Goal: Task Accomplishment & Management: Manage account settings

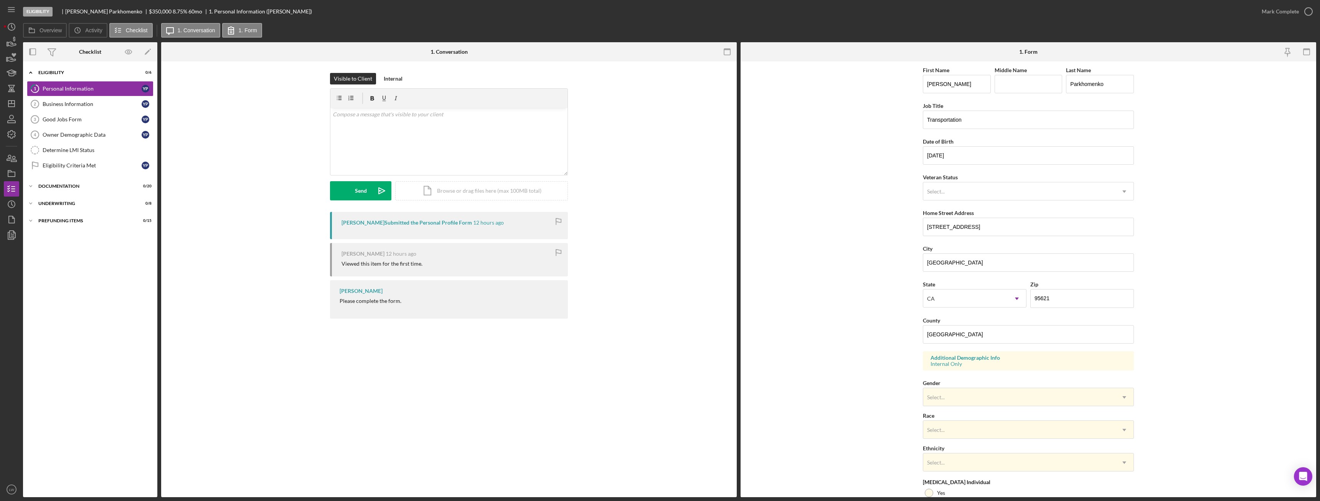
click at [378, 301] on div "Please complete the form." at bounding box center [371, 301] width 62 height 6
click at [1285, 12] on div "Mark Complete" at bounding box center [1280, 11] width 37 height 15
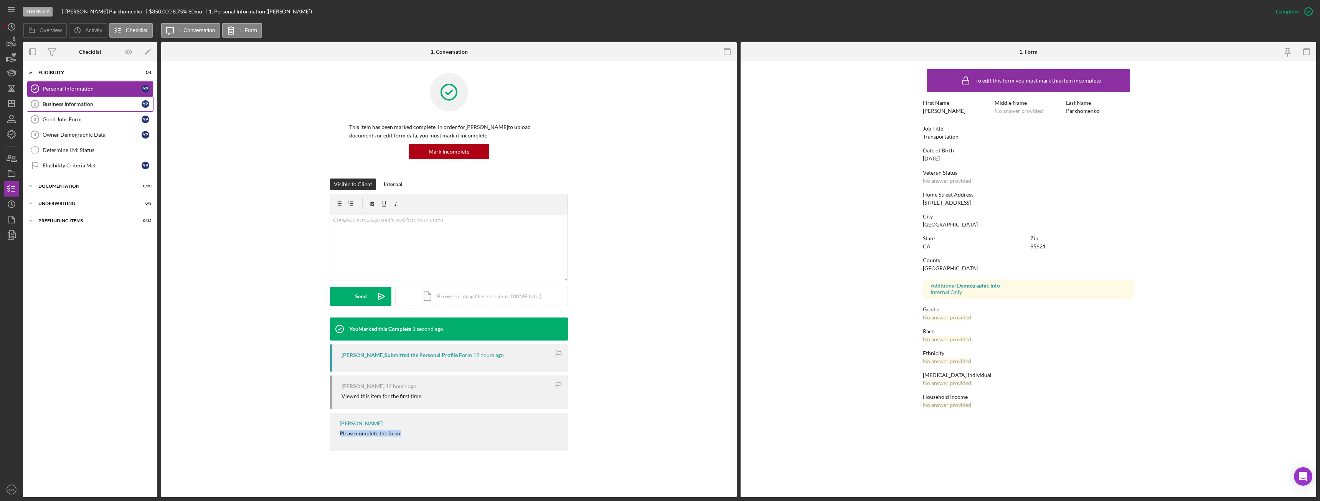
click at [99, 104] on div "Business Information" at bounding box center [92, 104] width 99 height 6
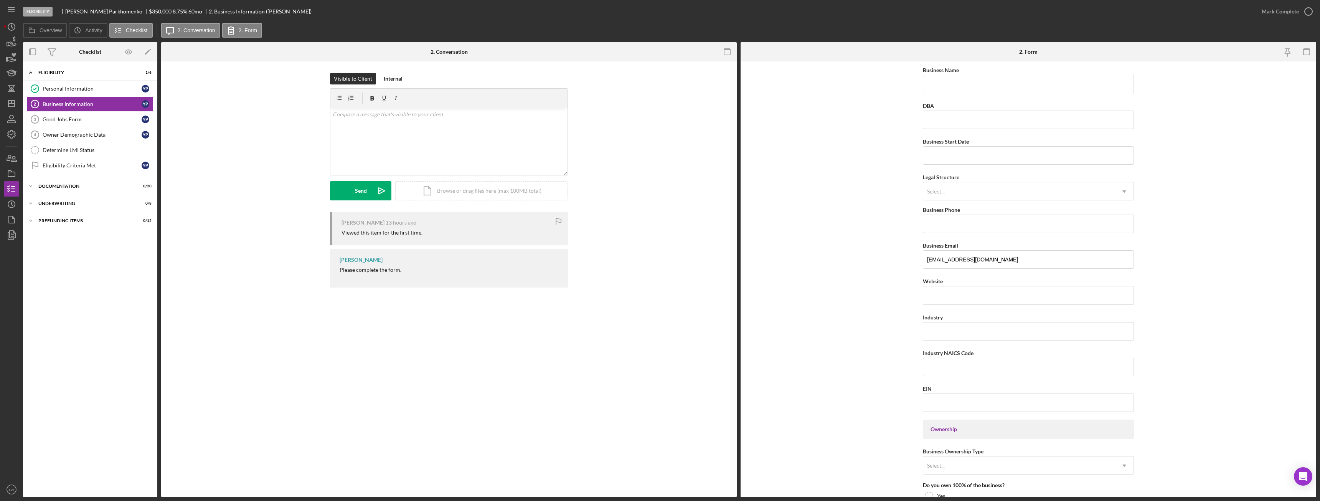
click at [361, 270] on div "Please complete the form." at bounding box center [371, 270] width 62 height 6
copy div "Please complete the form."
click at [427, 149] on div "v Color teal Color pink Remove color Add row above Add row below Add column bef…" at bounding box center [448, 141] width 237 height 67
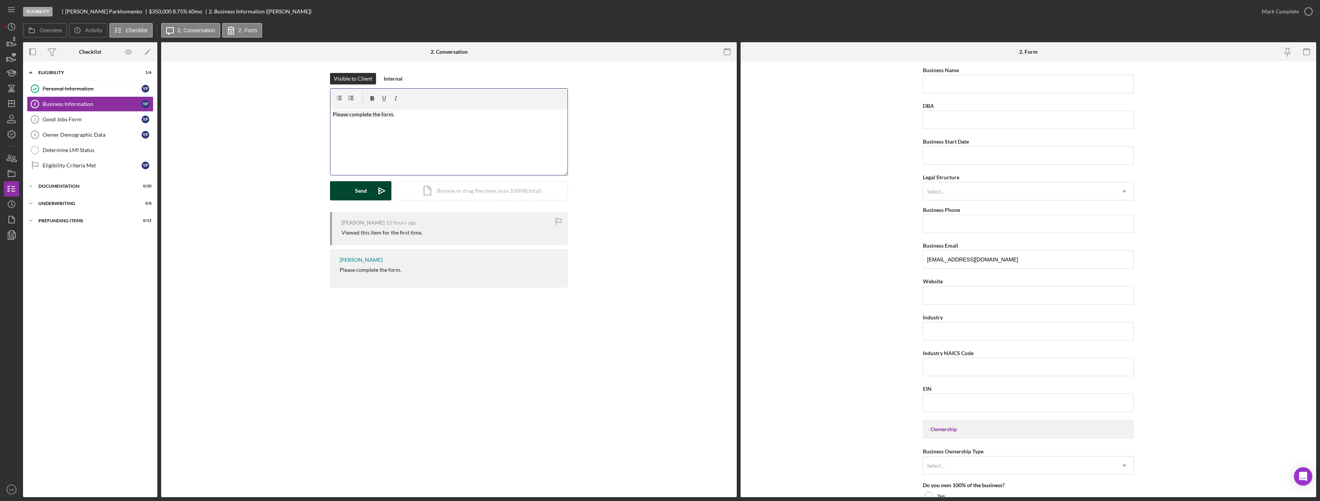
click at [350, 193] on button "Send Icon/icon-invite-send" at bounding box center [360, 190] width 61 height 19
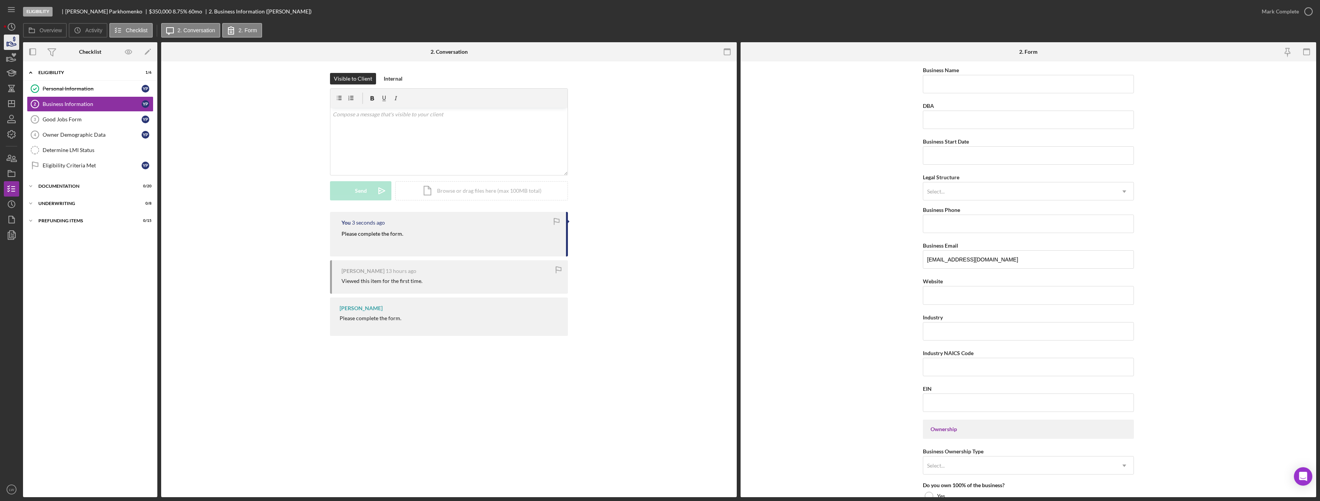
click at [4, 41] on div "Eligibility Yaroslav Parkhomenko $350,000 $70,000 8.75 % 60 mo 2. Business Info…" at bounding box center [660, 250] width 1320 height 501
click at [11, 42] on icon "button" at bounding box center [12, 44] width 8 height 4
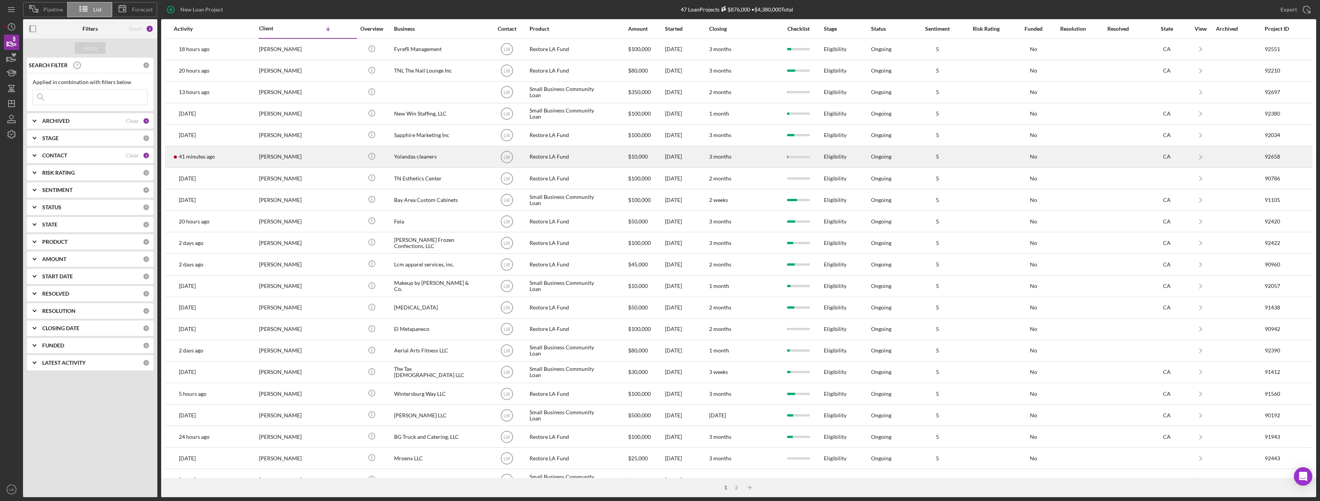
click at [279, 156] on div "[PERSON_NAME]" at bounding box center [297, 157] width 77 height 20
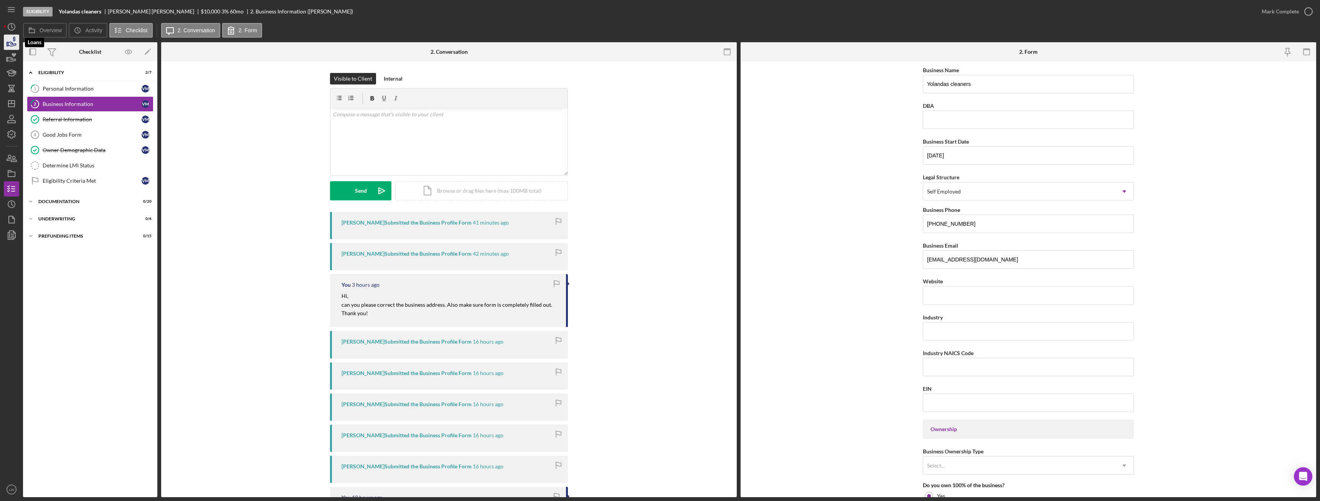
click at [17, 44] on icon "button" at bounding box center [11, 42] width 19 height 19
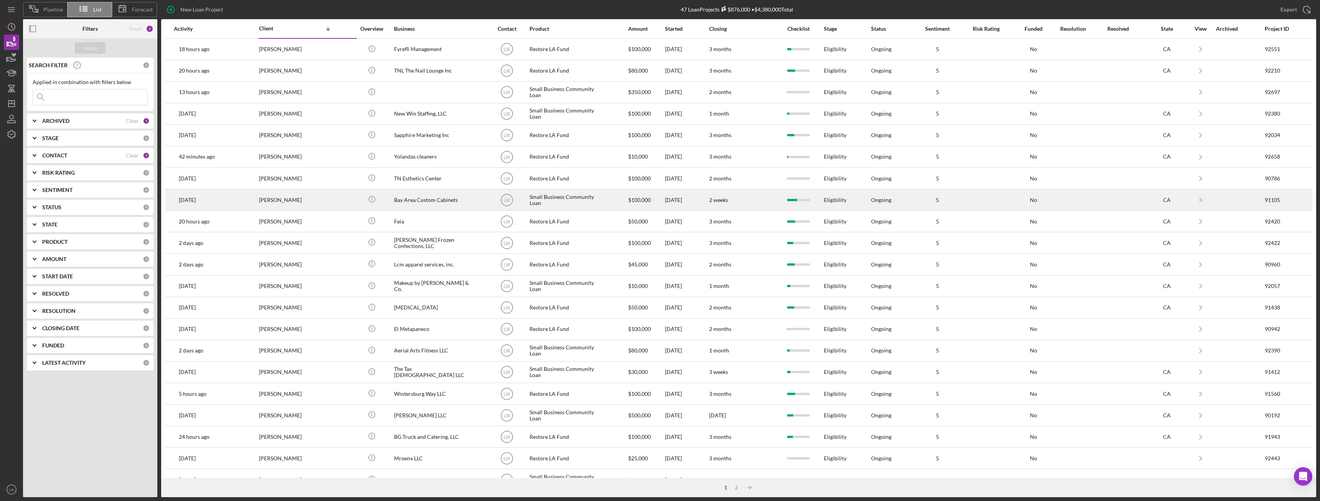
scroll to position [103, 0]
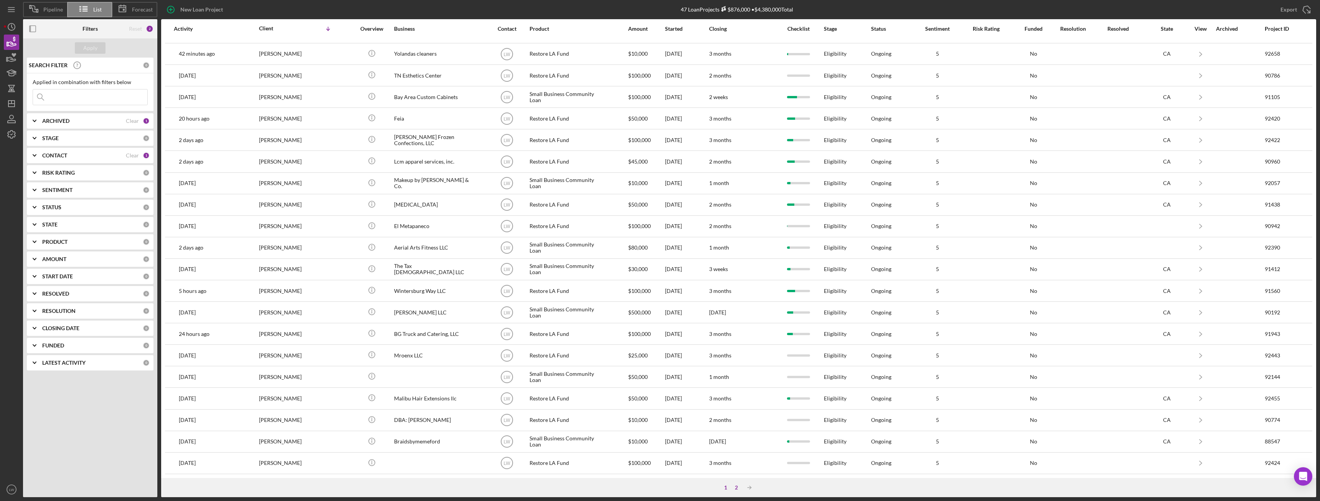
click at [735, 488] on div "2" at bounding box center [736, 487] width 11 height 6
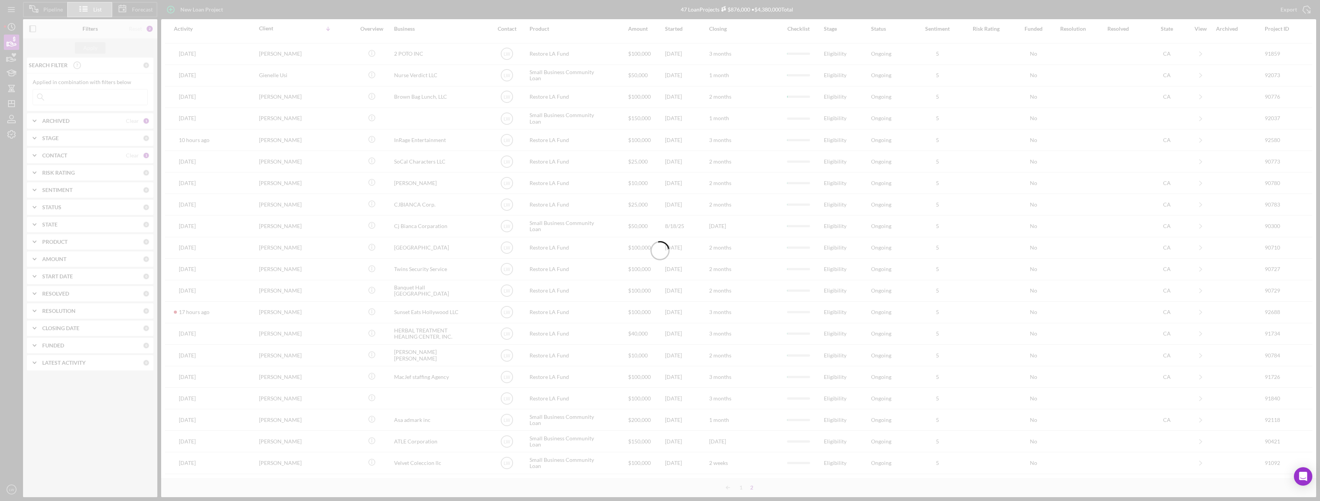
scroll to position [38, 0]
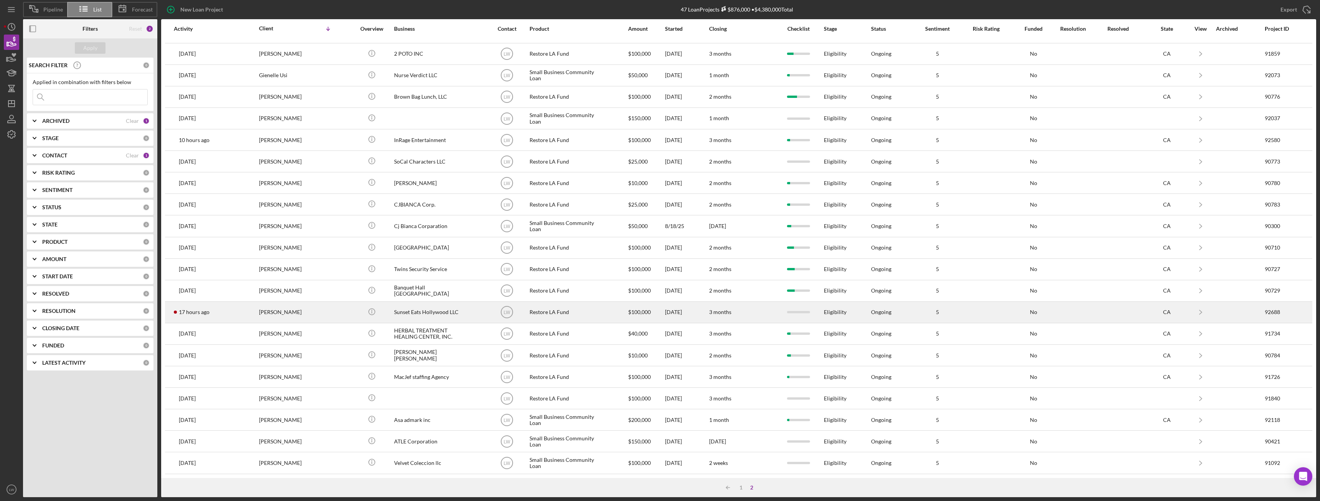
click at [269, 313] on div "[PERSON_NAME]" at bounding box center [297, 312] width 77 height 20
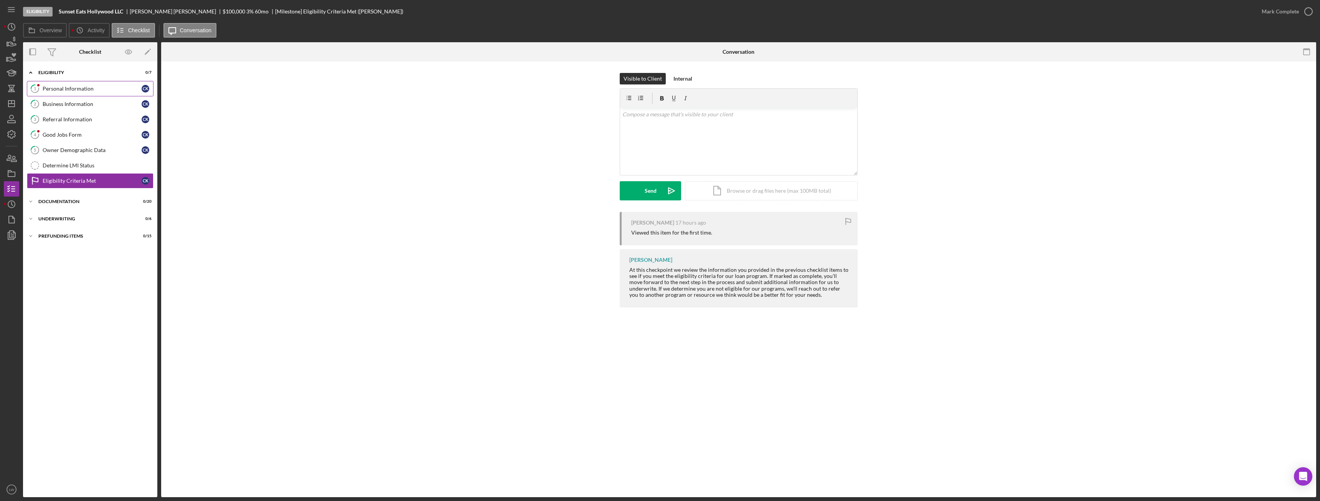
click at [93, 87] on div "Personal Information" at bounding box center [92, 89] width 99 height 6
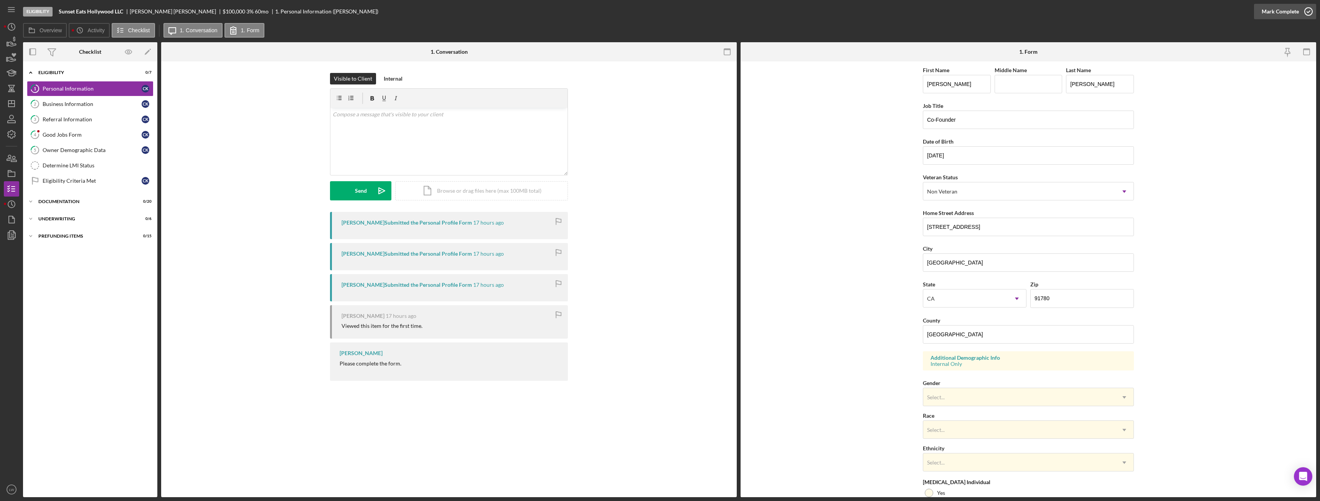
click at [1290, 14] on div "Mark Complete" at bounding box center [1280, 11] width 37 height 15
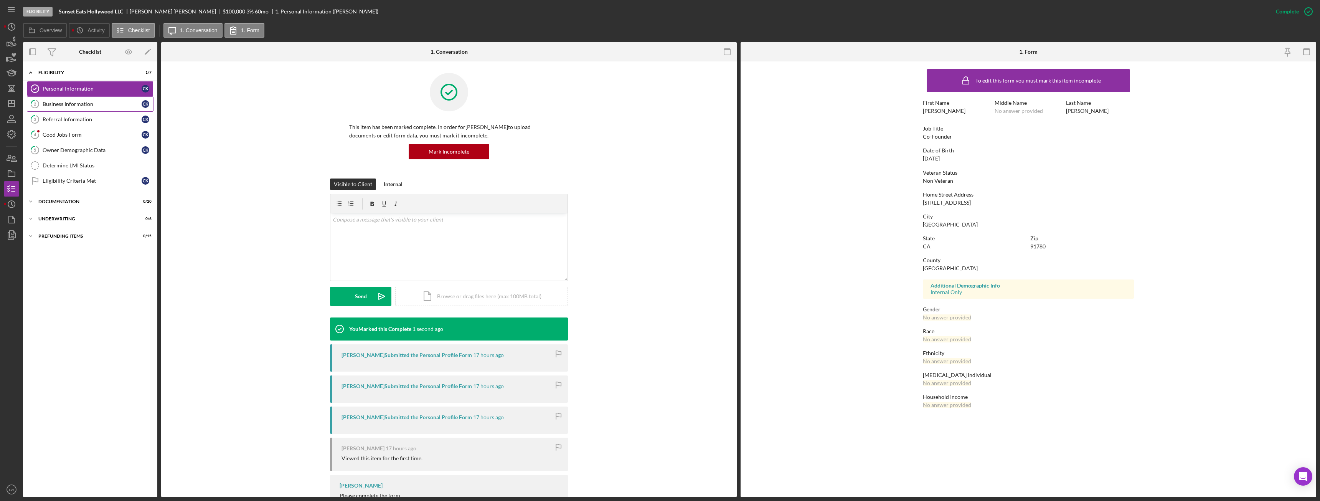
click at [104, 107] on div "Business Information" at bounding box center [92, 104] width 99 height 6
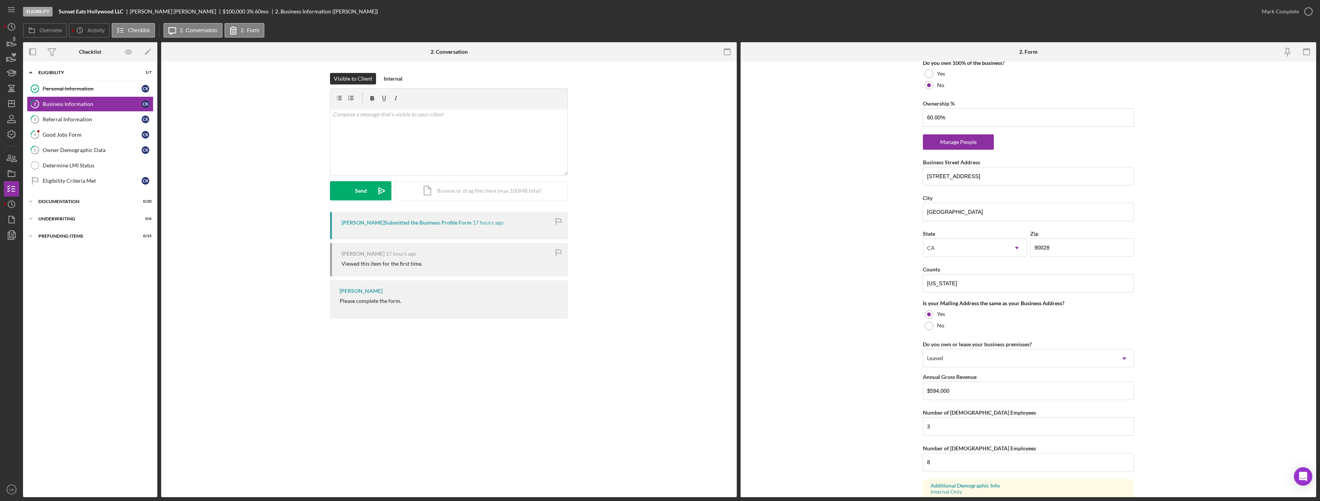
scroll to position [475, 0]
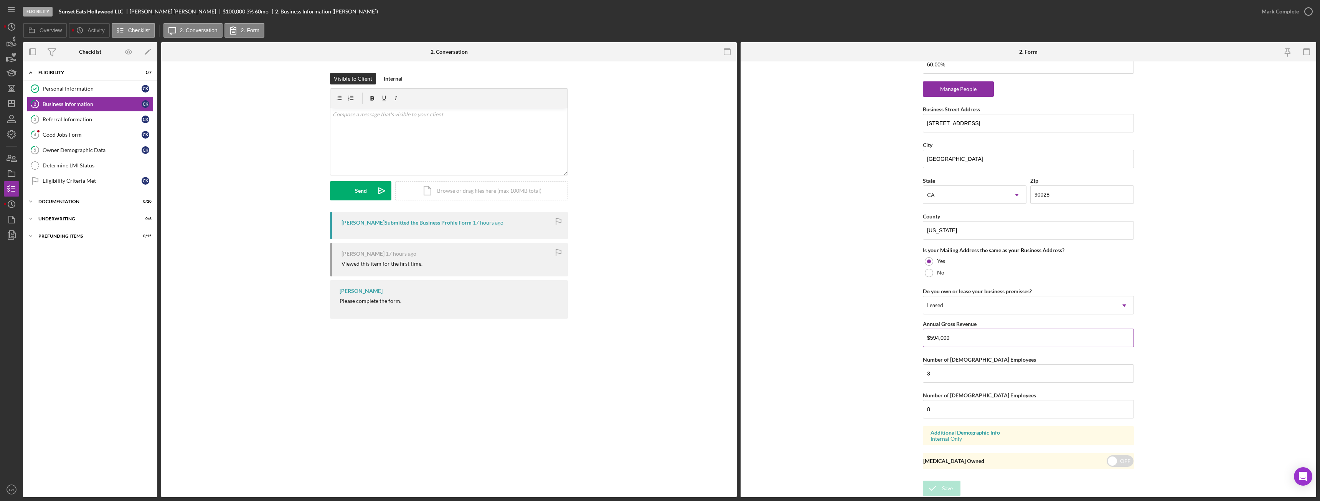
drag, startPoint x: 954, startPoint y: 339, endPoint x: 930, endPoint y: 338, distance: 24.6
click at [930, 338] on input "$594,000" at bounding box center [1028, 338] width 211 height 18
click at [1277, 244] on form "Business Name Sunset Eats Hollywood LLC DBA Sunset Eats Business Start Date 09/…" at bounding box center [1029, 279] width 576 height 436
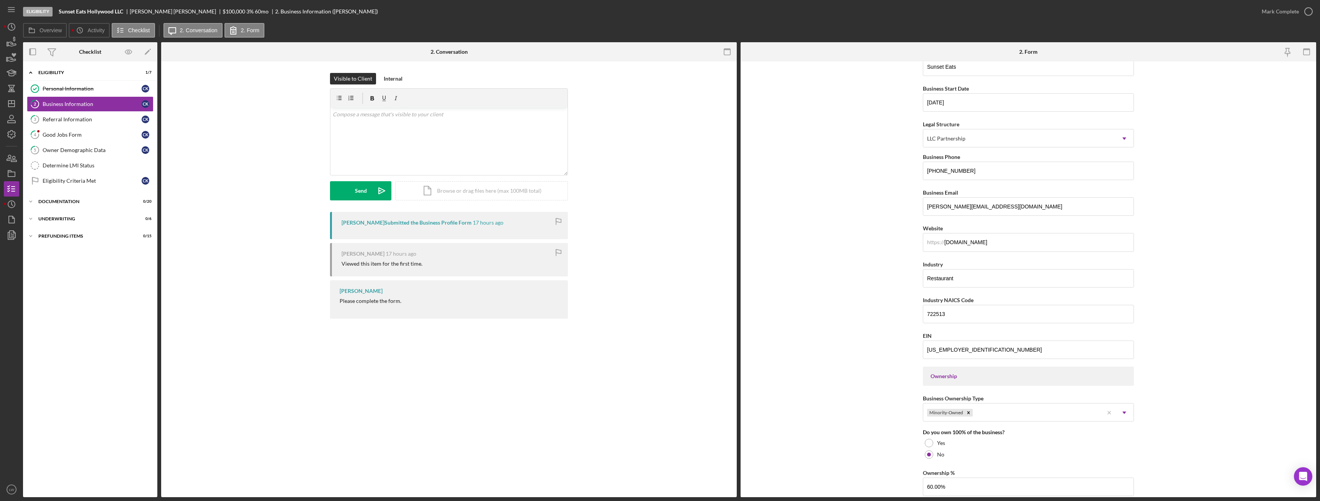
scroll to position [0, 0]
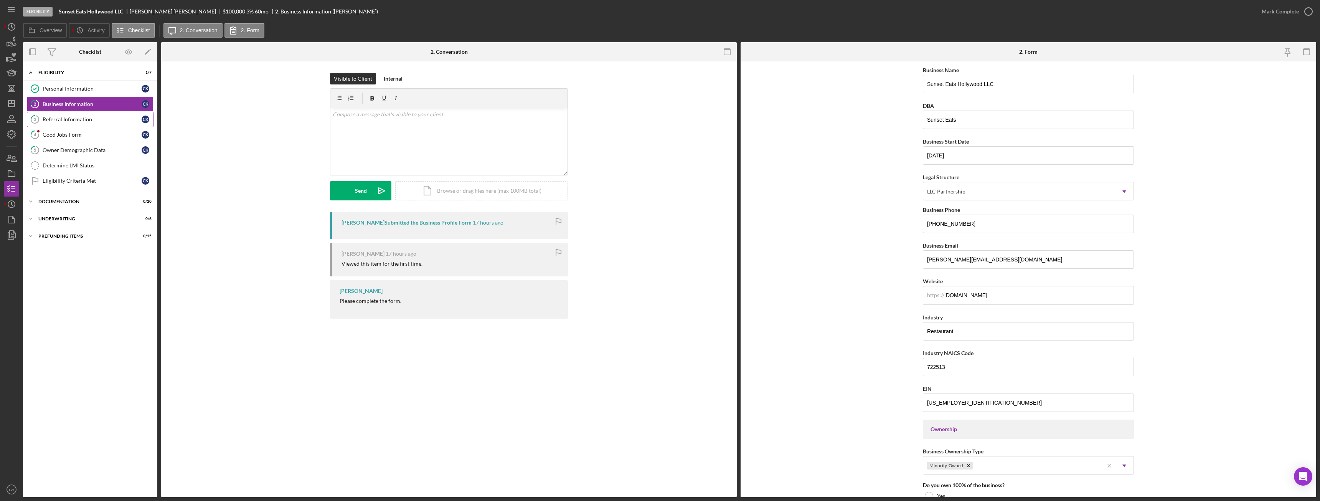
click at [84, 116] on div "Referral Information" at bounding box center [92, 119] width 99 height 6
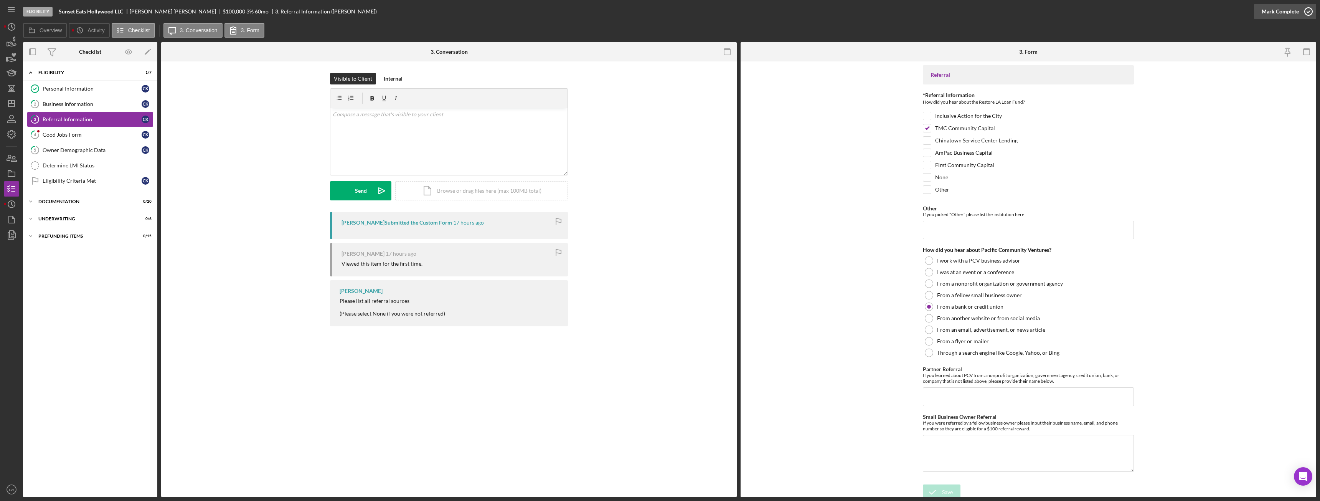
click at [1277, 11] on div "Mark Complete" at bounding box center [1280, 11] width 37 height 15
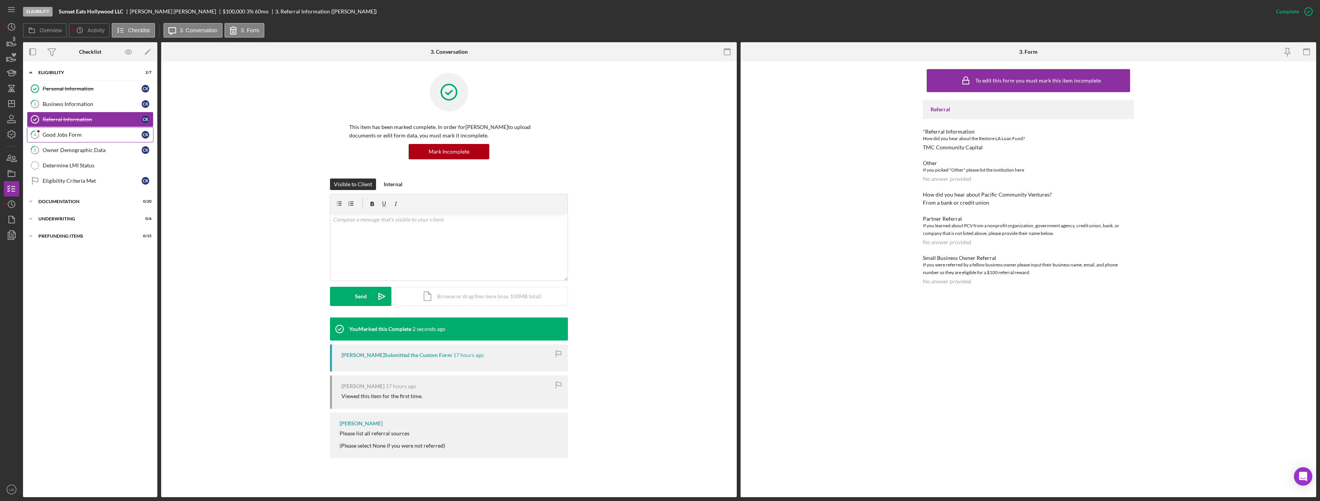
click at [101, 130] on link "4 Good Jobs Form C K" at bounding box center [90, 134] width 127 height 15
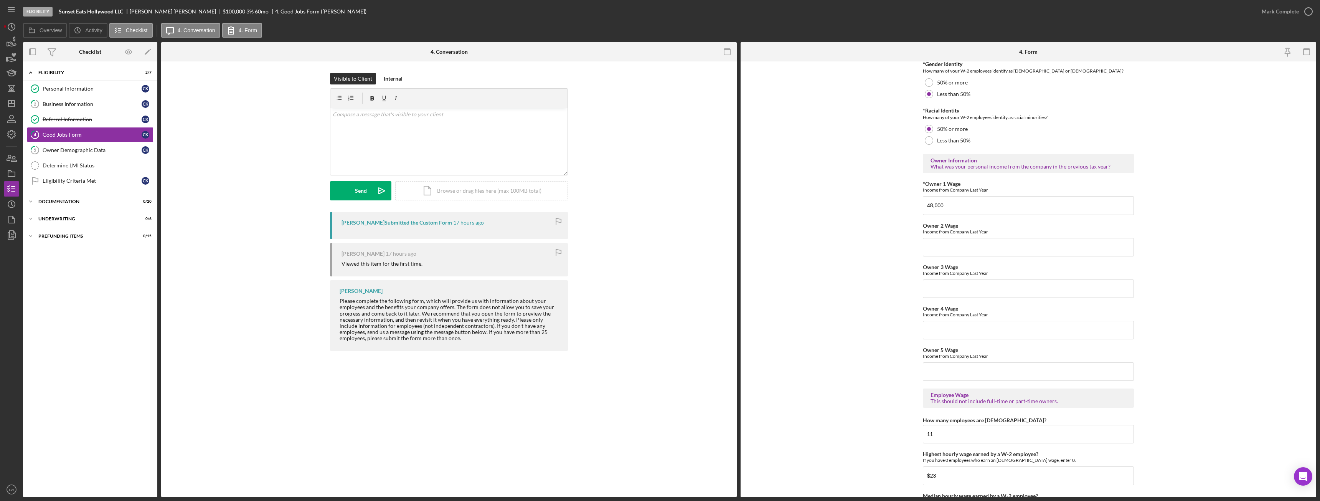
scroll to position [1113, 0]
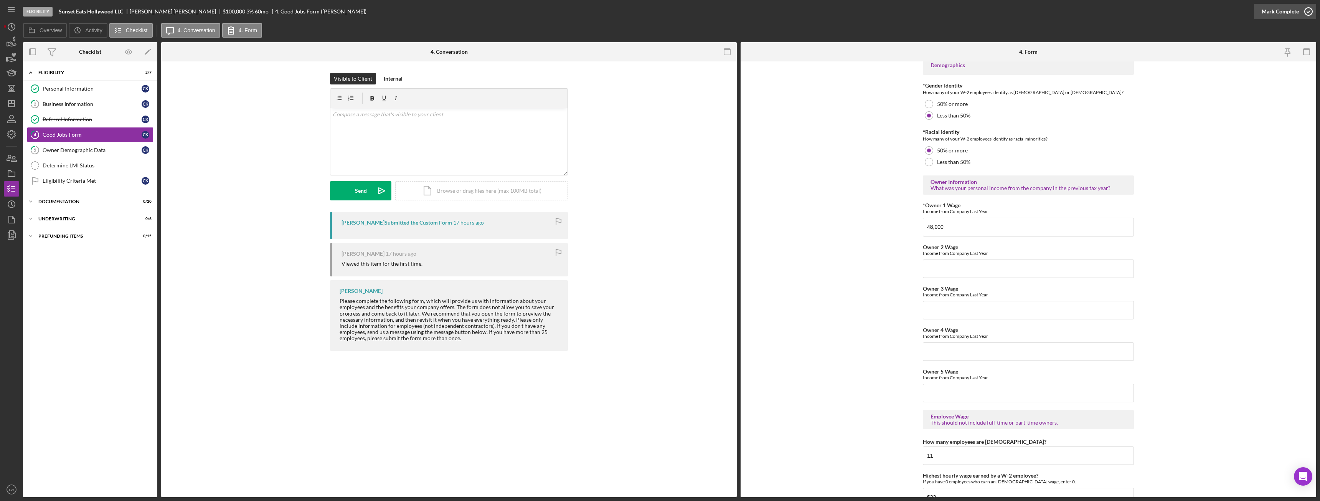
click at [1269, 10] on div "Mark Complete" at bounding box center [1280, 11] width 37 height 15
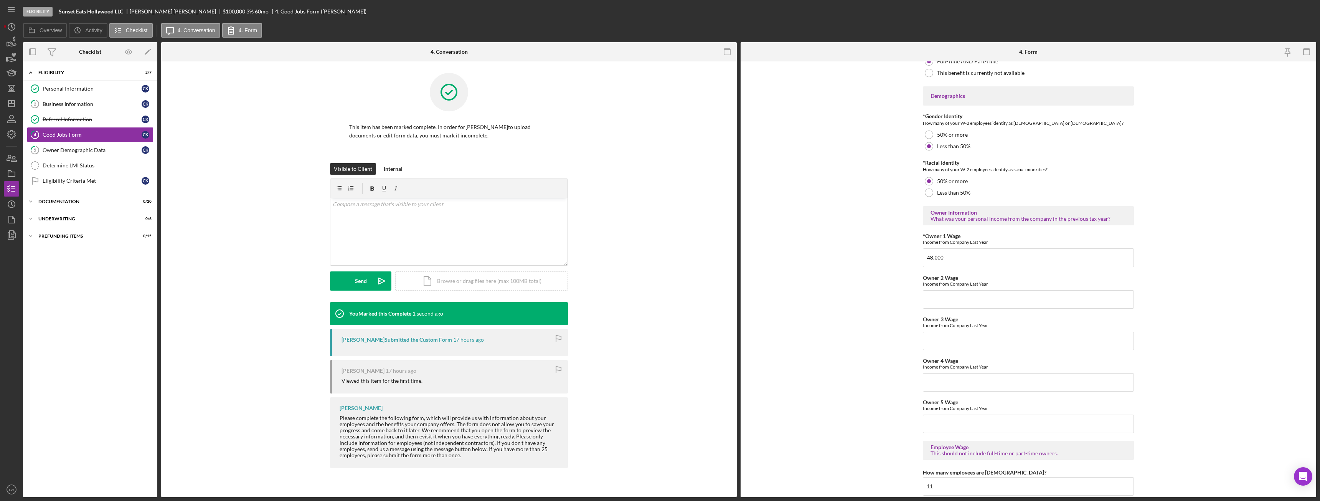
scroll to position [1144, 0]
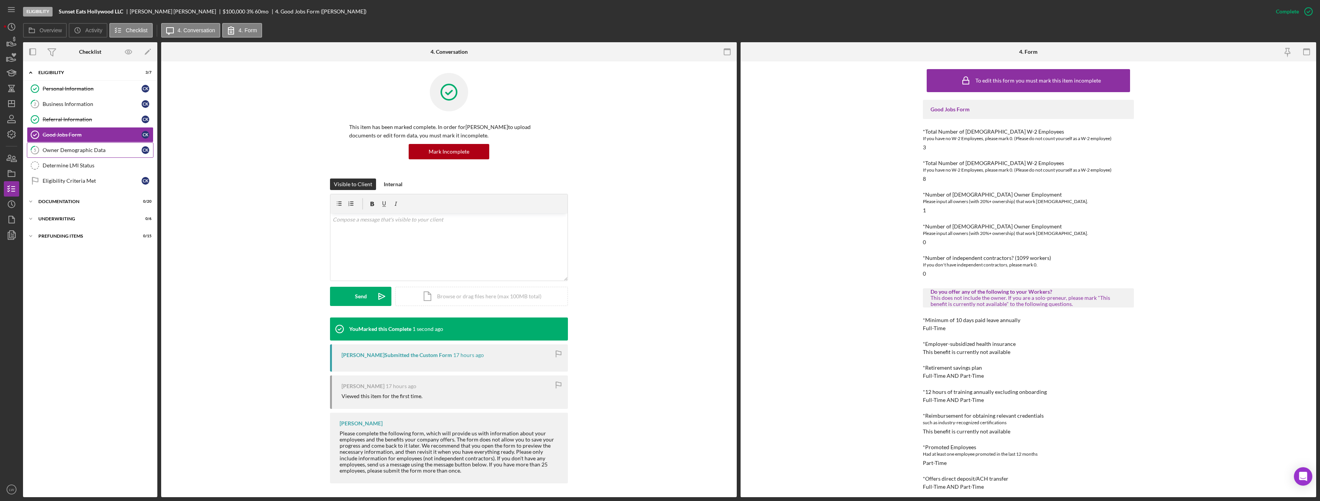
click at [87, 150] on div "Owner Demographic Data" at bounding box center [92, 150] width 99 height 6
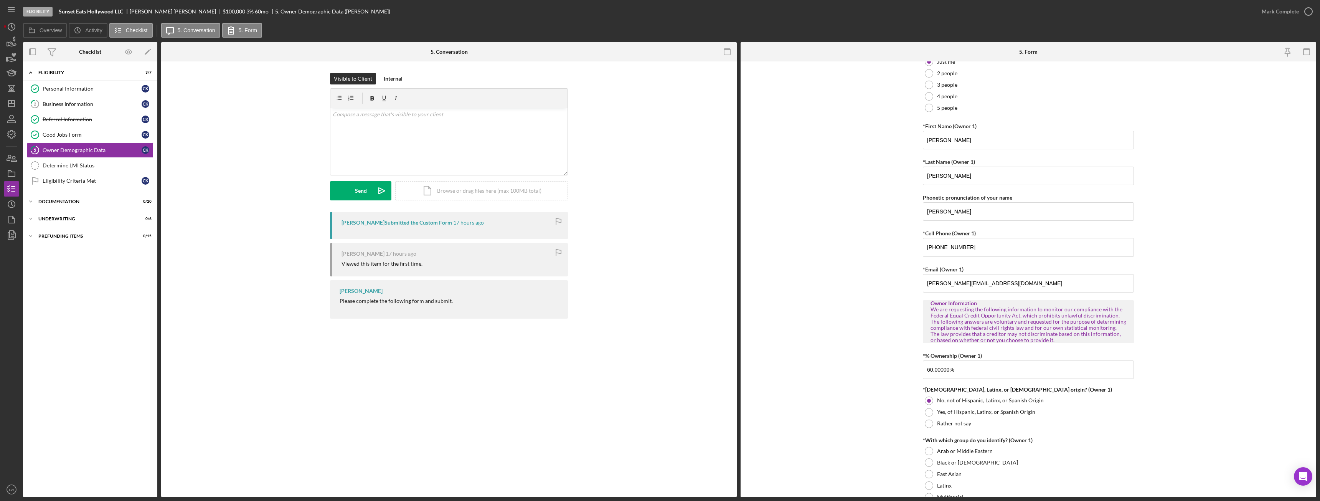
scroll to position [115, 0]
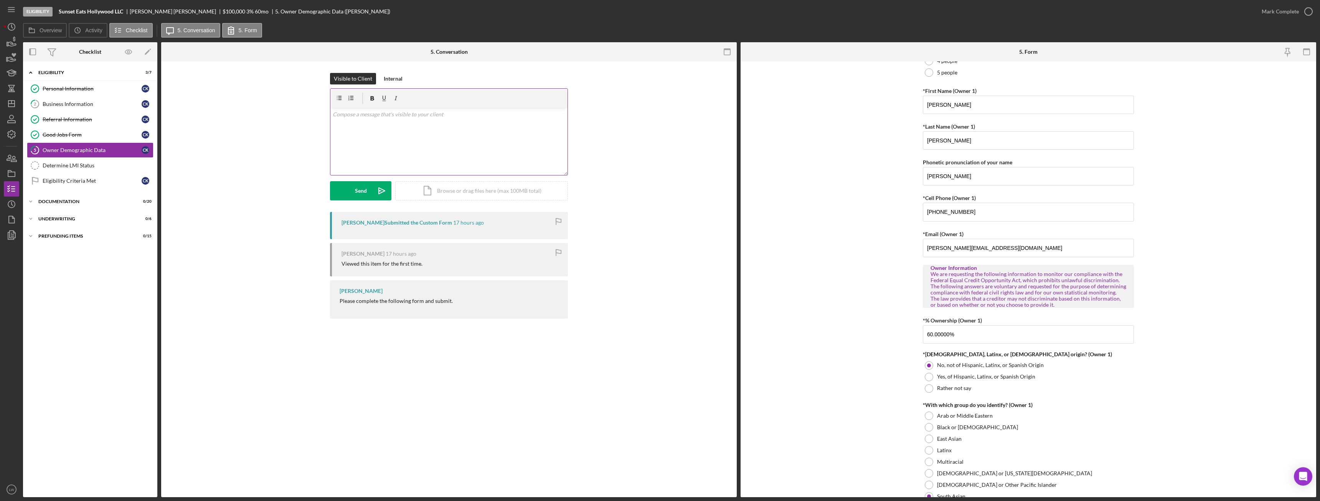
click at [388, 132] on div "v Color teal Color pink Remove color Add row above Add row below Add column bef…" at bounding box center [448, 141] width 237 height 67
click at [356, 197] on div "Send" at bounding box center [361, 190] width 12 height 19
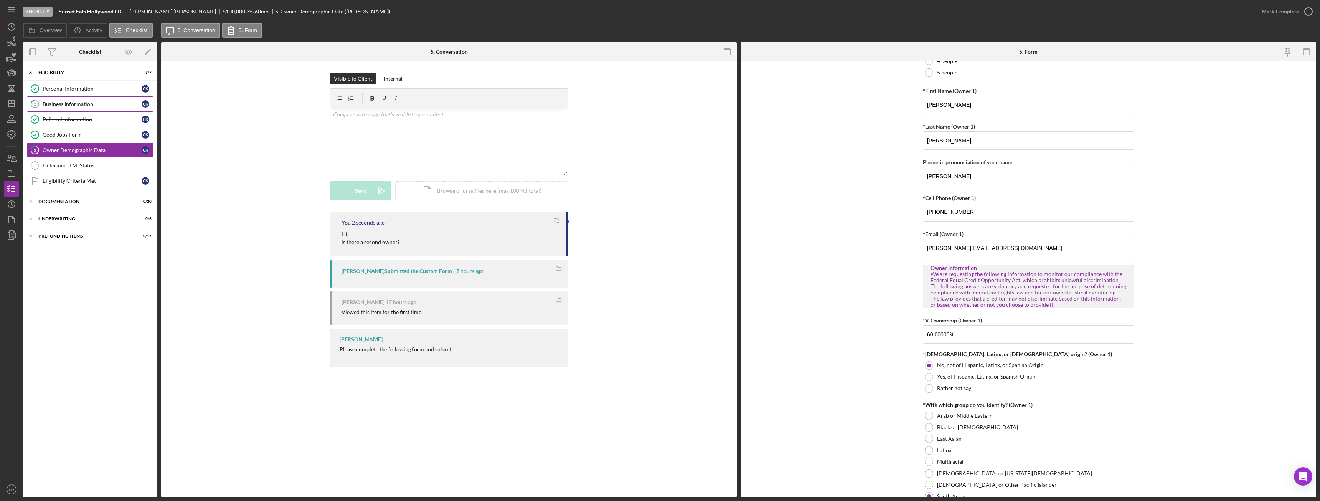
click at [78, 105] on div "Business Information" at bounding box center [92, 104] width 99 height 6
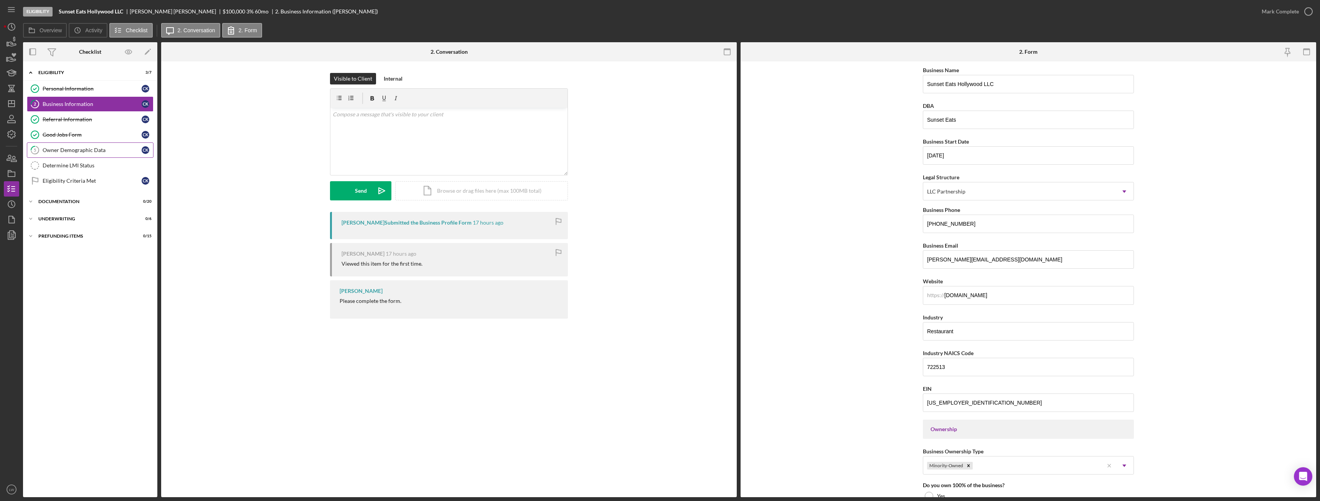
click at [101, 149] on div "Owner Demographic Data" at bounding box center [92, 150] width 99 height 6
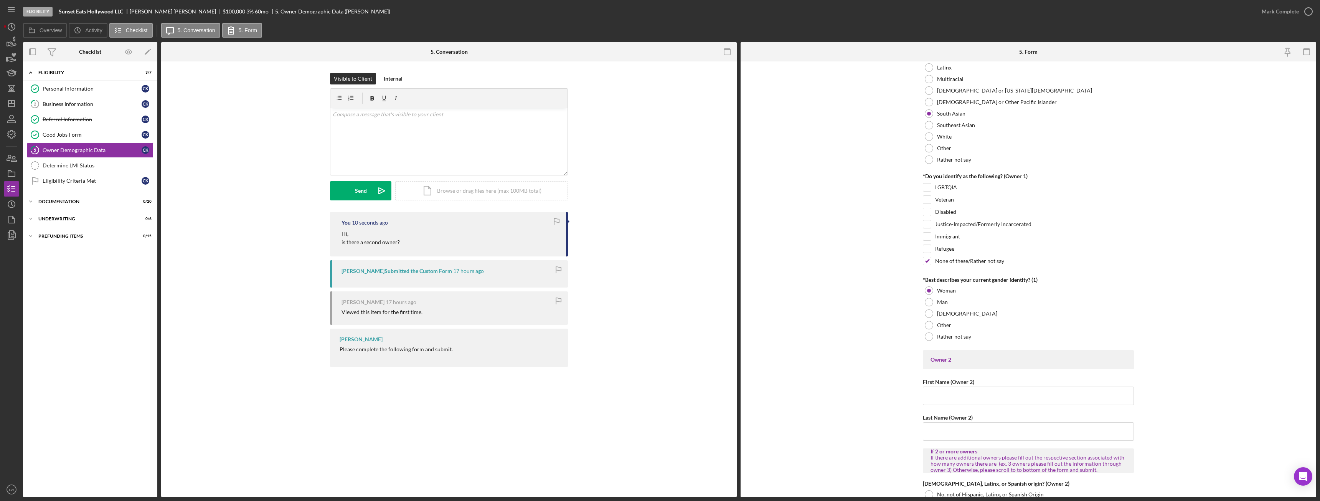
scroll to position [537, 0]
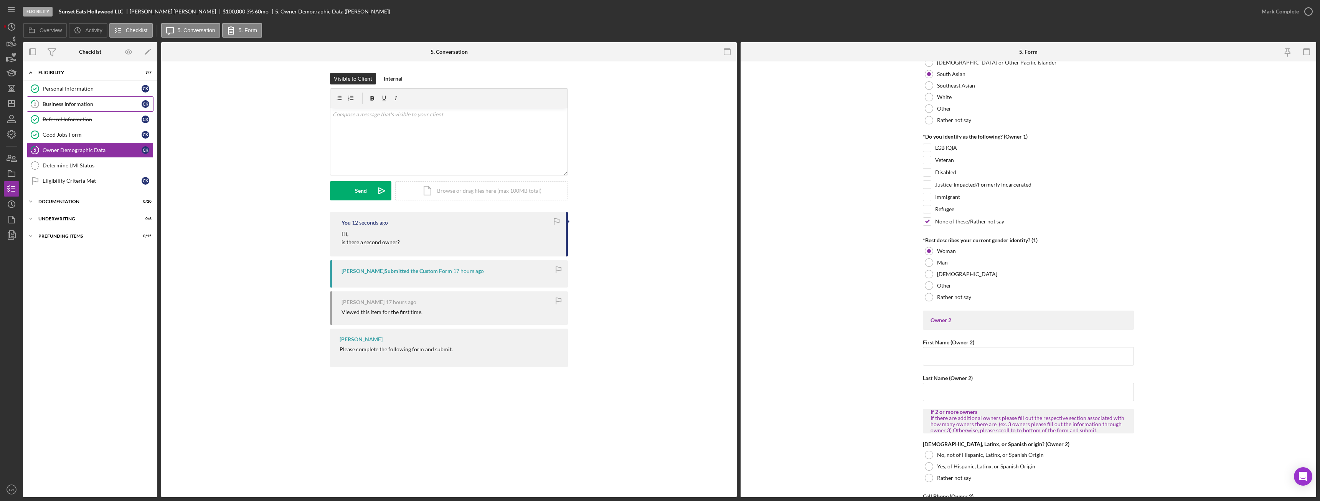
click at [55, 104] on div "Business Information" at bounding box center [92, 104] width 99 height 6
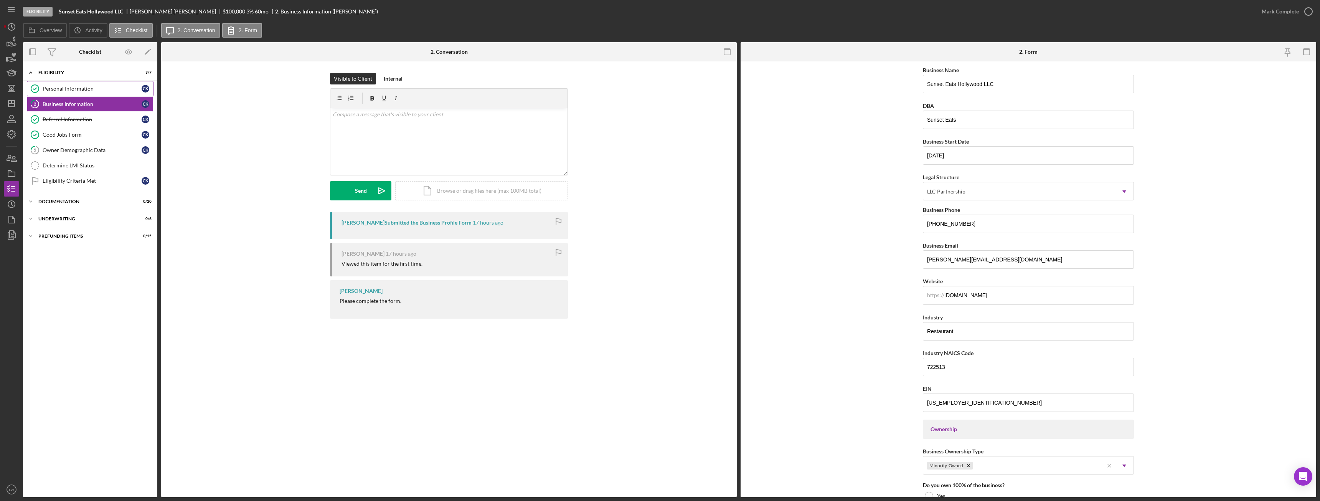
click at [63, 93] on link "Personal Information Personal Information C K" at bounding box center [90, 88] width 127 height 15
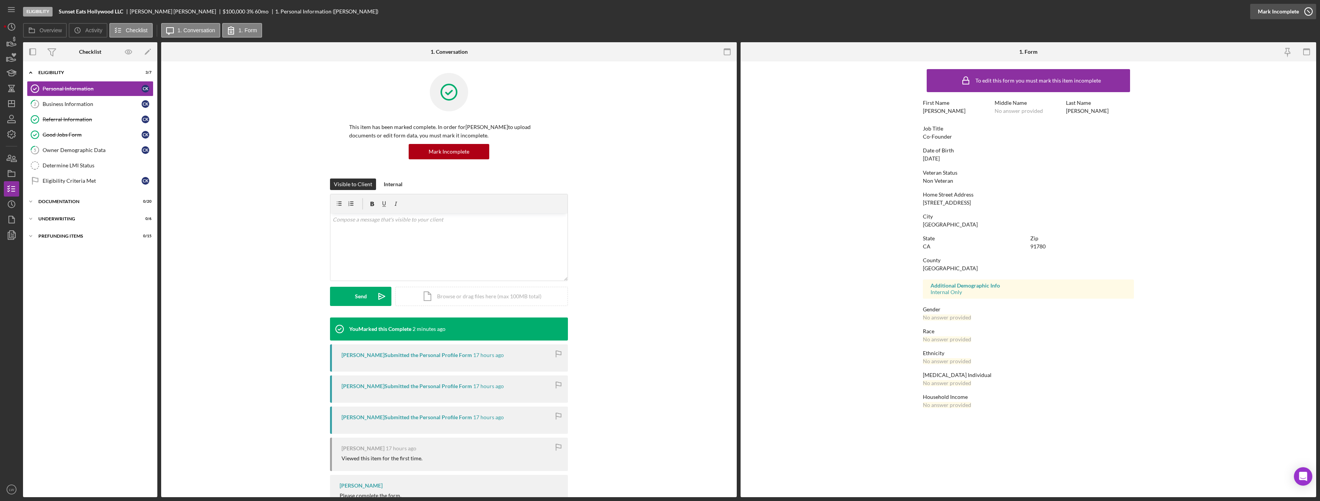
click at [1293, 12] on div "Mark Incomplete" at bounding box center [1278, 11] width 41 height 15
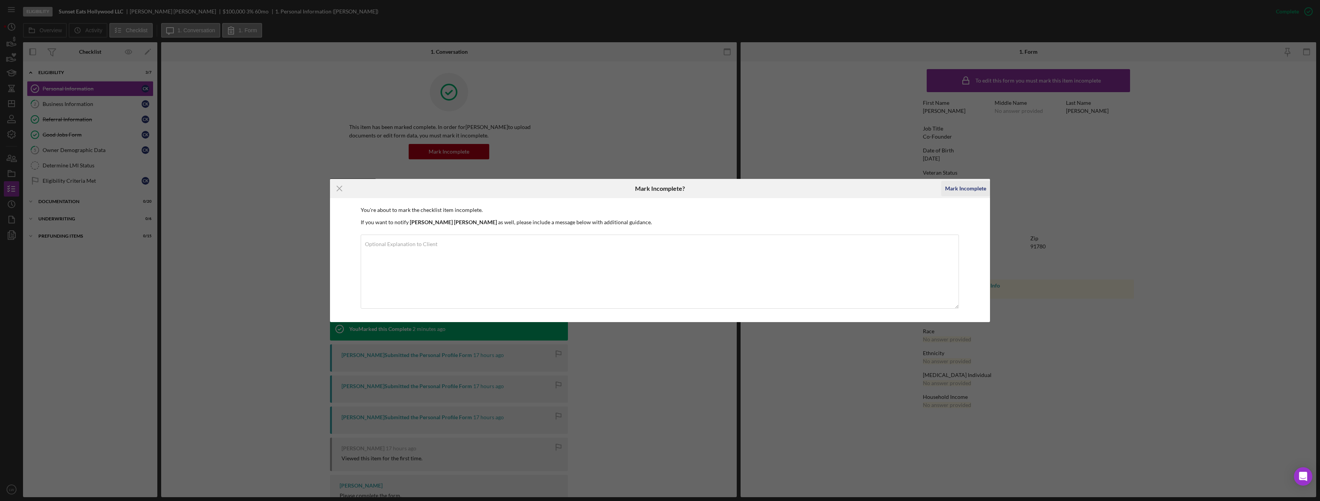
click at [963, 189] on div "Mark Incomplete" at bounding box center [965, 188] width 41 height 15
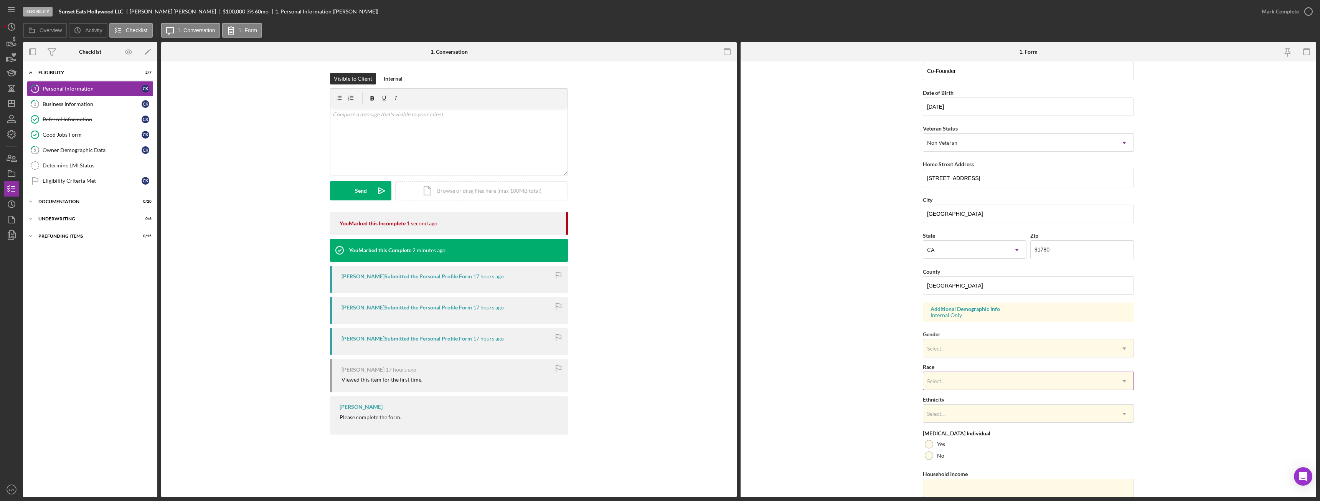
scroll to position [77, 0]
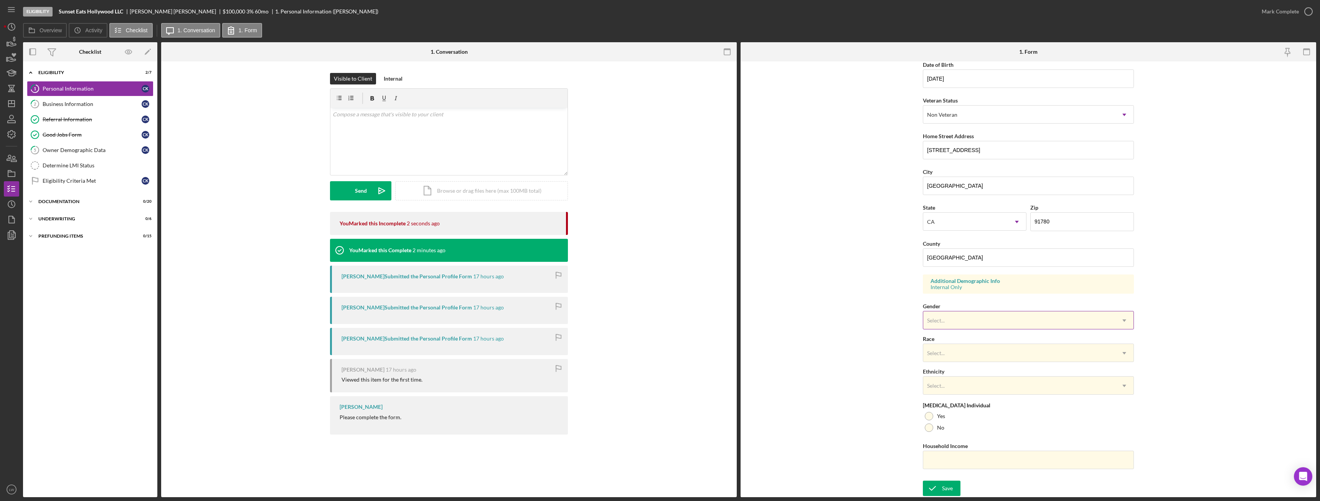
click at [977, 317] on div "Select..." at bounding box center [1019, 321] width 192 height 18
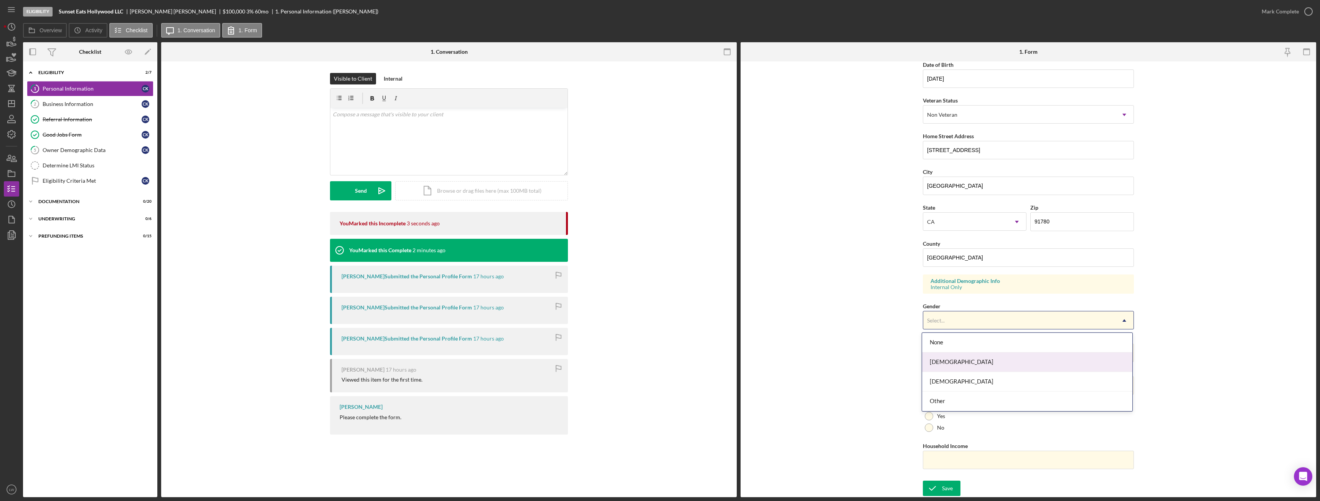
click at [969, 362] on div "Female" at bounding box center [1027, 362] width 210 height 20
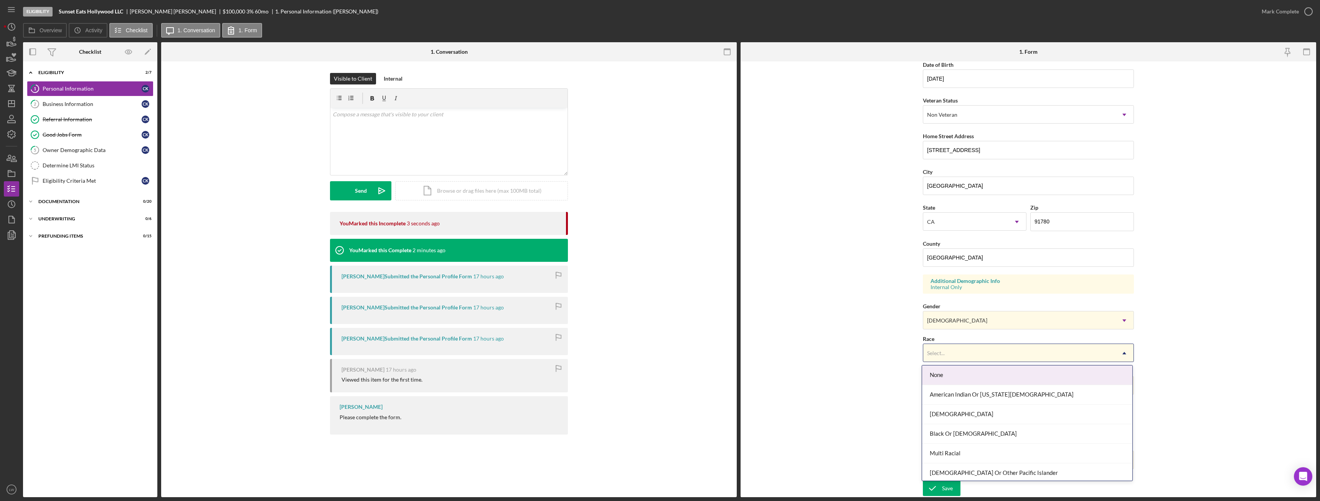
click at [970, 356] on div "Select..." at bounding box center [1019, 353] width 192 height 18
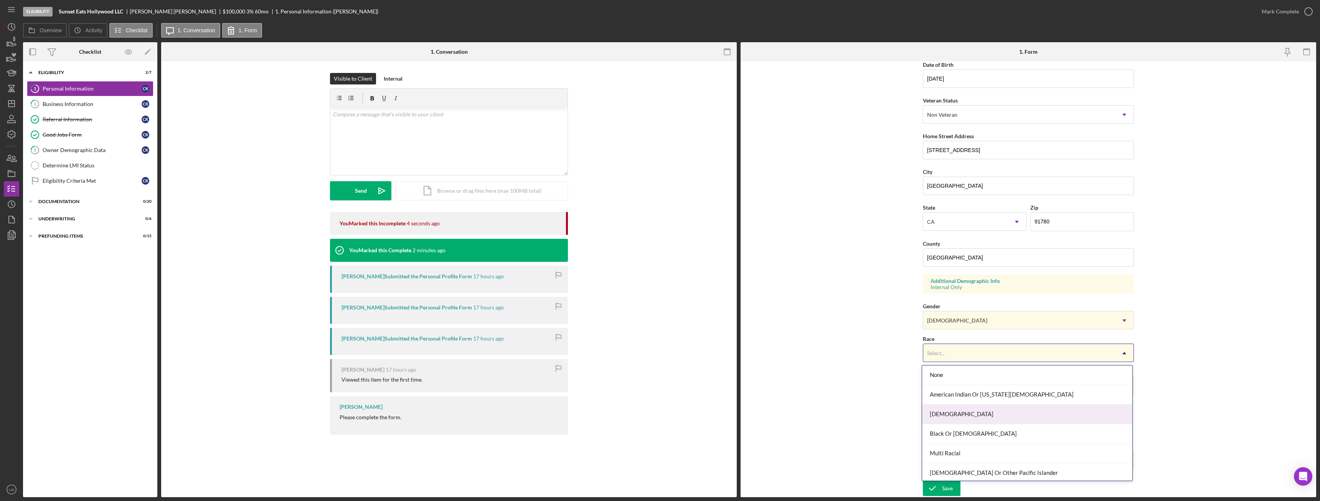
click at [980, 416] on div "Asian" at bounding box center [1027, 415] width 210 height 20
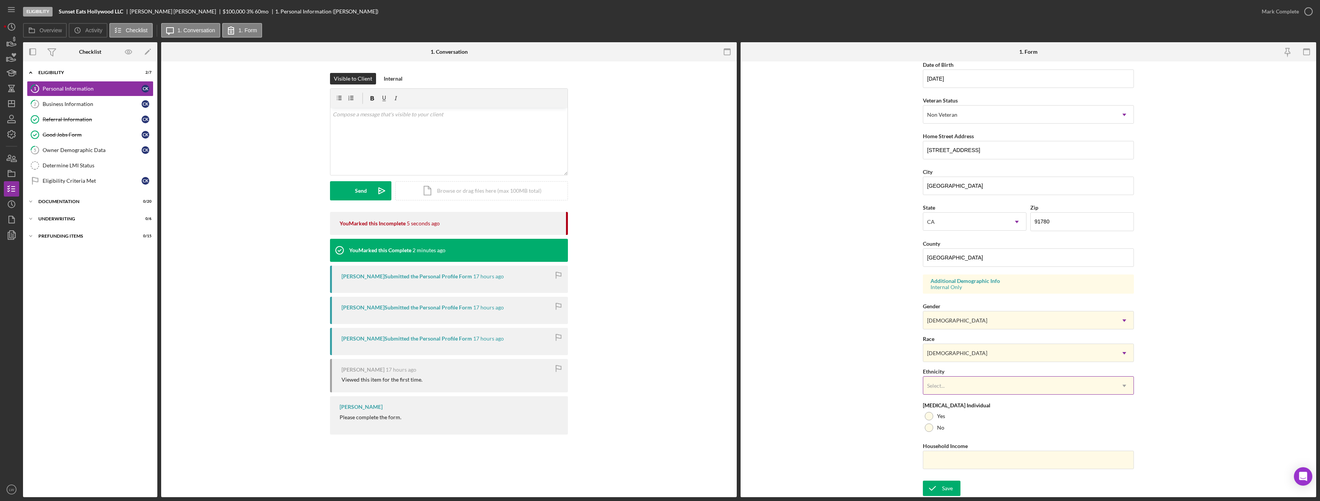
click at [967, 388] on div "Select..." at bounding box center [1019, 386] width 192 height 18
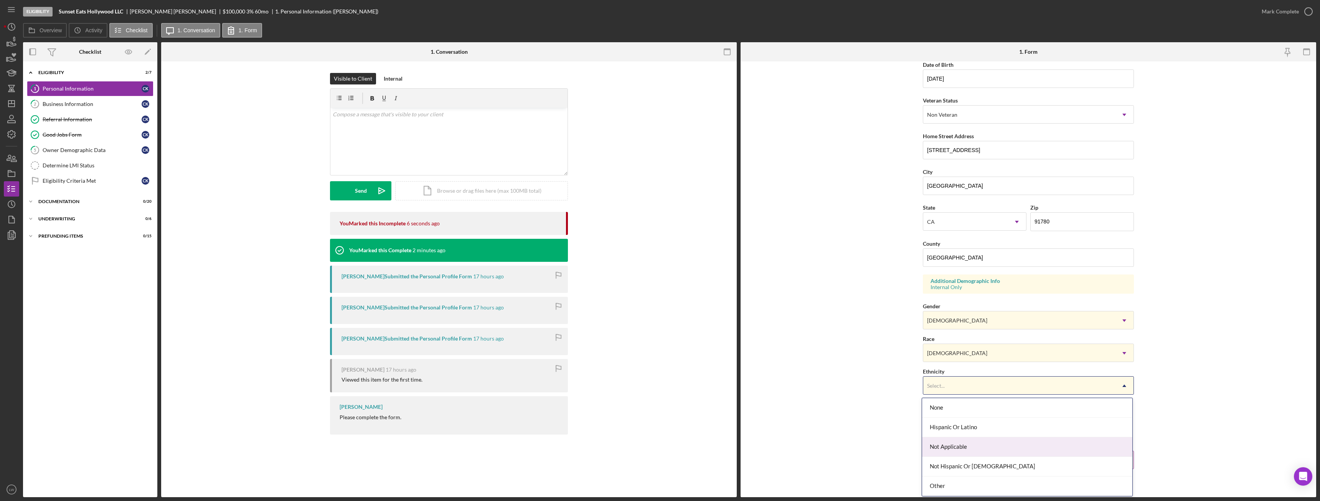
click at [970, 446] on div "Not Applicable" at bounding box center [1027, 447] width 210 height 20
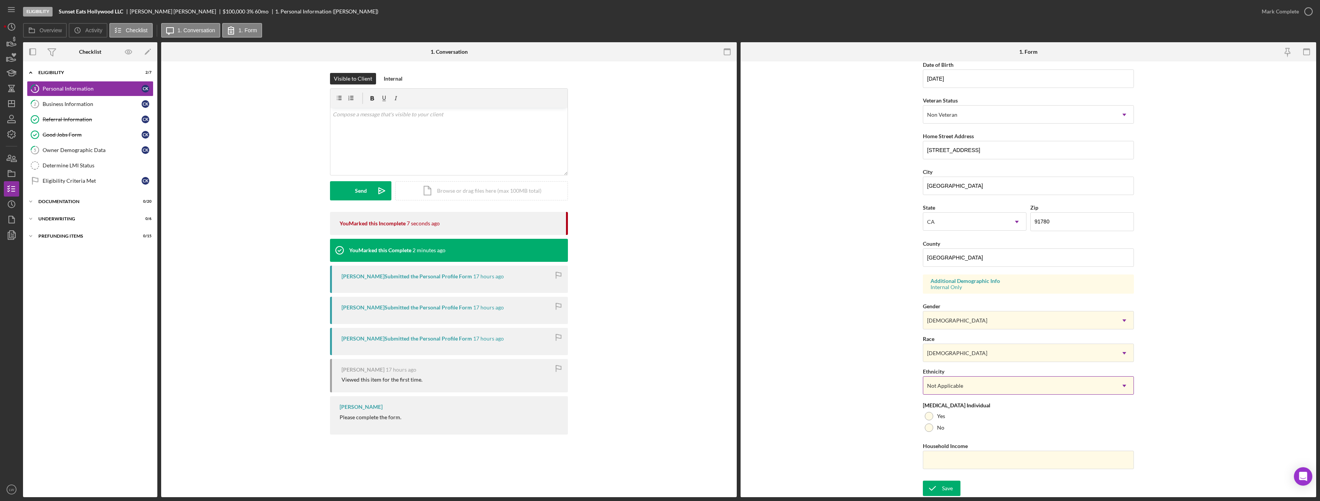
click at [970, 387] on div "Not Applicable" at bounding box center [1019, 386] width 192 height 18
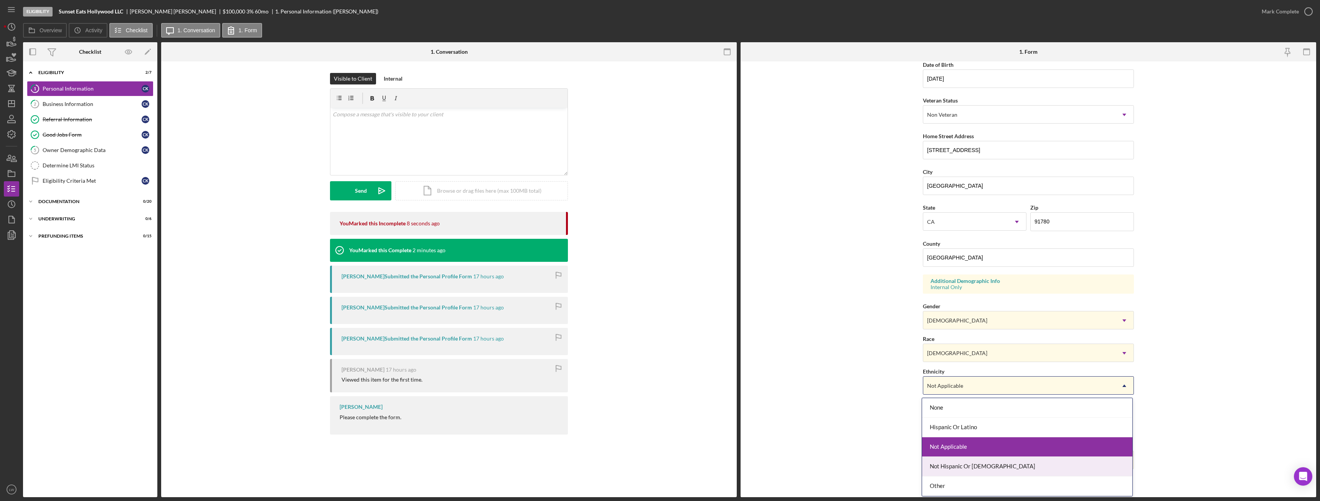
click at [977, 461] on div "Not Hispanic Or Latino" at bounding box center [1027, 467] width 210 height 20
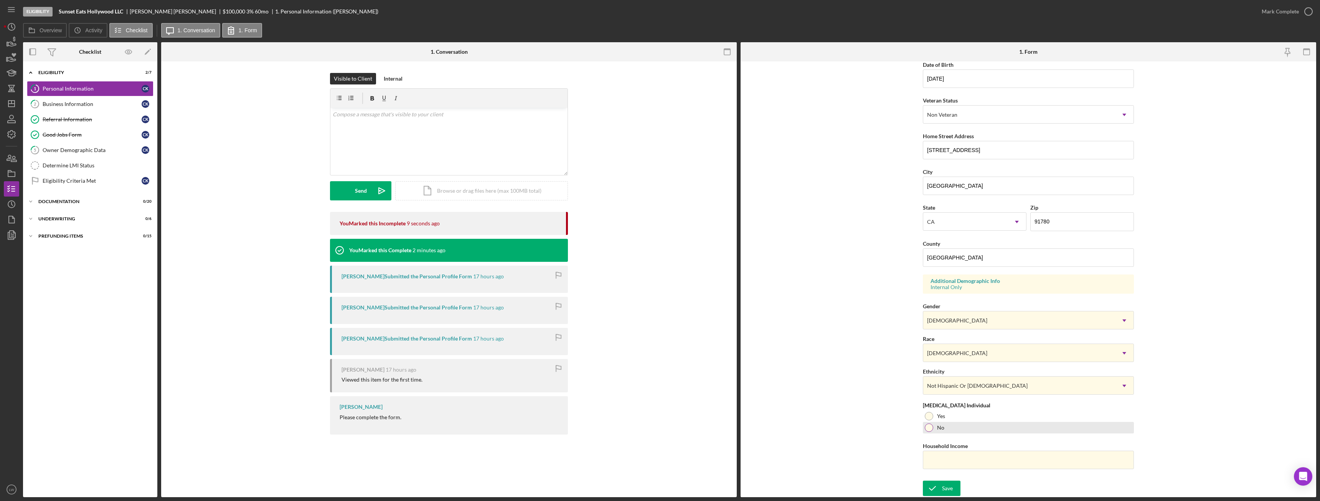
click at [928, 427] on div at bounding box center [929, 427] width 8 height 8
click at [967, 454] on input "Household Income" at bounding box center [1028, 460] width 211 height 18
paste input "$594,000"
type input "$594,000"
click at [950, 484] on div "Save" at bounding box center [947, 488] width 11 height 15
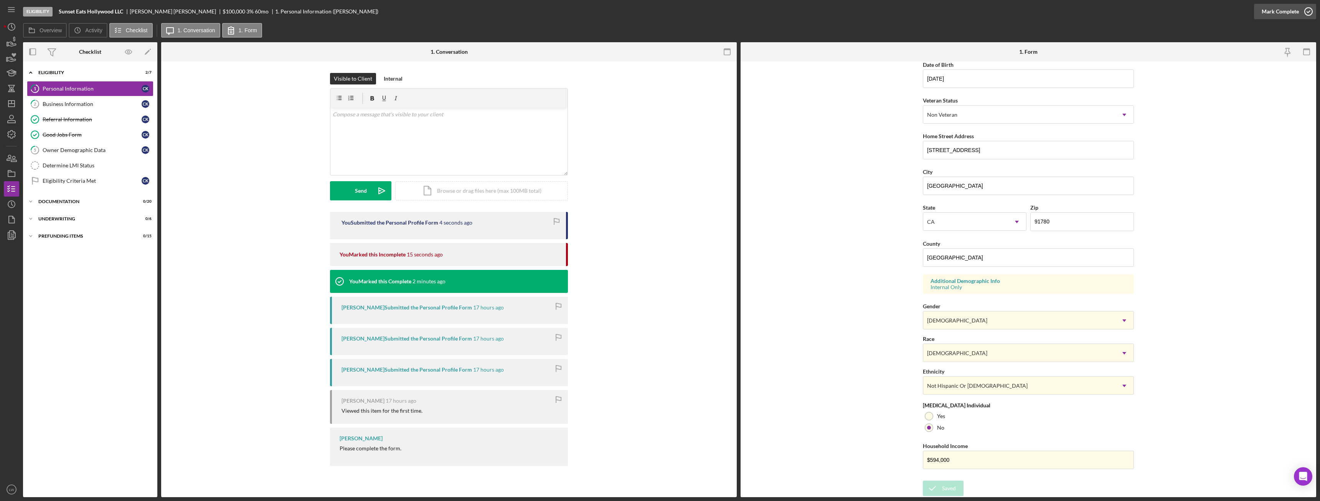
click at [1294, 15] on div "Mark Complete" at bounding box center [1280, 11] width 37 height 15
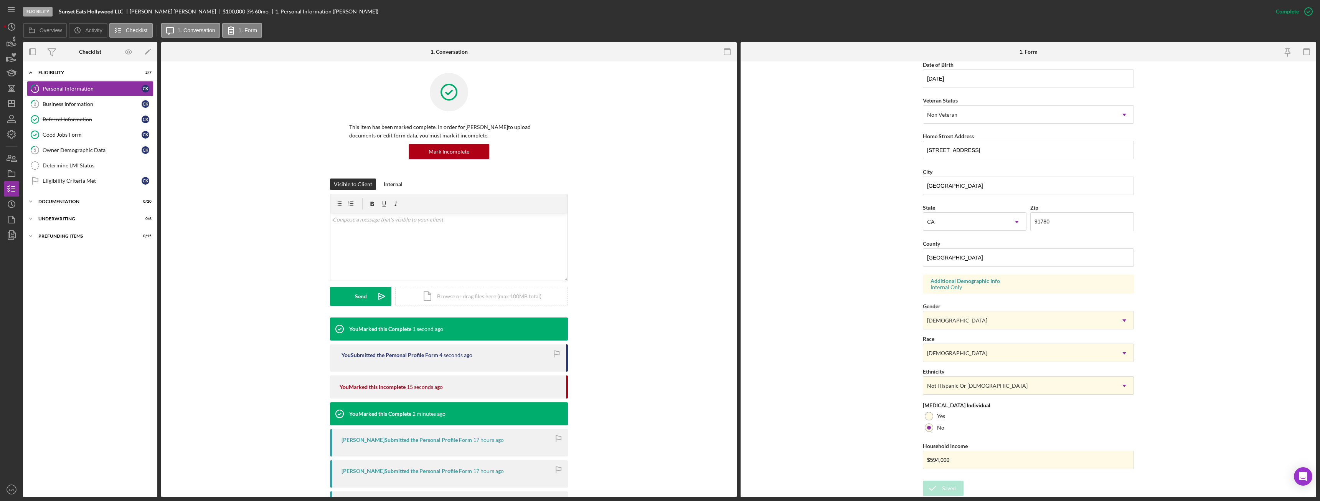
scroll to position [0, 0]
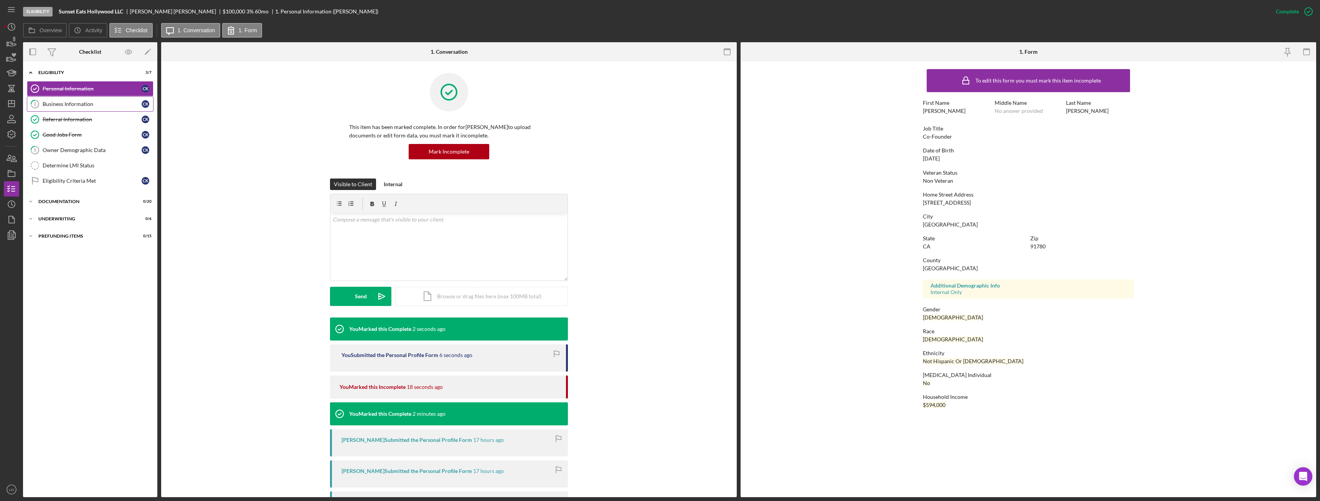
click at [97, 105] on div "Business Information" at bounding box center [92, 104] width 99 height 6
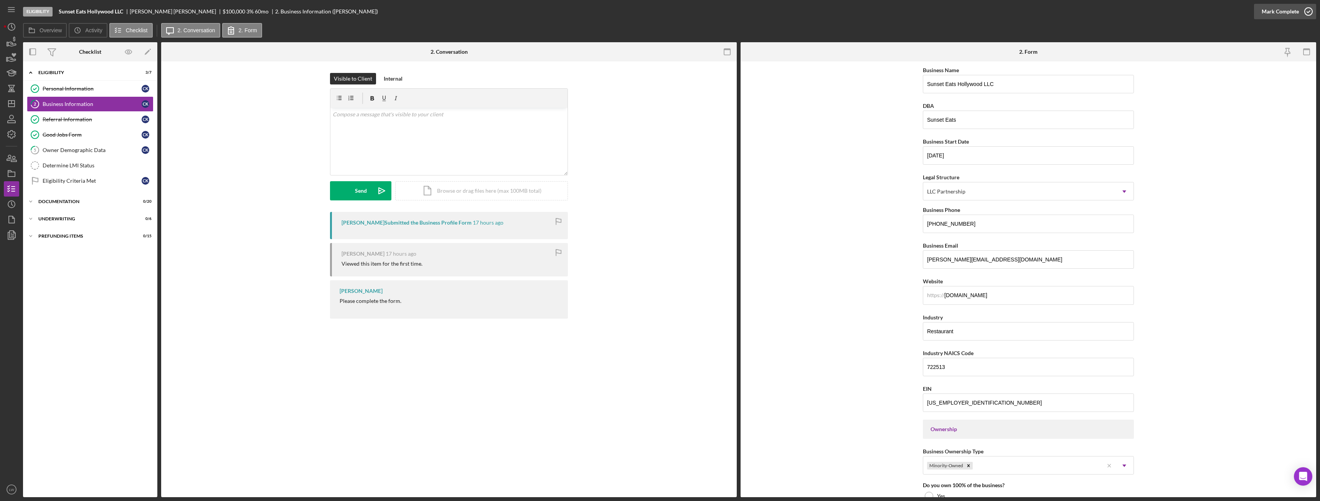
click at [1273, 13] on div "Mark Complete" at bounding box center [1280, 11] width 37 height 15
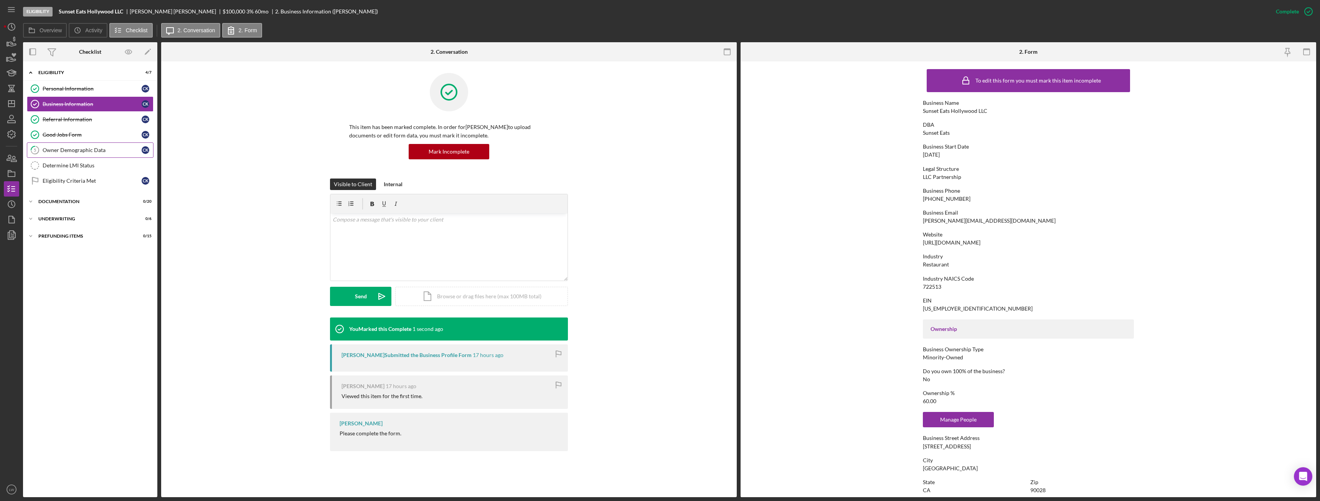
click at [79, 151] on div "Owner Demographic Data" at bounding box center [92, 150] width 99 height 6
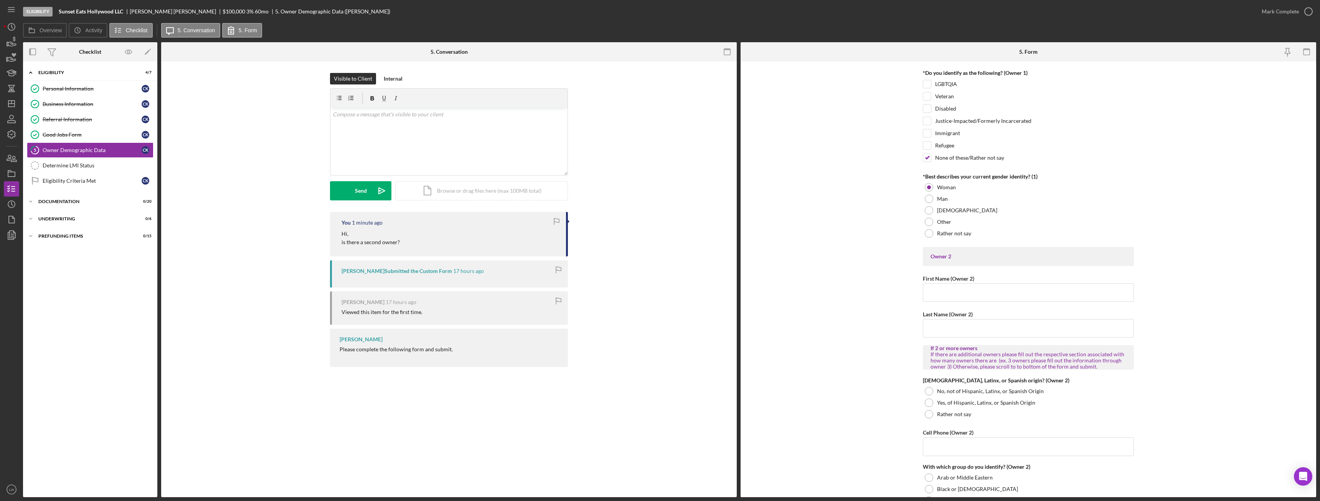
scroll to position [576, 0]
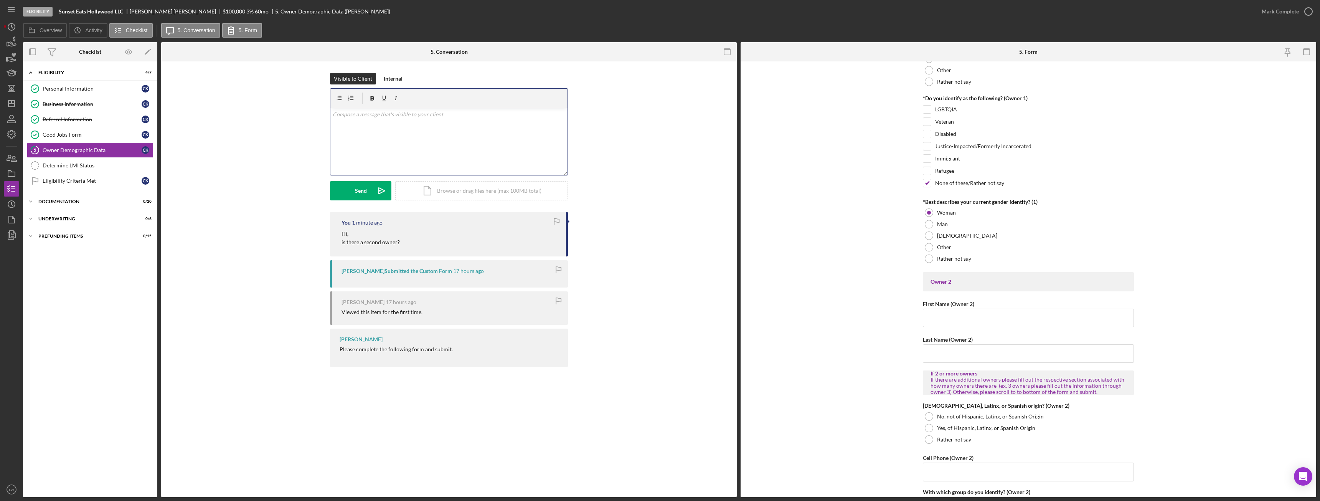
click at [443, 138] on div "v Color teal Color pink Remove color Add row above Add row below Add column bef…" at bounding box center [448, 141] width 237 height 67
click at [404, 116] on p "If there is an second owner must be listed on loan." at bounding box center [449, 114] width 233 height 8
copy p "If there is an second owner must be listed on loan."
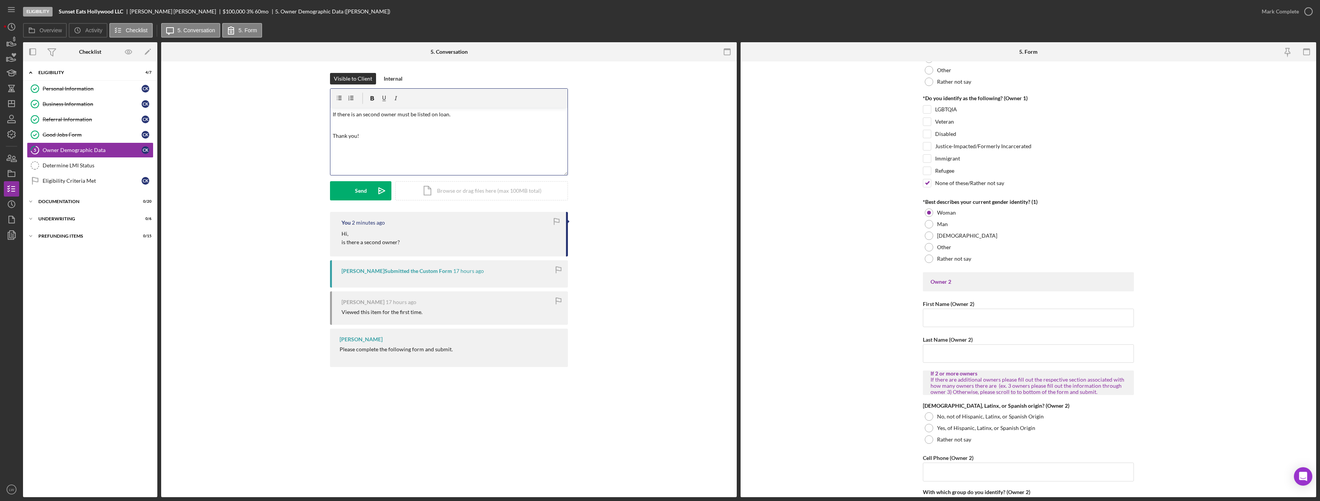
click at [414, 116] on p "If there is an second owner must be listed on loan." at bounding box center [449, 114] width 233 height 8
click at [362, 193] on div "Send" at bounding box center [361, 190] width 12 height 19
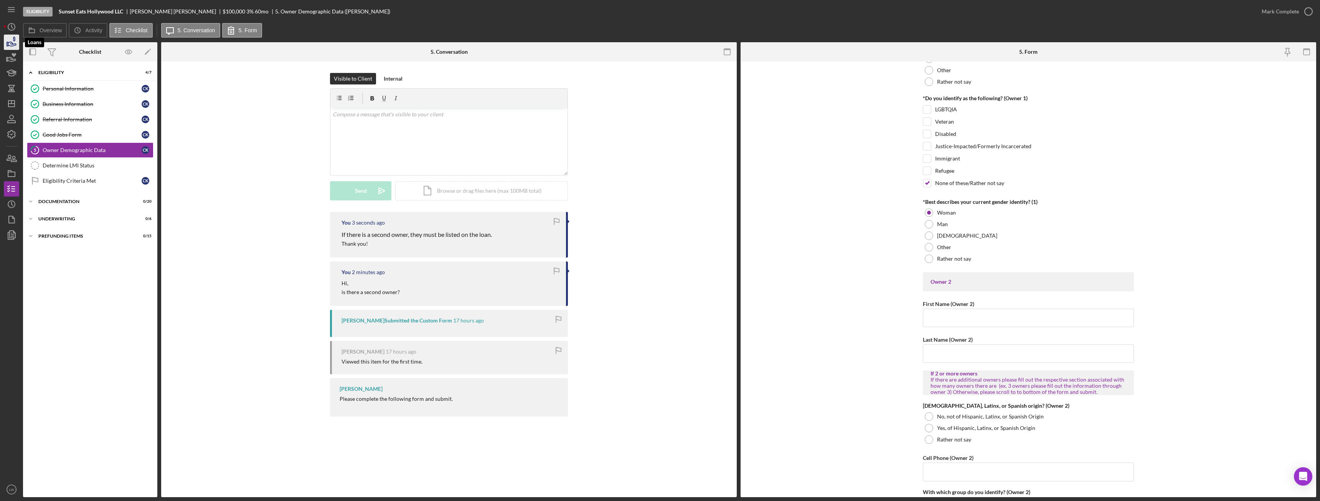
click at [13, 43] on icon "button" at bounding box center [12, 44] width 8 height 4
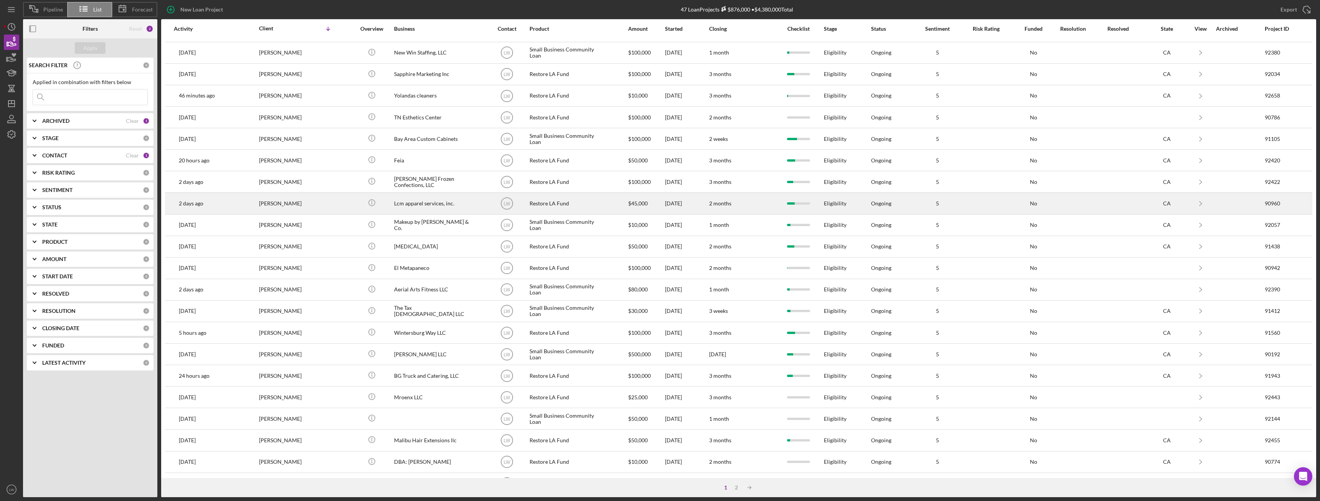
scroll to position [103, 0]
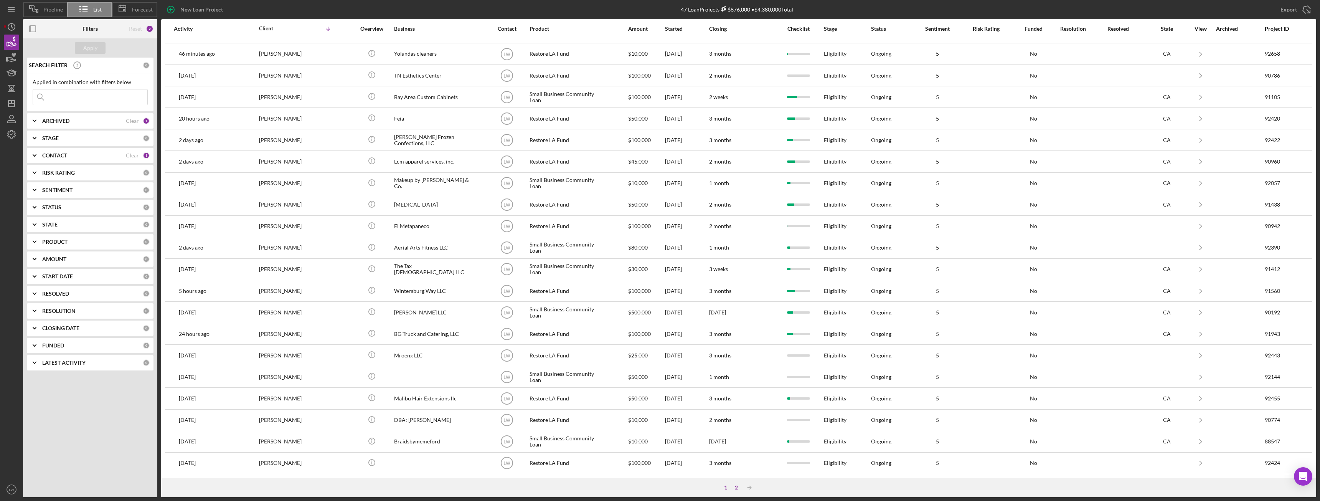
click at [736, 487] on div "2" at bounding box center [736, 487] width 11 height 6
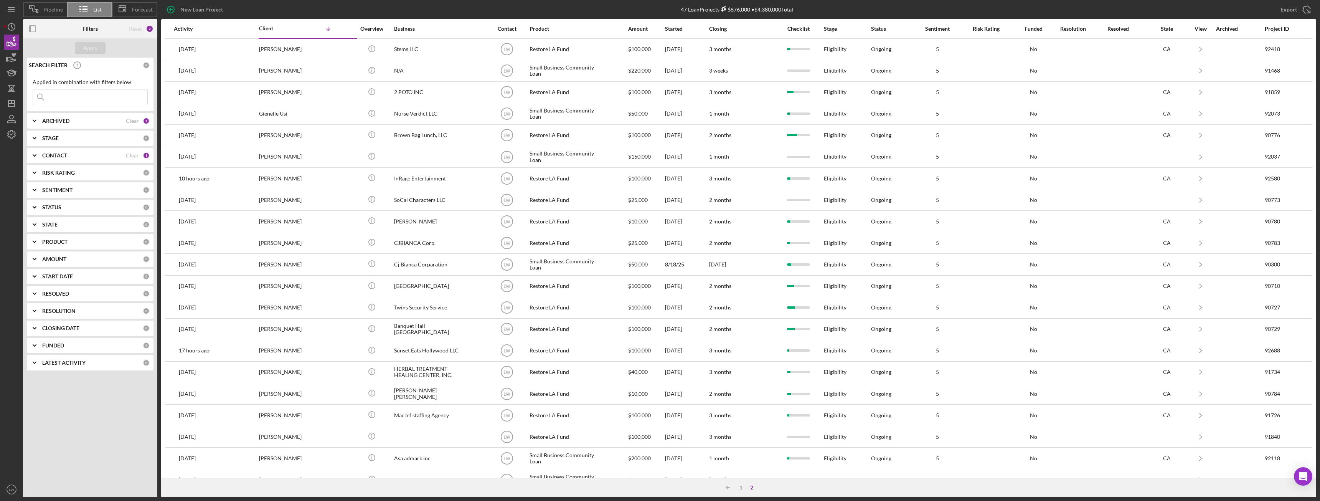
scroll to position [38, 0]
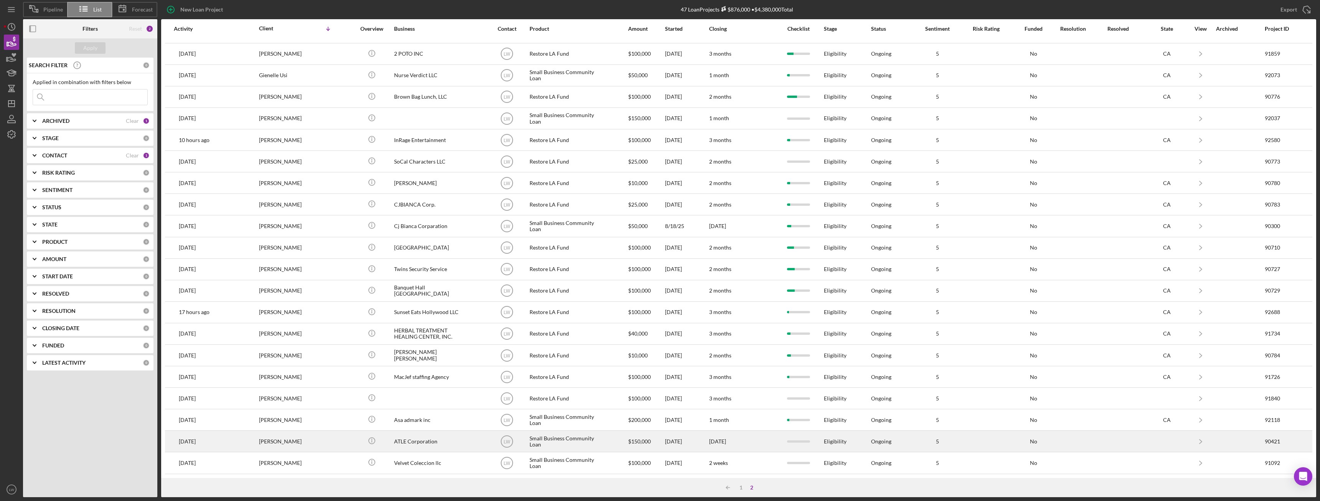
click at [345, 440] on td "alton thompson" at bounding box center [308, 441] width 99 height 21
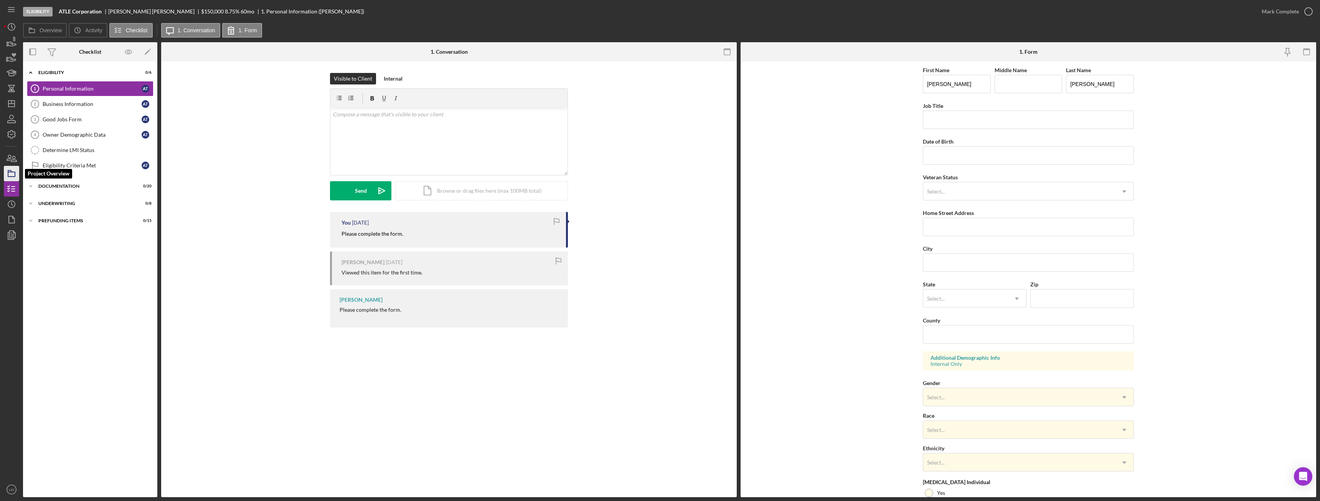
click at [13, 174] on icon "button" at bounding box center [11, 173] width 19 height 19
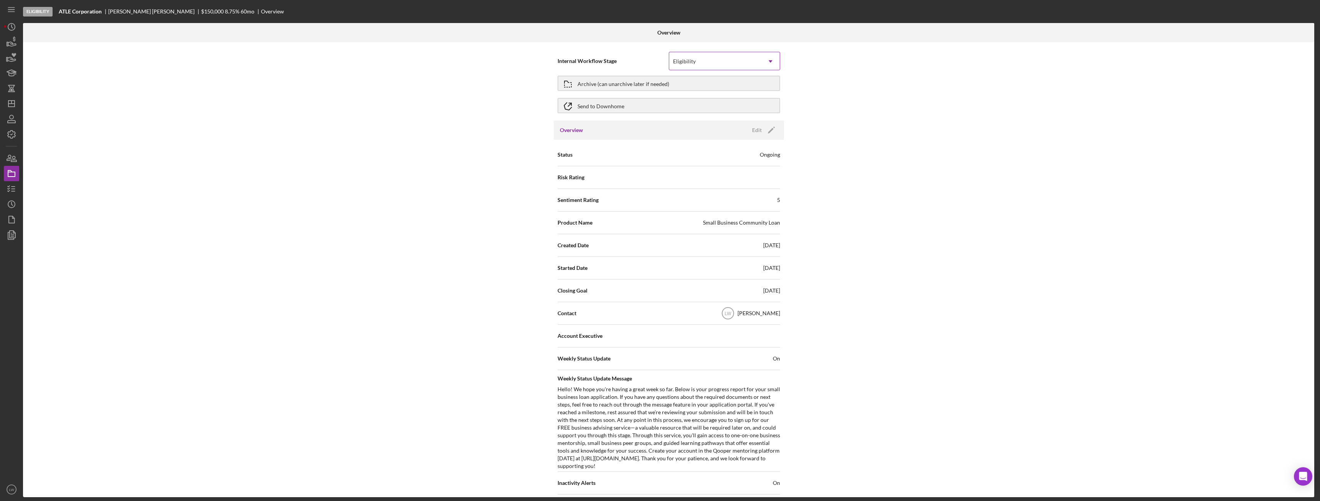
click at [723, 58] on div "Eligibility" at bounding box center [715, 62] width 92 height 18
click at [735, 182] on div "Done" at bounding box center [723, 179] width 111 height 20
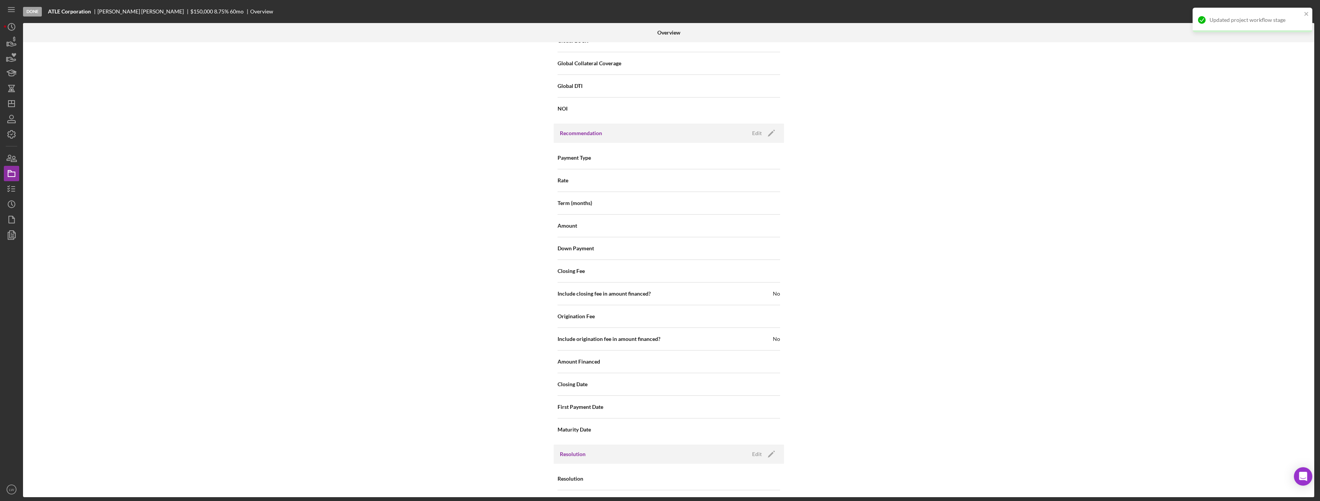
scroll to position [762, 0]
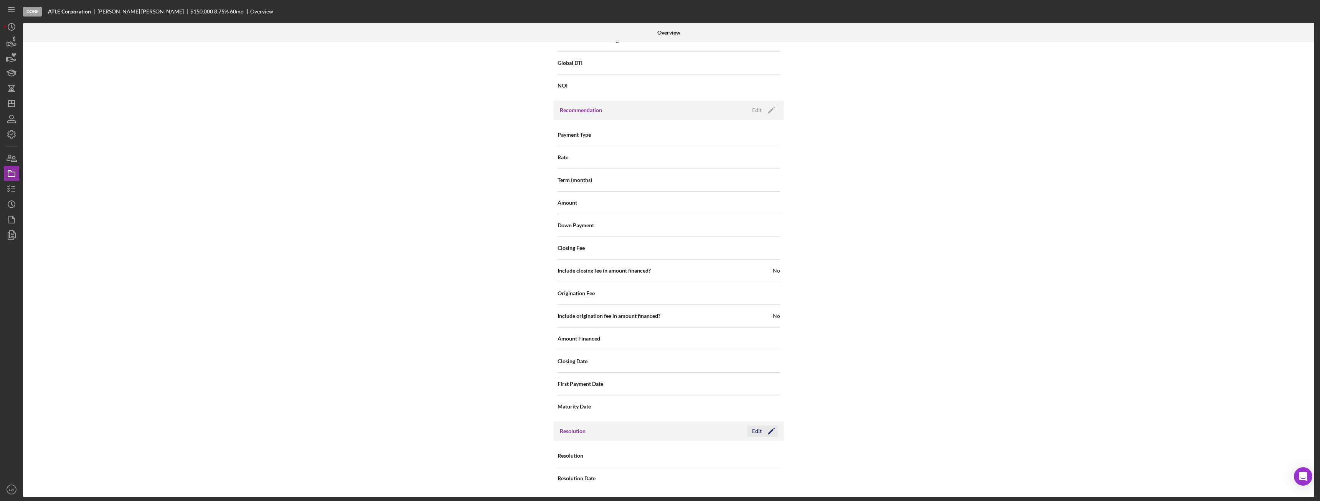
click at [750, 430] on button "Edit Icon/Edit" at bounding box center [763, 431] width 30 height 12
click at [738, 455] on div "Select..." at bounding box center [715, 456] width 92 height 18
click at [740, 436] on div "Withdrawn" at bounding box center [723, 433] width 111 height 20
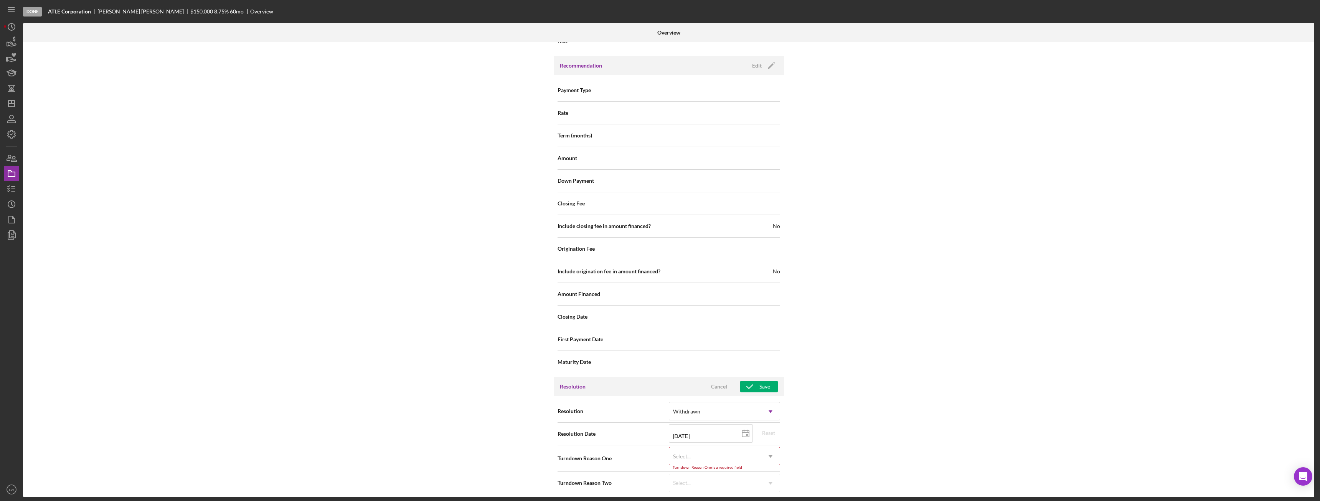
scroll to position [811, 0]
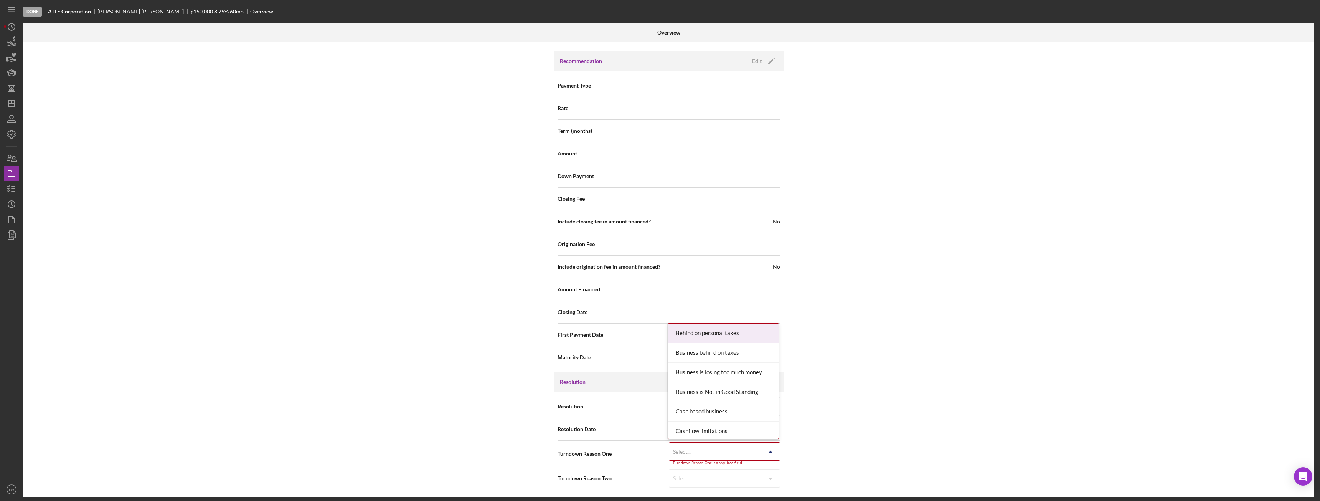
click at [733, 456] on div "Select..." at bounding box center [715, 452] width 92 height 18
click at [899, 402] on div "Internal Workflow Stage Done Icon/Dropdown Arrow Archive (can unarchive later i…" at bounding box center [669, 269] width 1292 height 455
click at [754, 379] on icon "button" at bounding box center [749, 381] width 19 height 19
click at [766, 442] on div "Select... Icon/Dropdown Arrow" at bounding box center [724, 451] width 111 height 18
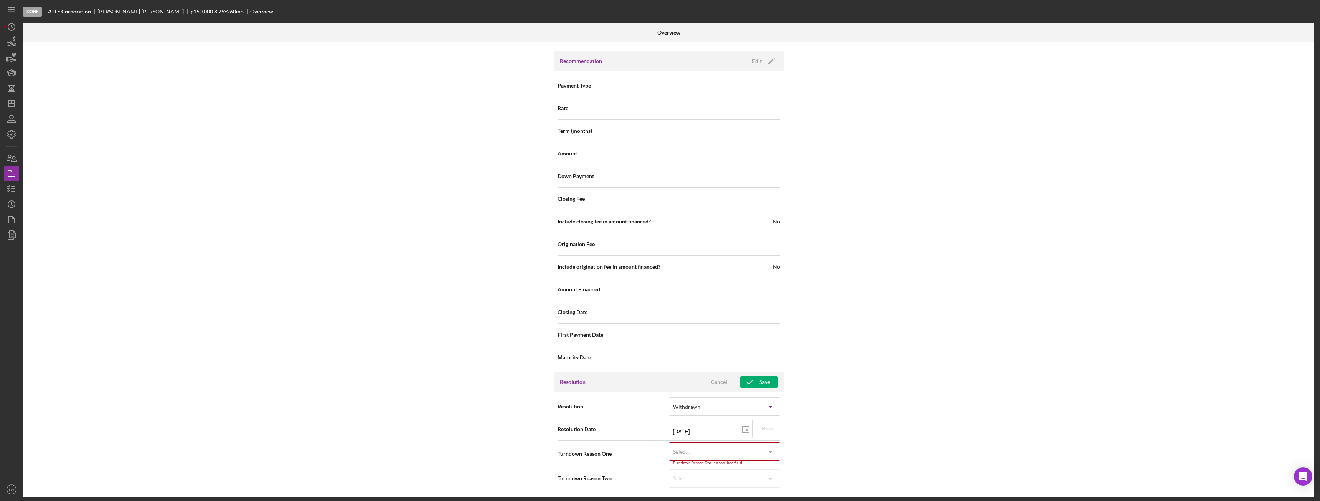
click at [841, 404] on div "Internal Workflow Stage Done Icon/Dropdown Arrow Archive (can unarchive later i…" at bounding box center [669, 269] width 1292 height 455
click at [768, 405] on icon "Icon/Dropdown Arrow" at bounding box center [771, 407] width 18 height 18
click at [744, 468] on div "Incomplete" at bounding box center [723, 468] width 111 height 20
click at [765, 383] on div "Save" at bounding box center [765, 386] width 11 height 12
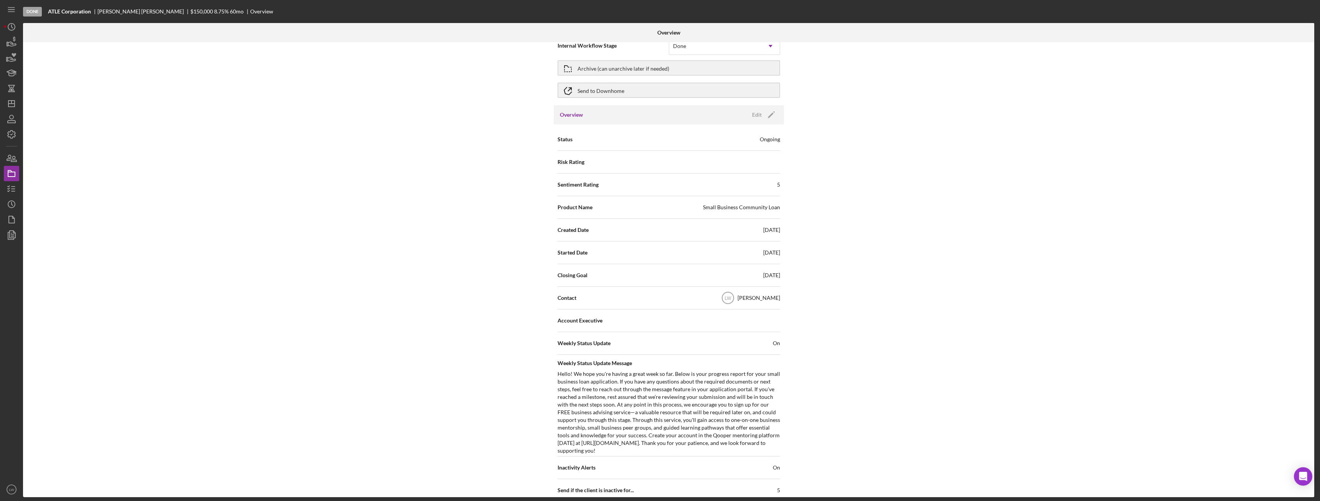
scroll to position [0, 0]
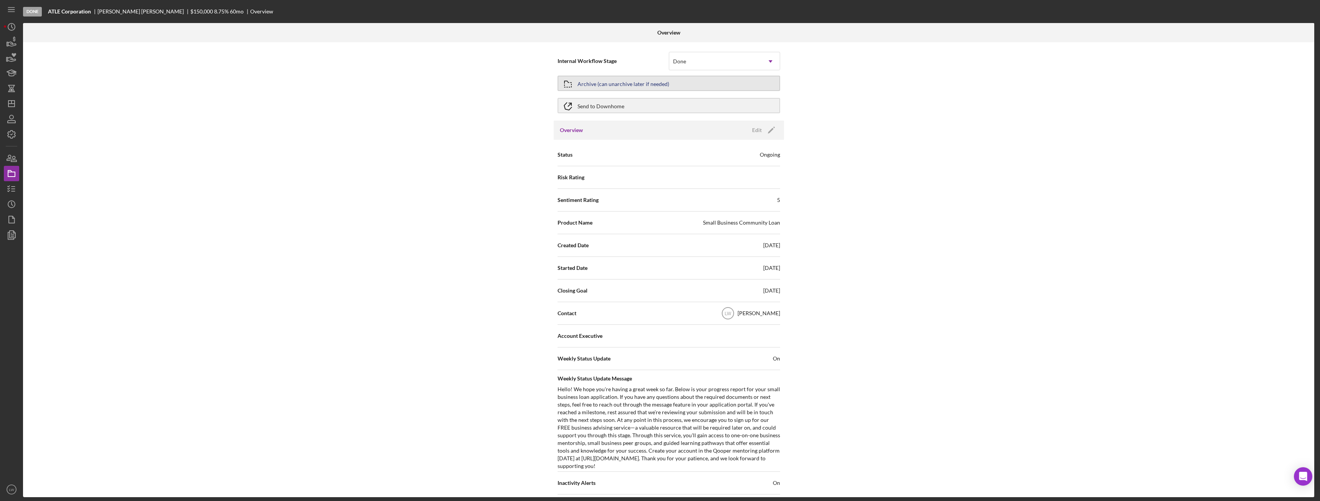
click at [605, 82] on div "Archive (can unarchive later if needed)" at bounding box center [624, 83] width 92 height 14
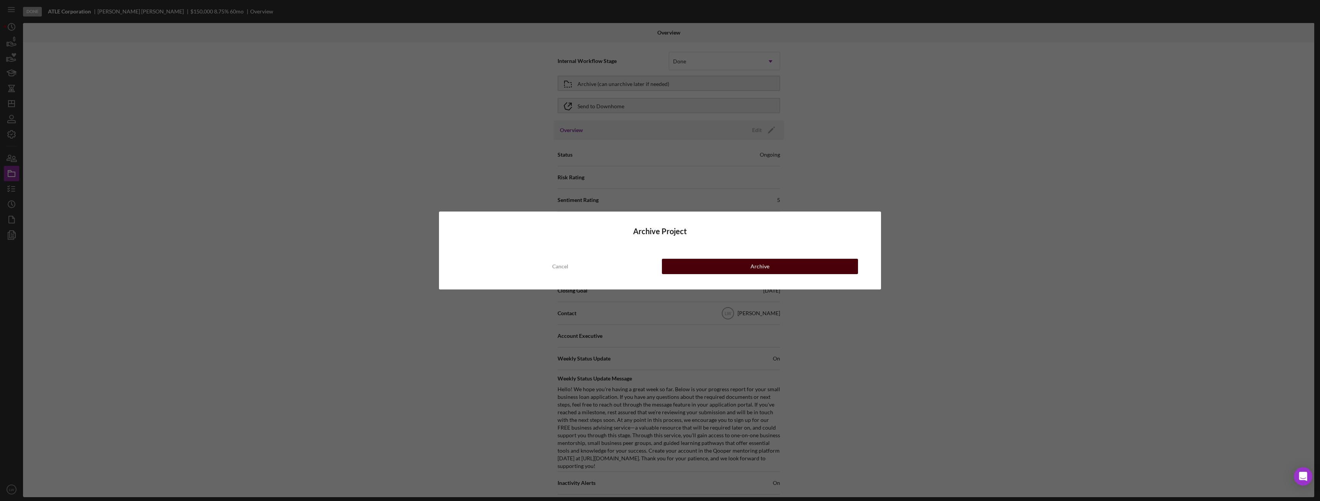
click at [808, 265] on button "Archive" at bounding box center [760, 266] width 196 height 15
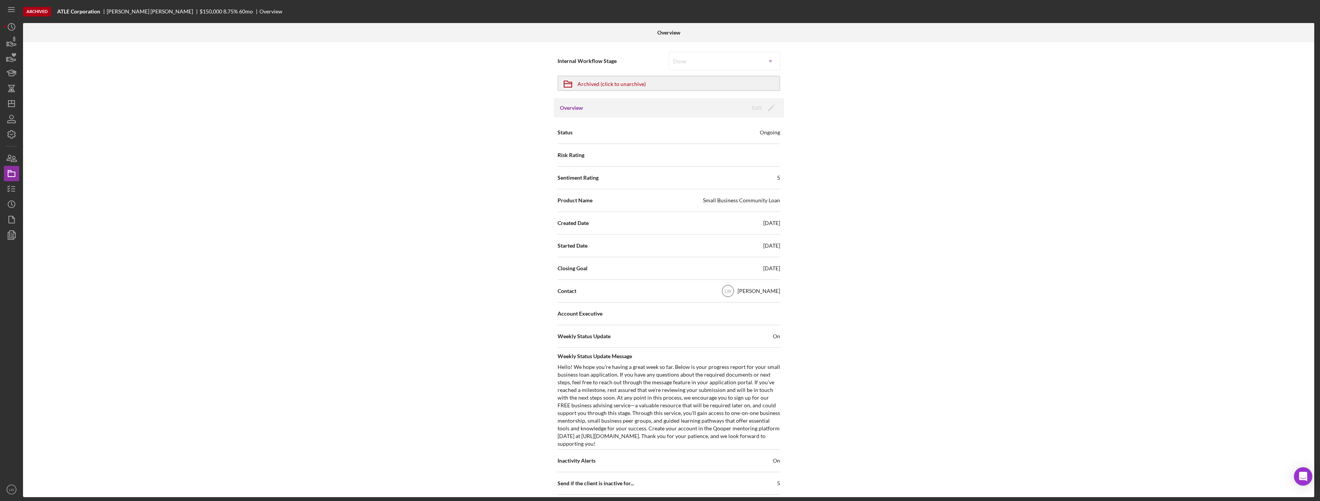
click at [3, 41] on div "Archived ATLE Corporation alton thompson $150,000 8.75 % 60 mo Overview Overvie…" at bounding box center [660, 250] width 1320 height 501
click at [10, 45] on icon "button" at bounding box center [11, 42] width 19 height 19
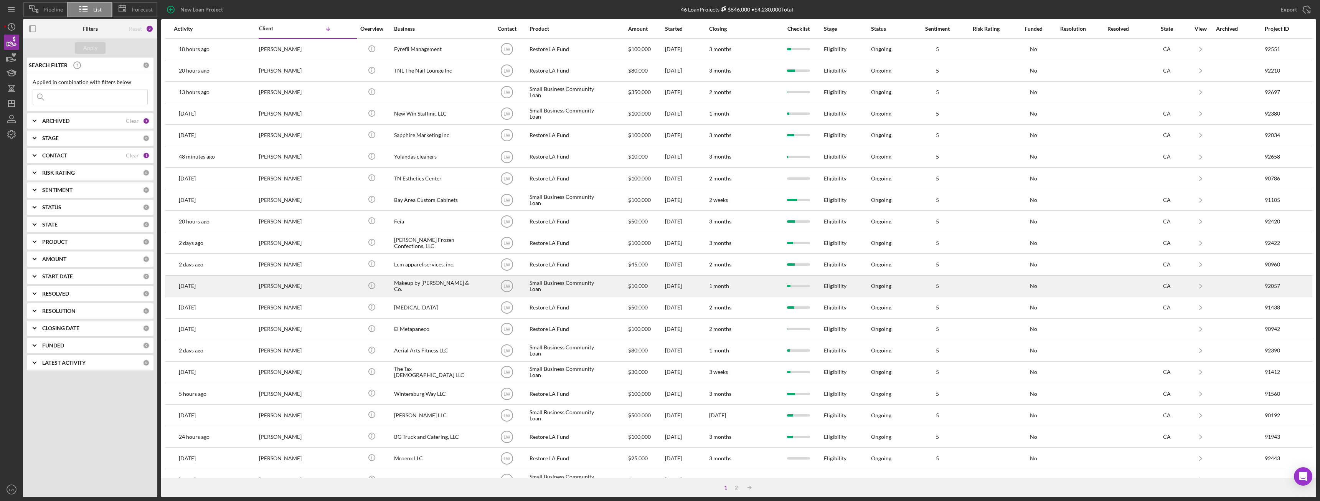
scroll to position [103, 0]
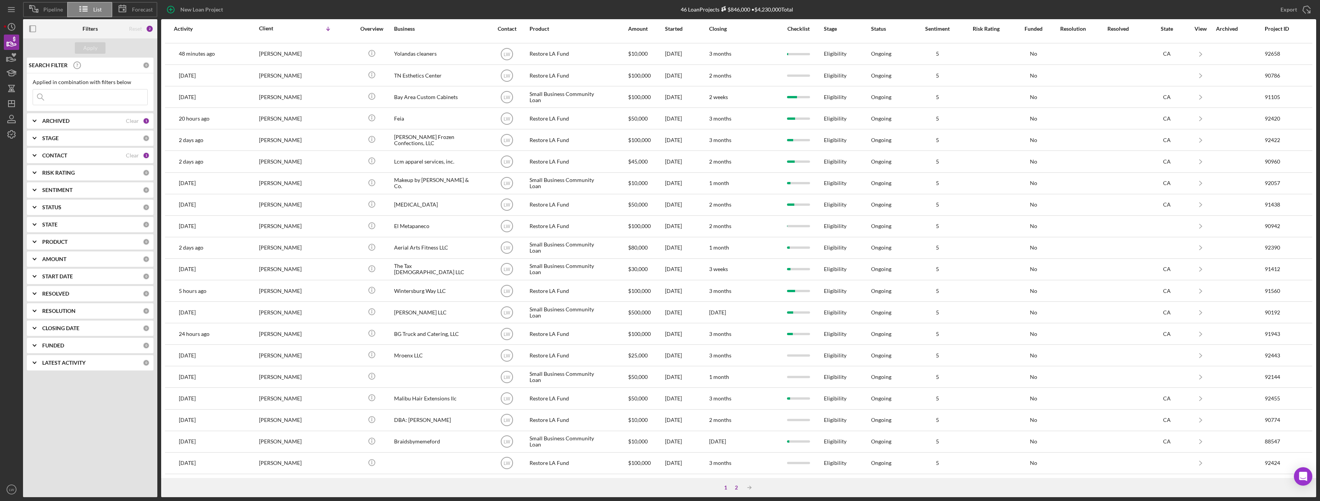
click at [737, 488] on div "2" at bounding box center [736, 487] width 11 height 6
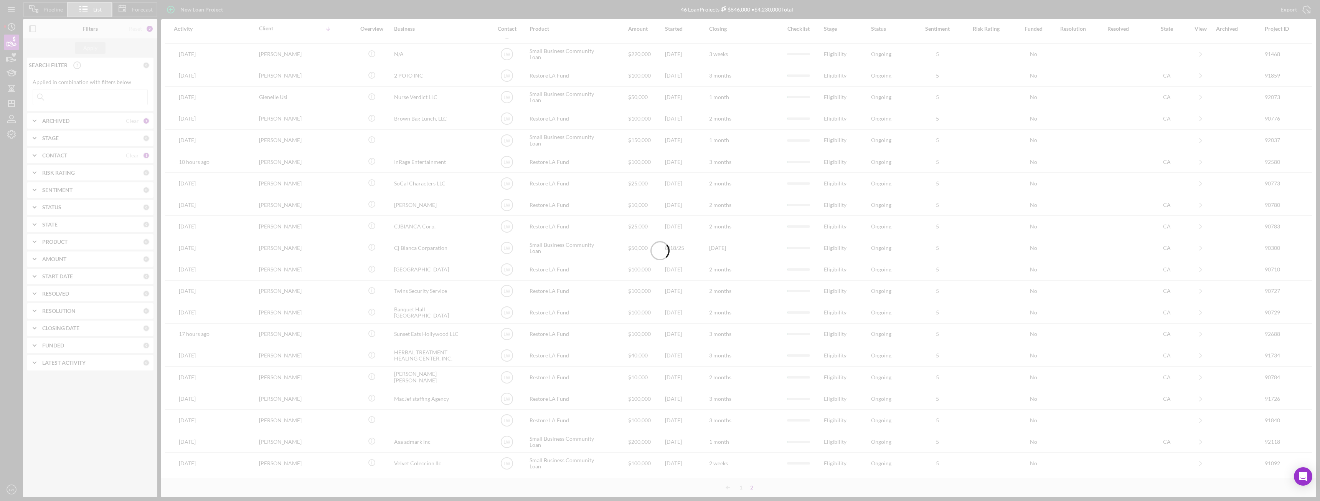
scroll to position [17, 0]
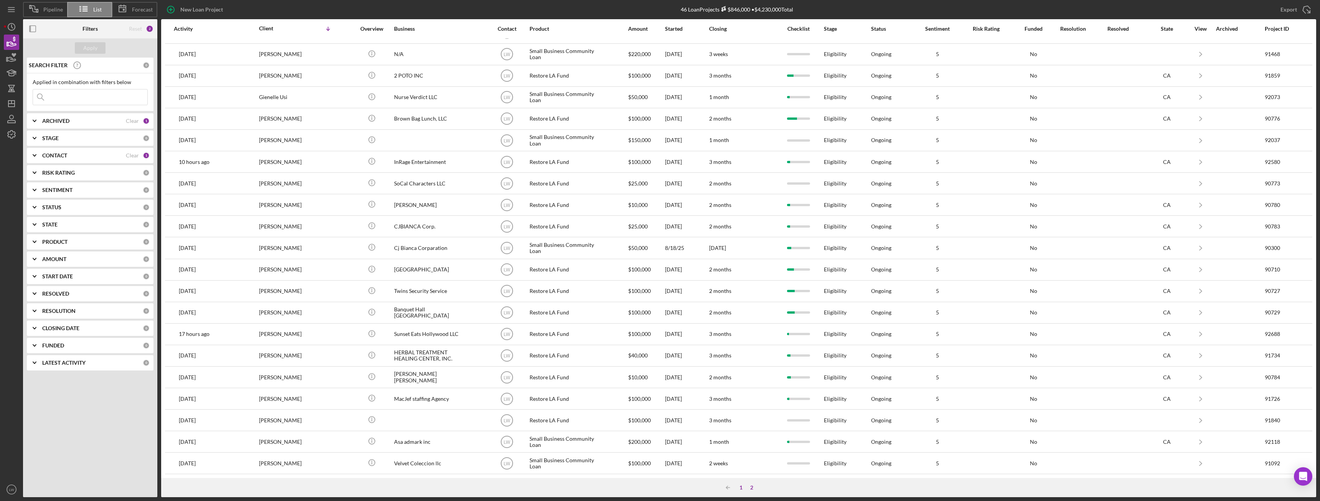
click at [743, 487] on div "1" at bounding box center [741, 487] width 11 height 6
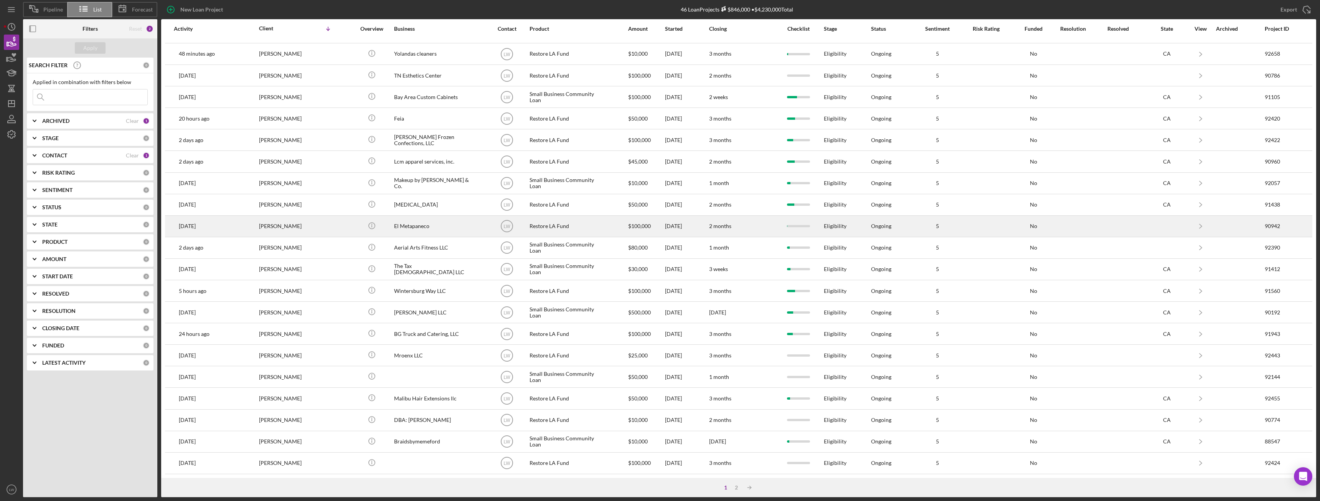
scroll to position [0, 0]
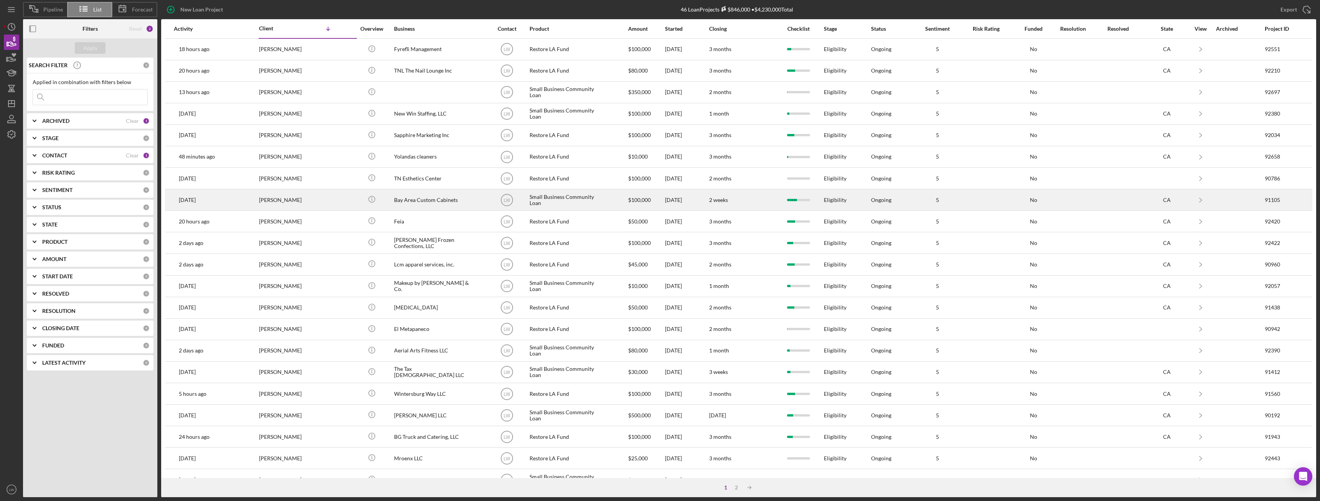
click at [432, 203] on div "Bay Area Custom Cabinets" at bounding box center [432, 200] width 77 height 20
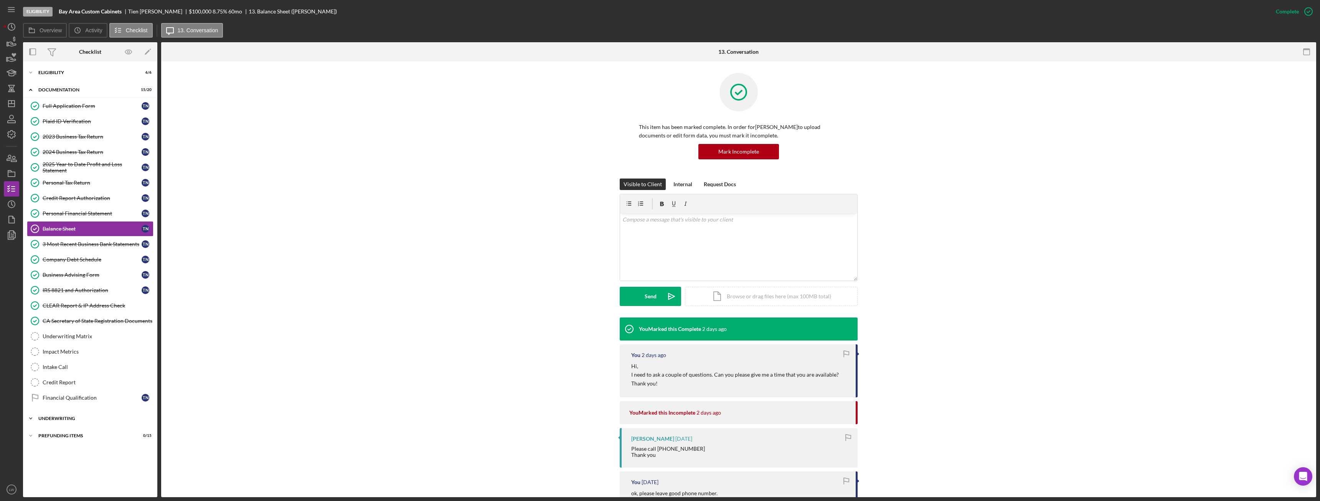
click at [62, 418] on div "Underwriting" at bounding box center [92, 418] width 109 height 5
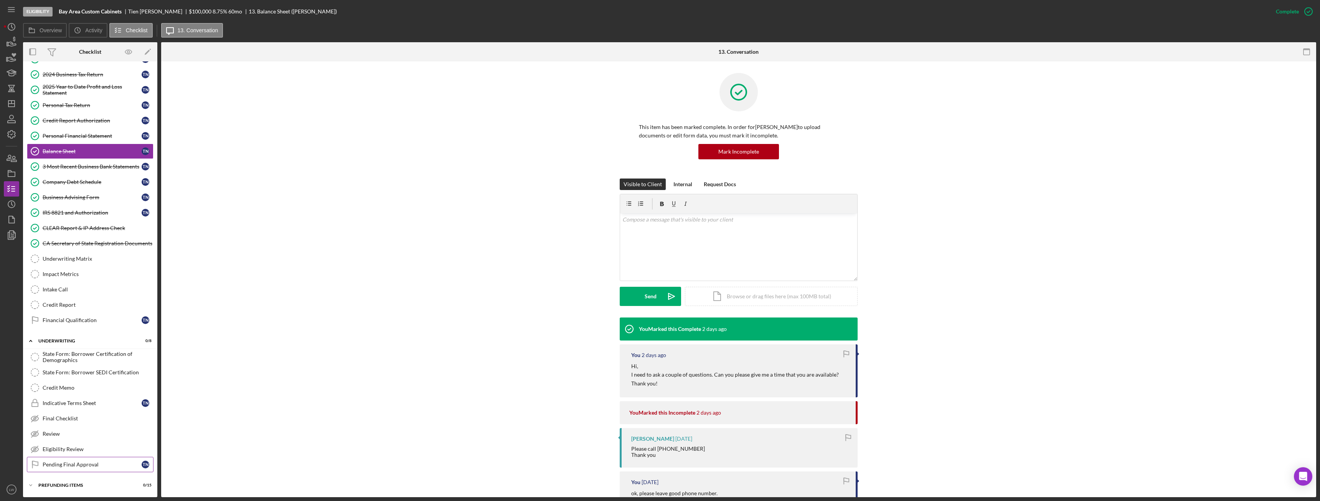
click at [68, 465] on div "Pending Final Approval" at bounding box center [92, 464] width 99 height 6
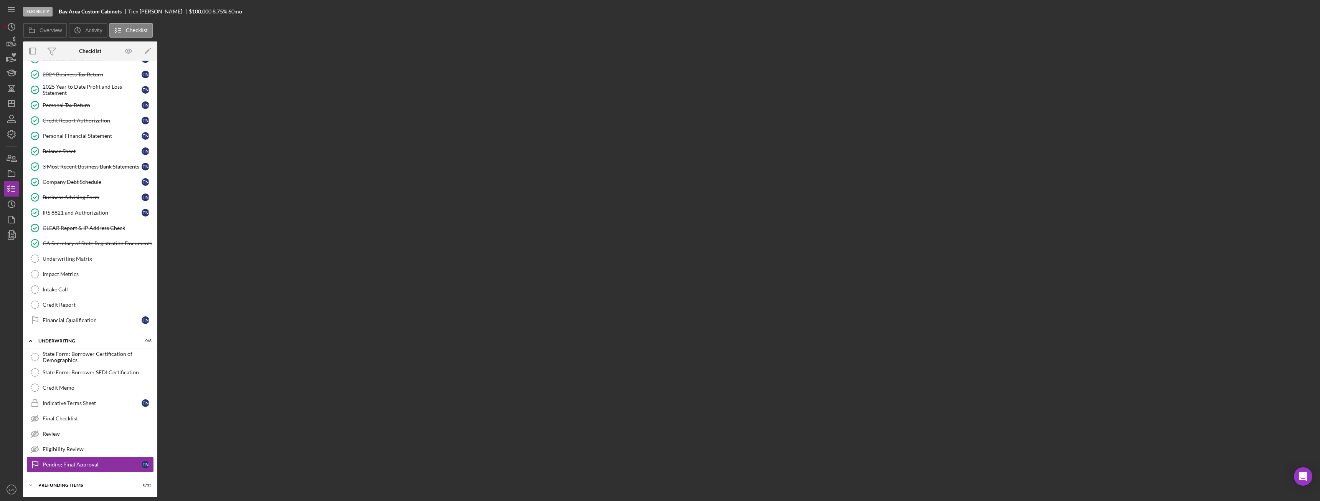
scroll to position [78, 0]
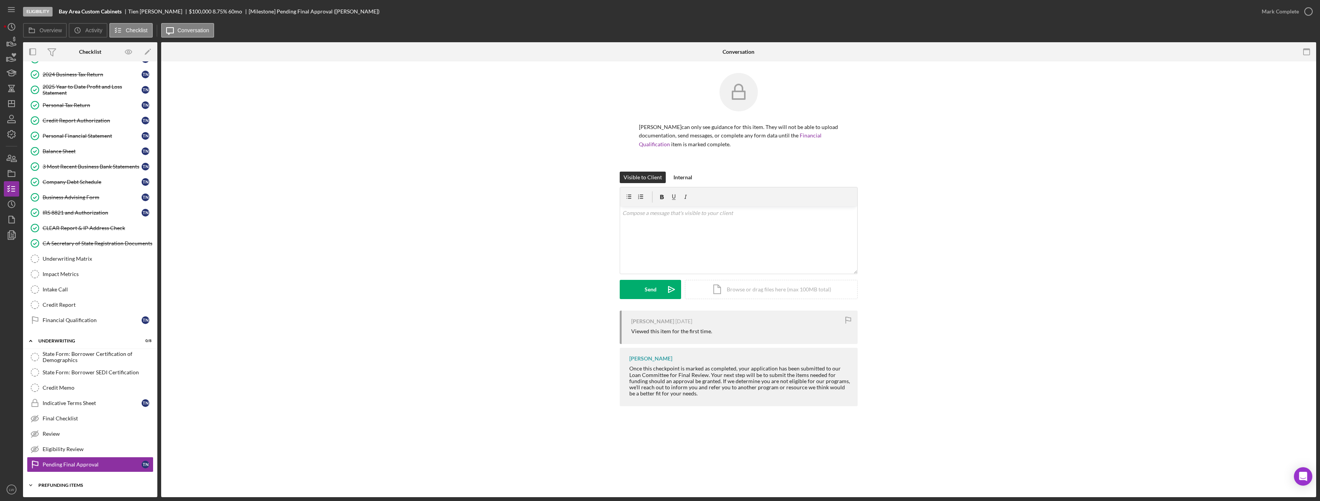
click at [85, 486] on div "Prefunding Items" at bounding box center [92, 485] width 109 height 5
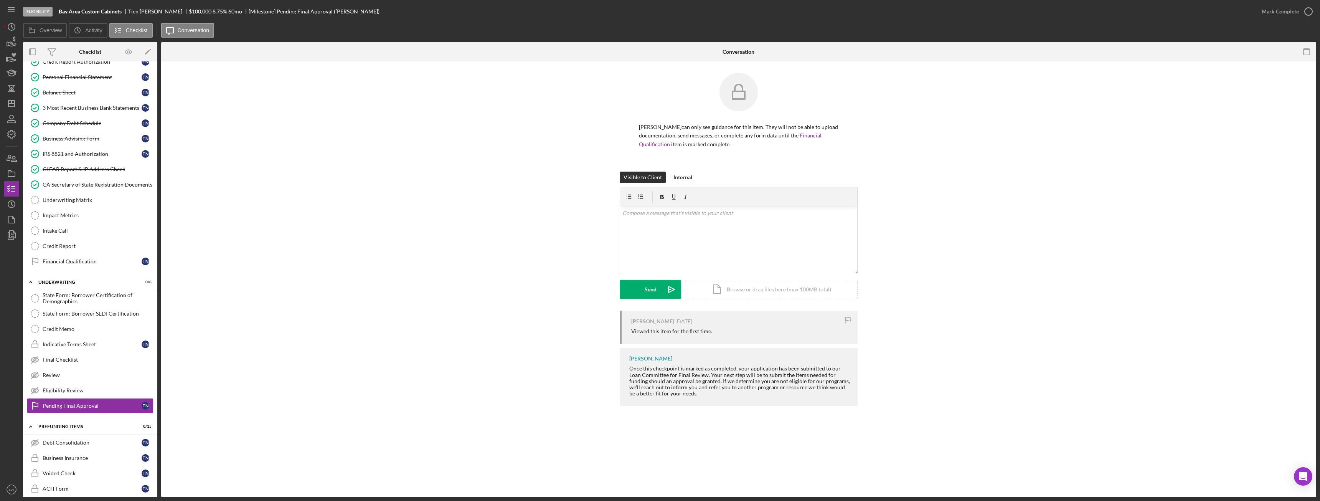
scroll to position [82, 0]
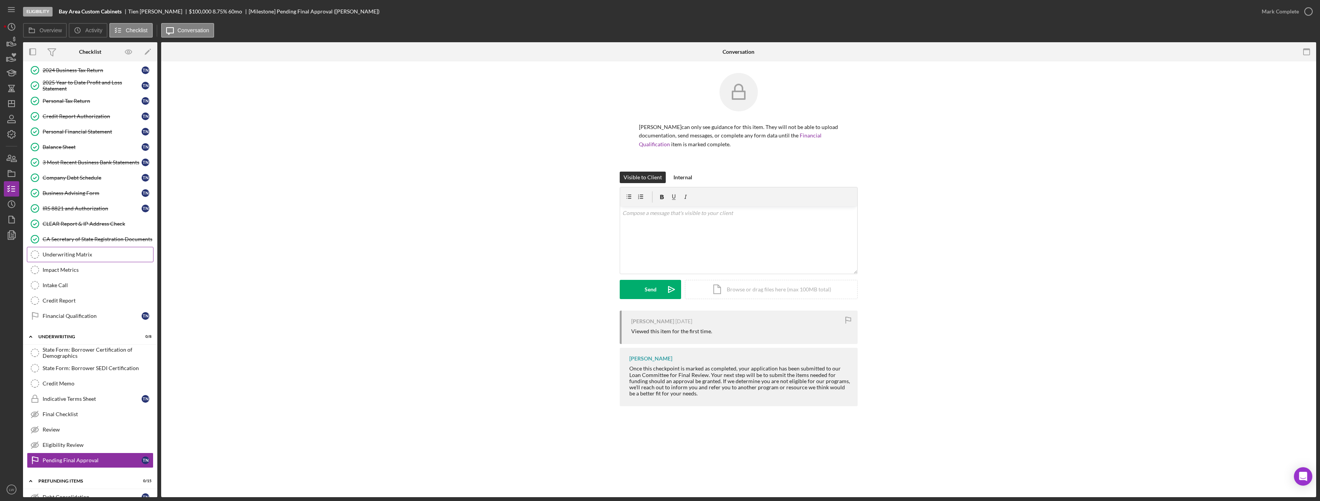
click at [89, 259] on link "Underwriting Matrix Underwriting Matrix" at bounding box center [90, 254] width 127 height 15
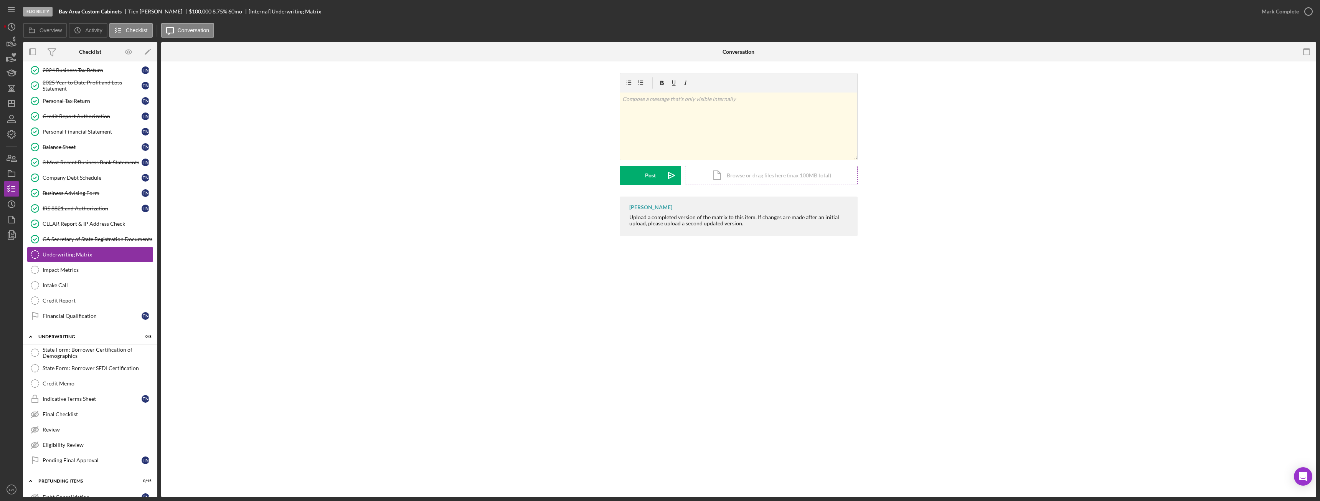
click at [718, 174] on div "Icon/Document Browse or drag files here (max 100MB total) Tap to choose files o…" at bounding box center [771, 175] width 173 height 19
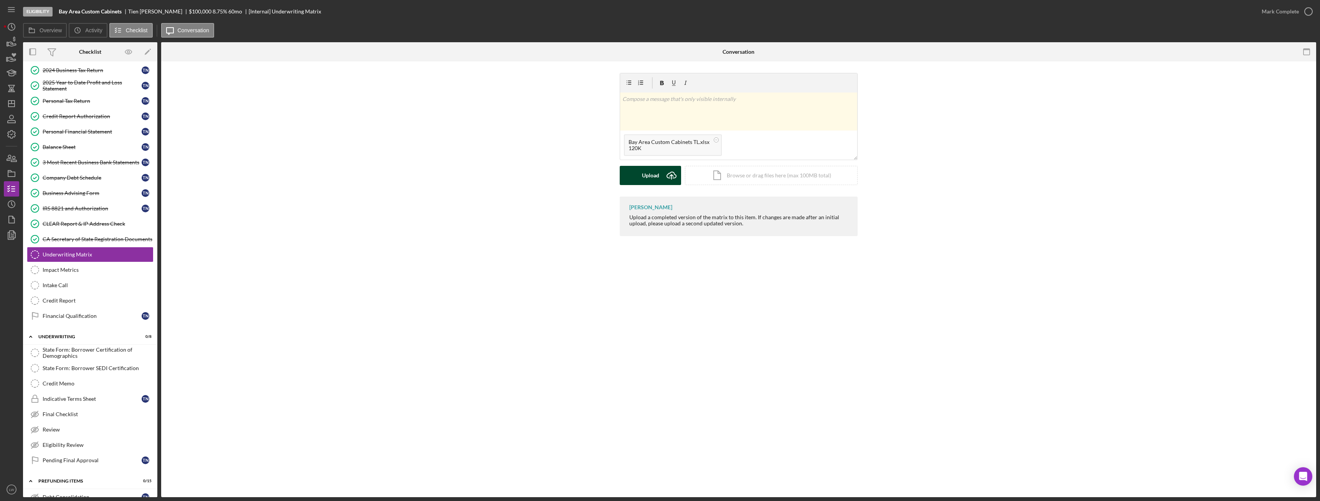
click at [650, 176] on div "Upload" at bounding box center [650, 175] width 17 height 19
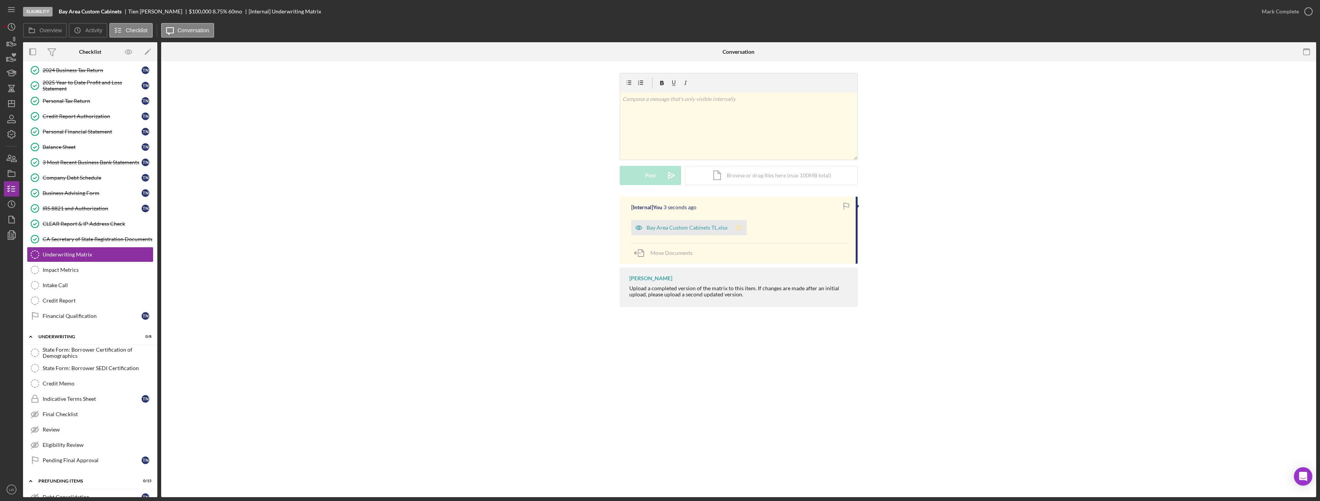
click at [742, 227] on icon "Icon/Star" at bounding box center [739, 227] width 15 height 15
click at [1302, 11] on icon "button" at bounding box center [1308, 11] width 19 height 19
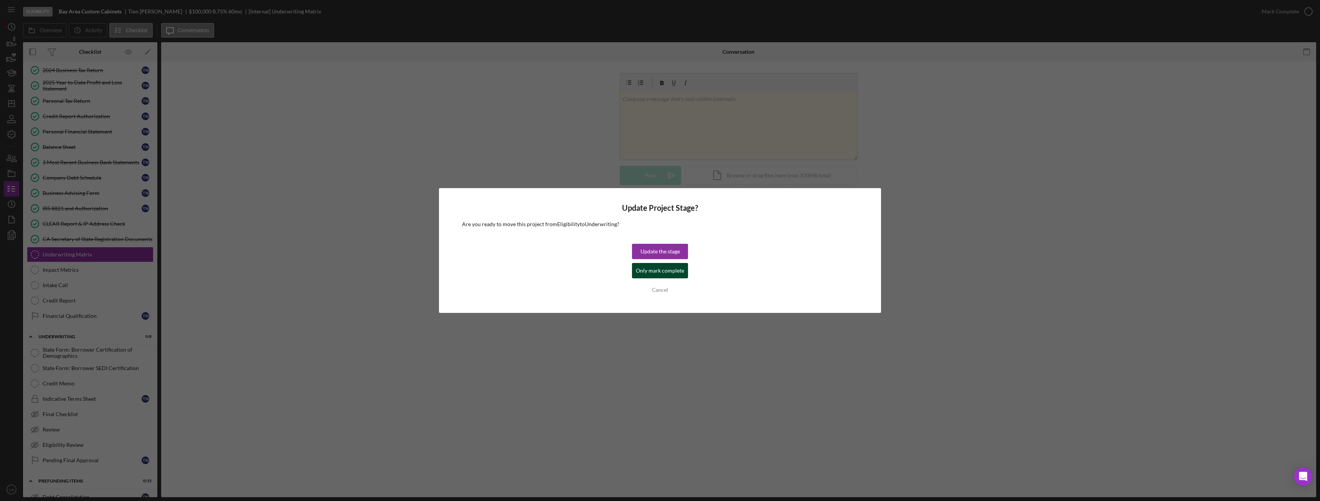
click at [653, 271] on div "Only mark complete" at bounding box center [660, 270] width 48 height 15
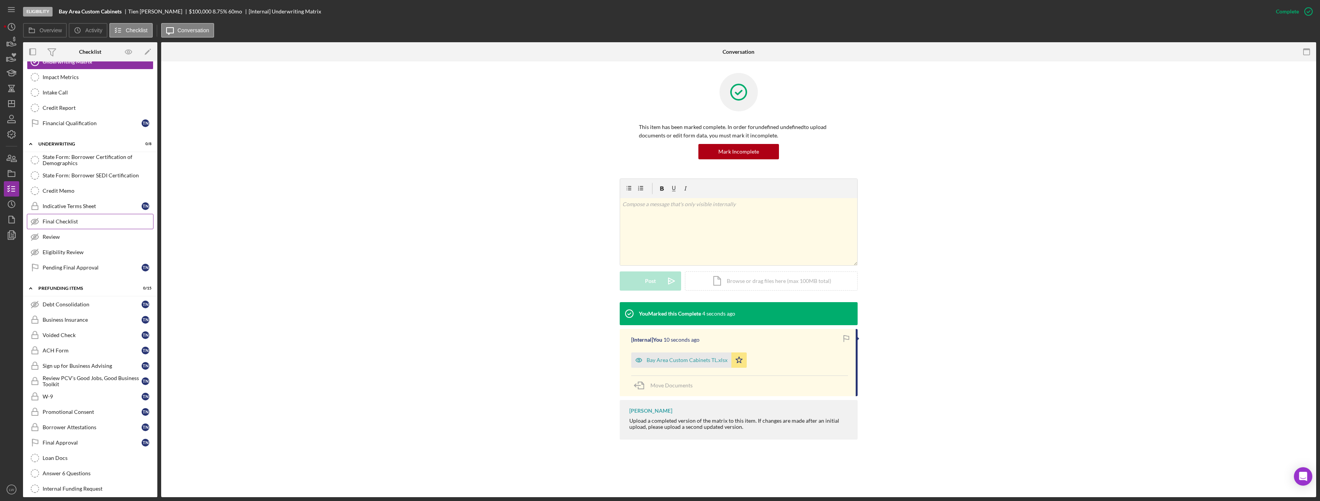
scroll to position [312, 0]
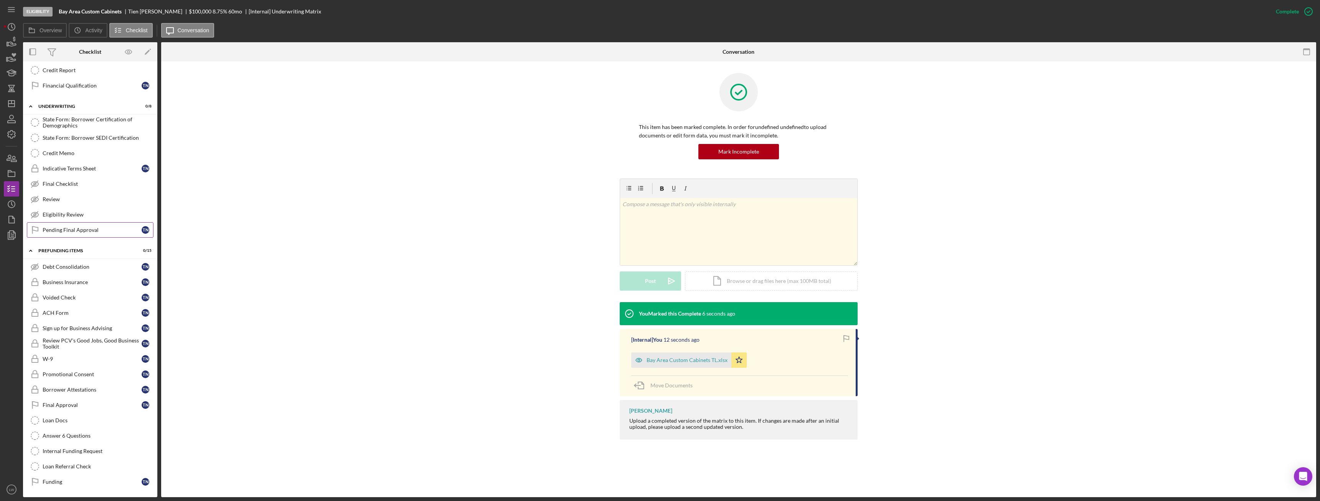
click at [67, 227] on div "Pending Final Approval" at bounding box center [92, 230] width 99 height 6
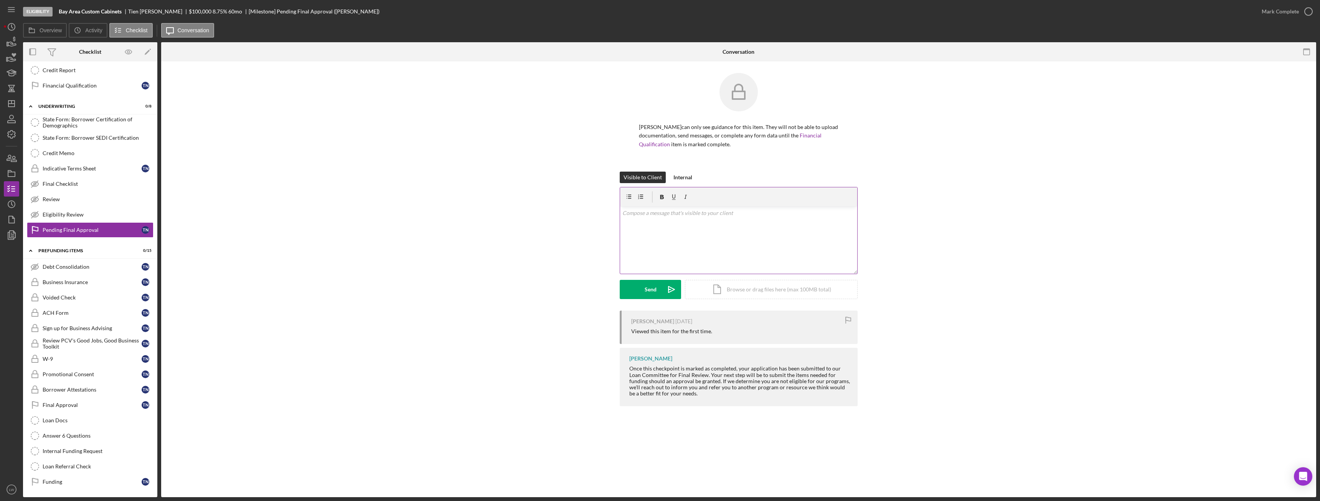
click at [650, 219] on div "v Color teal Color pink Remove color Add row above Add row below Add column bef…" at bounding box center [738, 239] width 237 height 67
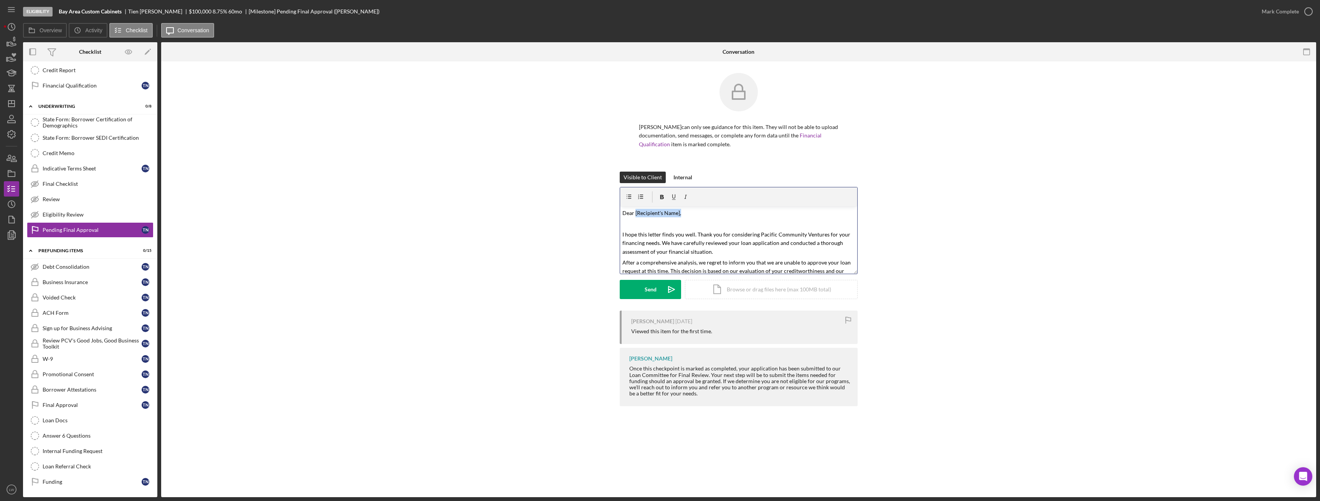
drag, startPoint x: 682, startPoint y: 213, endPoint x: 635, endPoint y: 214, distance: 46.8
click at [635, 214] on p "Dear [Recipient's Name]," at bounding box center [739, 213] width 233 height 8
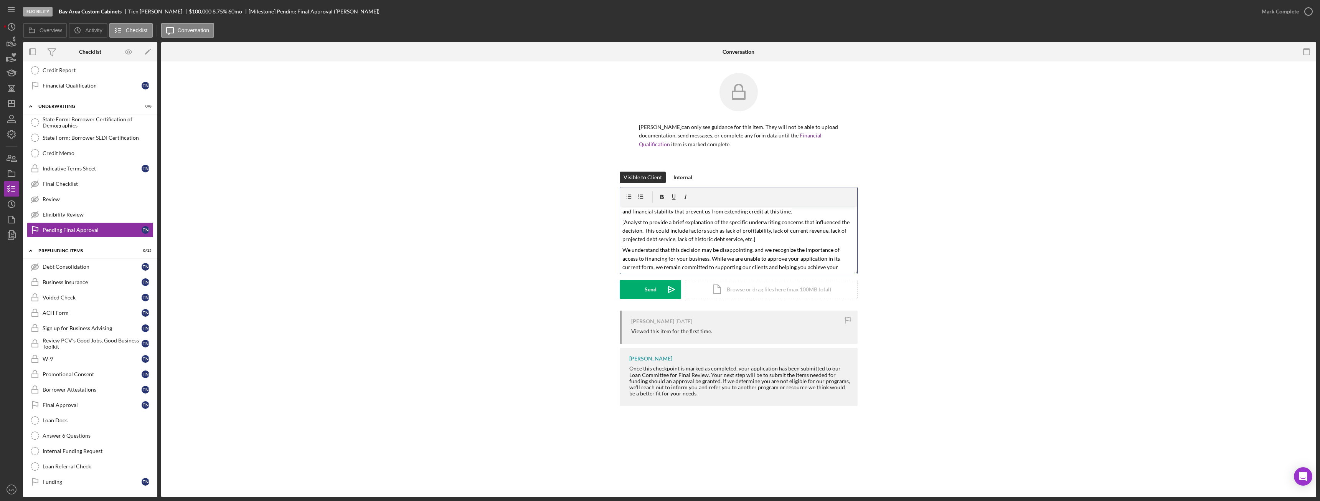
click at [781, 240] on p "[Analyst to provide a brief explanation of the specific underwriting concerns t…" at bounding box center [739, 231] width 233 height 26
click at [624, 249] on p at bounding box center [739, 250] width 233 height 8
click at [805, 268] on p "Thank you for considering PCV for your financing needs. We wish you the best of…" at bounding box center [739, 271] width 233 height 17
click at [664, 292] on icon "Icon/icon-invite-send" at bounding box center [671, 289] width 19 height 19
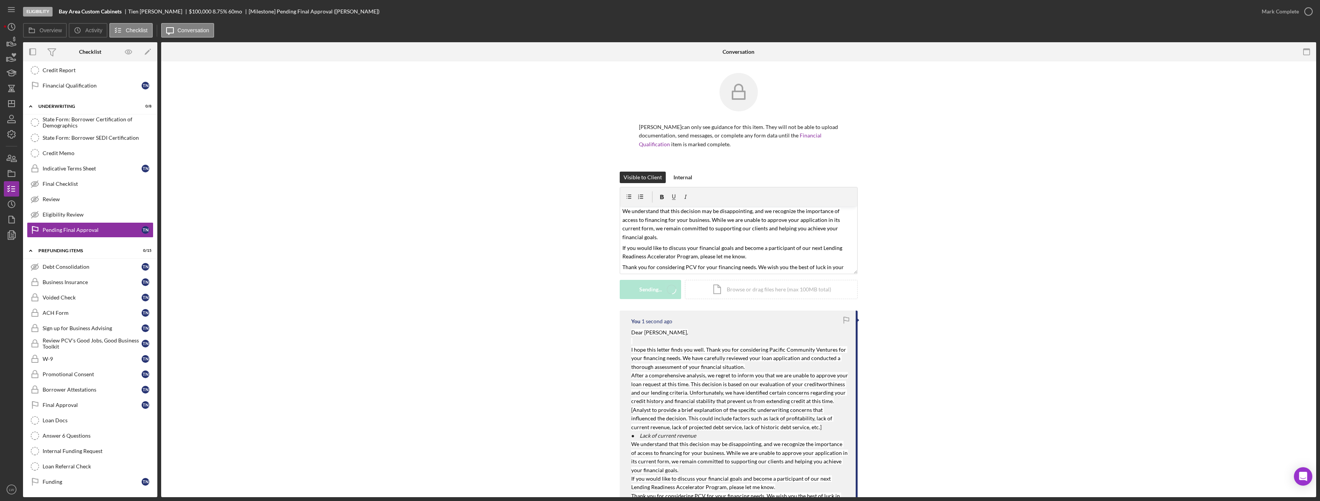
scroll to position [0, 0]
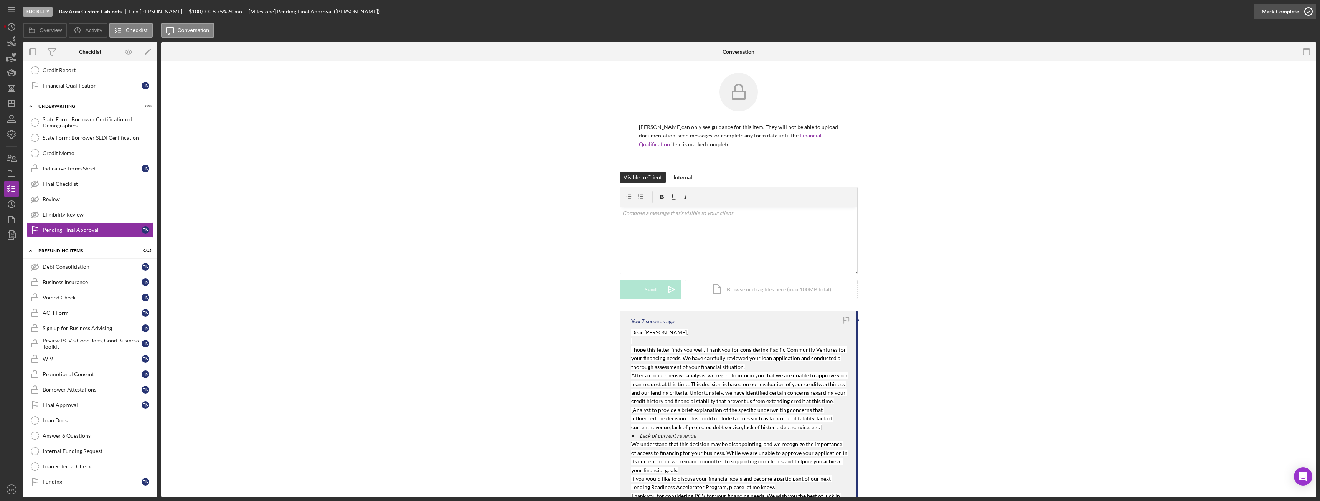
click at [1293, 12] on div "Mark Complete" at bounding box center [1280, 11] width 37 height 15
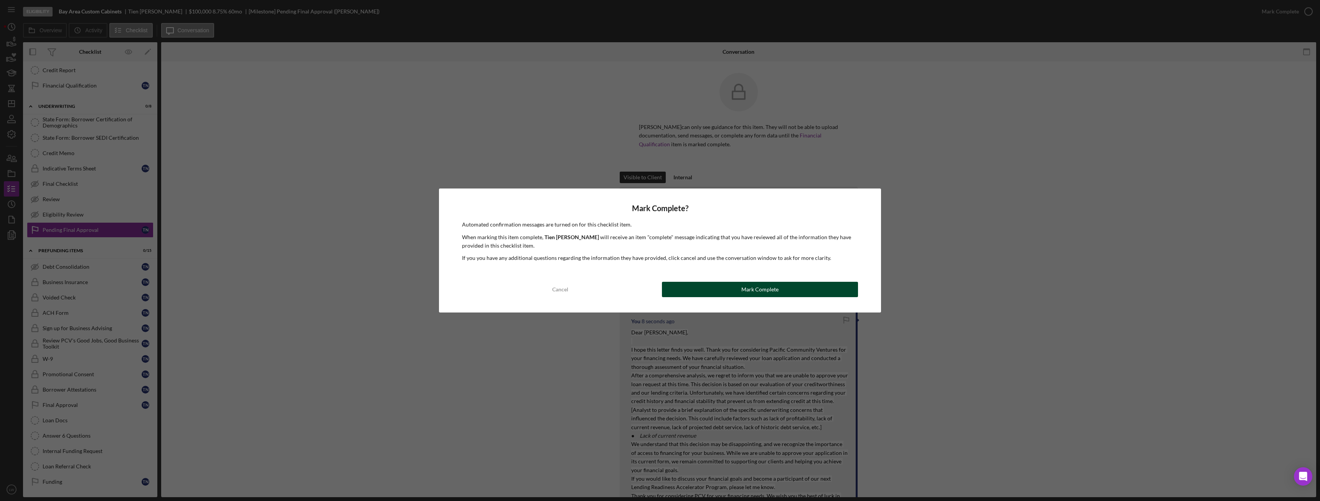
click at [746, 289] on div "Mark Complete" at bounding box center [760, 289] width 37 height 15
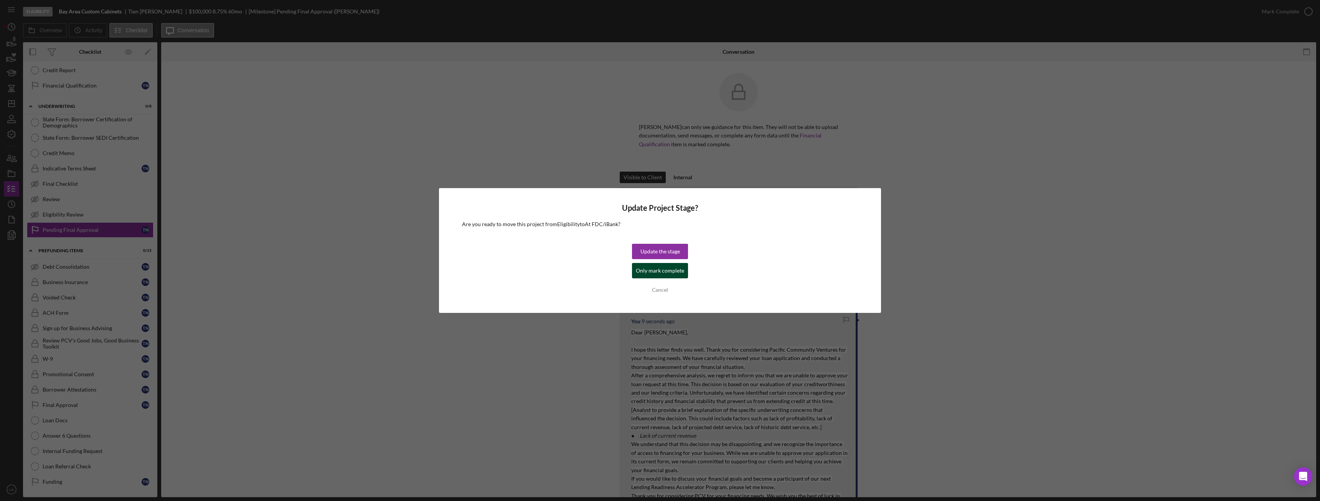
click at [664, 277] on div "Only mark complete" at bounding box center [660, 270] width 48 height 15
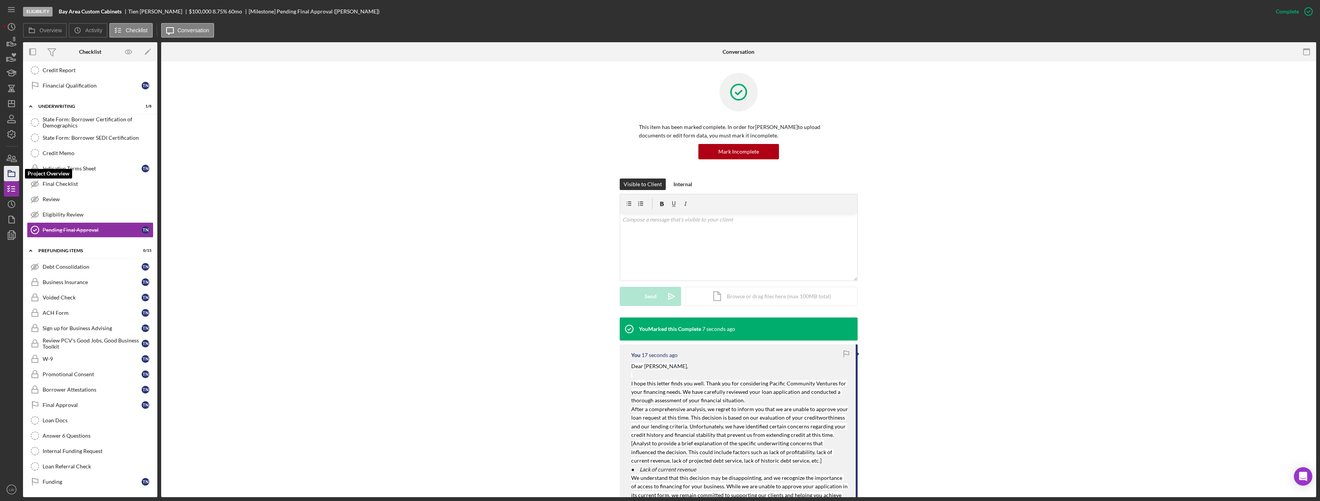
click at [15, 173] on rect "button" at bounding box center [11, 174] width 7 height 5
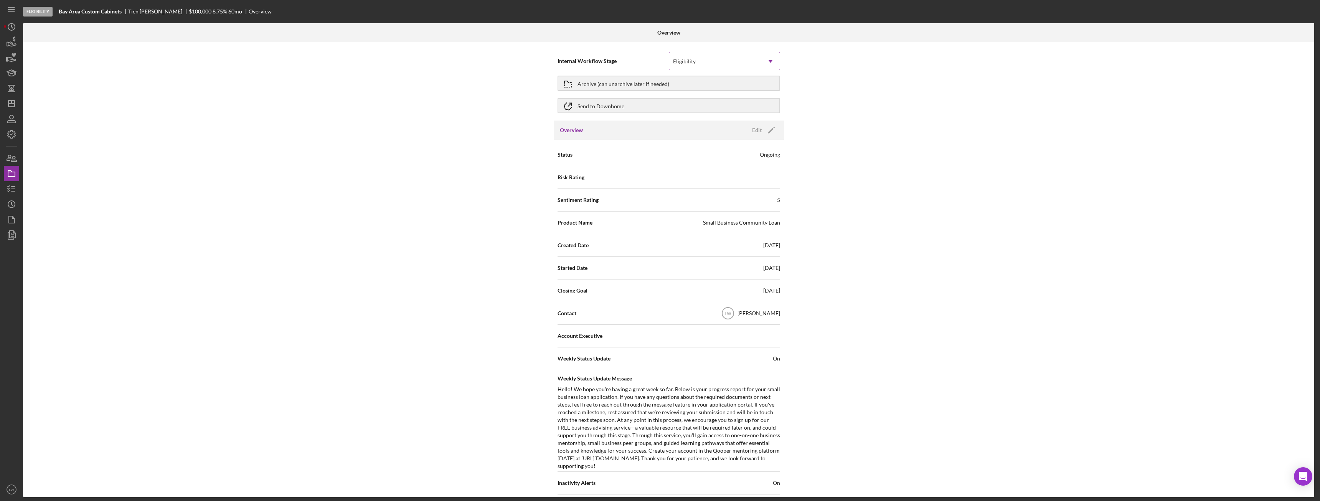
click at [735, 55] on div "Eligibility" at bounding box center [715, 62] width 92 height 18
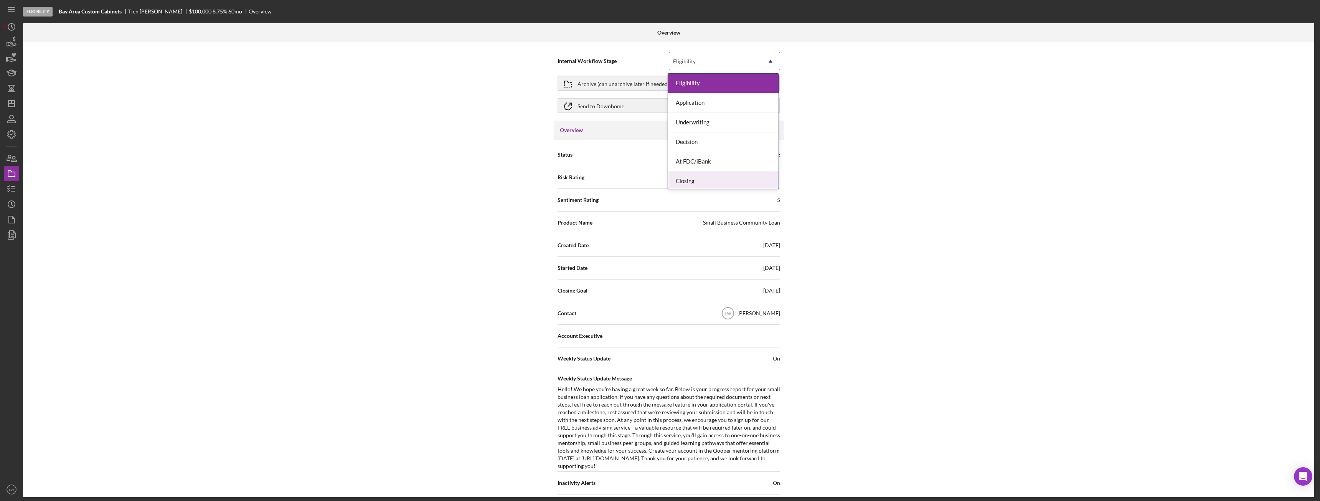
scroll to position [22, 0]
click at [718, 181] on div "Done" at bounding box center [723, 179] width 111 height 20
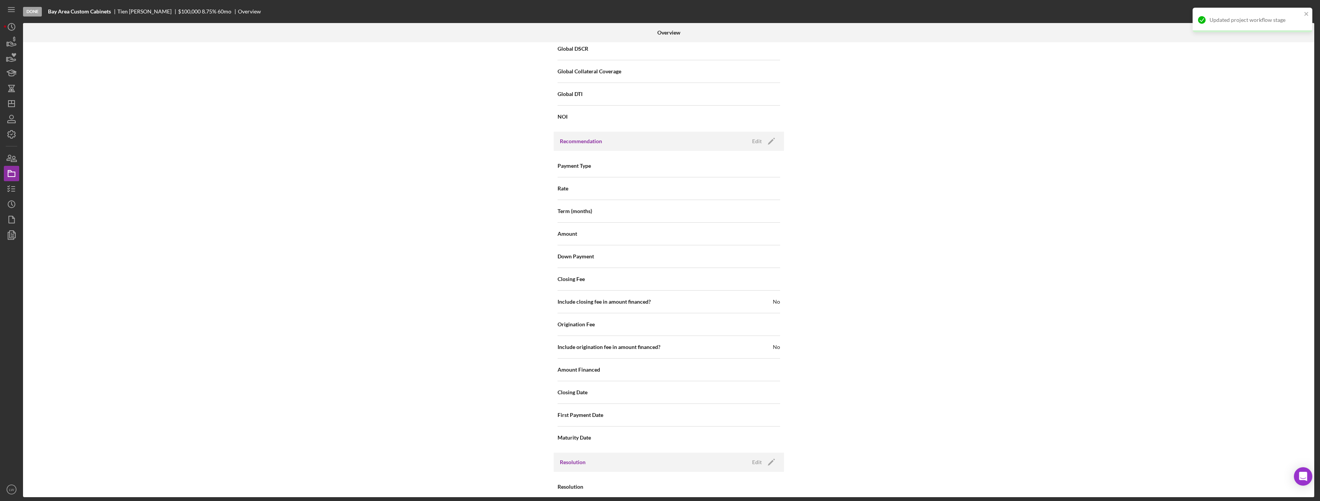
scroll to position [762, 0]
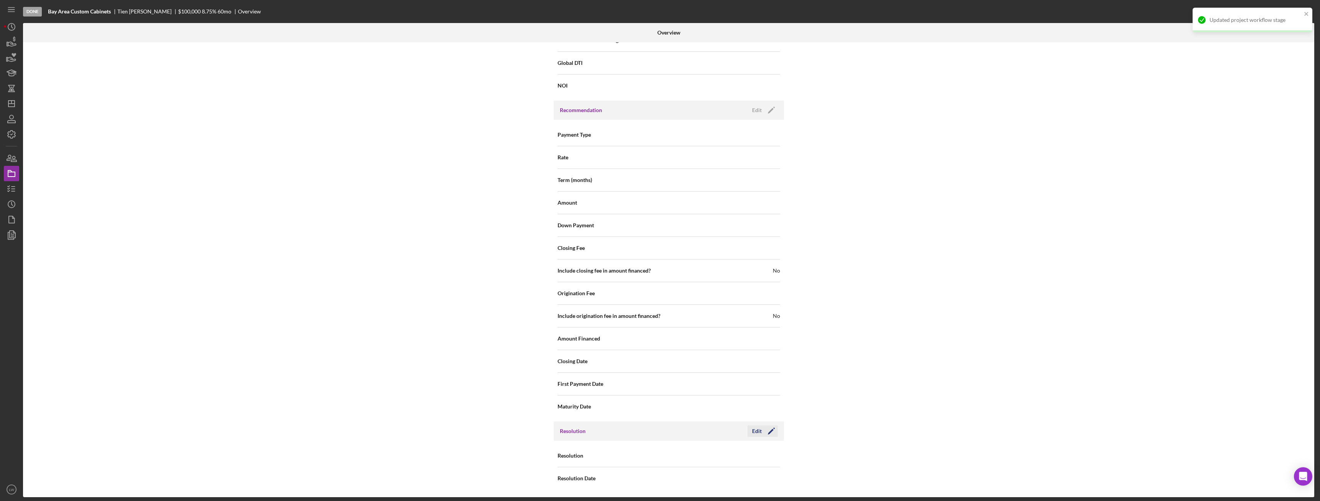
click at [762, 430] on icon "Icon/Edit" at bounding box center [771, 430] width 19 height 19
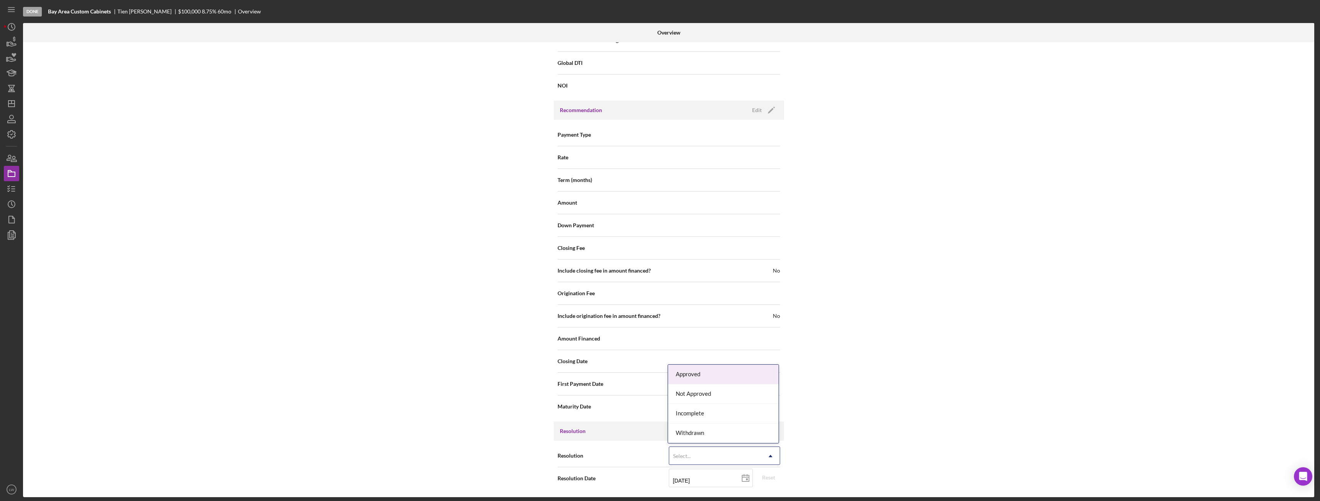
click at [753, 458] on div "Select..." at bounding box center [715, 456] width 92 height 18
click at [743, 393] on div "Not Approved" at bounding box center [723, 394] width 111 height 20
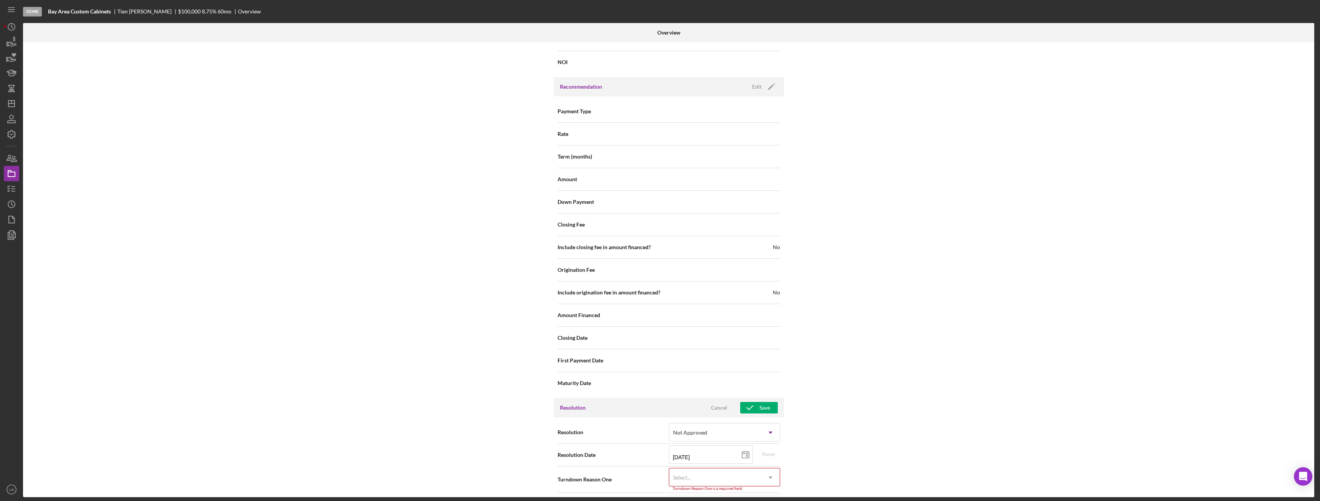
scroll to position [811, 0]
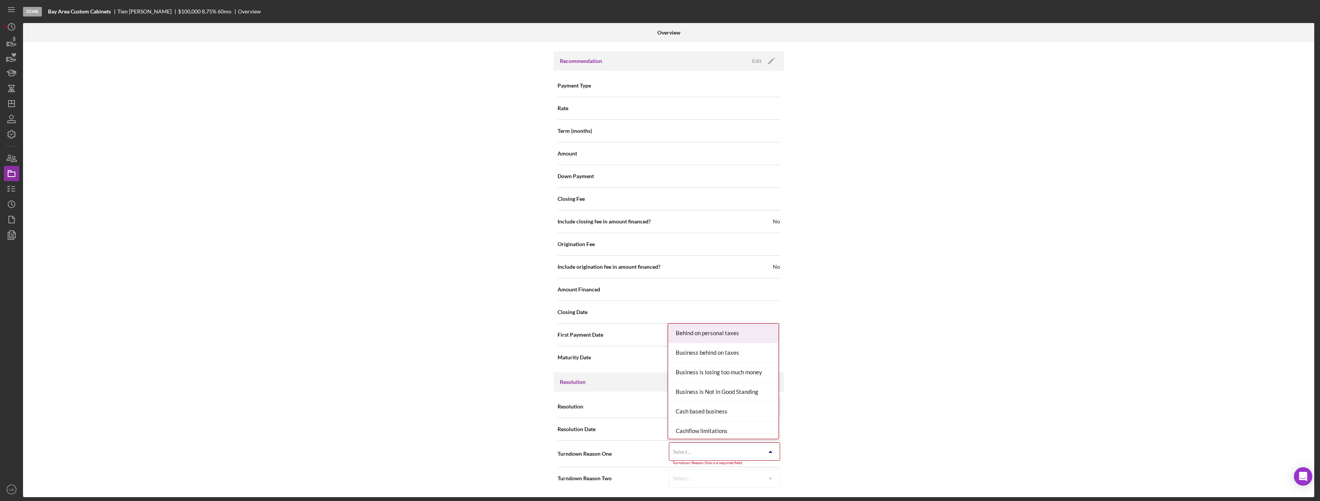
click at [763, 455] on icon "Icon/Dropdown Arrow" at bounding box center [771, 452] width 18 height 18
click at [753, 388] on div "Not enough revenue" at bounding box center [723, 384] width 111 height 20
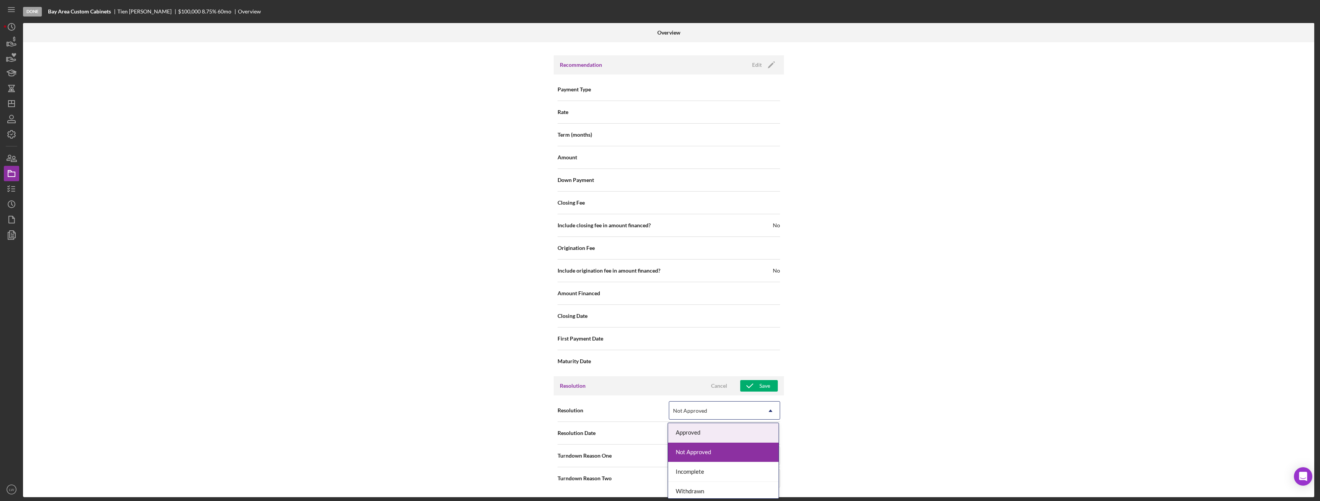
click at [769, 412] on icon "Icon/Dropdown Arrow" at bounding box center [771, 410] width 18 height 18
click at [893, 362] on div "Internal Workflow Stage Done Icon/Dropdown Arrow Archive (can unarchive later i…" at bounding box center [669, 269] width 1292 height 455
click at [735, 457] on div "Not enough revenue" at bounding box center [715, 456] width 92 height 18
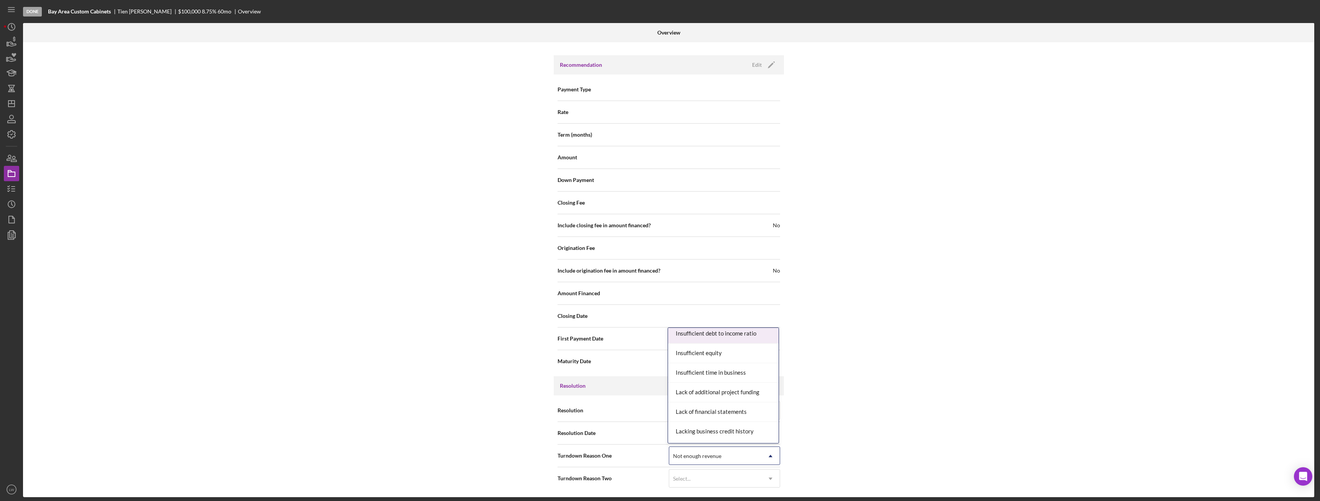
scroll to position [307, 0]
click at [758, 382] on div "Lack of additional project funding" at bounding box center [723, 383] width 111 height 20
click at [760, 384] on div "Save" at bounding box center [765, 386] width 11 height 12
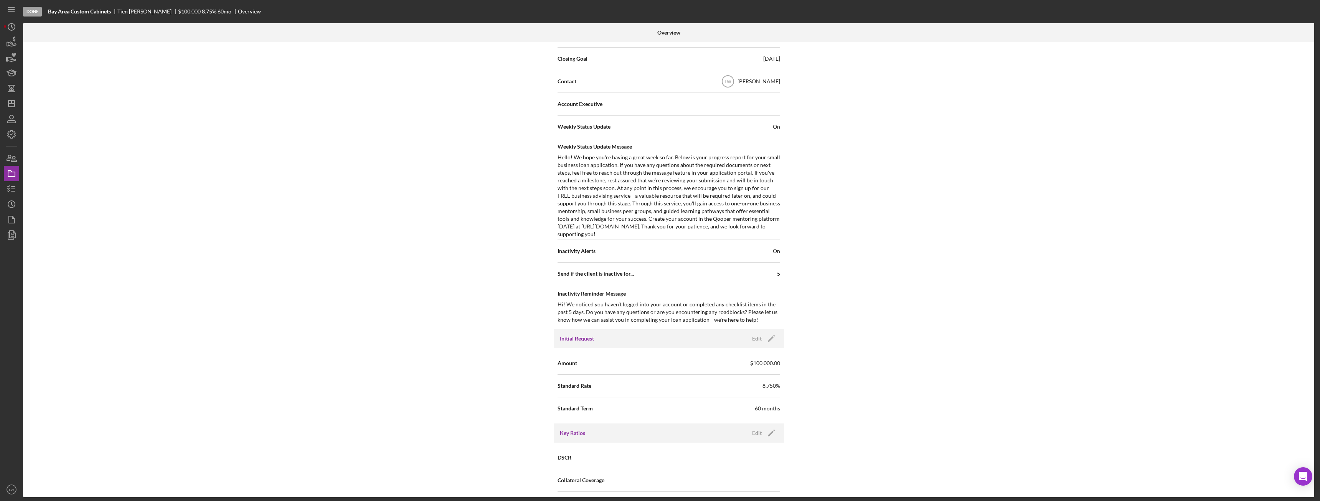
scroll to position [0, 0]
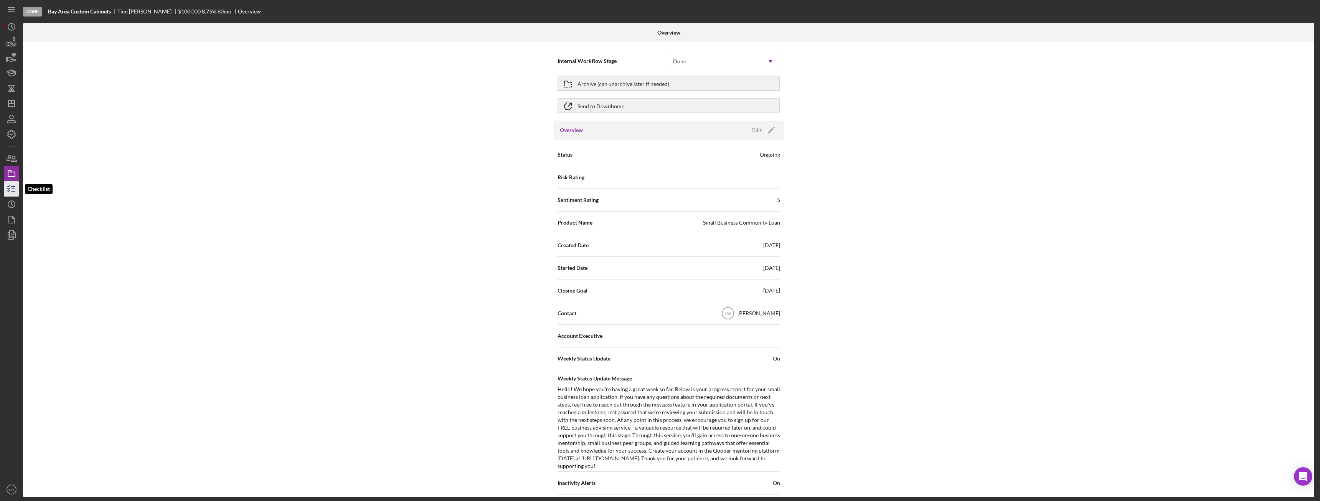
click at [14, 187] on line "button" at bounding box center [13, 187] width 3 height 0
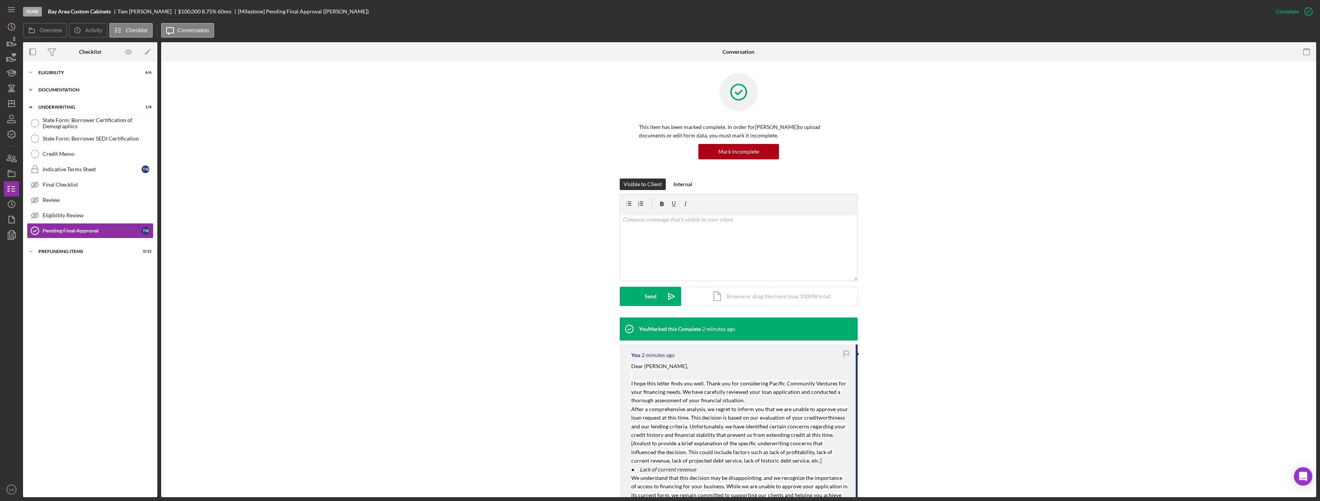
click at [65, 90] on div "Documentation" at bounding box center [92, 90] width 109 height 5
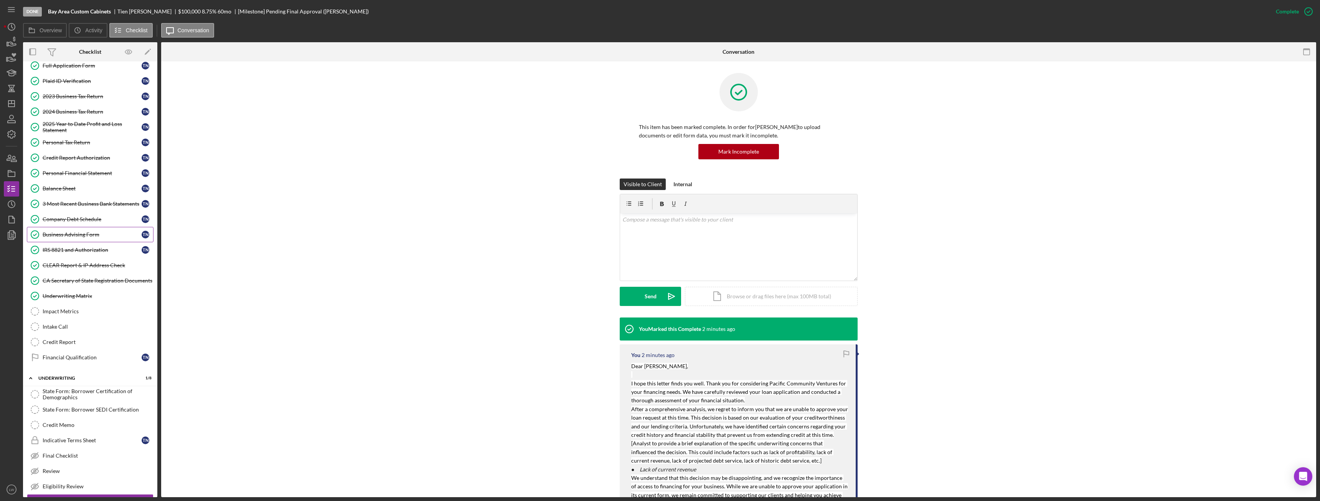
scroll to position [78, 0]
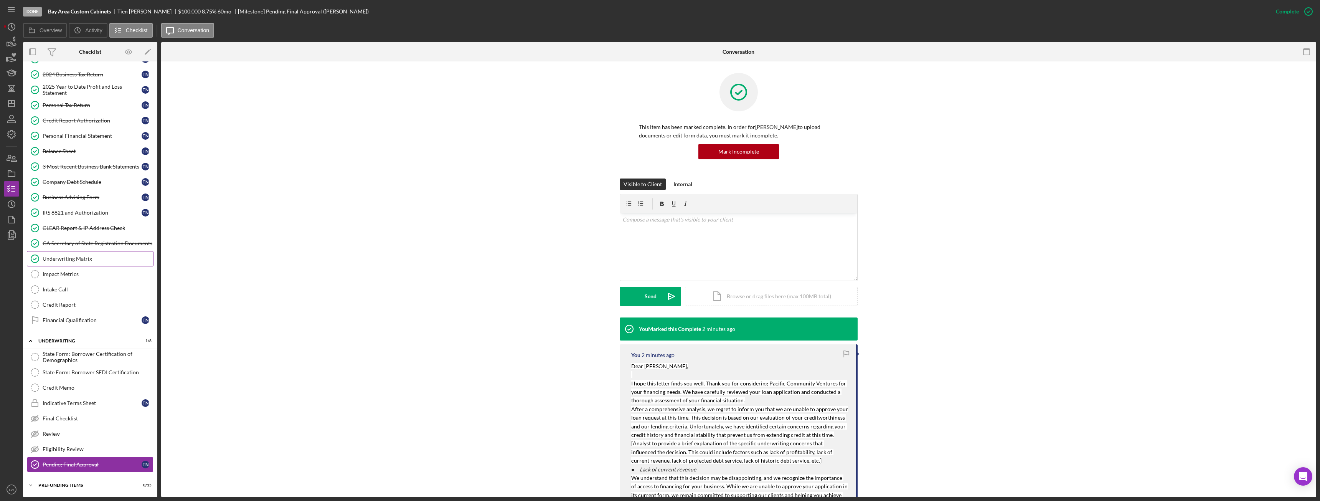
click at [73, 258] on div "Underwriting Matrix" at bounding box center [98, 259] width 111 height 6
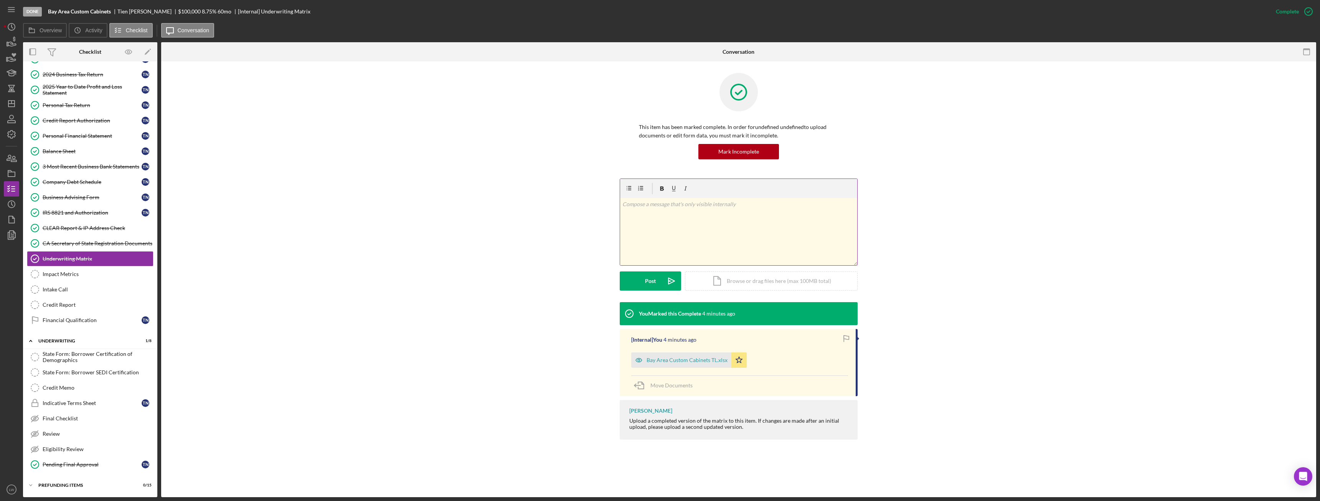
click at [651, 223] on div "v Color teal Color pink Remove color Add row above Add row below Add column bef…" at bounding box center [738, 231] width 237 height 67
click at [640, 204] on mark "For the Bay Area Custom Cabinets UW matrix. The formula is correct, the reason …" at bounding box center [737, 219] width 228 height 35
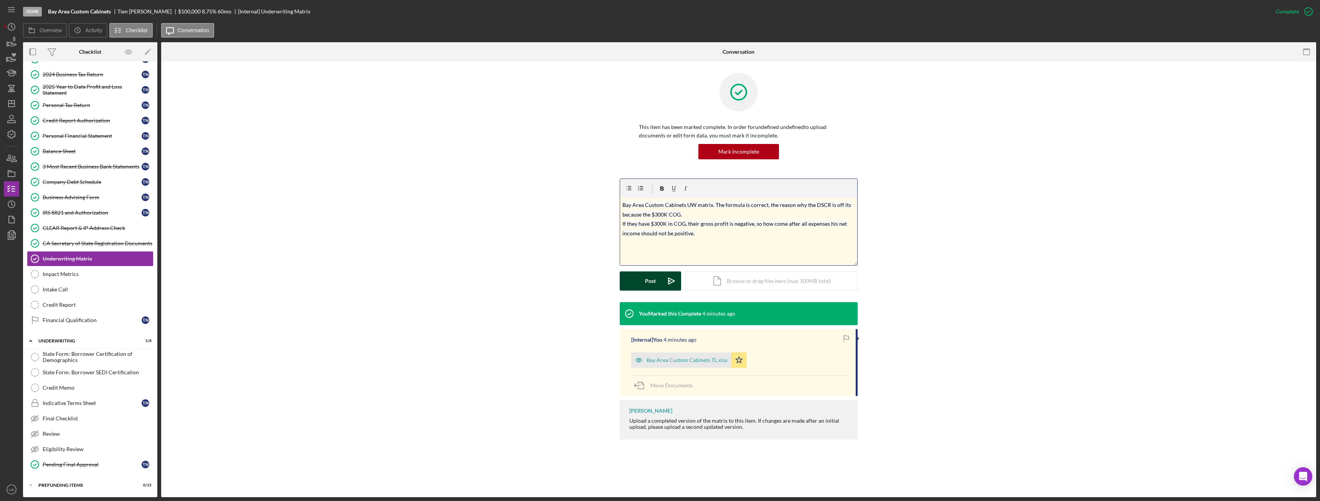
click at [657, 282] on button "Post Icon/icon-invite-send" at bounding box center [650, 280] width 61 height 19
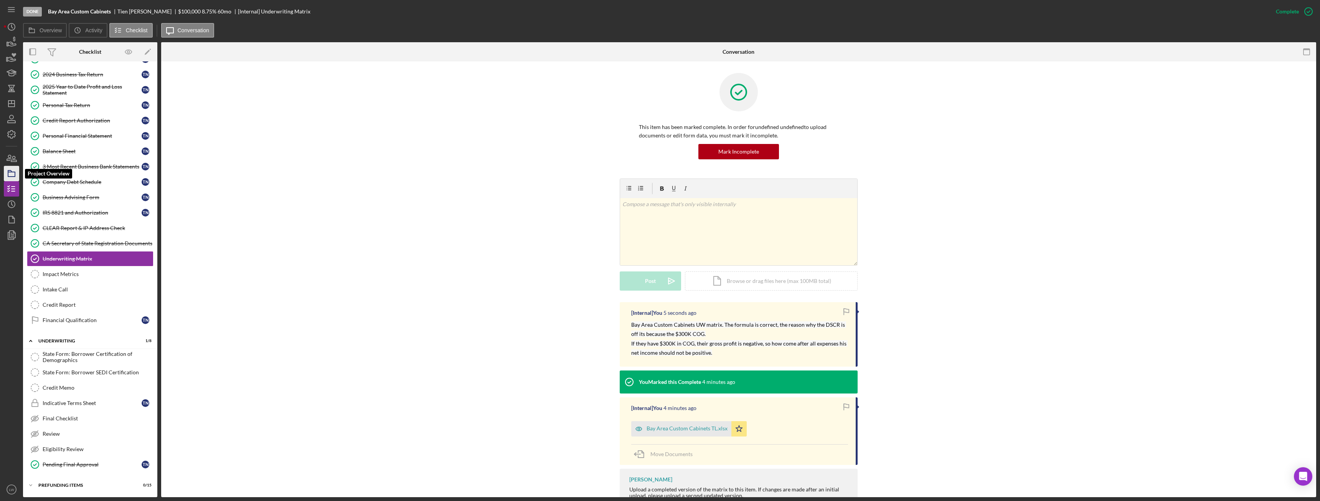
click at [10, 175] on icon "button" at bounding box center [11, 173] width 19 height 19
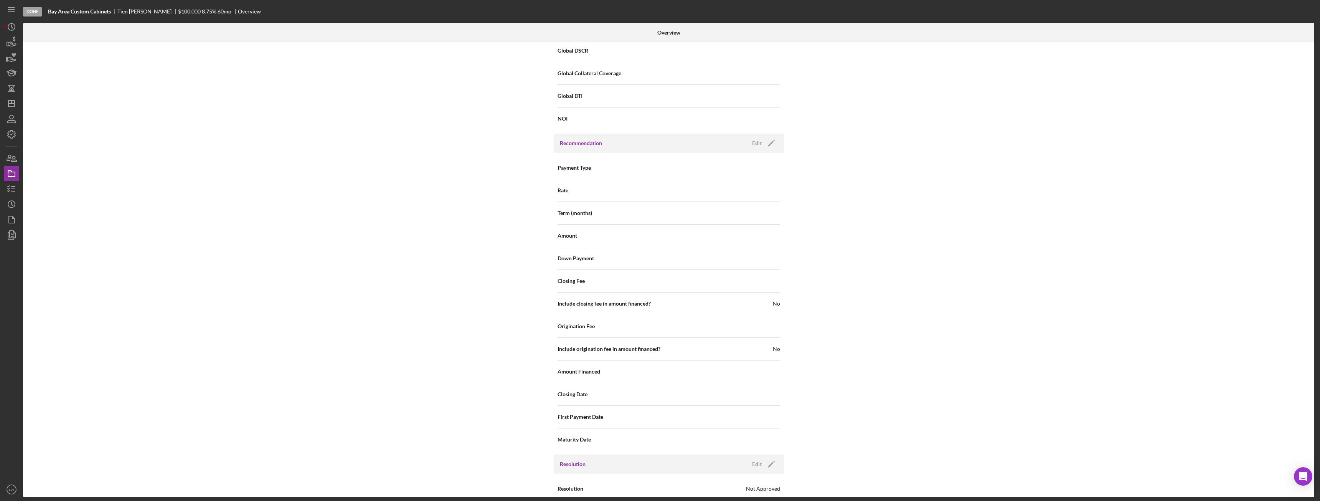
scroll to position [808, 0]
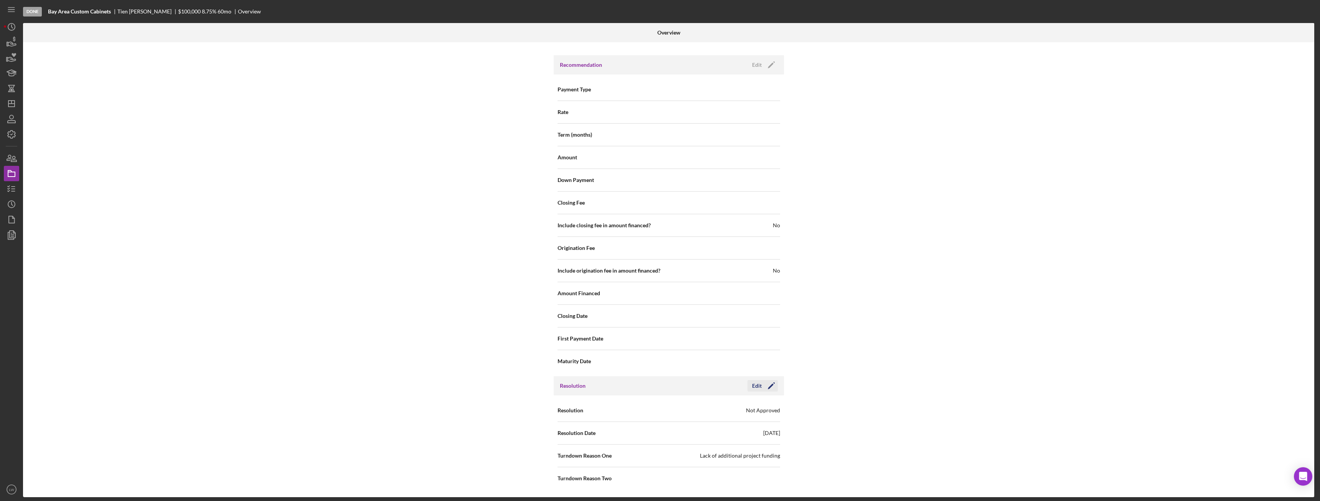
click at [755, 387] on div "Edit" at bounding box center [757, 386] width 10 height 12
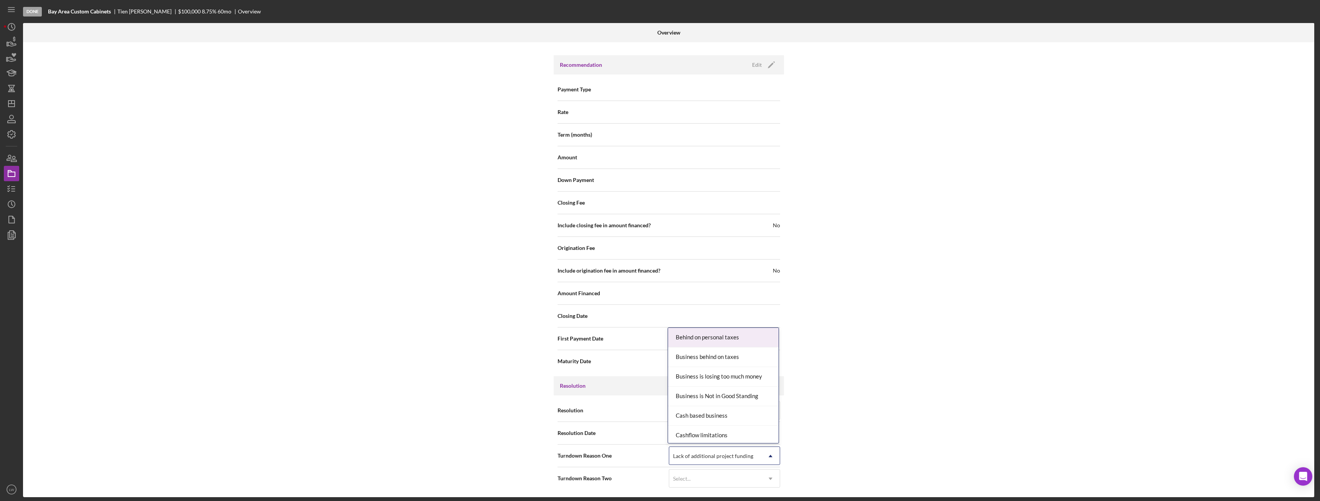
click at [735, 458] on div "Lack of additional project funding" at bounding box center [713, 456] width 80 height 6
click at [733, 387] on div "Not enough revenue" at bounding box center [723, 388] width 111 height 20
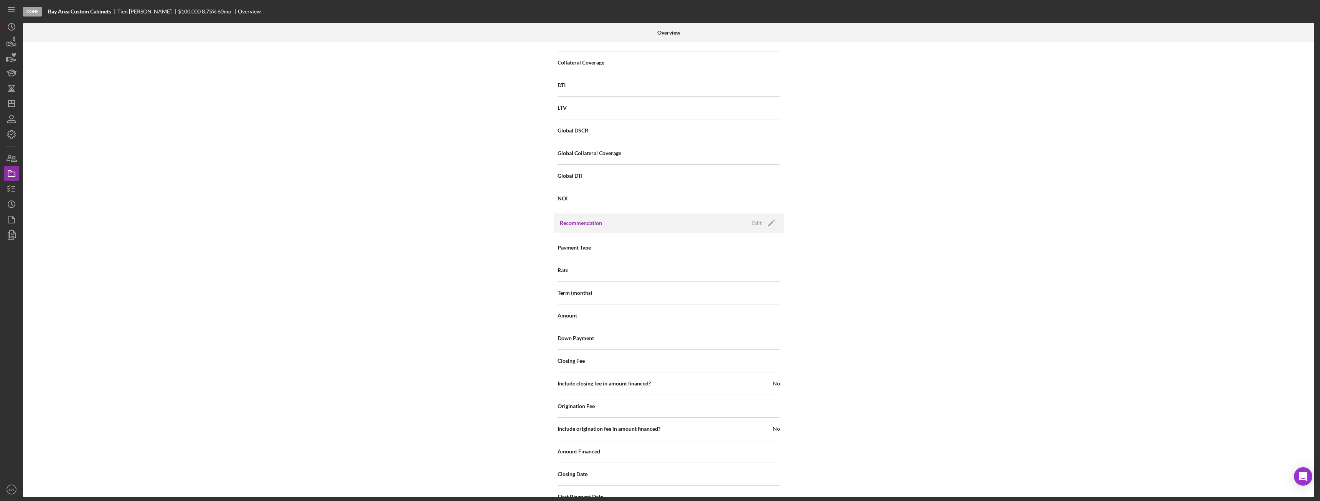
scroll to position [808, 0]
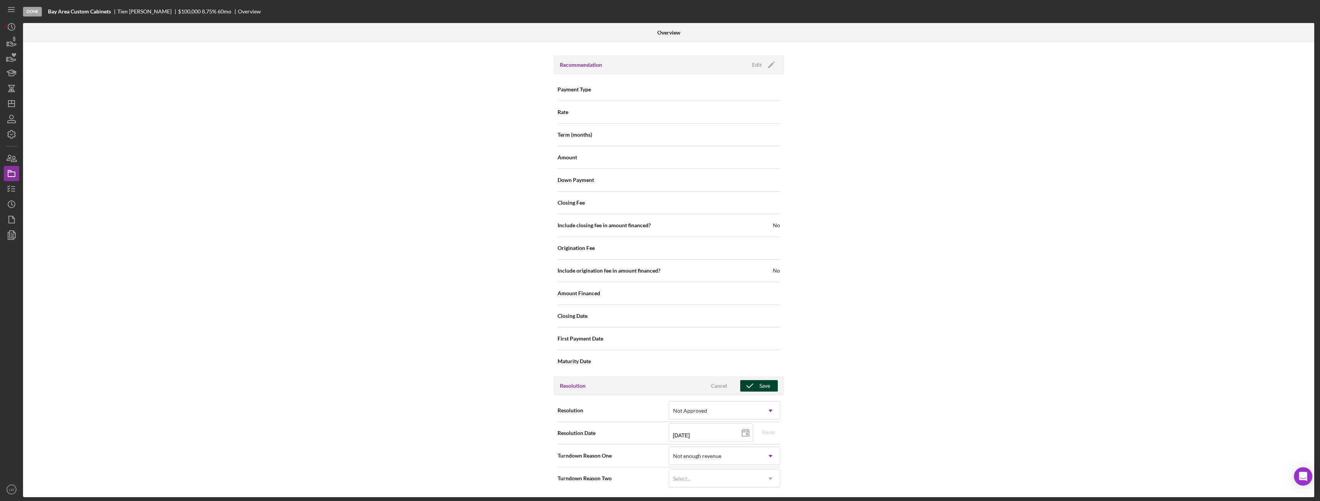
click at [770, 383] on button "Save" at bounding box center [759, 386] width 38 height 12
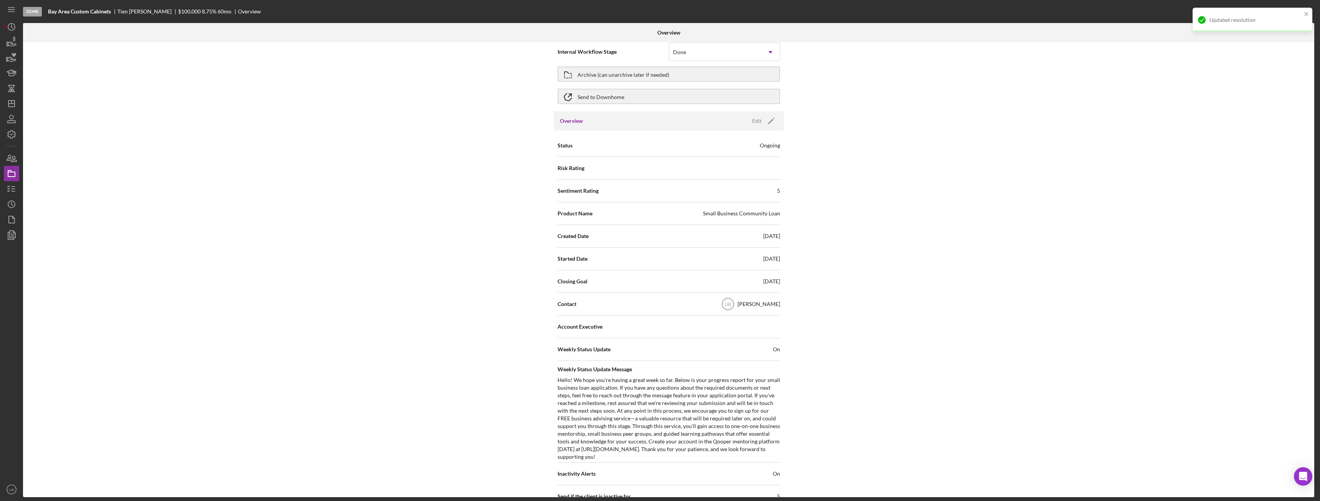
scroll to position [0, 0]
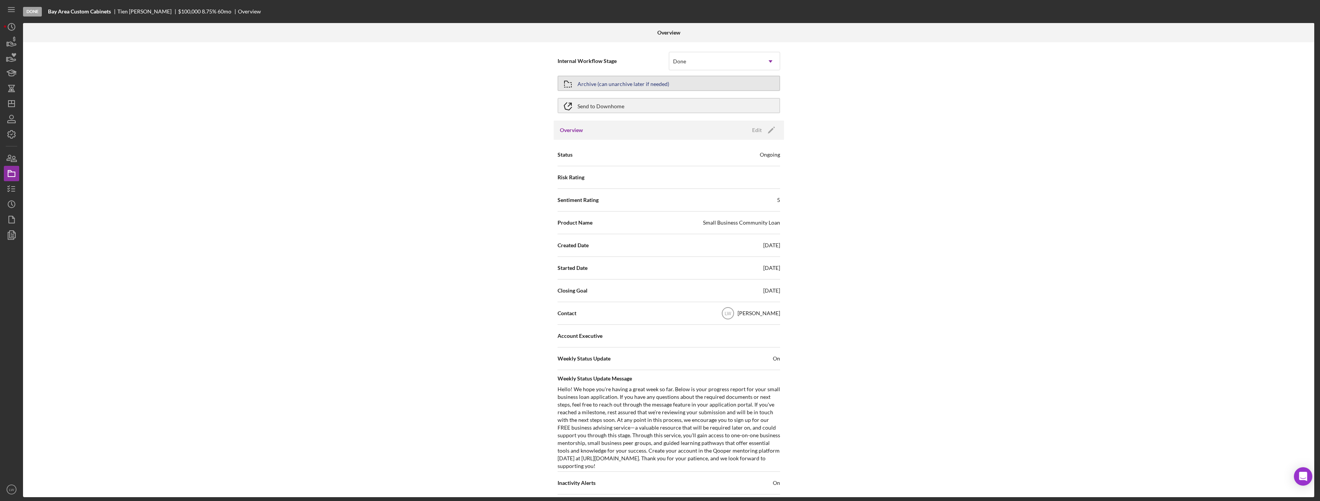
click at [619, 82] on div "Archive (can unarchive later if needed)" at bounding box center [624, 83] width 92 height 14
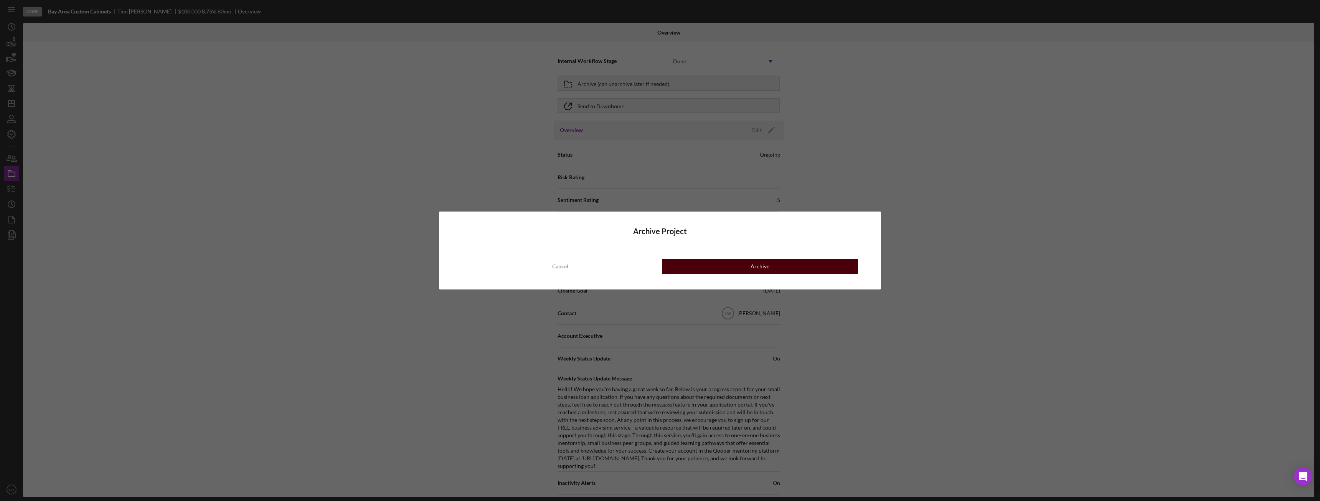
click at [751, 273] on div "Archive" at bounding box center [760, 266] width 19 height 15
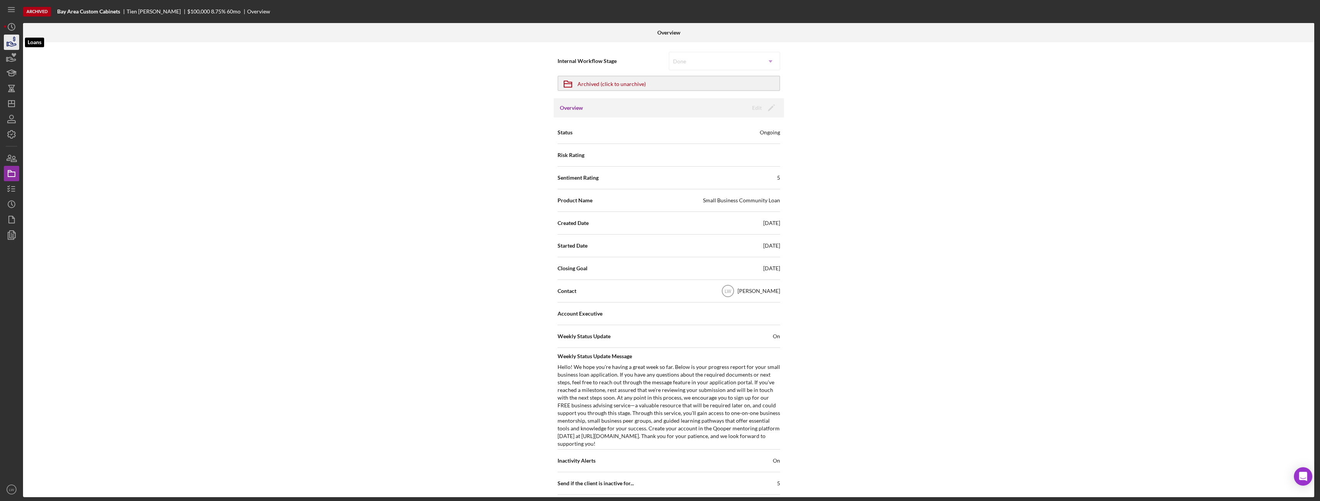
click at [10, 43] on icon "button" at bounding box center [11, 42] width 19 height 19
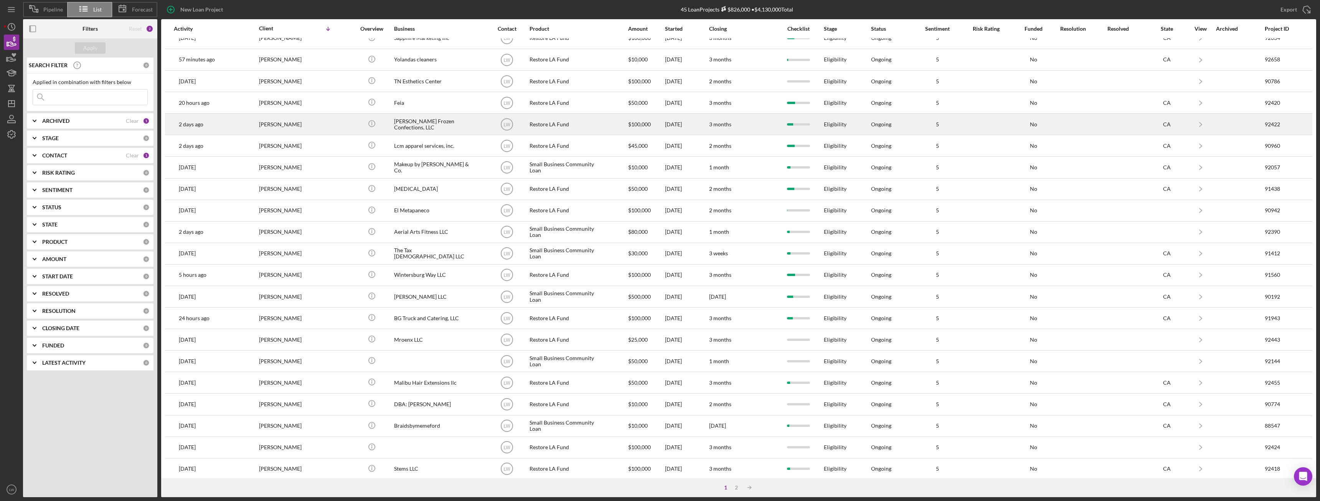
scroll to position [103, 0]
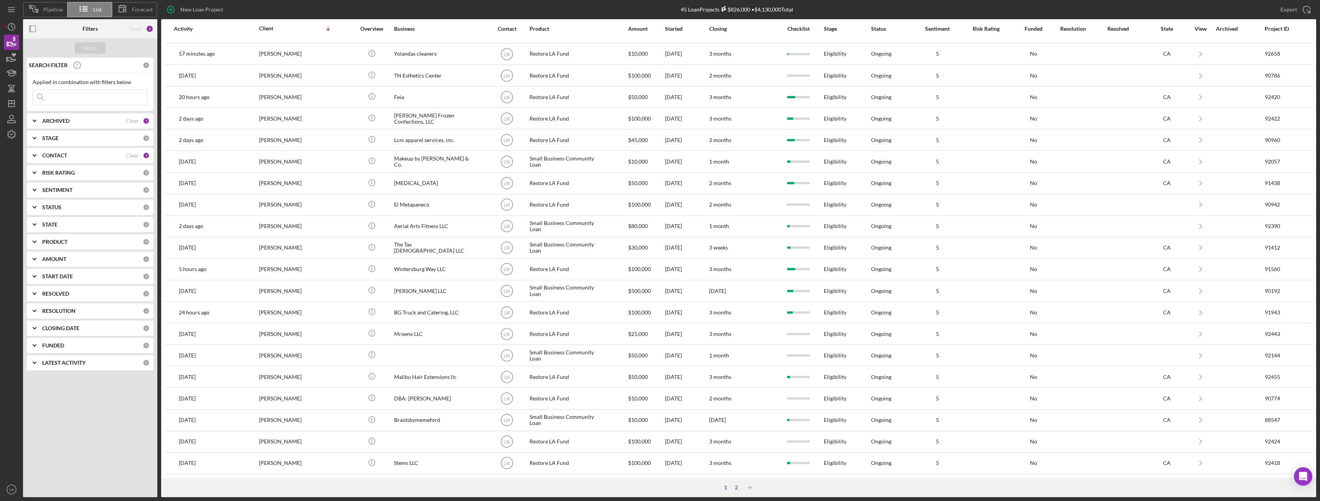
click at [733, 487] on div "2" at bounding box center [736, 487] width 11 height 6
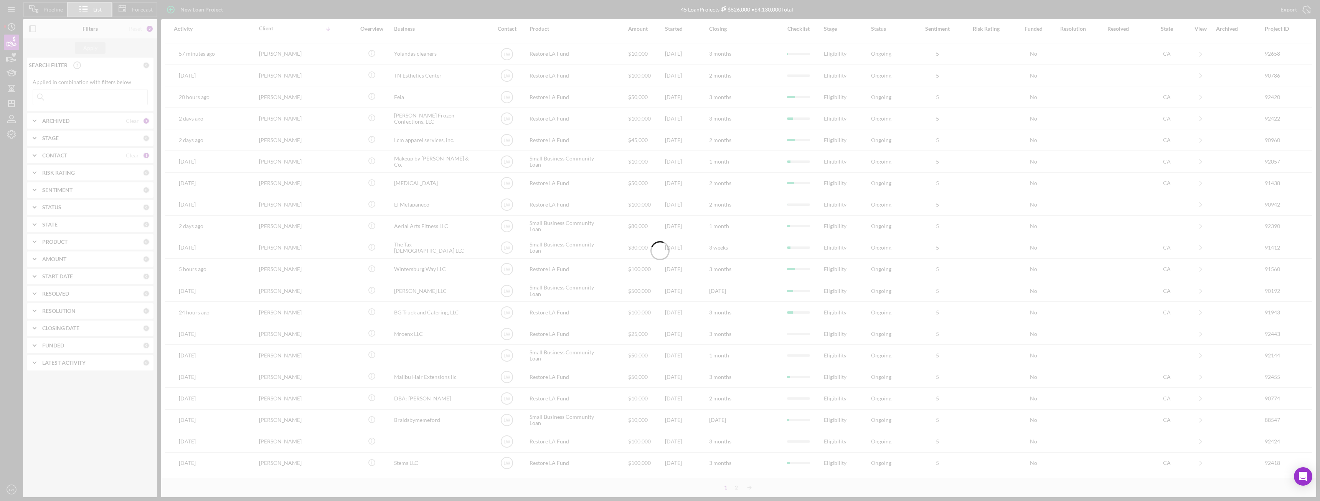
scroll to position [0, 0]
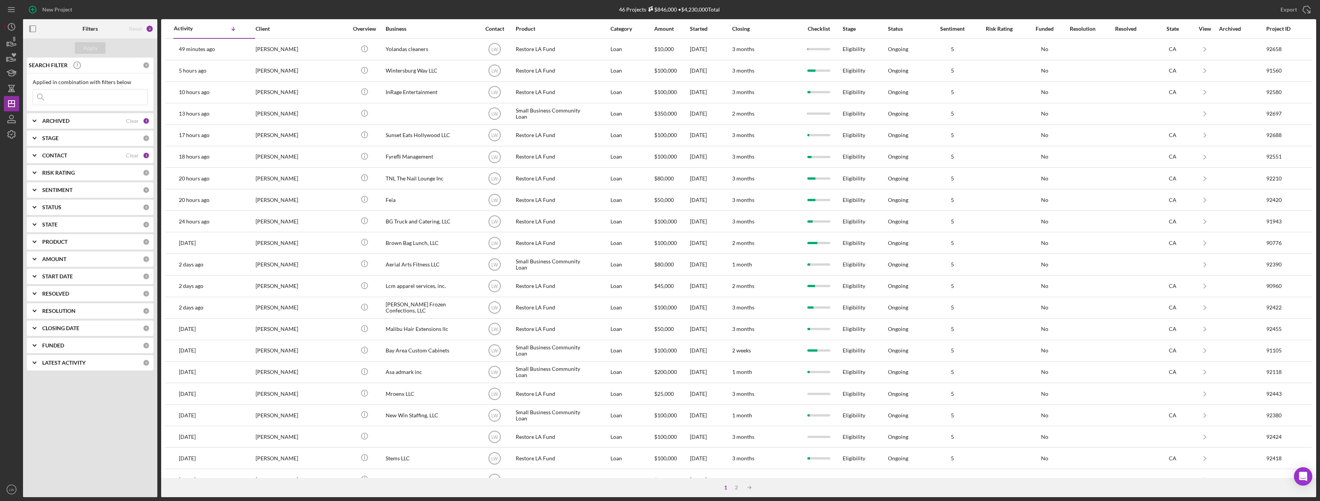
click at [72, 116] on div "ARCHIVED Clear 1" at bounding box center [95, 120] width 107 height 15
click at [37, 165] on input "Archived" at bounding box center [37, 165] width 8 height 8
checkbox input "true"
click at [38, 151] on input "Active" at bounding box center [37, 153] width 8 height 8
checkbox input "false"
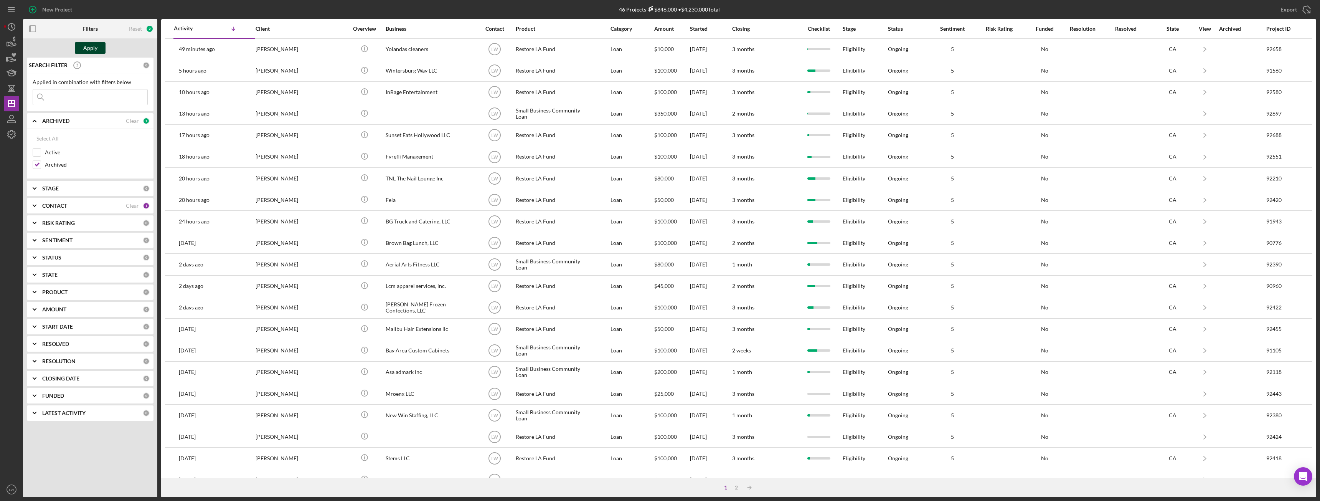
click at [91, 43] on div "Apply" at bounding box center [90, 48] width 14 height 12
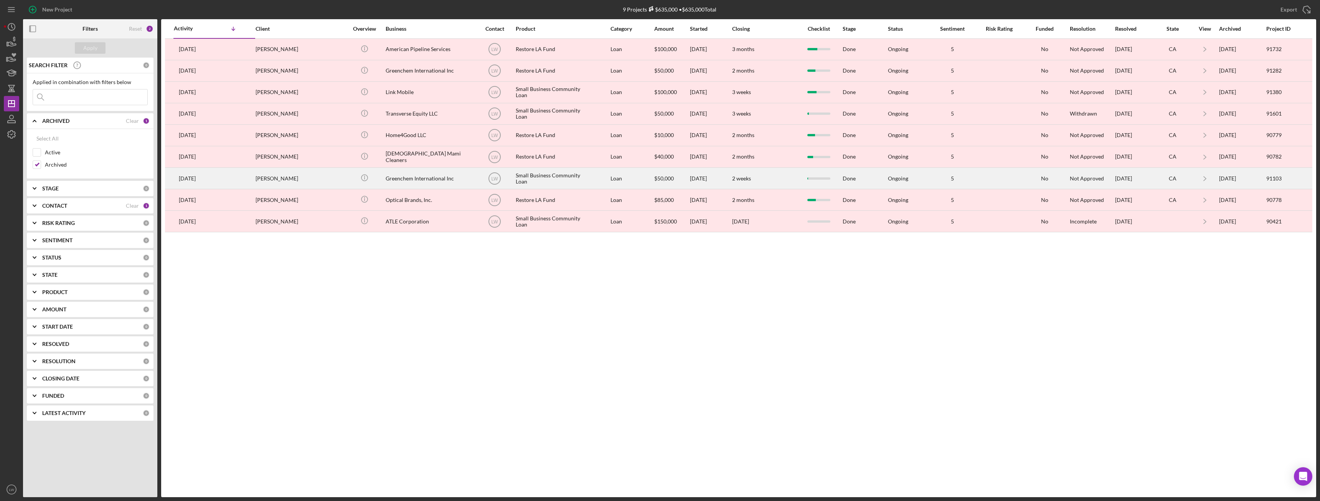
click at [296, 174] on div "Paul Kim" at bounding box center [294, 178] width 77 height 20
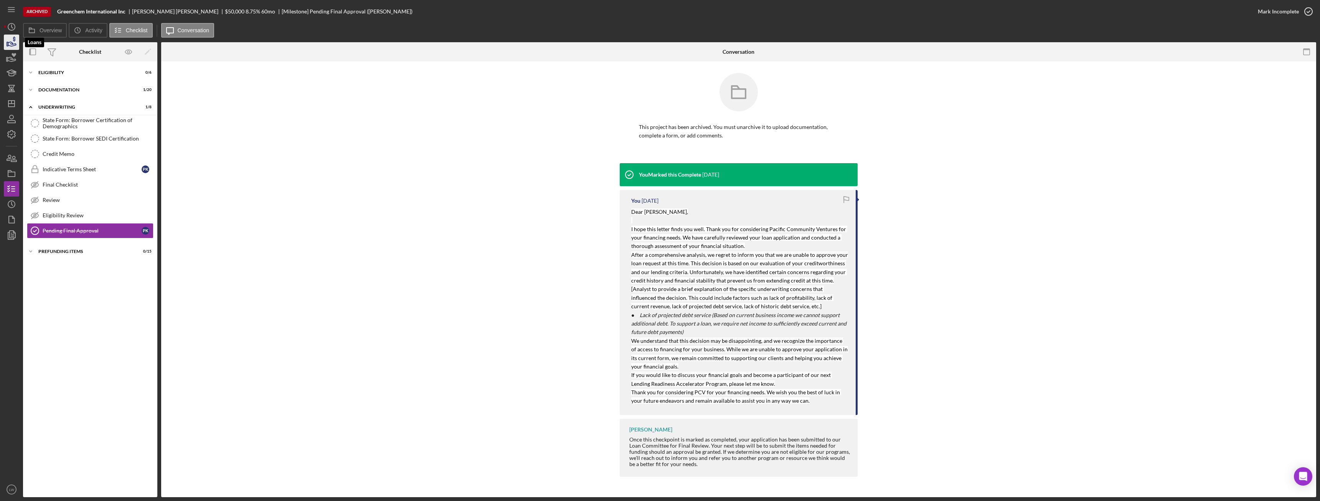
click at [15, 44] on icon "button" at bounding box center [12, 44] width 8 height 4
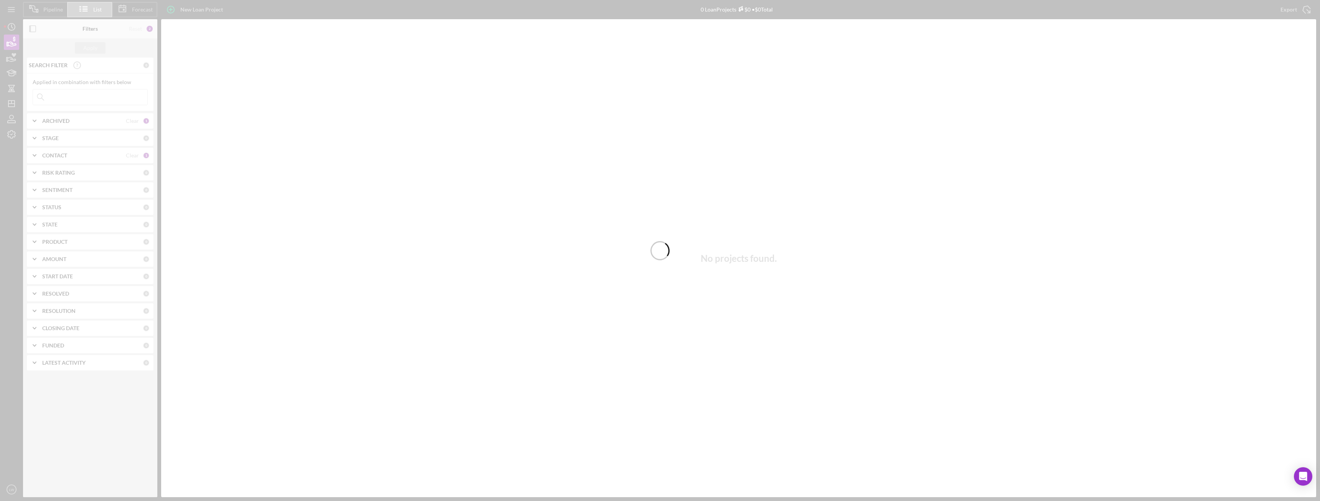
click at [64, 120] on div at bounding box center [660, 250] width 1320 height 501
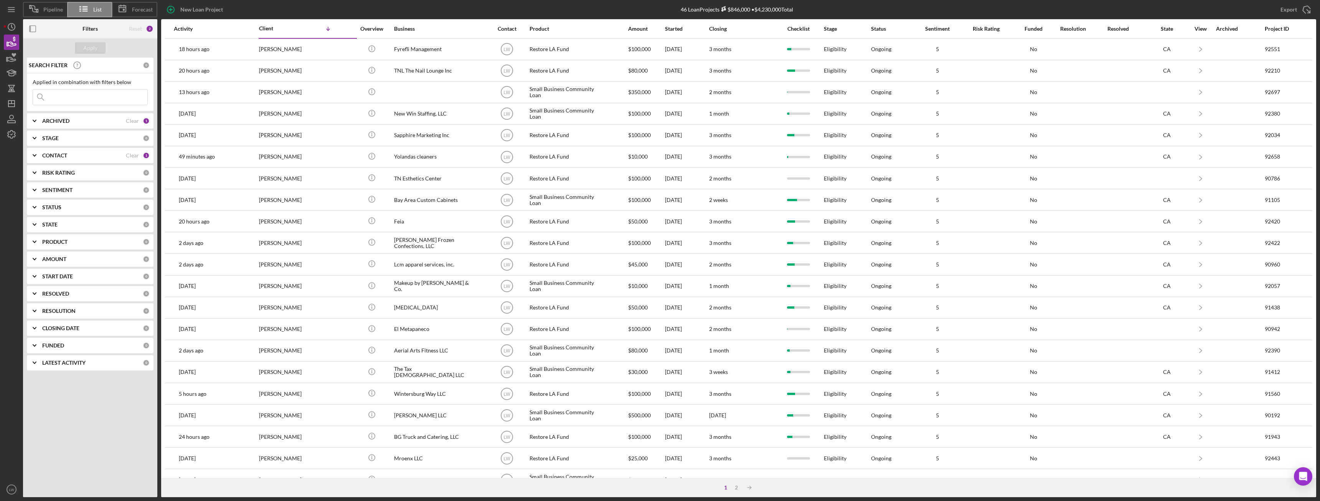
click at [64, 120] on b "ARCHIVED" at bounding box center [55, 121] width 27 height 6
click at [36, 165] on input "Archived" at bounding box center [37, 165] width 8 height 8
click at [37, 165] on input "Archived" at bounding box center [37, 165] width 8 height 8
click at [40, 162] on input "Archived" at bounding box center [37, 165] width 8 height 8
click at [96, 49] on div "Apply" at bounding box center [90, 48] width 14 height 12
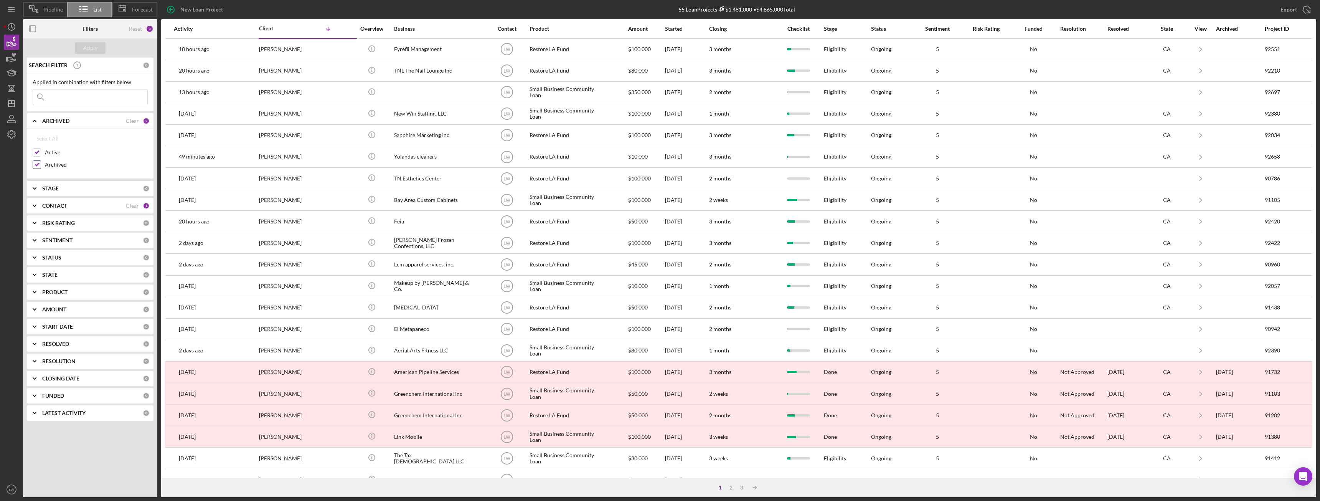
click at [36, 165] on input "Archived" at bounding box center [37, 165] width 8 height 8
checkbox input "false"
click at [86, 43] on div "Apply" at bounding box center [90, 48] width 14 height 12
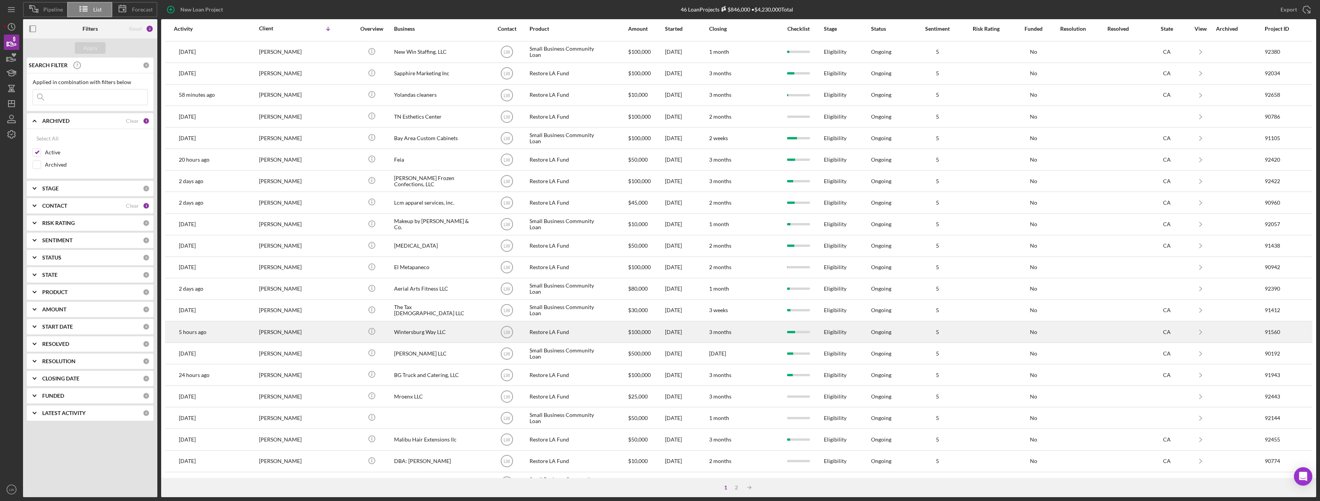
scroll to position [77, 0]
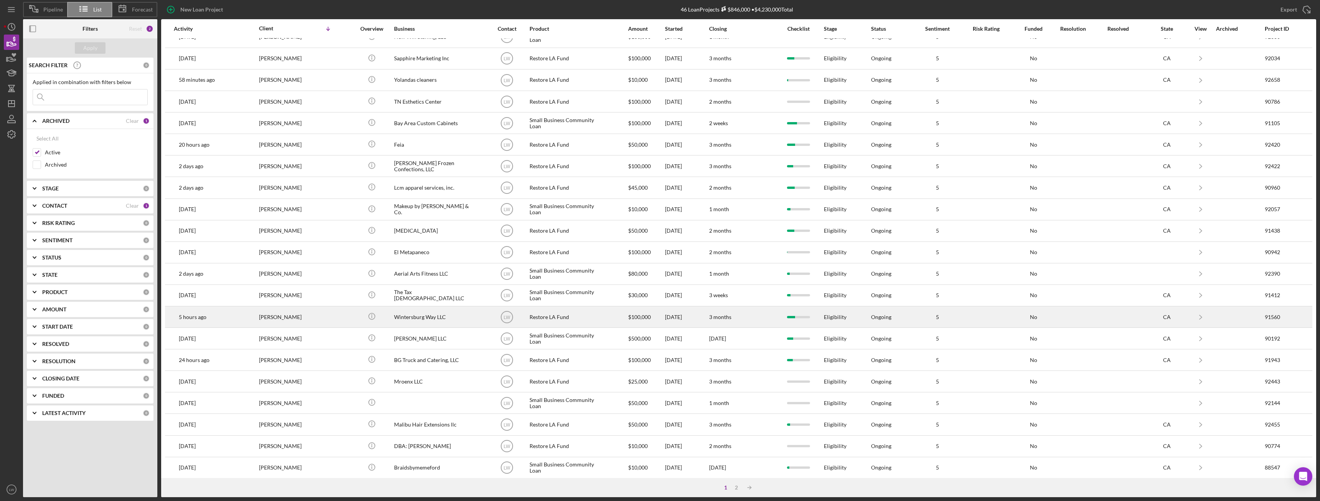
click at [290, 316] on div "[PERSON_NAME]" at bounding box center [297, 317] width 77 height 20
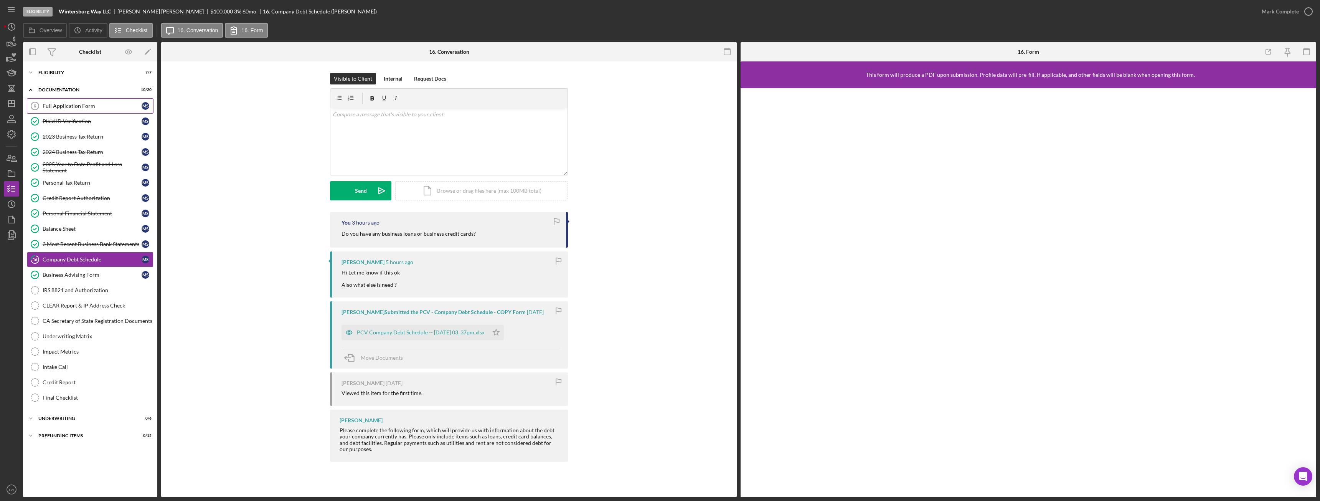
click at [95, 104] on div "Full Application Form" at bounding box center [92, 106] width 99 height 6
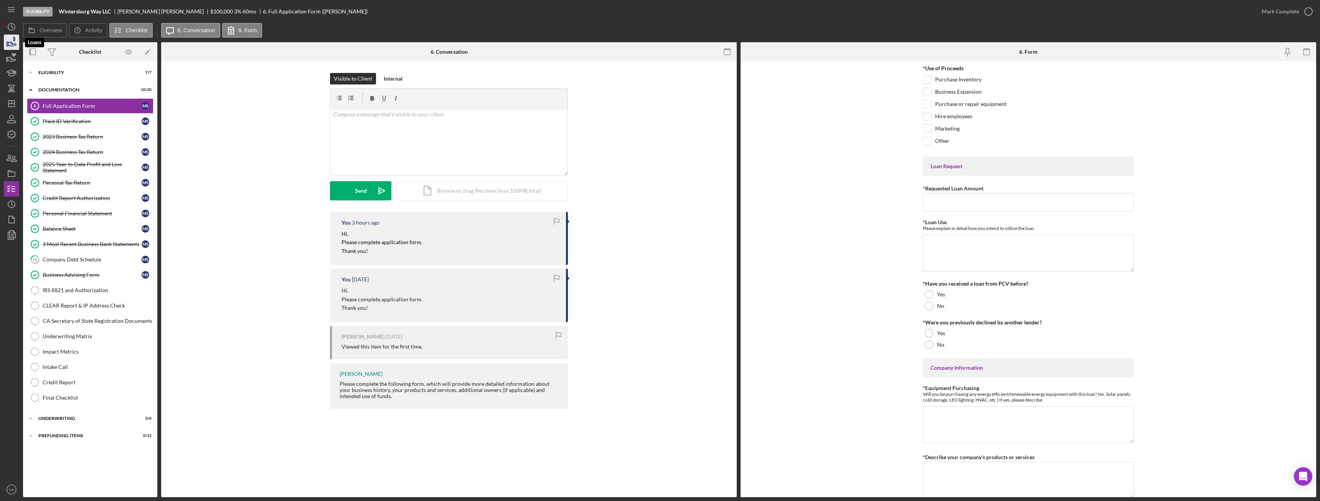
click at [14, 42] on icon "button" at bounding box center [11, 42] width 19 height 19
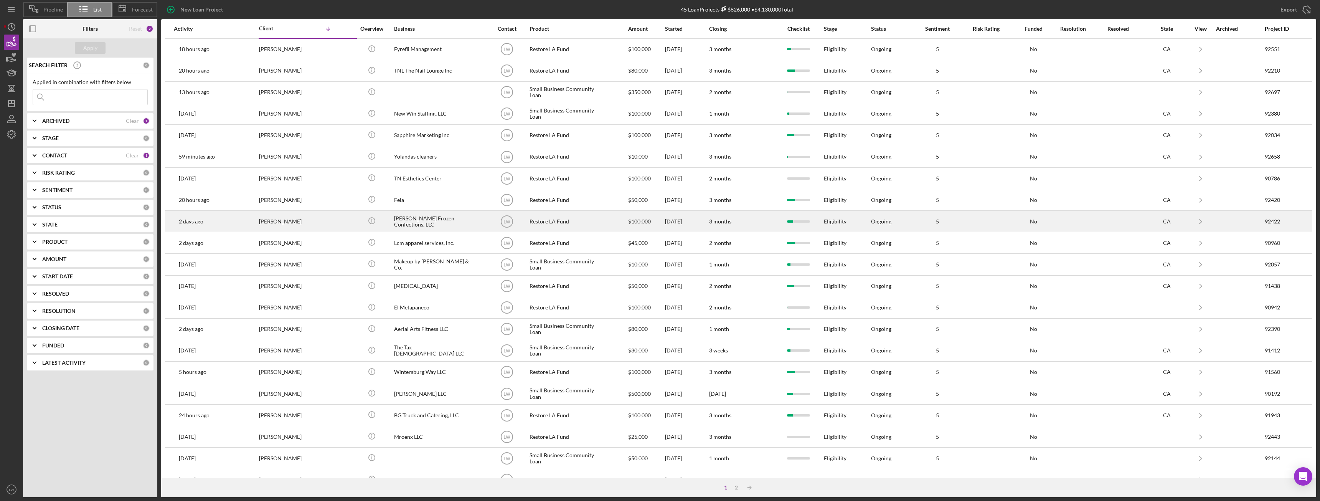
scroll to position [103, 0]
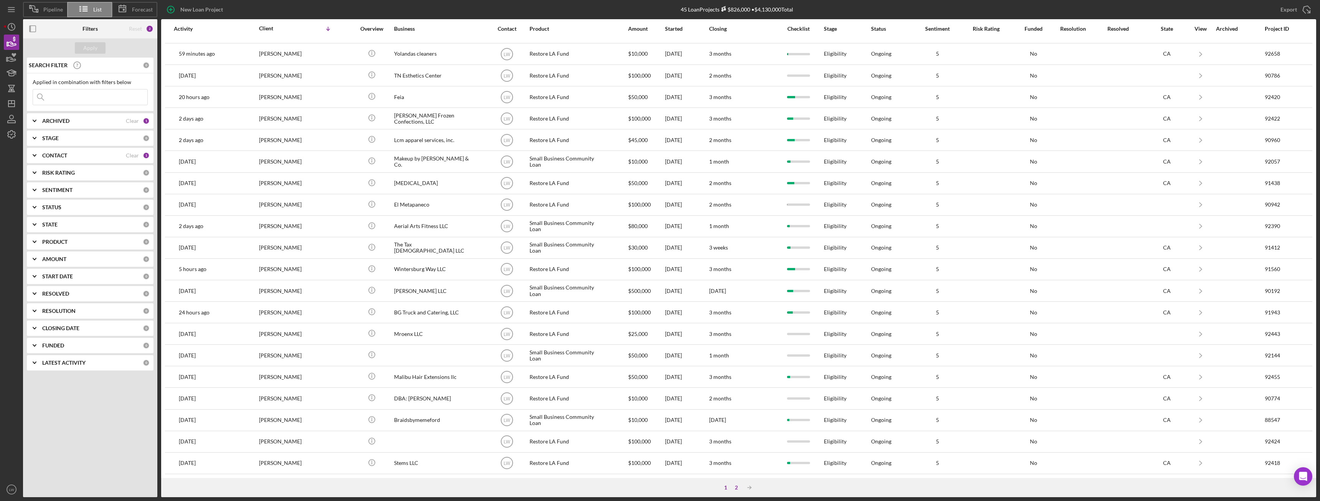
click at [736, 487] on div "2" at bounding box center [736, 487] width 11 height 6
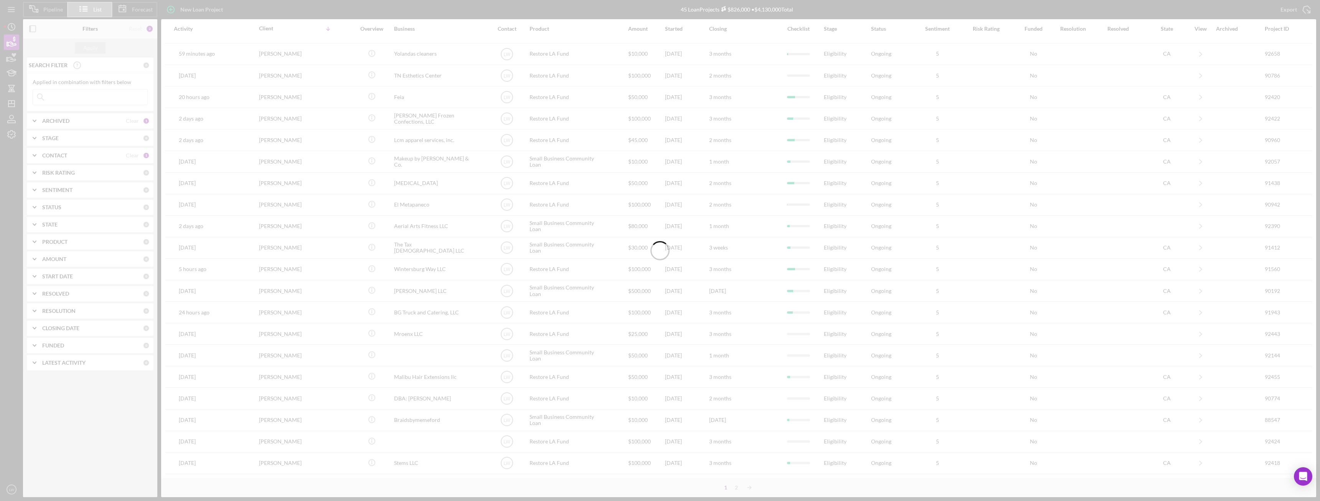
scroll to position [0, 0]
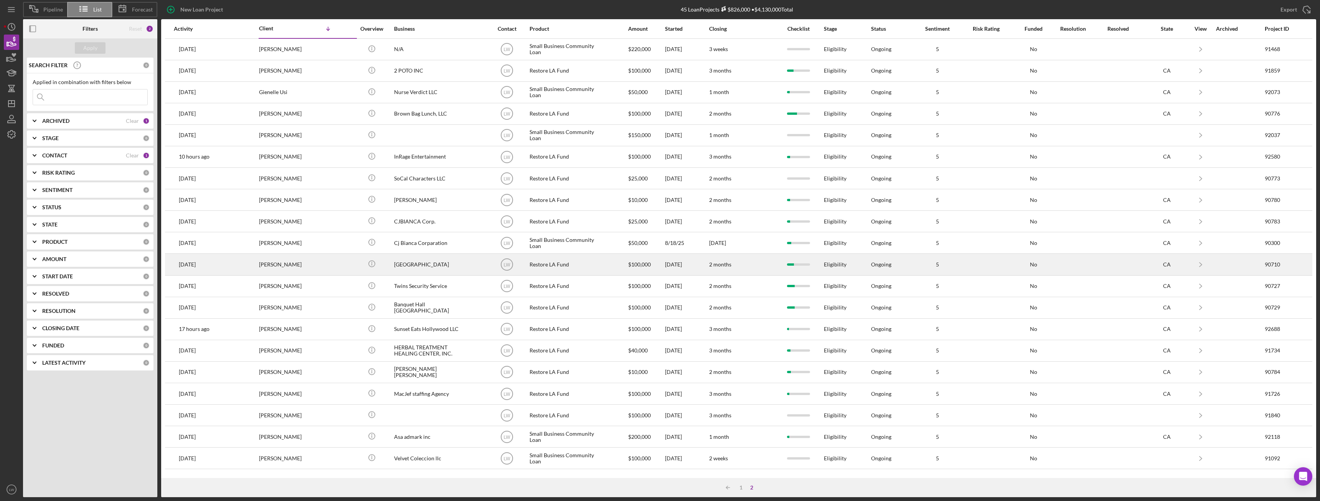
click at [297, 263] on div "Celso Hernandez" at bounding box center [297, 264] width 77 height 20
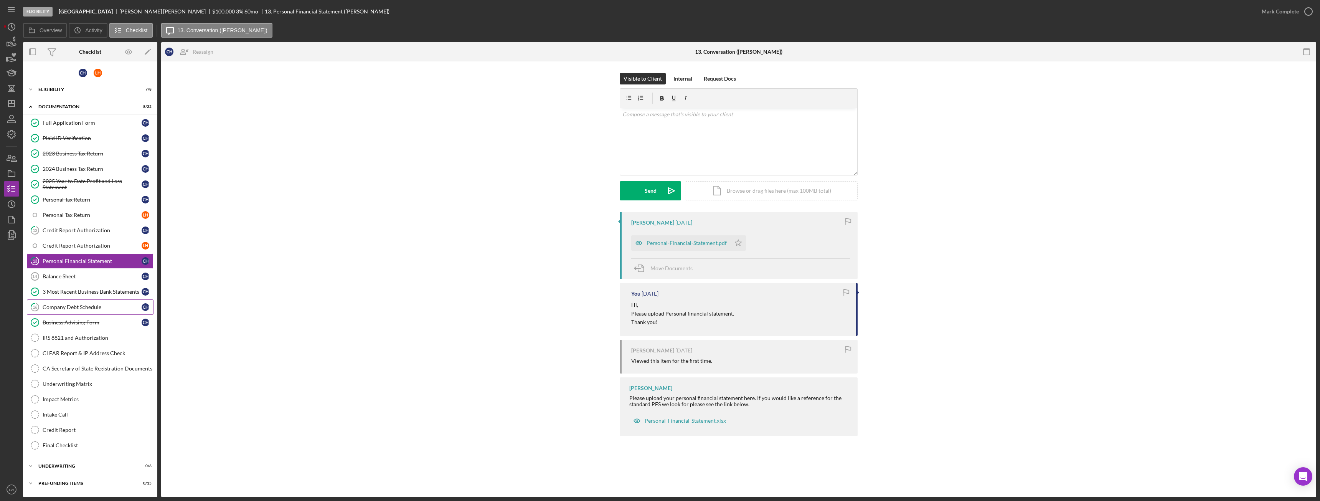
click at [67, 308] on div "Company Debt Schedule" at bounding box center [92, 307] width 99 height 6
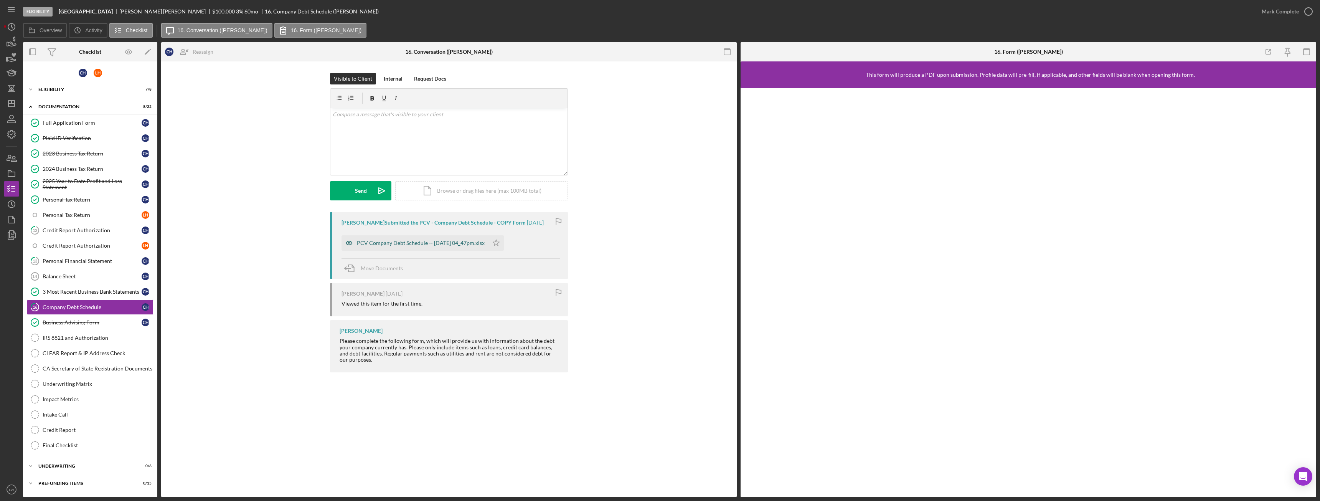
click at [406, 243] on div "PCV Company Debt Schedule -- 2025-09-12 04_47pm.xlsx" at bounding box center [421, 243] width 128 height 6
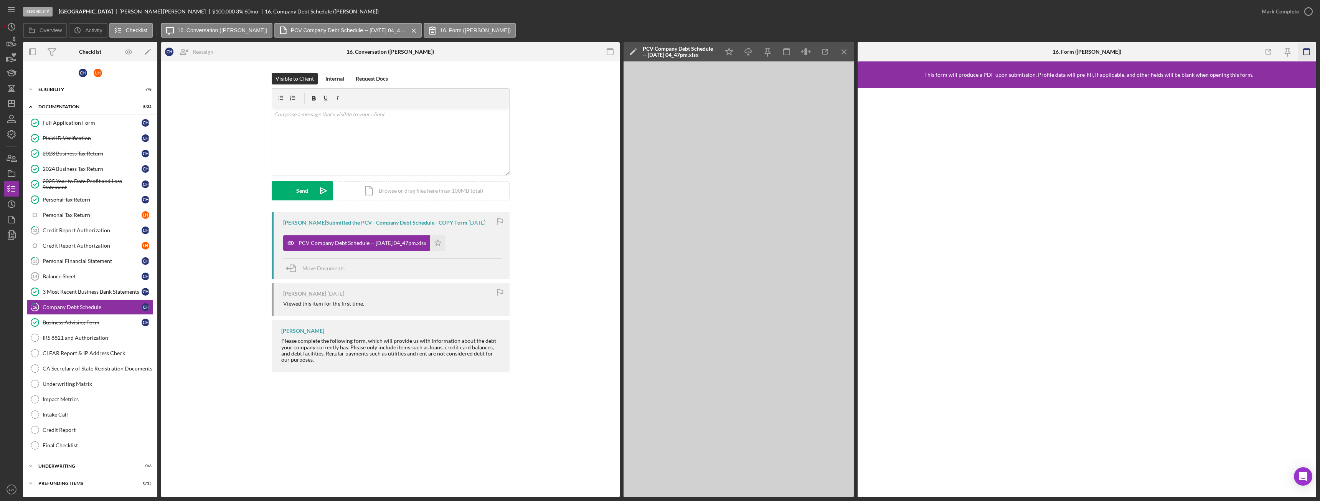
click at [1307, 48] on icon "button" at bounding box center [1306, 51] width 17 height 17
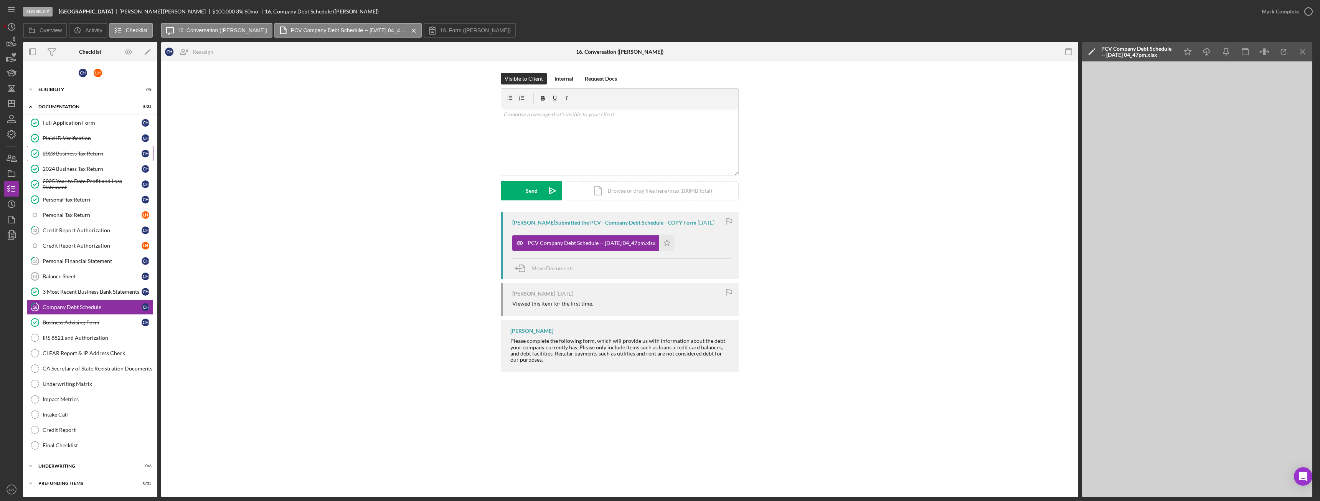
click at [82, 155] on div "2023 Business Tax Return" at bounding box center [92, 153] width 99 height 6
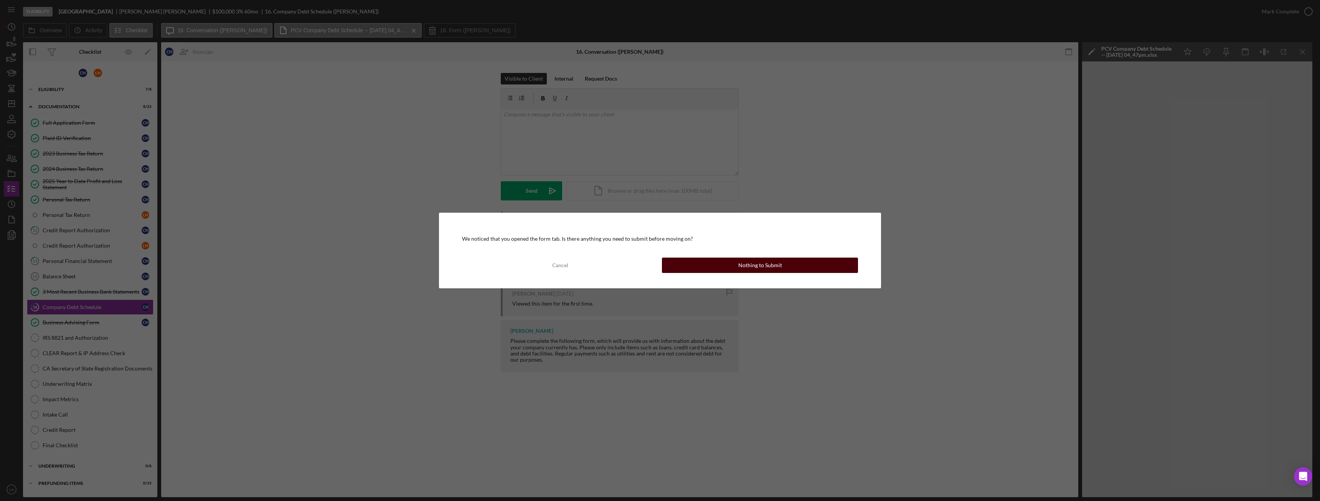
click at [772, 273] on div "Cancel Nothing to Submit" at bounding box center [660, 265] width 396 height 15
click at [773, 264] on div "Nothing to Submit" at bounding box center [760, 265] width 44 height 15
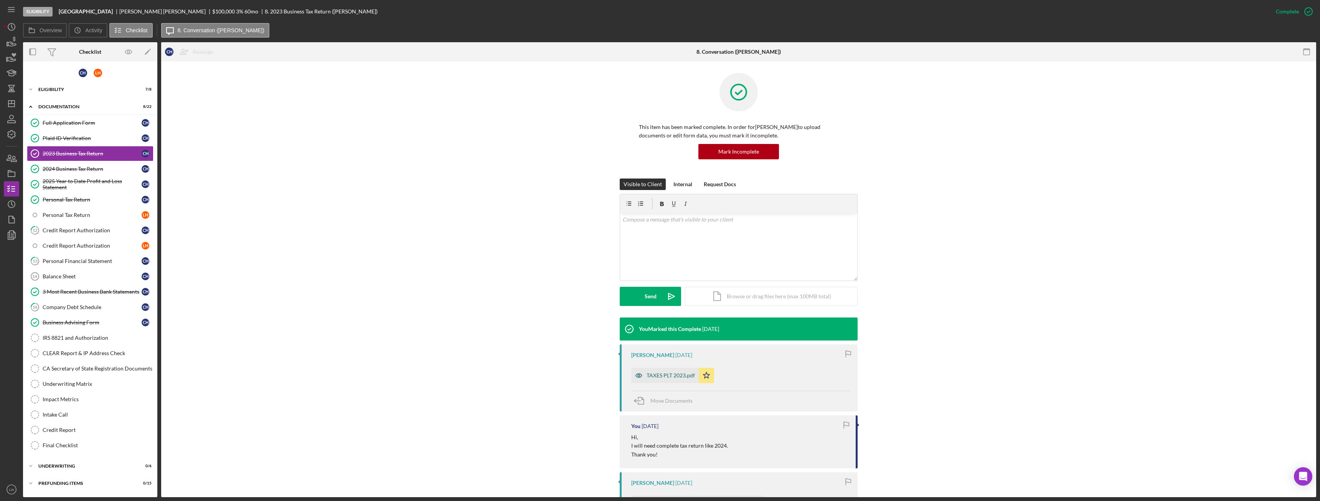
click at [672, 374] on div "TAXES PLT 2023.pdf" at bounding box center [671, 375] width 48 height 6
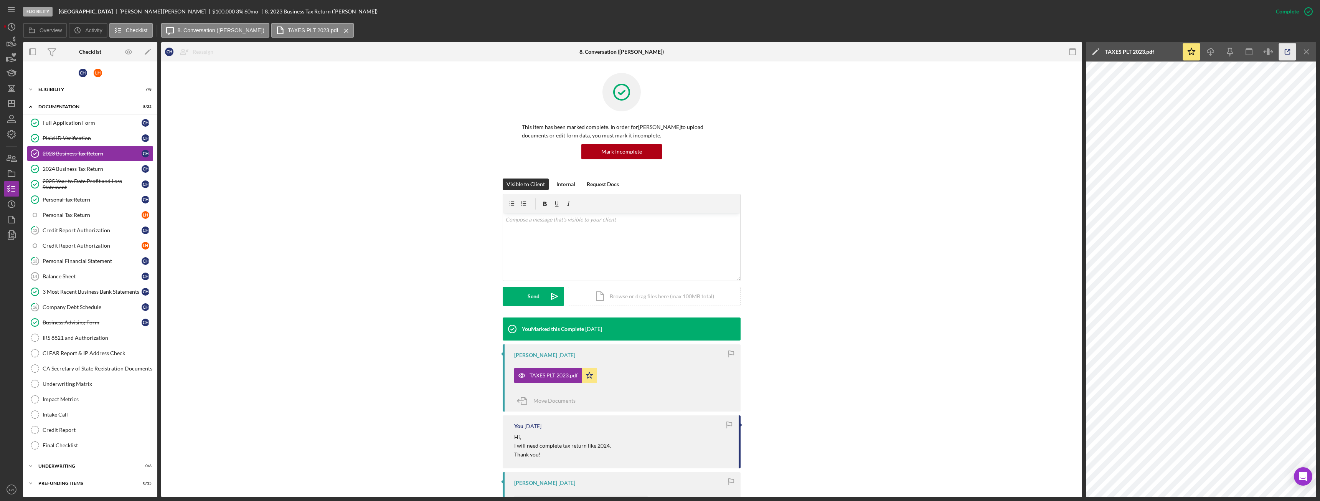
click at [1287, 51] on icon "button" at bounding box center [1287, 51] width 17 height 17
click at [93, 13] on b "Playa Las Tunas Restaurant" at bounding box center [86, 11] width 54 height 6
copy b "Playa Las Tunas Restaurant"
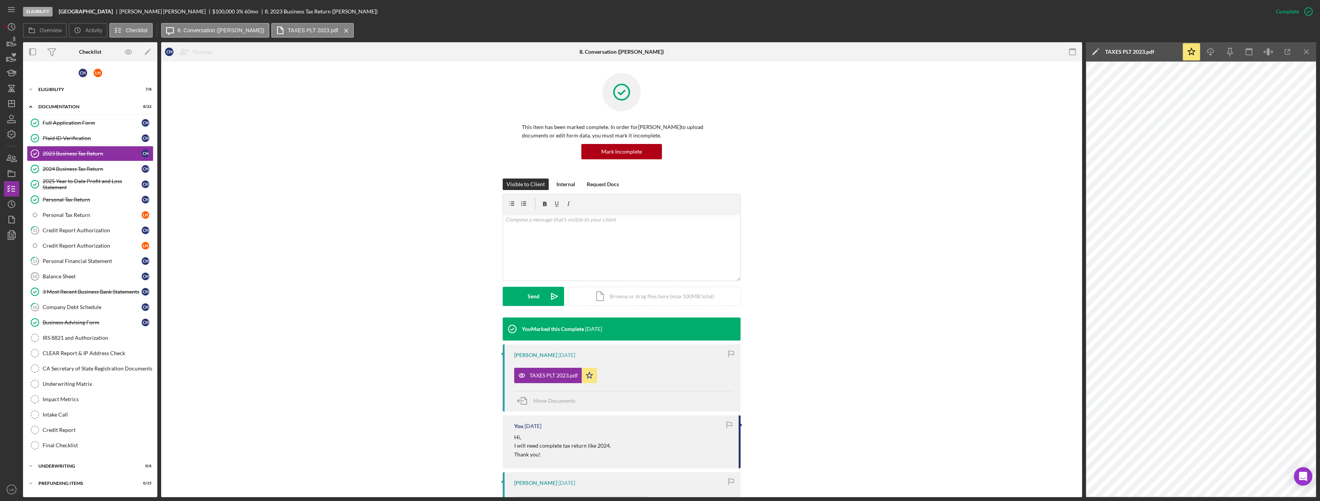
click at [154, 10] on div "Celso Hernandez" at bounding box center [165, 11] width 93 height 6
copy div "Celso Hernandez"
click at [53, 83] on div "Icon/Expander Eligibility 7 / 8" at bounding box center [90, 89] width 134 height 15
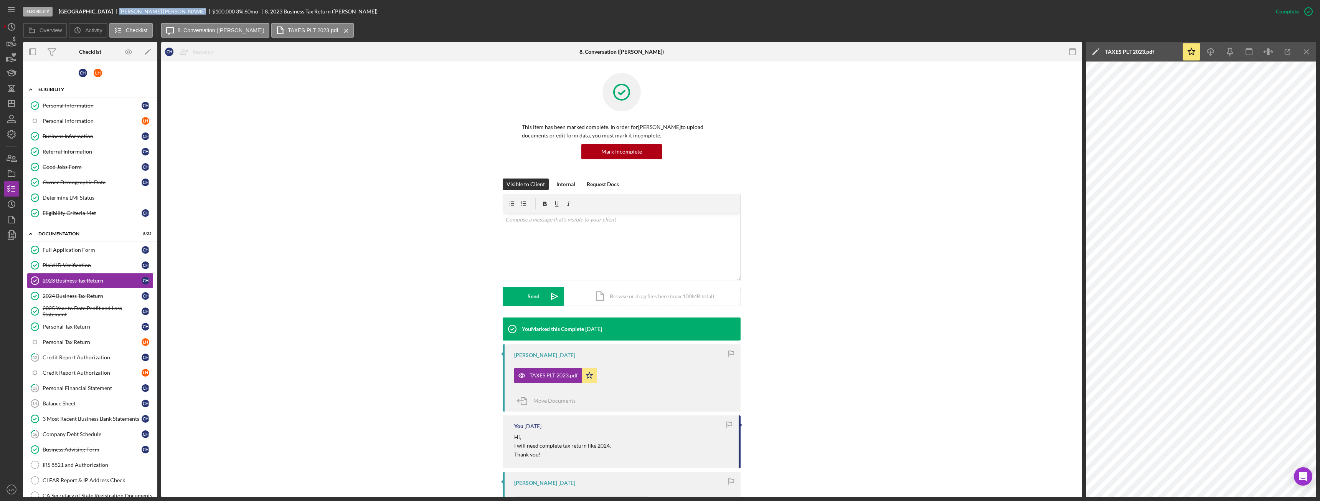
click at [67, 86] on div "Icon/Expander Eligibility 7 / 8" at bounding box center [90, 90] width 134 height 16
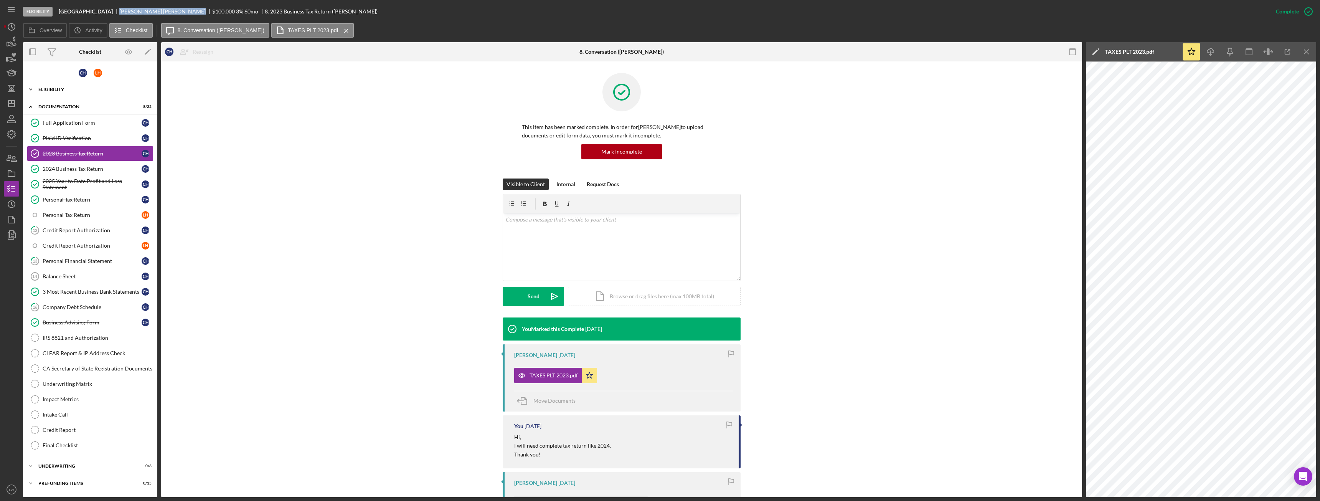
click at [63, 83] on div "Icon/Expander Eligibility 7 / 8" at bounding box center [90, 89] width 134 height 15
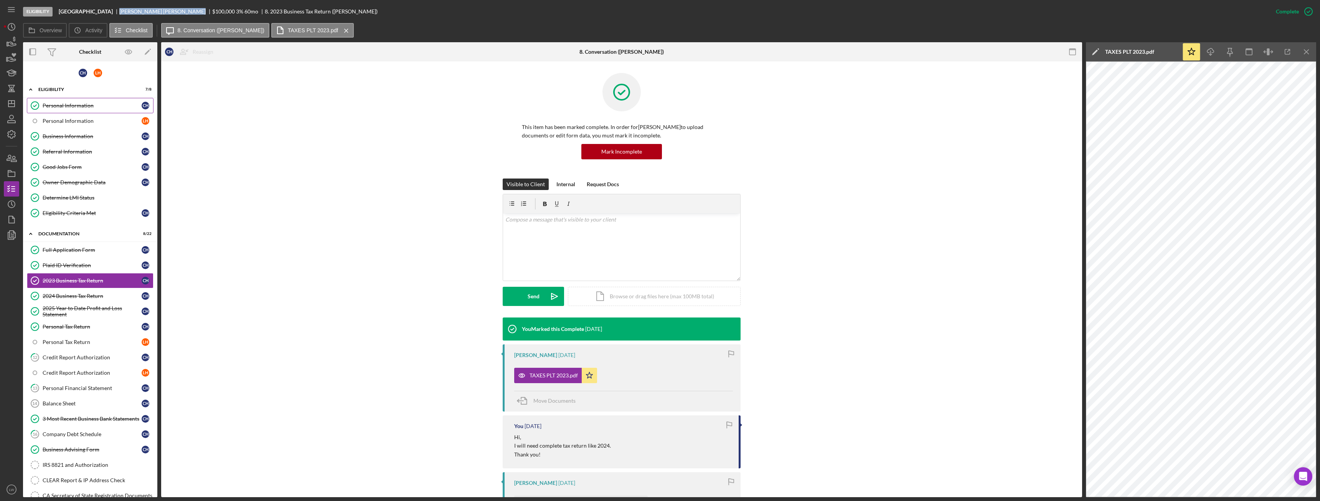
click at [66, 106] on div "Personal Information" at bounding box center [92, 105] width 99 height 6
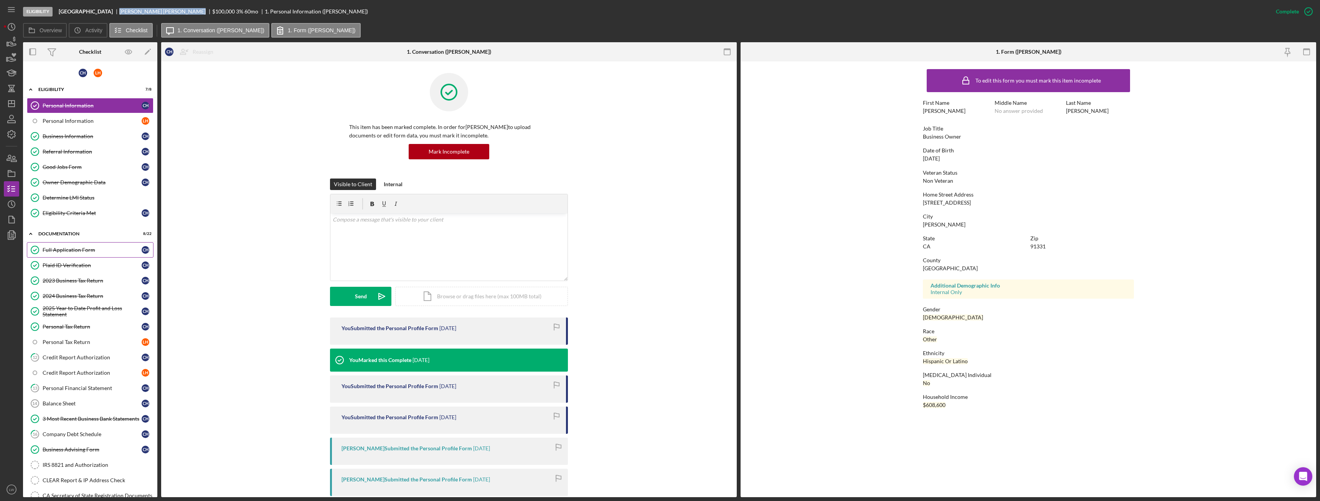
click at [72, 248] on div "Full Application Form" at bounding box center [92, 250] width 99 height 6
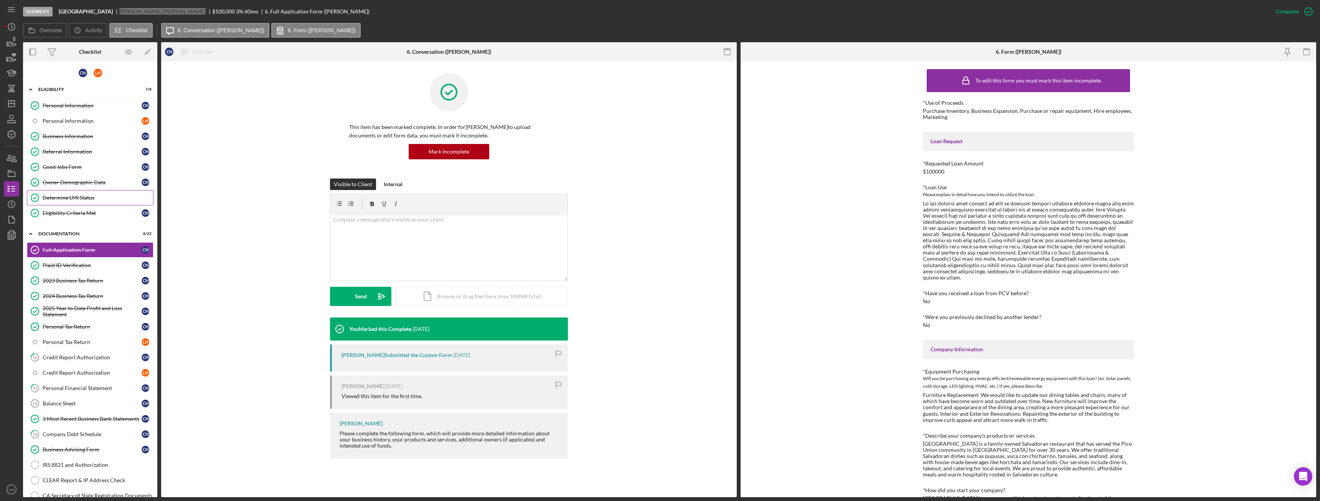
click at [77, 202] on link "Determine LMI Status Determine LMI Status" at bounding box center [90, 197] width 127 height 15
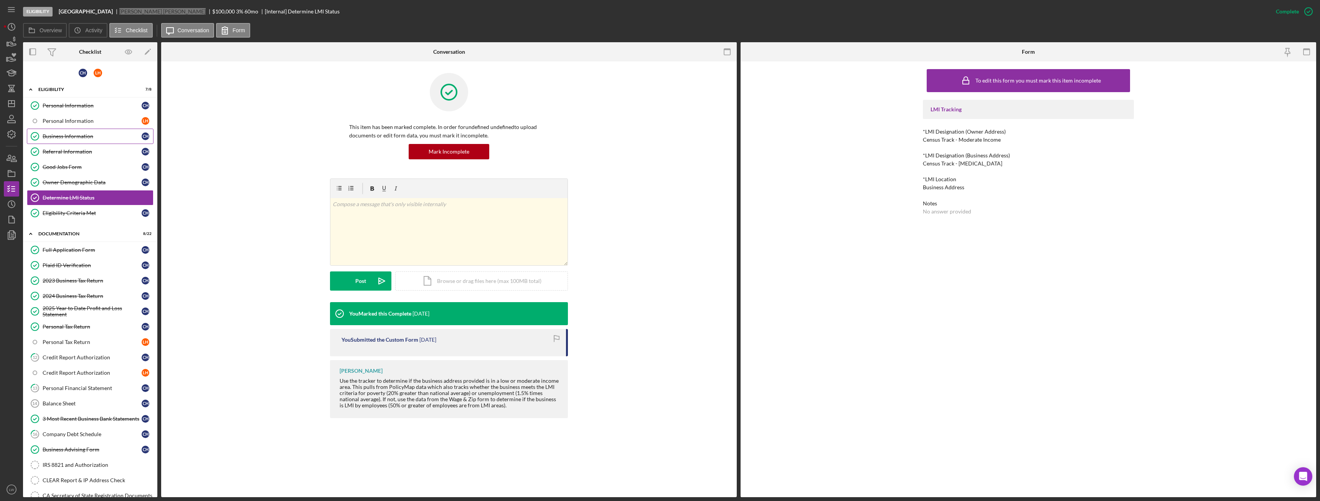
click at [106, 142] on link "Business Information Business Information C H" at bounding box center [90, 136] width 127 height 15
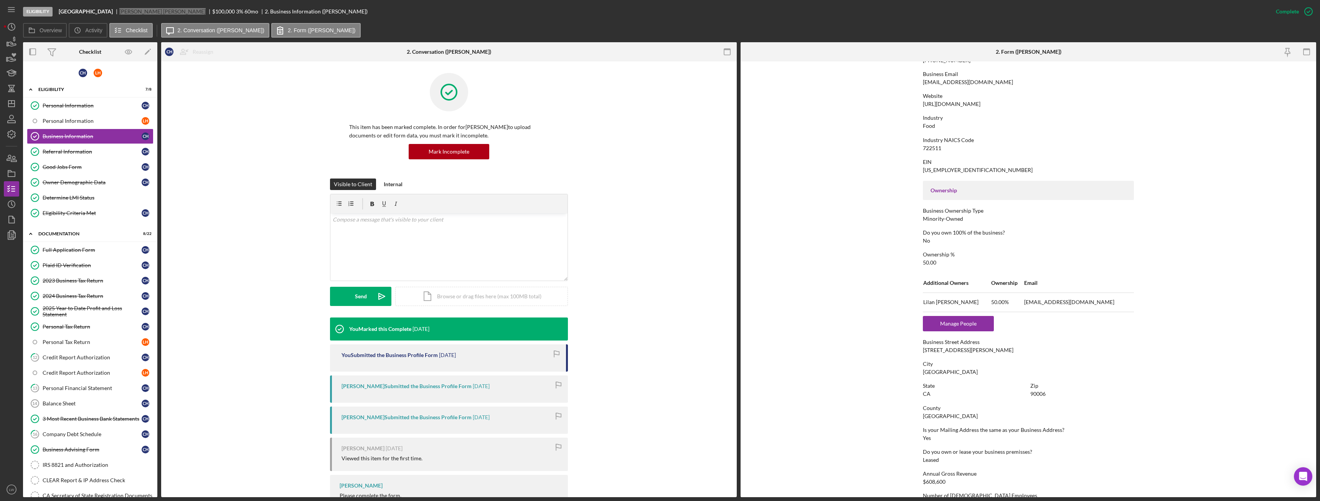
scroll to position [231, 0]
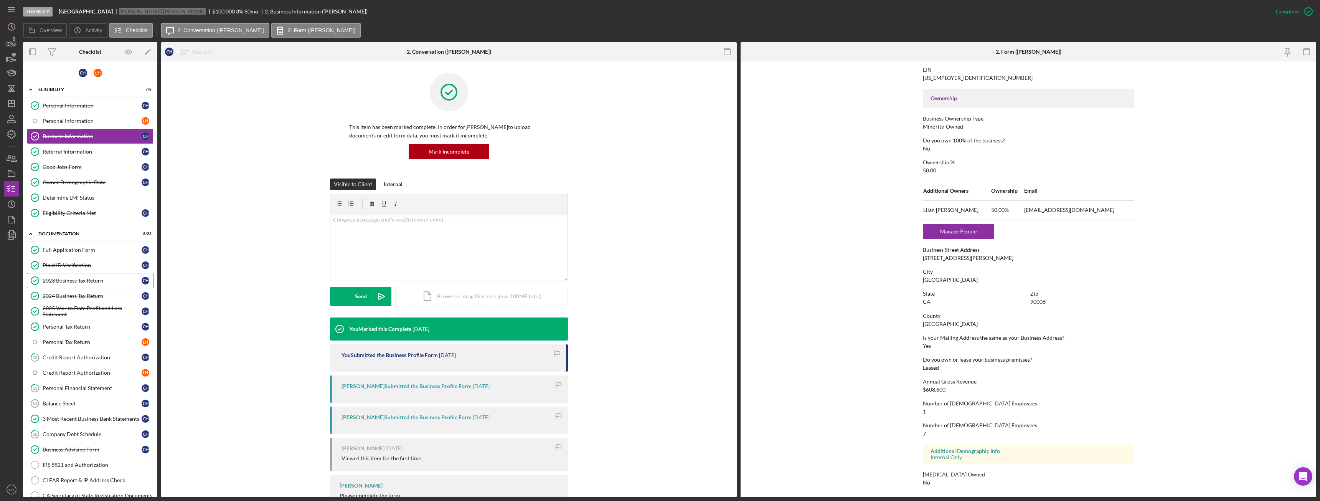
click at [73, 283] on div "2023 Business Tax Return" at bounding box center [92, 281] width 99 height 6
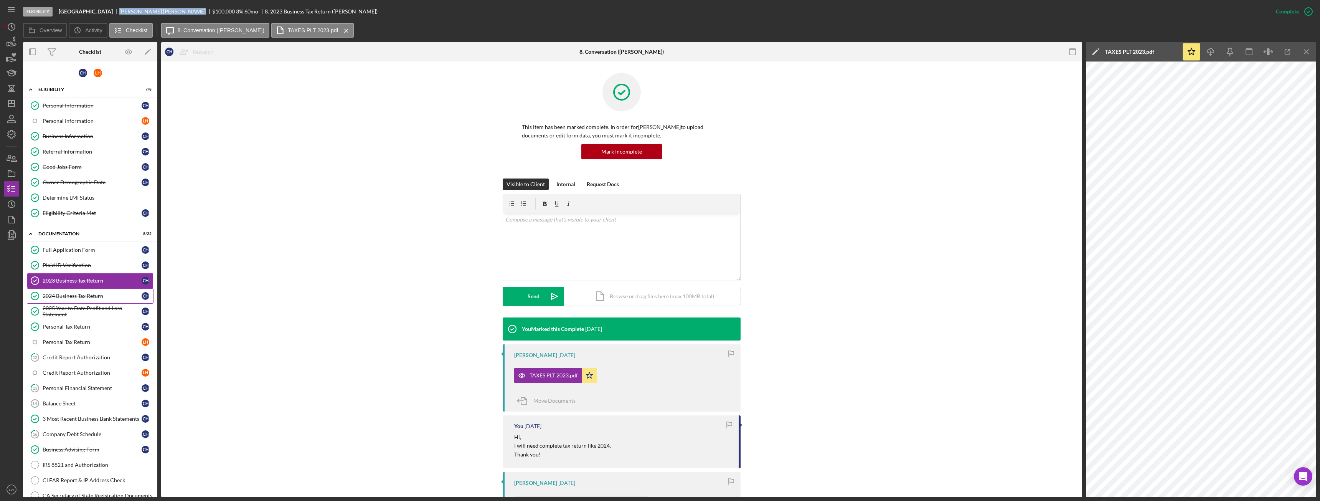
click at [86, 295] on div "2024 Business Tax Return" at bounding box center [92, 296] width 99 height 6
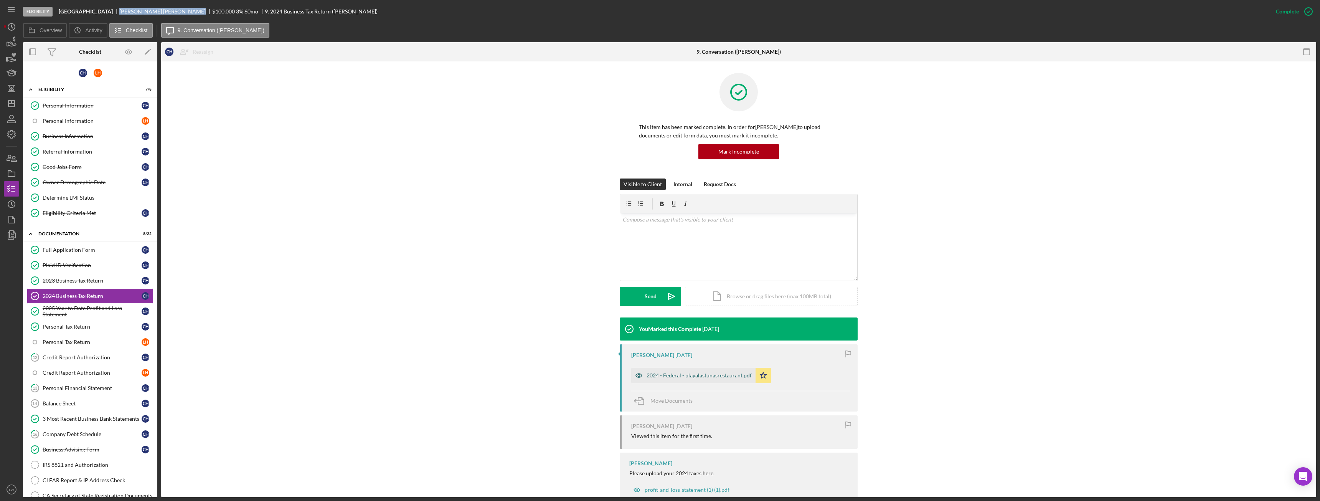
click at [672, 375] on div "2024 - Federal - playalastunasrestaurant.pdf" at bounding box center [699, 375] width 105 height 6
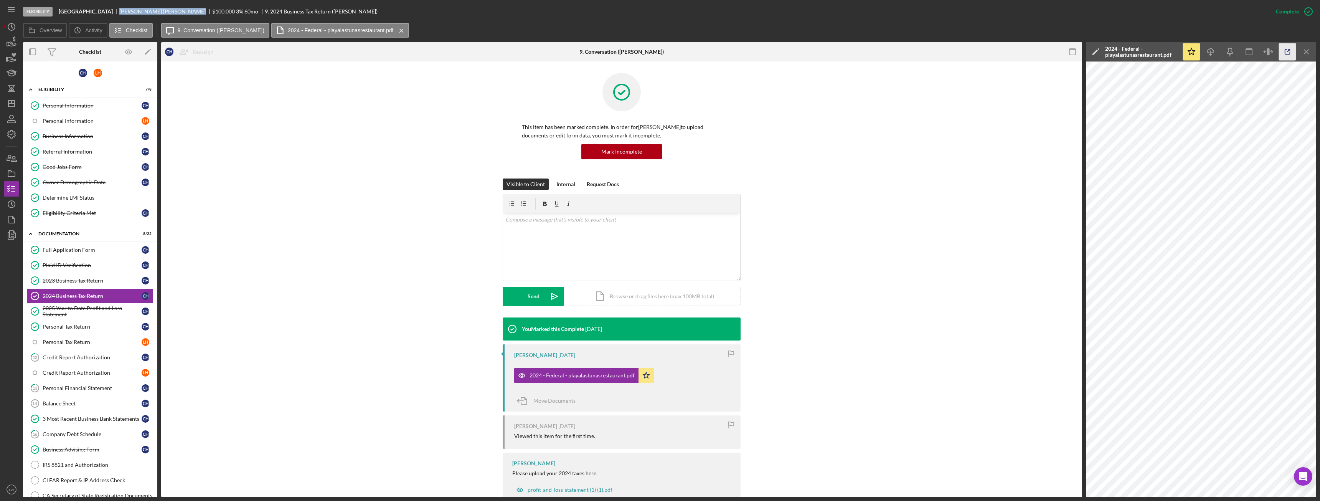
click at [1289, 46] on icon "button" at bounding box center [1287, 51] width 17 height 17
click at [102, 305] on div "2025 Year to Date Profit and Loss Statement" at bounding box center [92, 311] width 99 height 12
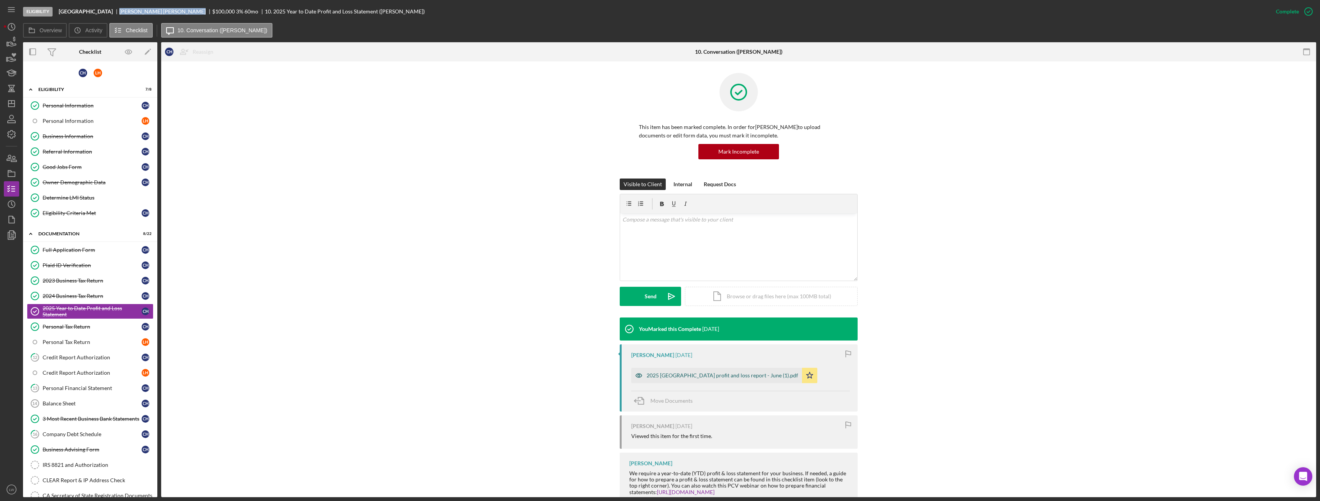
click at [732, 375] on div "2025 Playa las tunas profit and loss report - June (1).pdf" at bounding box center [723, 375] width 152 height 6
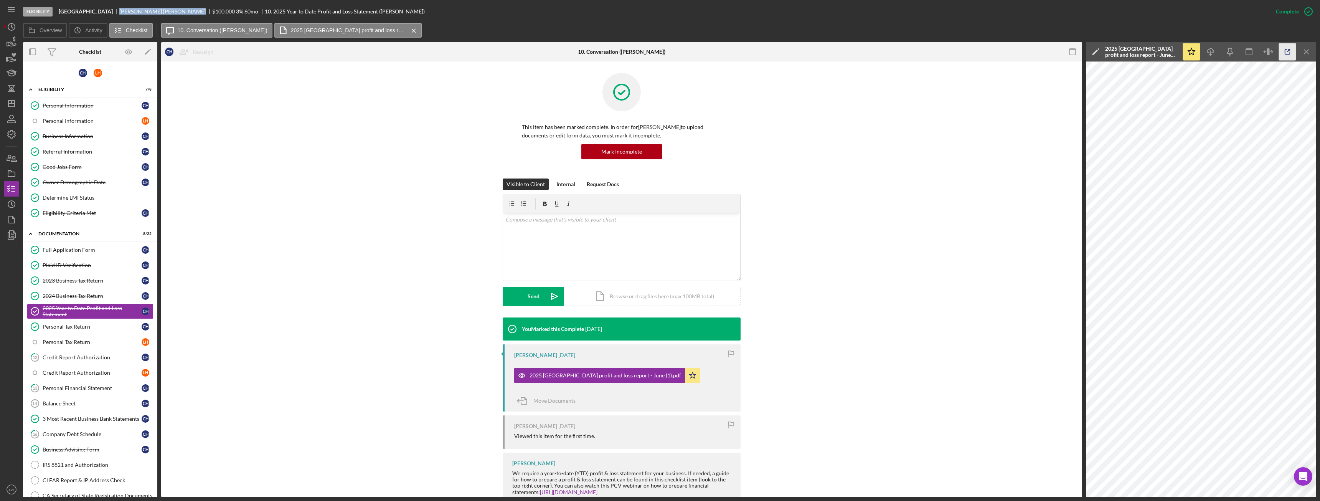
click at [1285, 50] on icon "button" at bounding box center [1287, 52] width 5 height 5
click at [568, 235] on div "v Color teal Color pink Remove color Add row above Add row below Add column bef…" at bounding box center [621, 246] width 237 height 67
click at [536, 302] on div "Send" at bounding box center [534, 296] width 12 height 19
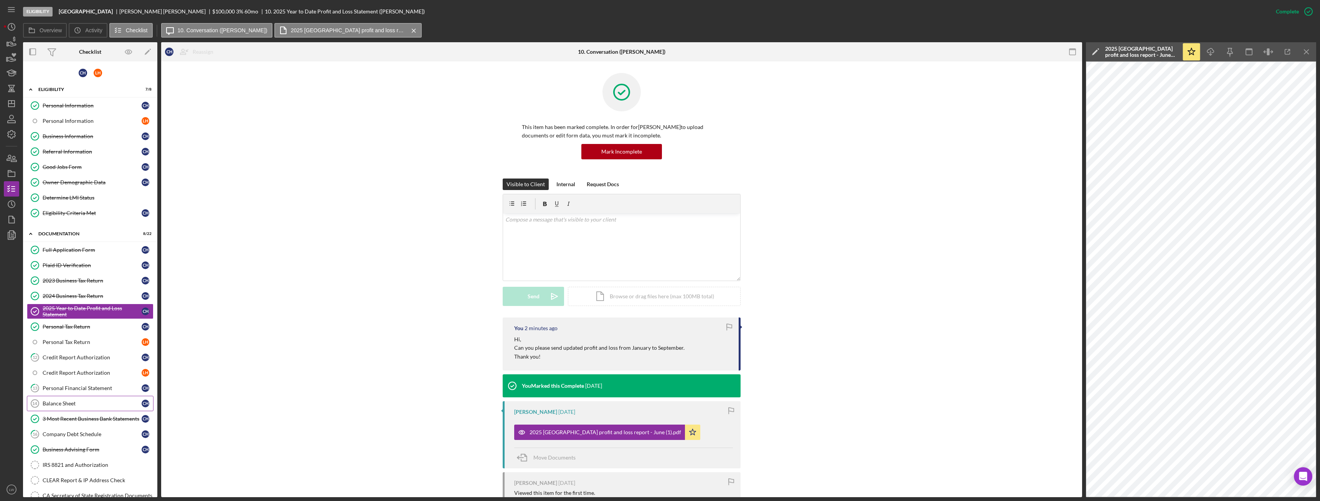
click at [90, 410] on link "Balance Sheet 14 Balance Sheet C H" at bounding box center [90, 403] width 127 height 15
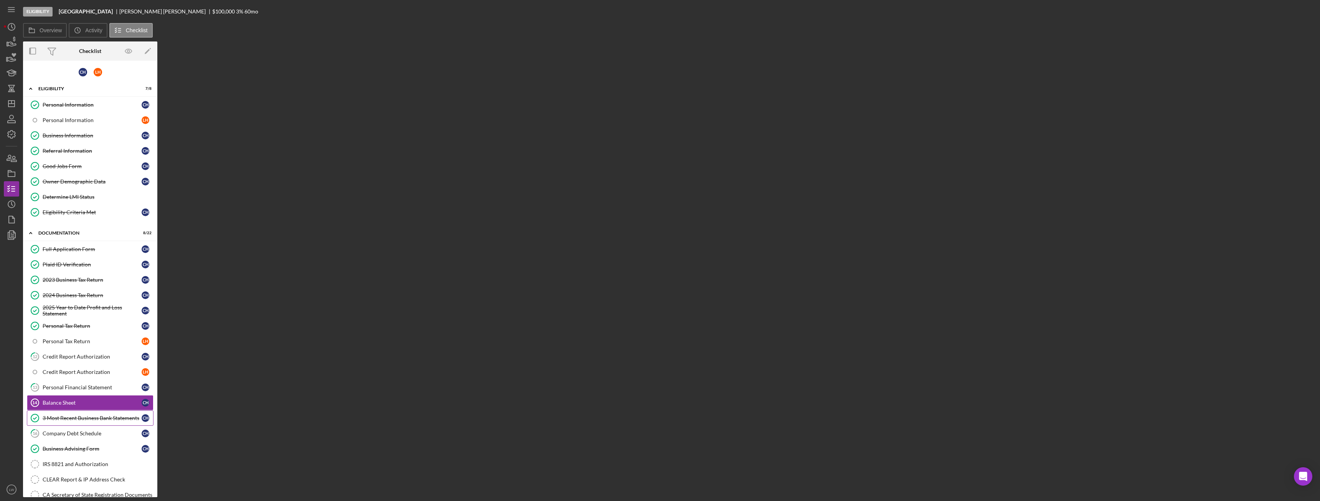
click at [90, 416] on div "3 Most Recent Business Bank Statements" at bounding box center [92, 418] width 99 height 6
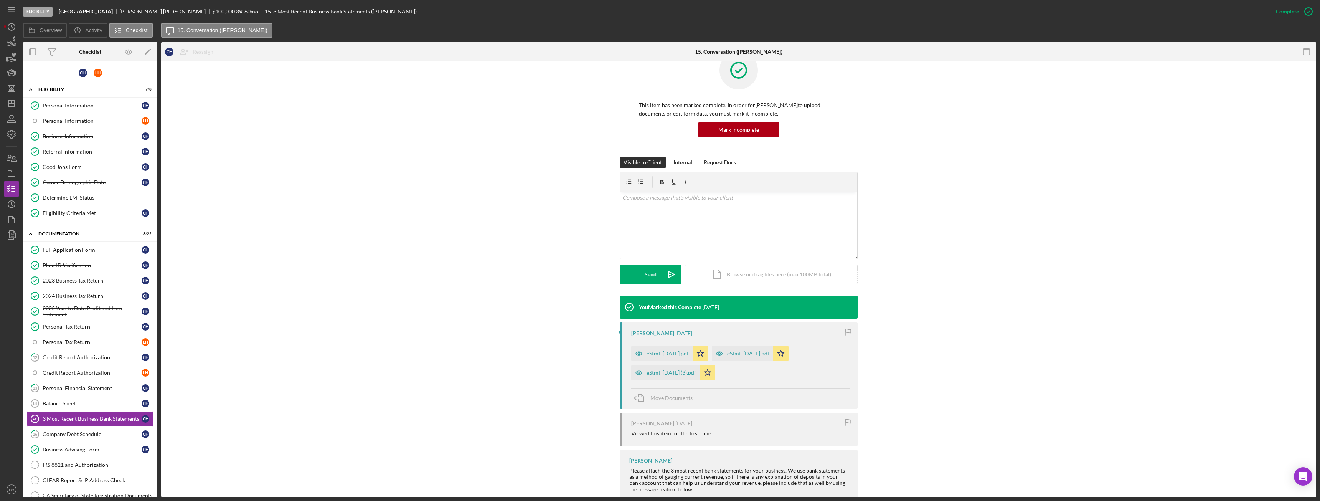
scroll to position [42, 0]
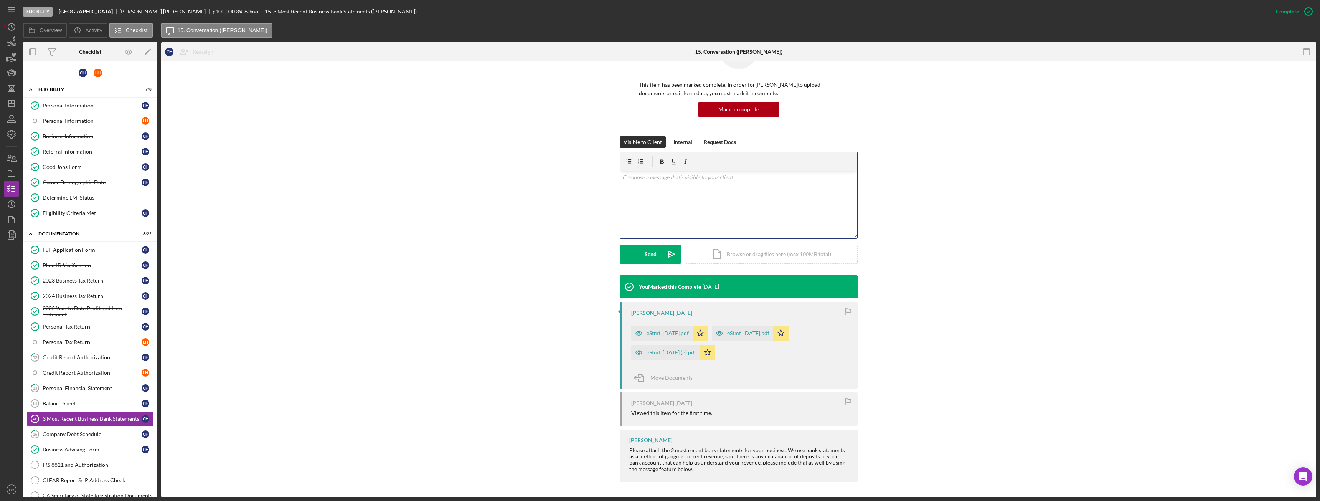
click at [712, 218] on div "v Color teal Color pink Remove color Add row above Add row below Add column bef…" at bounding box center [738, 204] width 237 height 67
click at [645, 253] on div "Send" at bounding box center [651, 253] width 12 height 19
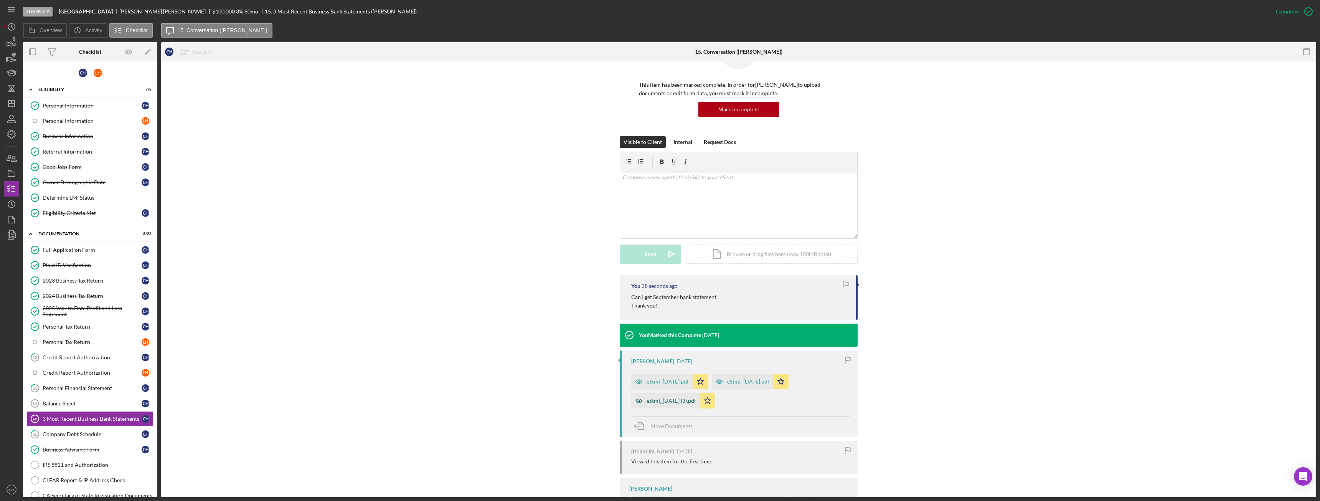
click at [678, 401] on div "eStmt_2025-06-30 (3).pdf" at bounding box center [672, 401] width 50 height 6
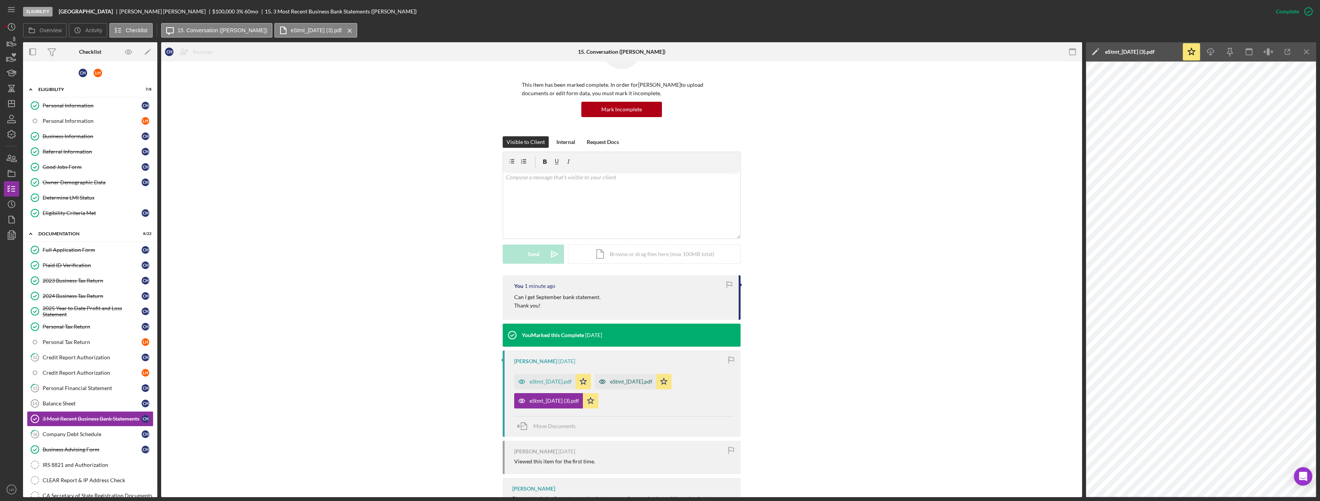
click at [644, 382] on div "eStmt_2025-07-31.pdf" at bounding box center [631, 381] width 42 height 6
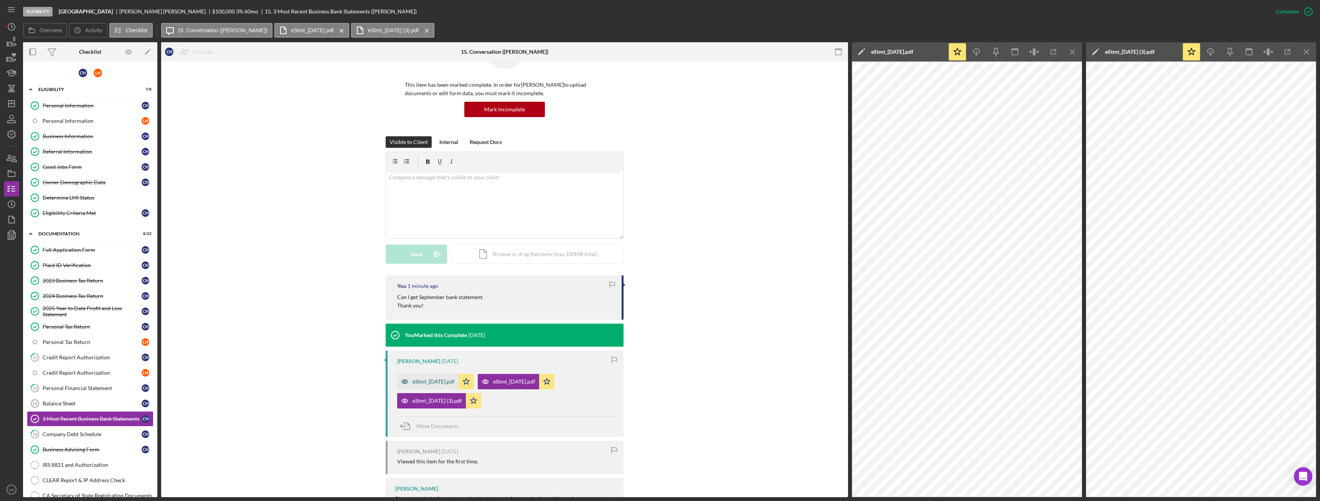
click at [438, 382] on div "eStmt_2025-08-29.pdf" at bounding box center [434, 381] width 42 height 6
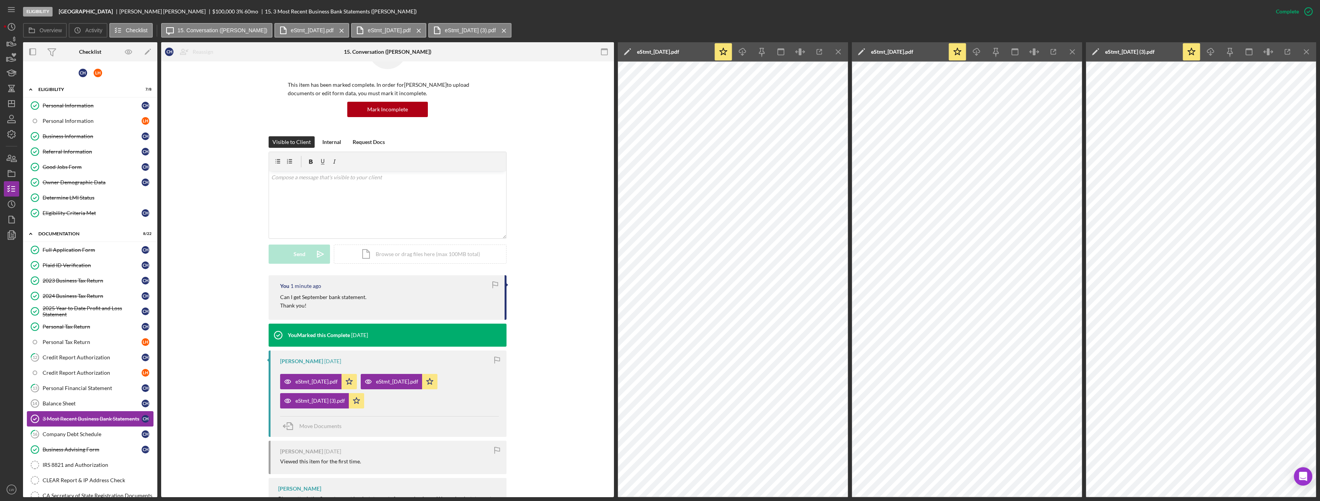
click at [99, 426] on link "3 Most Recent Business Bank Statements 3 Most Recent Business Bank Statements C…" at bounding box center [90, 418] width 127 height 15
click at [99, 432] on div "Company Debt Schedule" at bounding box center [92, 434] width 99 height 6
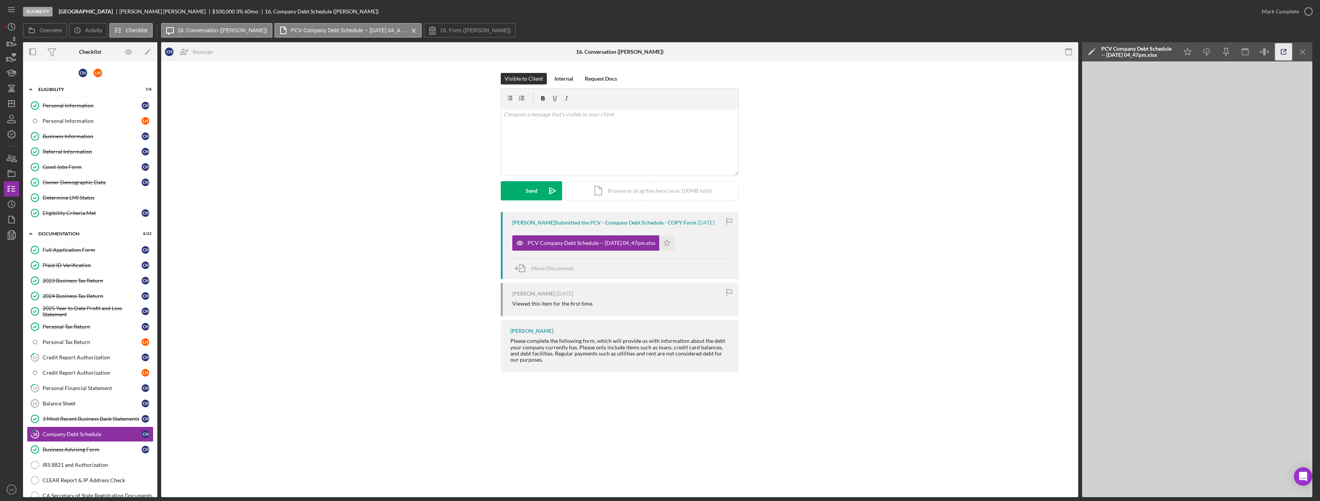
click at [1283, 56] on icon "button" at bounding box center [1283, 51] width 17 height 17
click at [94, 387] on div "Personal Financial Statement" at bounding box center [92, 388] width 99 height 6
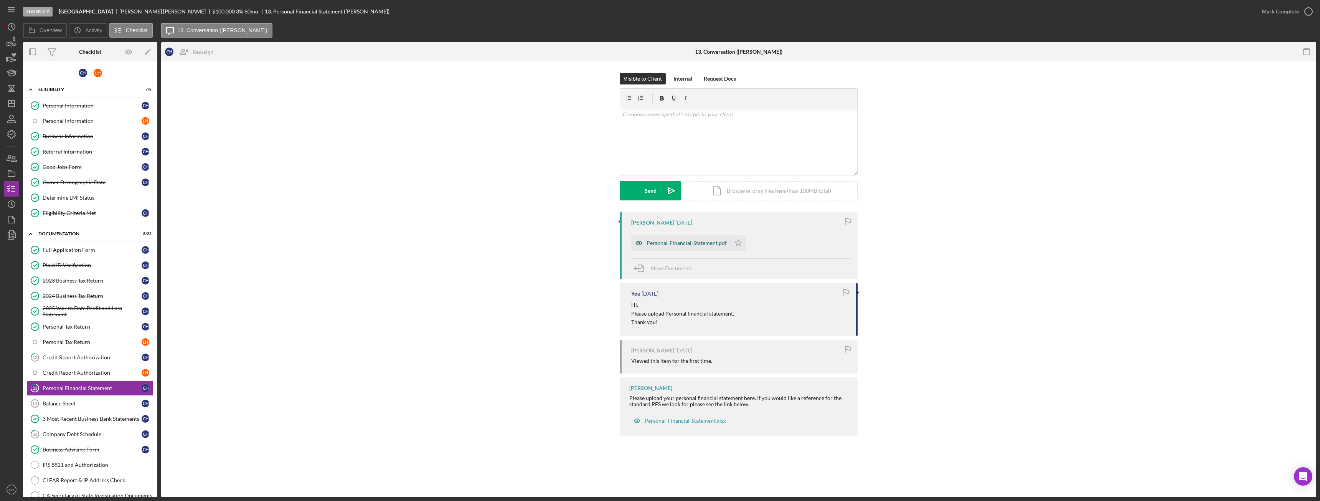
click at [697, 241] on div "Personal-Financial-Statement.pdf" at bounding box center [687, 243] width 80 height 6
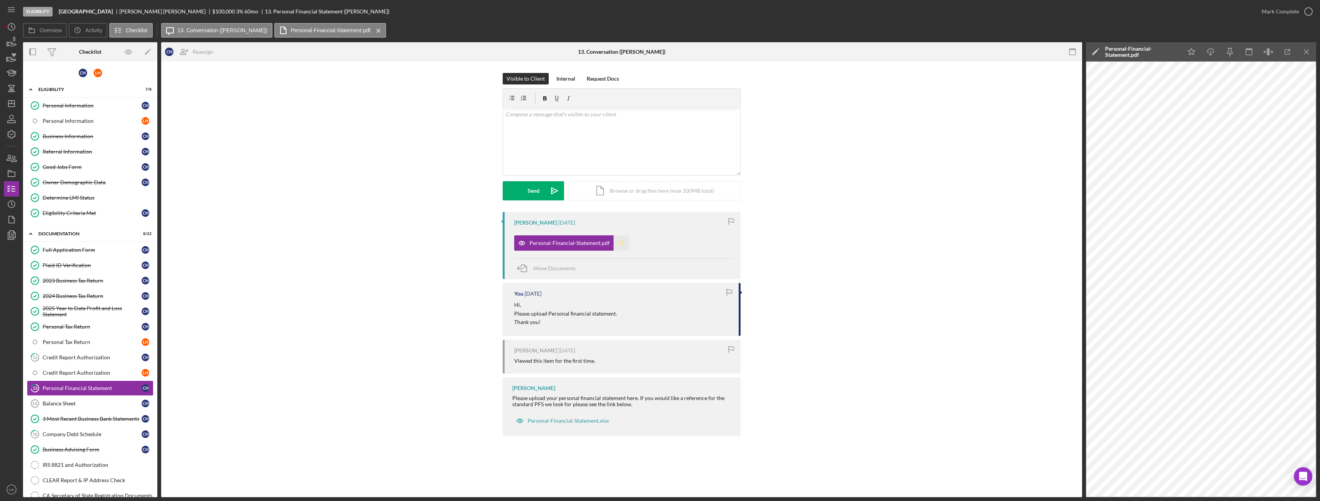
click at [619, 243] on icon "Icon/Star" at bounding box center [621, 242] width 15 height 15
click at [1298, 10] on button "Mark Complete" at bounding box center [1285, 11] width 62 height 15
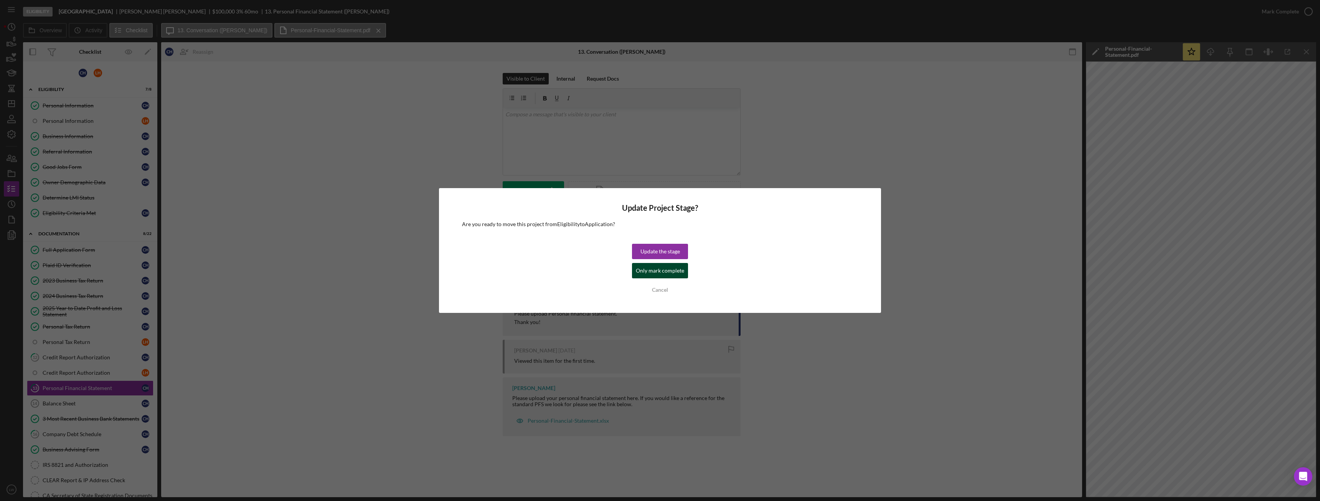
click at [672, 268] on div "Only mark complete" at bounding box center [660, 270] width 48 height 15
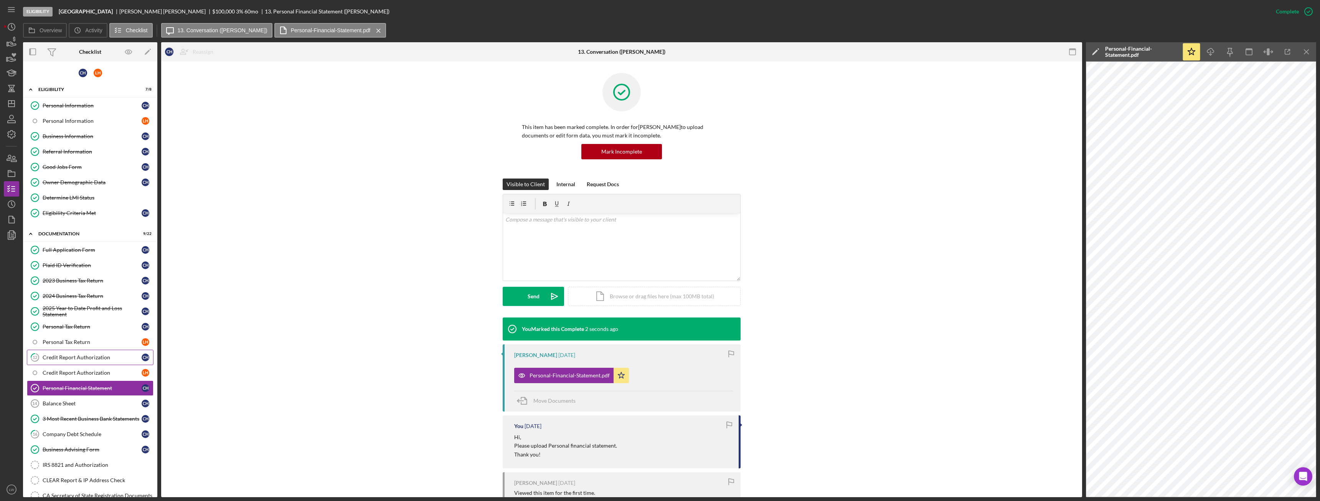
click at [118, 352] on link "12 Credit Report Authorization C H" at bounding box center [90, 357] width 127 height 15
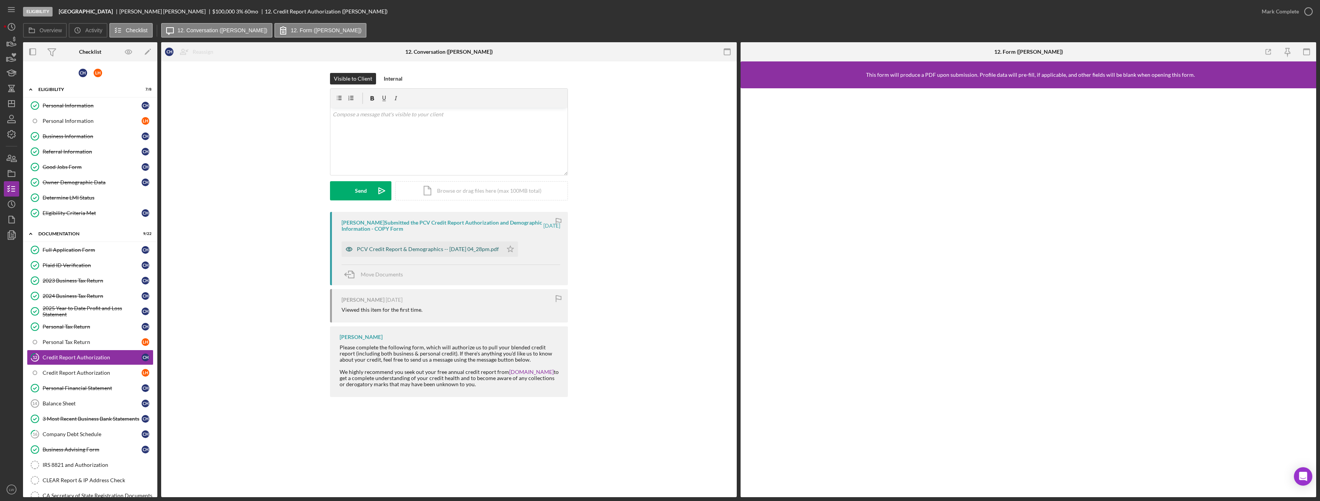
click at [455, 248] on div "PCV Credit Report & Demographics -- 2025-09-12 04_28pm.pdf" at bounding box center [428, 249] width 142 height 6
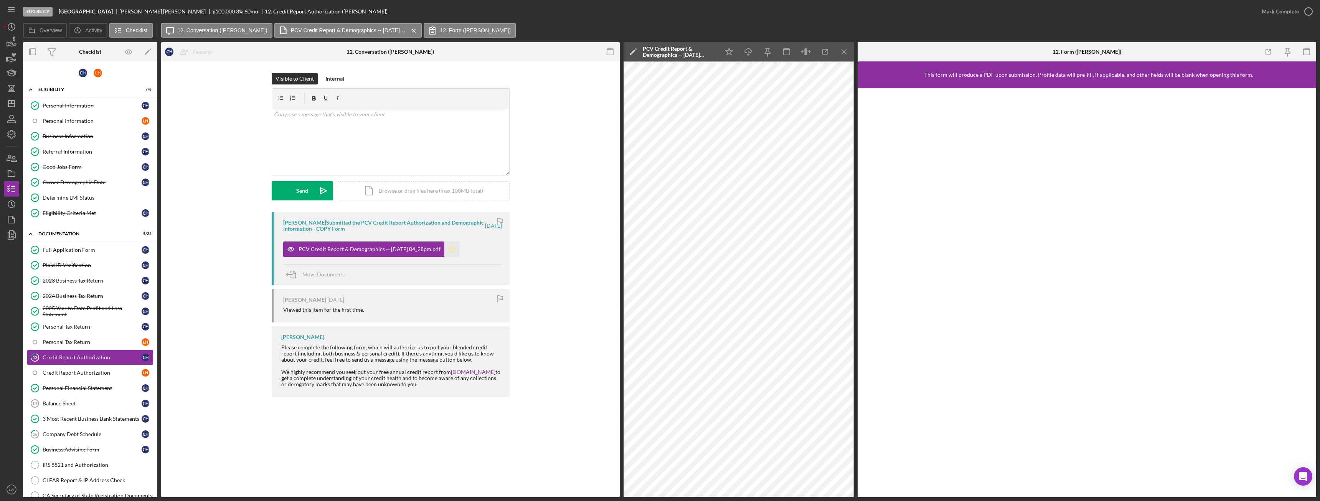
click at [460, 250] on icon "Icon/Star" at bounding box center [451, 248] width 15 height 15
click at [1270, 13] on div "Mark Complete" at bounding box center [1280, 11] width 37 height 15
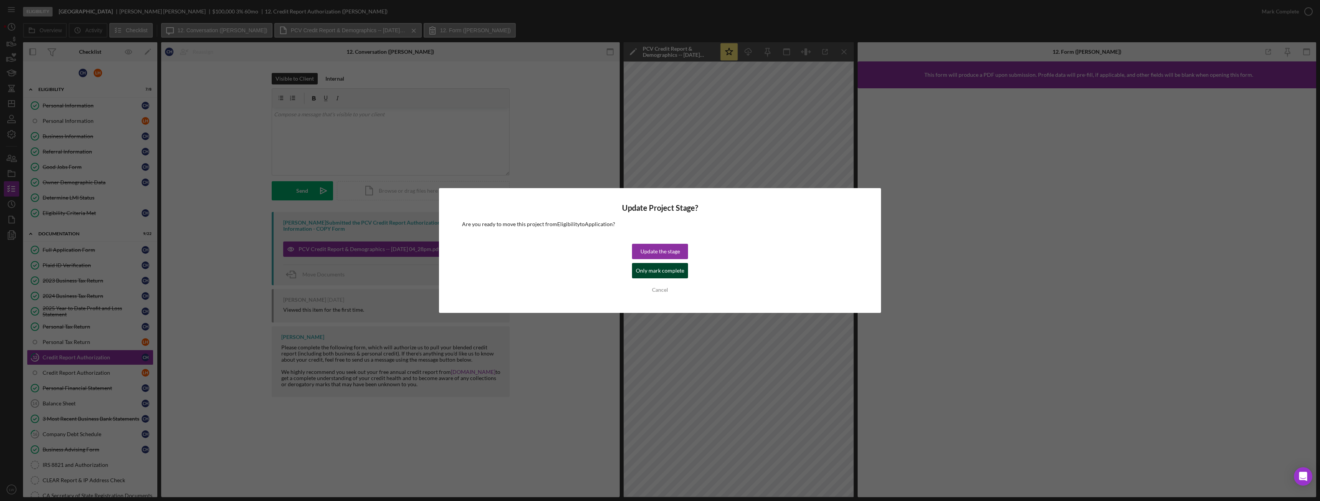
click at [661, 271] on div "Only mark complete" at bounding box center [660, 270] width 48 height 15
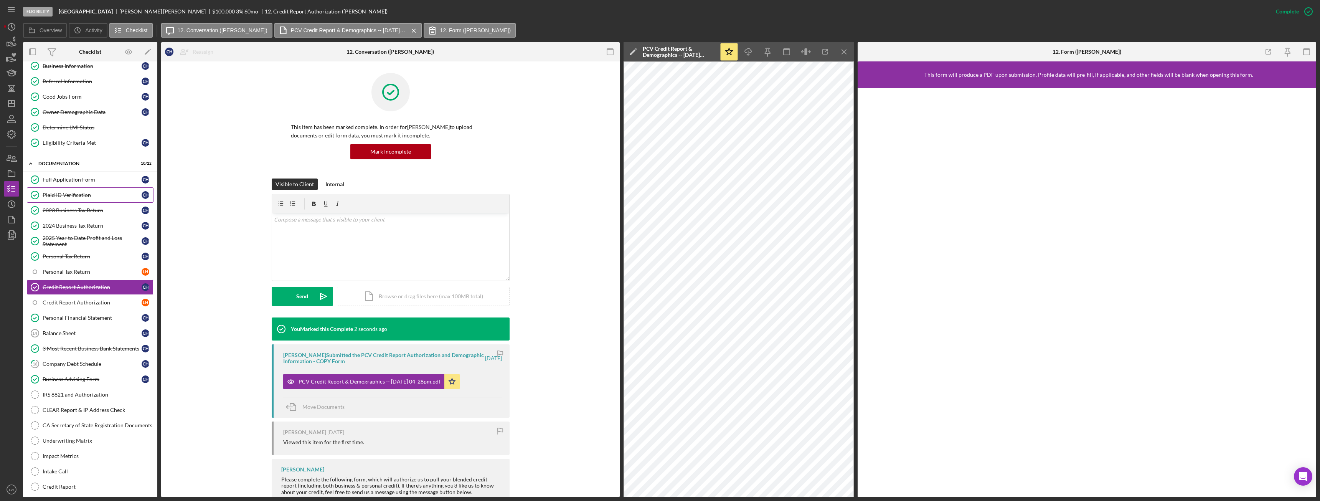
scroll to position [77, 0]
click at [85, 355] on div "Company Debt Schedule" at bounding box center [92, 357] width 99 height 6
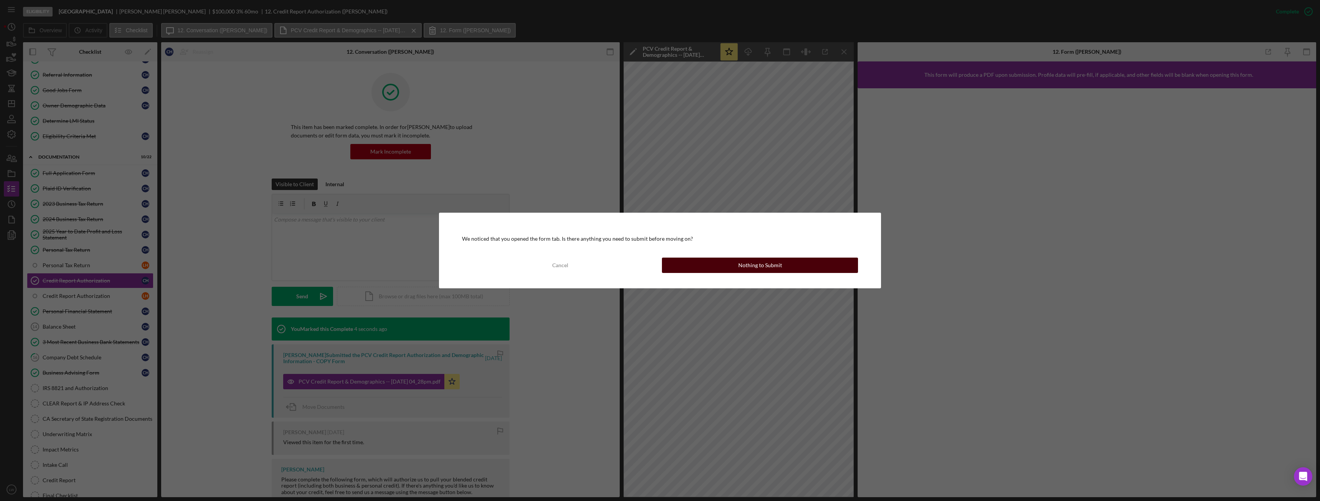
click at [725, 264] on button "Nothing to Submit" at bounding box center [760, 265] width 196 height 15
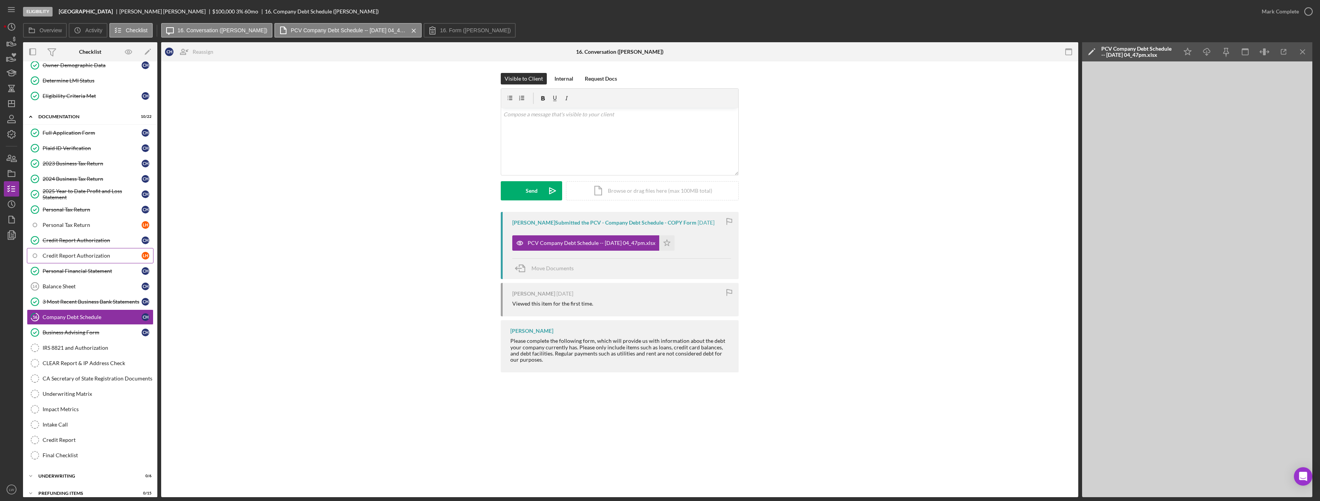
scroll to position [125, 0]
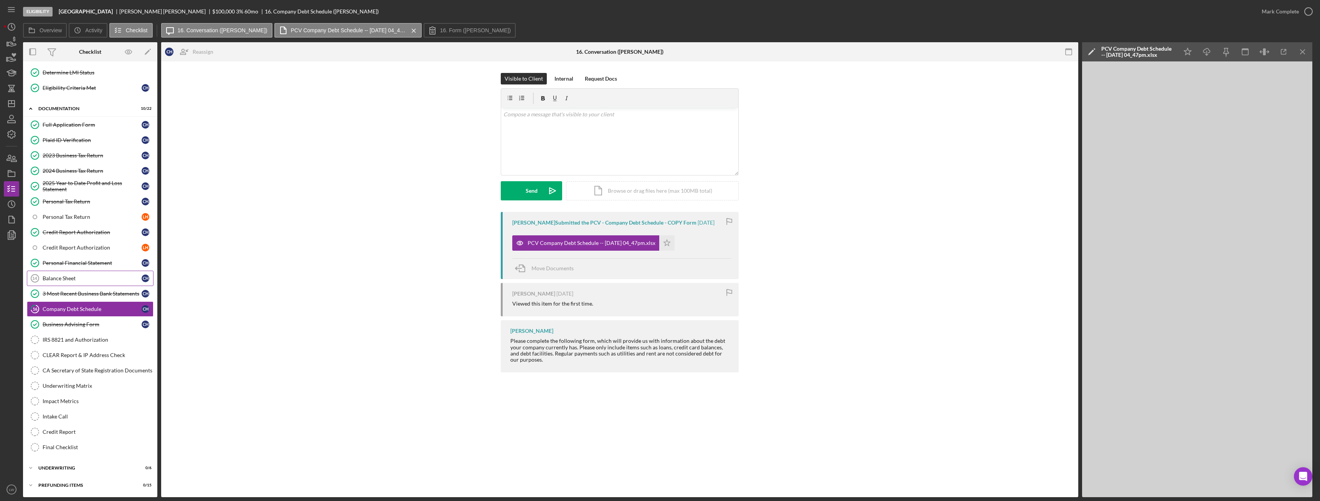
click at [102, 277] on div "Balance Sheet" at bounding box center [92, 278] width 99 height 6
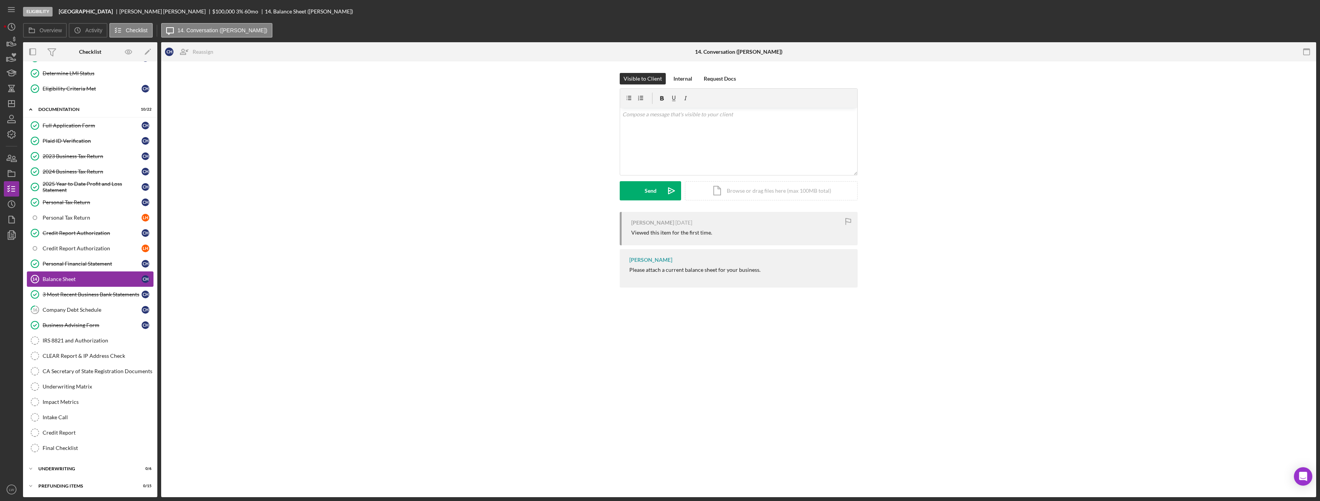
scroll to position [125, 0]
click at [698, 160] on div "v Color teal Color pink Remove color Add row above Add row below Add column bef…" at bounding box center [738, 141] width 237 height 67
click at [645, 193] on button "Send Icon/icon-invite-send" at bounding box center [650, 190] width 61 height 19
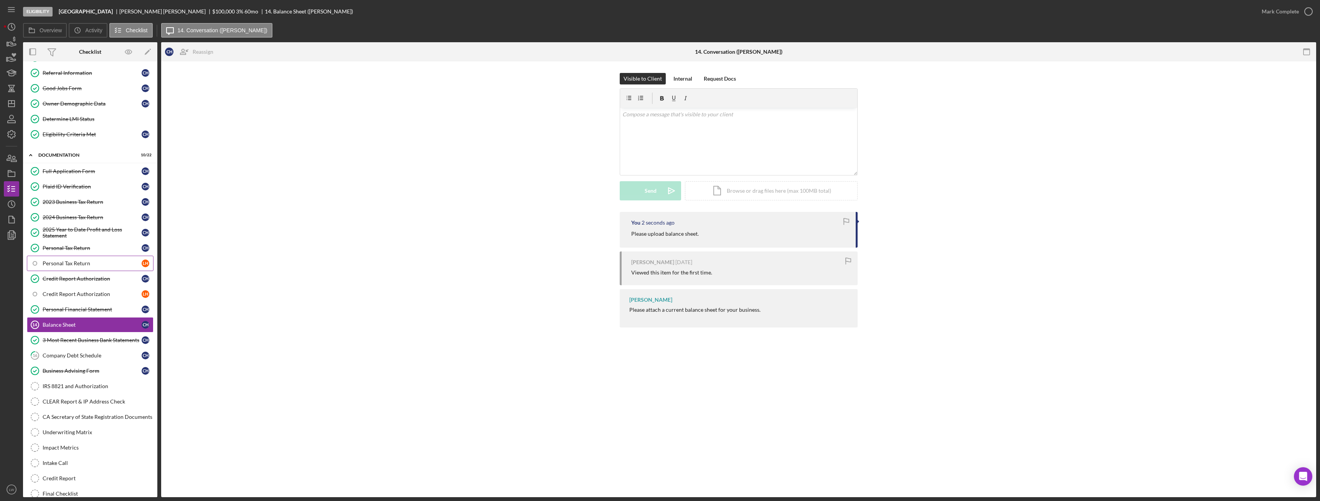
scroll to position [0, 0]
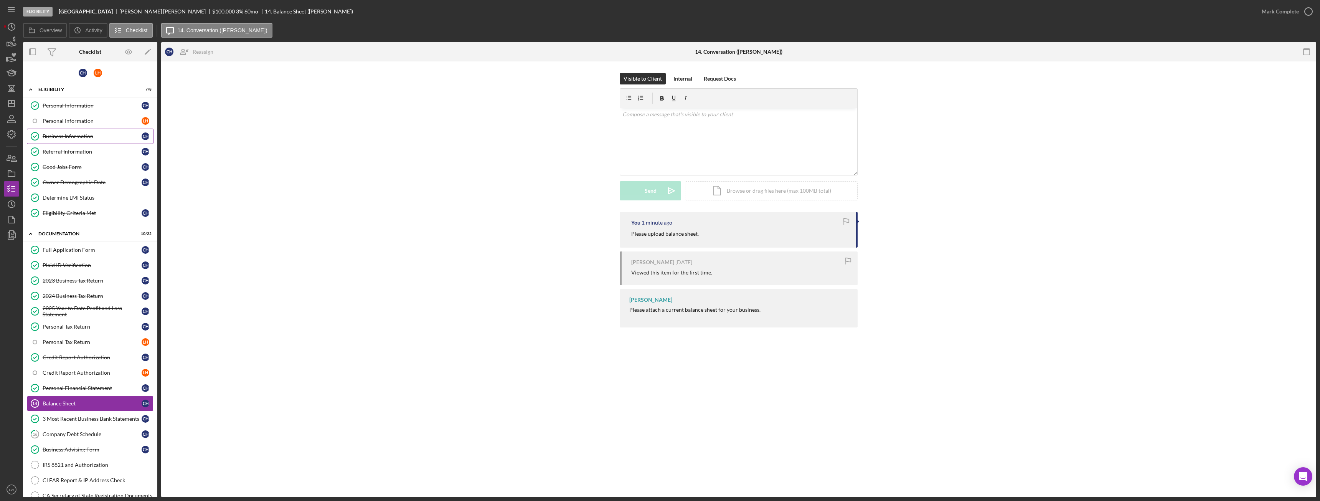
click at [71, 137] on div "Business Information" at bounding box center [92, 136] width 99 height 6
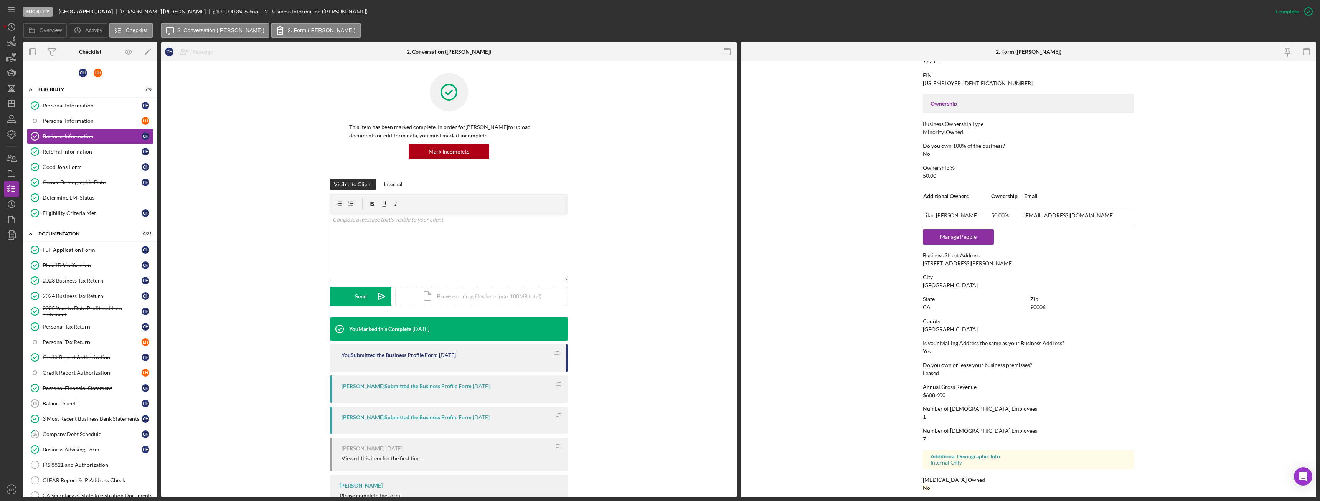
scroll to position [231, 0]
click at [14, 48] on icon "button" at bounding box center [11, 42] width 19 height 19
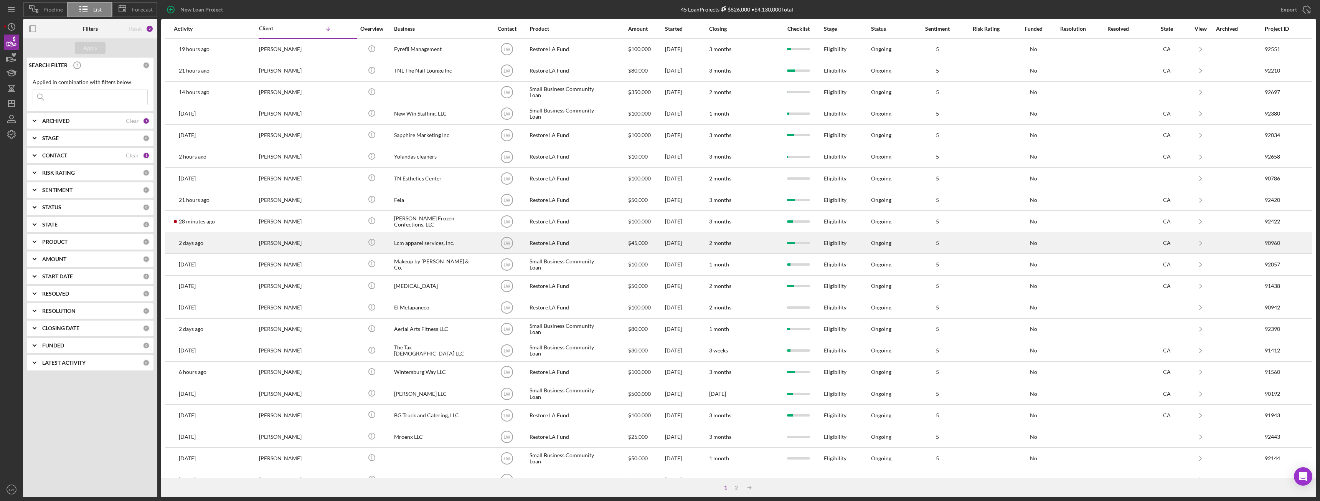
scroll to position [103, 0]
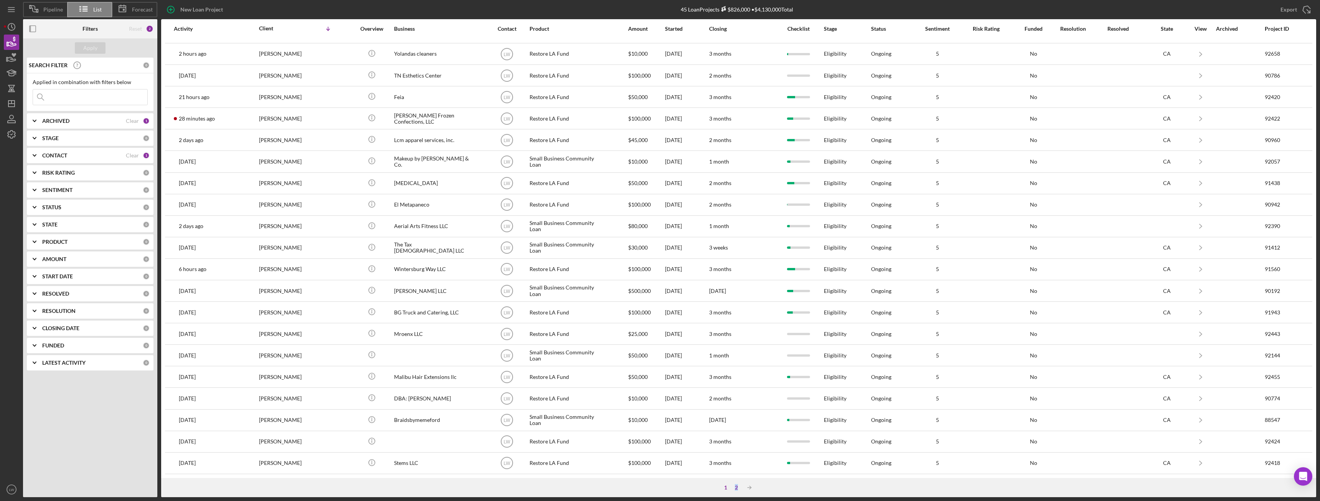
click at [737, 487] on div "2" at bounding box center [736, 487] width 11 height 6
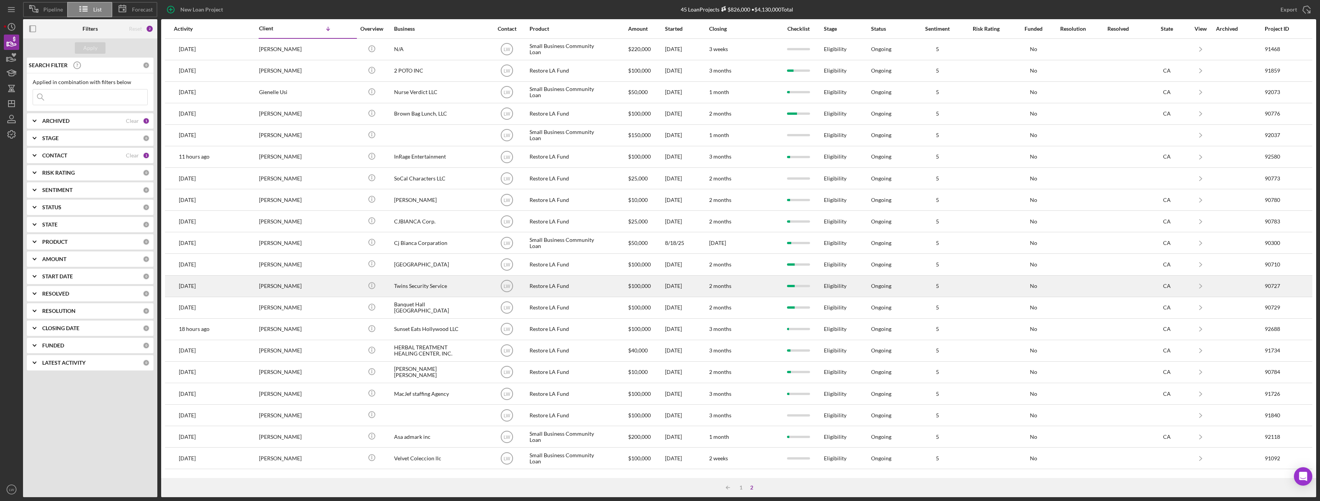
click at [316, 283] on div "Celso Hernandez" at bounding box center [297, 286] width 77 height 20
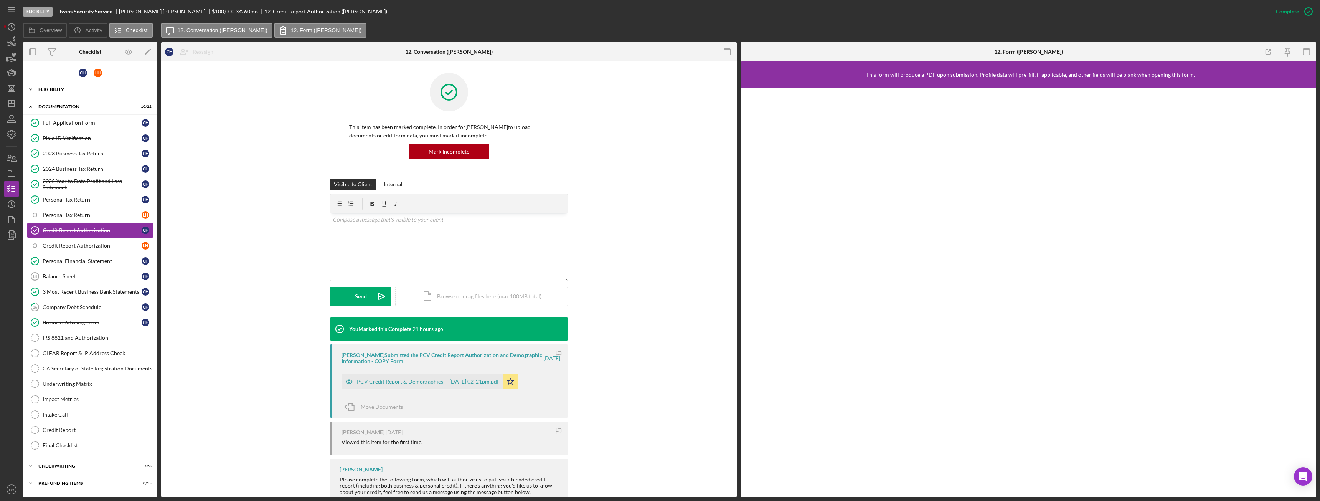
click at [66, 88] on div "Eligibility" at bounding box center [92, 89] width 109 height 5
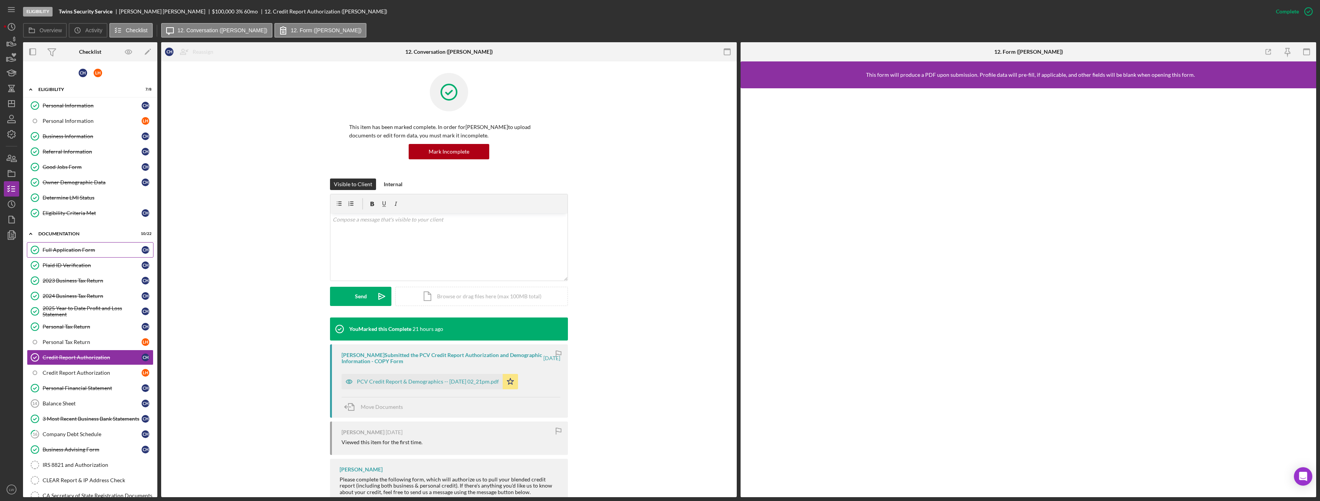
click at [79, 248] on div "Full Application Form" at bounding box center [92, 250] width 99 height 6
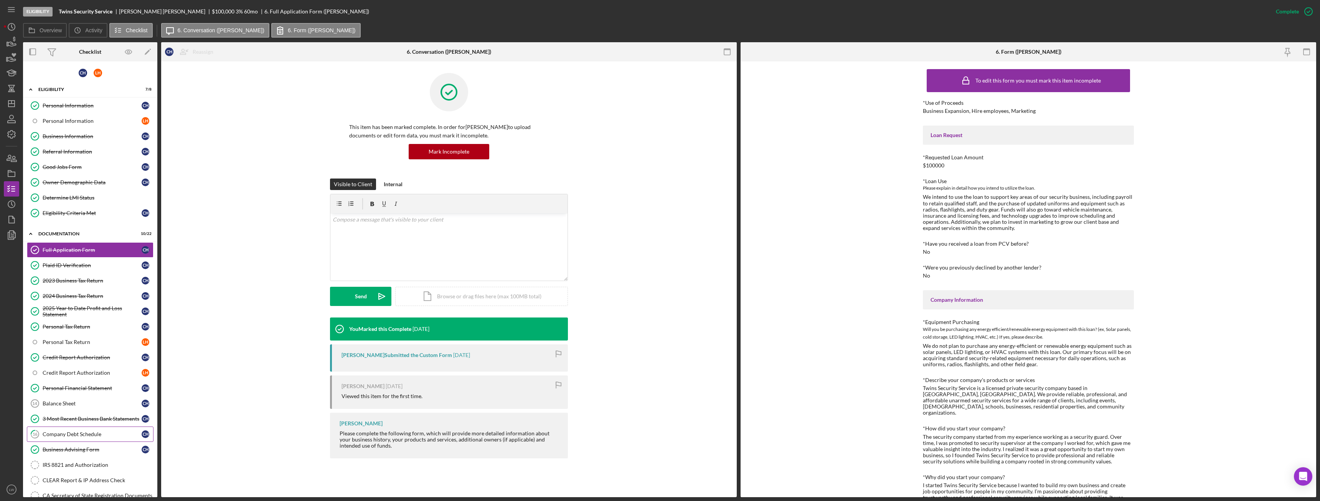
click at [104, 426] on link "16 Company Debt Schedule C H" at bounding box center [90, 433] width 127 height 15
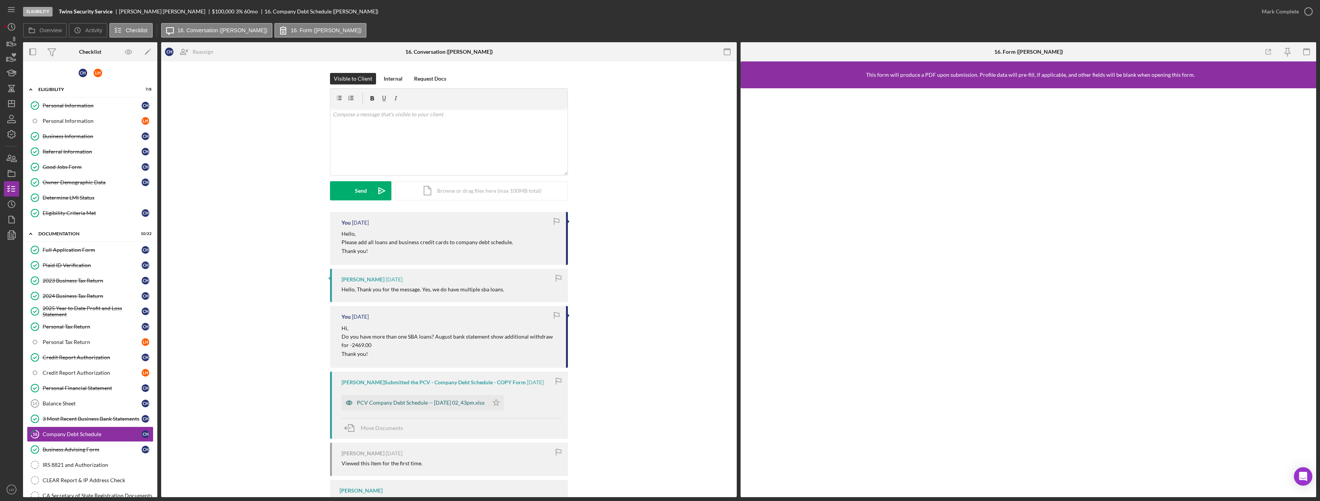
click at [433, 403] on div "PCV Company Debt Schedule -- 2025-09-15 02_43pm.xlsx" at bounding box center [421, 403] width 128 height 6
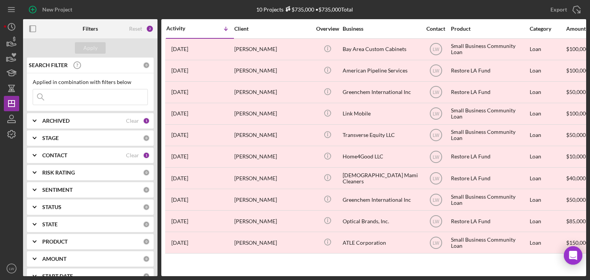
click at [60, 120] on b "ARCHIVED" at bounding box center [55, 121] width 27 height 6
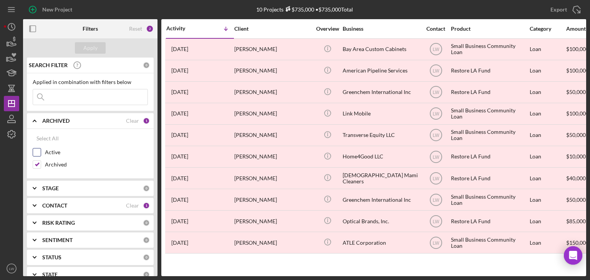
click at [38, 150] on input "Active" at bounding box center [37, 153] width 8 height 8
checkbox input "true"
click at [36, 163] on input "Archived" at bounding box center [37, 165] width 8 height 8
checkbox input "false"
click at [89, 44] on div "Apply" at bounding box center [90, 48] width 14 height 12
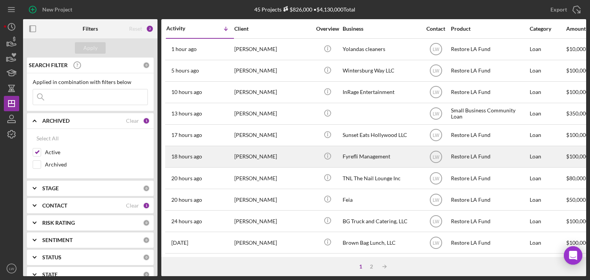
scroll to position [329, 0]
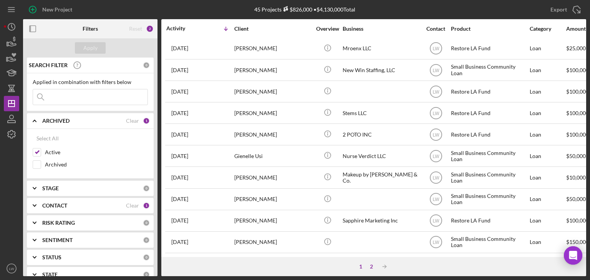
click at [372, 266] on div "2" at bounding box center [371, 267] width 11 height 6
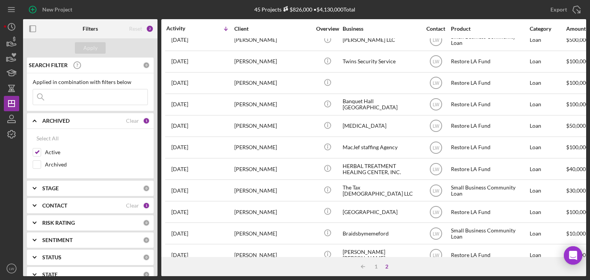
scroll to position [0, 0]
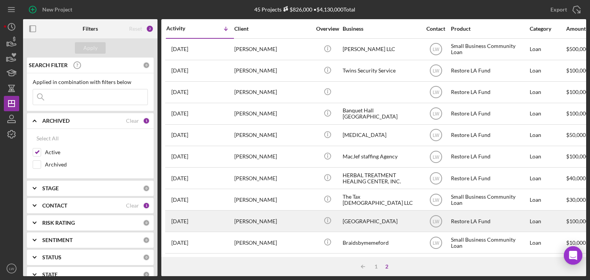
click at [359, 220] on div "Playa Las Tunas Restaurant" at bounding box center [380, 221] width 77 height 20
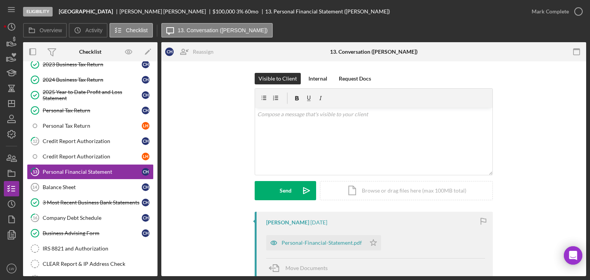
scroll to position [90, 0]
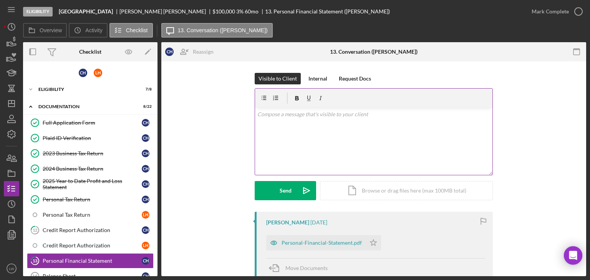
scroll to position [90, 0]
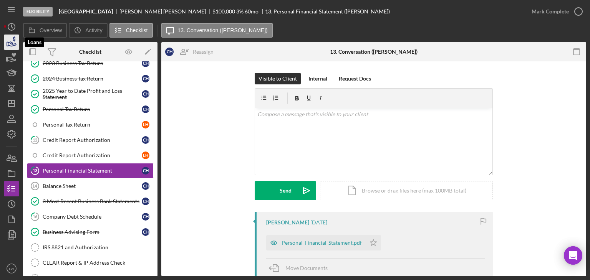
click at [10, 40] on icon "button" at bounding box center [11, 42] width 19 height 19
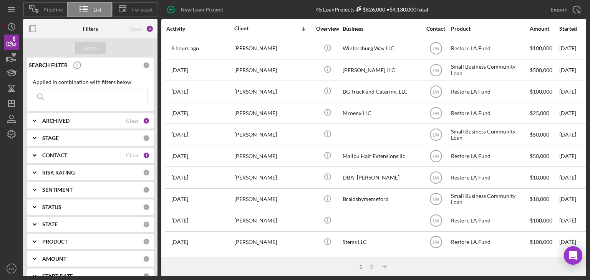
scroll to position [329, 0]
click at [373, 268] on div "2" at bounding box center [371, 267] width 11 height 6
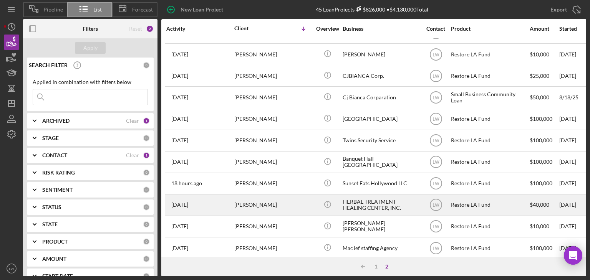
scroll to position [145, 0]
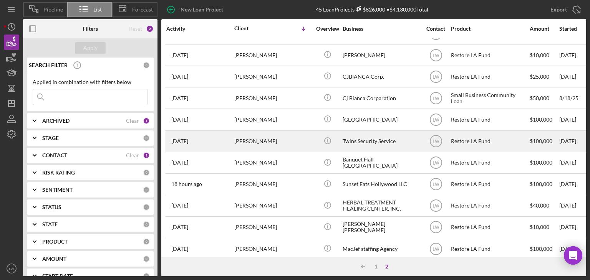
click at [254, 135] on div "Celso Hernandez" at bounding box center [272, 141] width 77 height 20
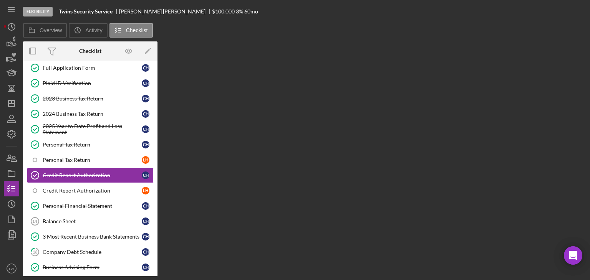
scroll to position [59, 0]
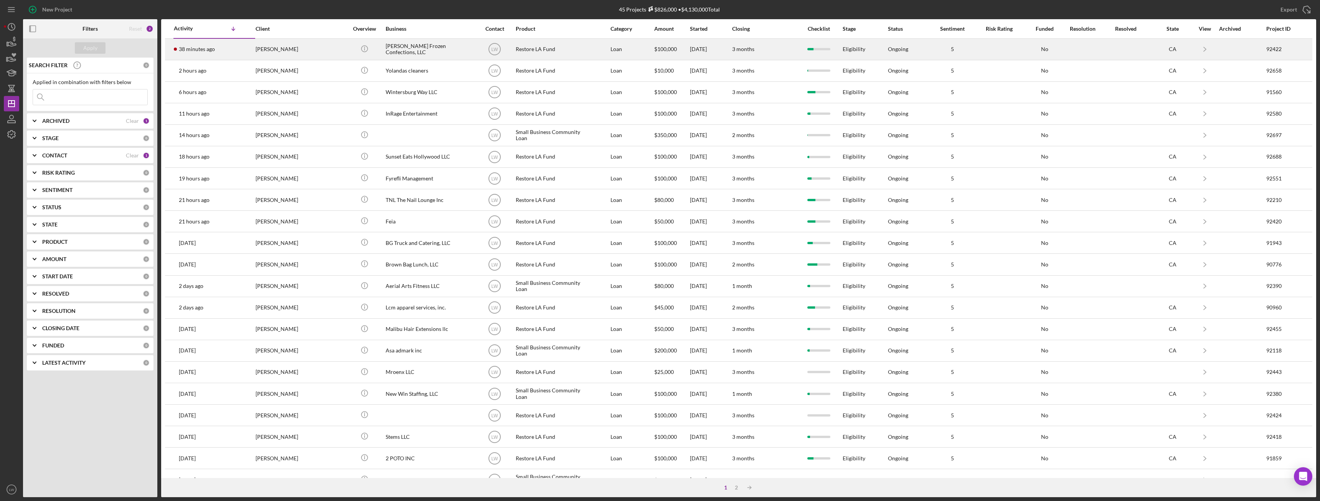
click at [298, 46] on div "[PERSON_NAME]" at bounding box center [294, 49] width 77 height 20
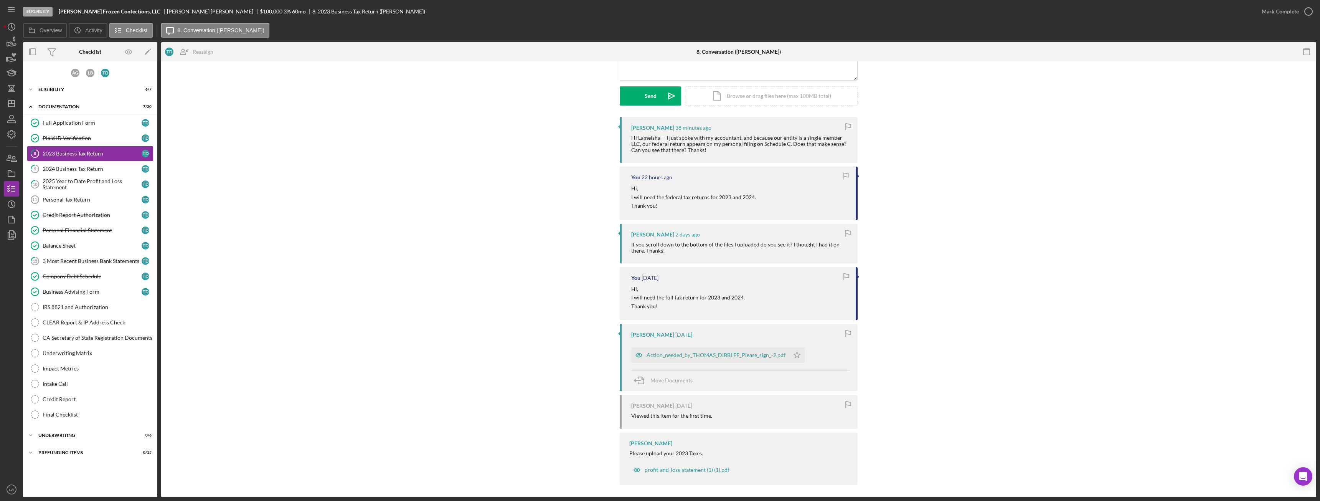
scroll to position [98, 0]
click at [730, 352] on div "Action_needed_by_THOMAS_DIBBLEE_Please_sign_-2.pdf" at bounding box center [716, 352] width 139 height 6
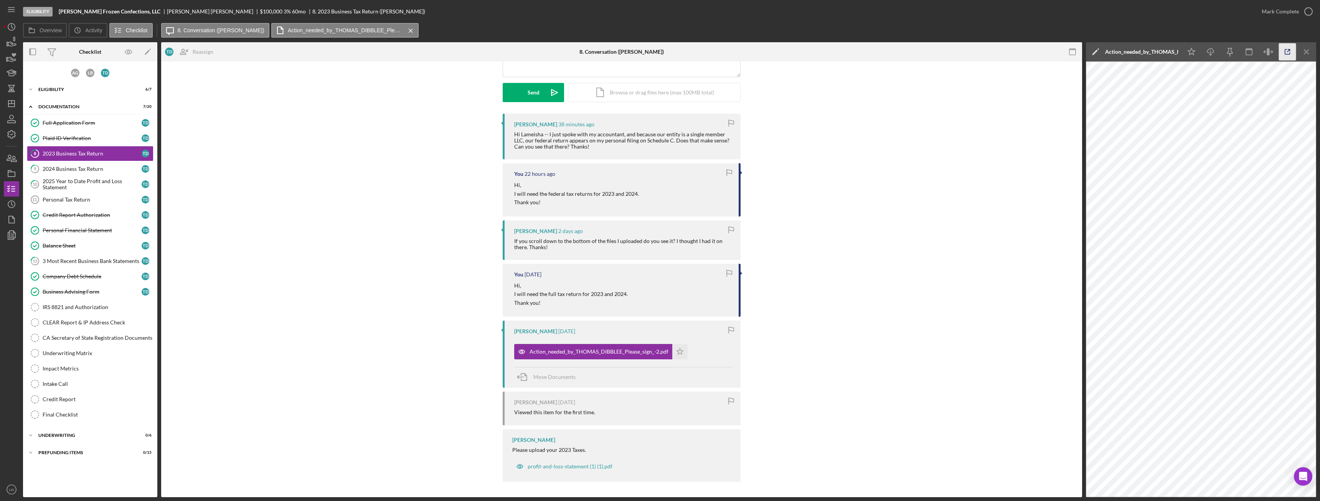
click at [1294, 53] on icon "button" at bounding box center [1287, 51] width 17 height 17
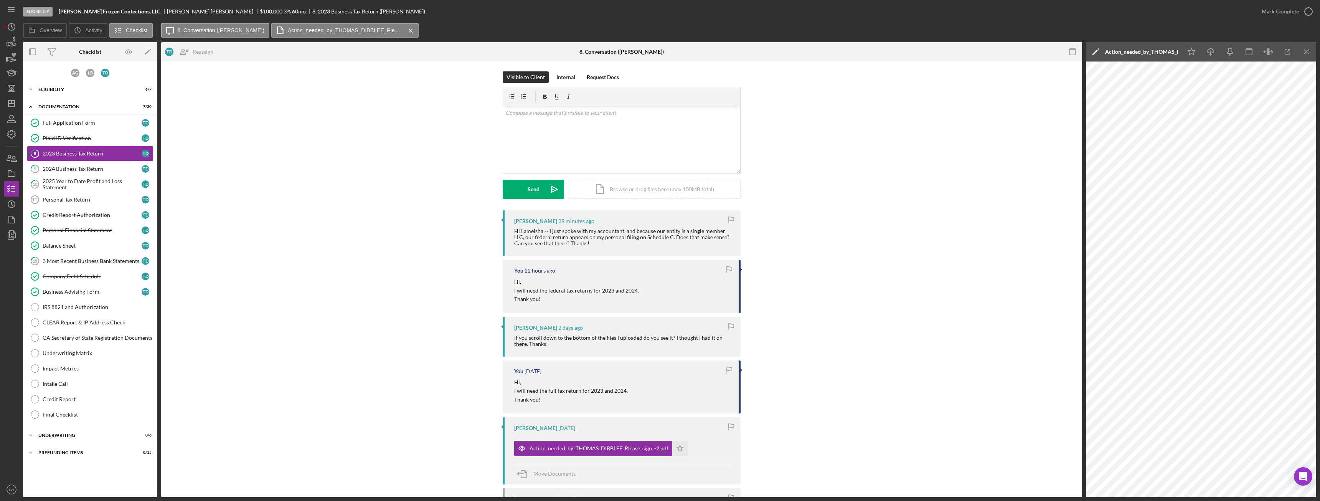
scroll to position [0, 0]
click at [656, 152] on div "v Color teal Color pink Remove color Add row above Add row below Add column bef…" at bounding box center [621, 141] width 237 height 67
click at [1284, 54] on icon "button" at bounding box center [1287, 51] width 17 height 17
click at [557, 126] on div "v Color teal Color pink Remove color Add row above Add row below Add column bef…" at bounding box center [621, 141] width 237 height 67
click at [699, 128] on p "I had some look this over. We need complete tax return with all schedules." at bounding box center [622, 125] width 233 height 8
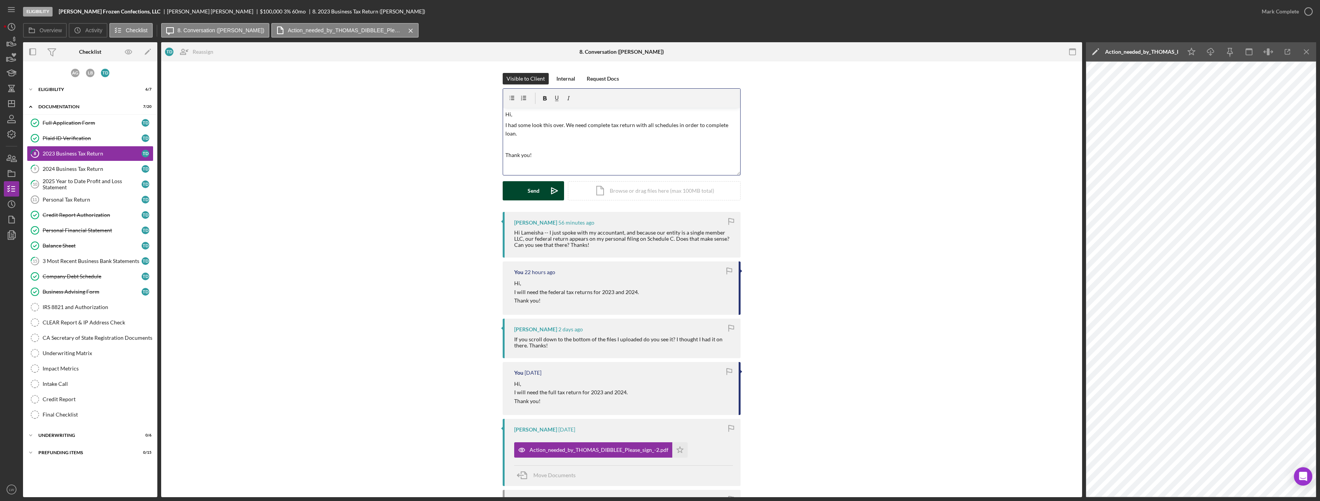
click at [543, 185] on button "Send Icon/icon-invite-send" at bounding box center [533, 190] width 61 height 19
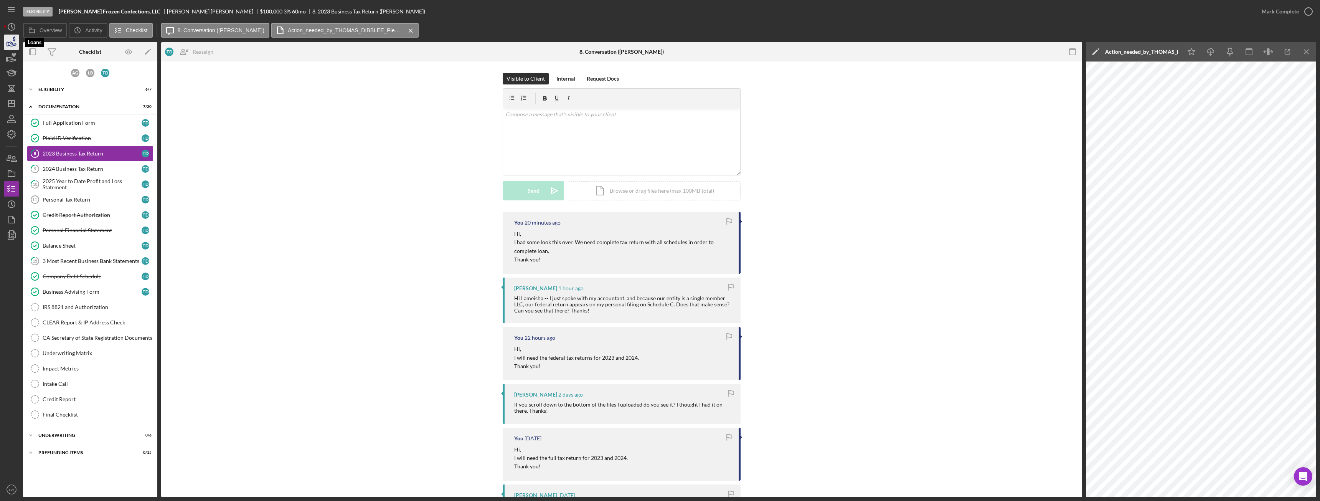
click at [16, 43] on icon "button" at bounding box center [11, 42] width 19 height 19
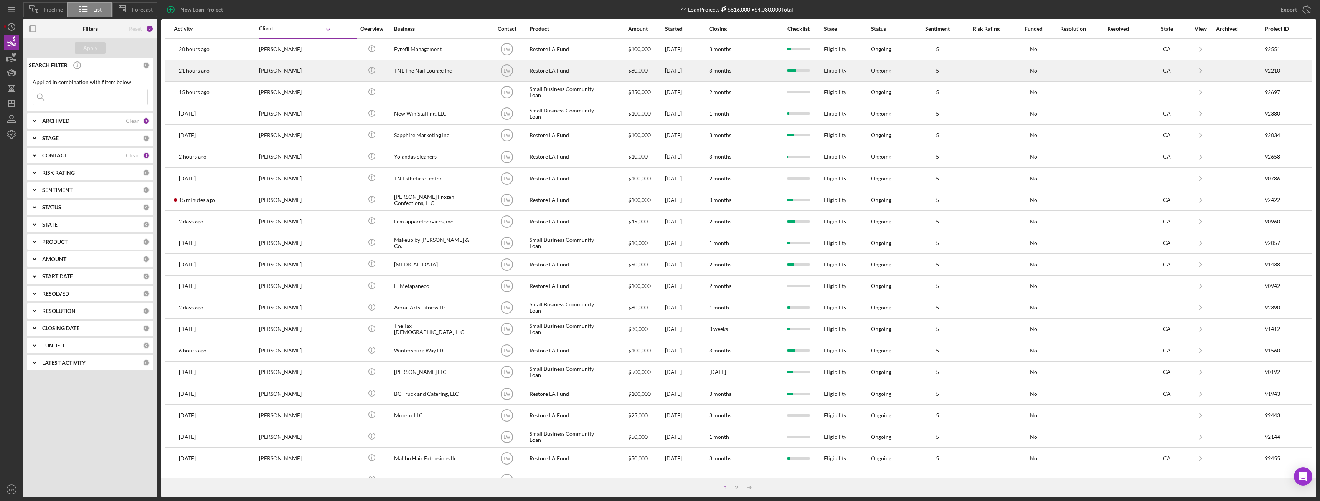
click at [434, 70] on div "TNL The Nail Lounge Inc" at bounding box center [432, 71] width 77 height 20
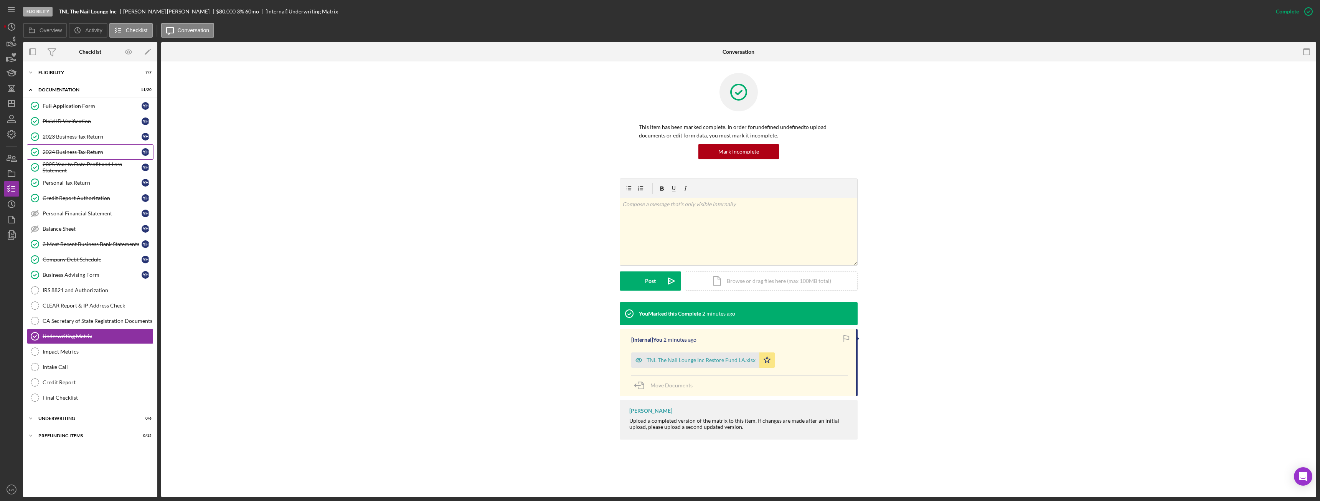
click at [63, 151] on div "2024 Business Tax Return" at bounding box center [92, 152] width 99 height 6
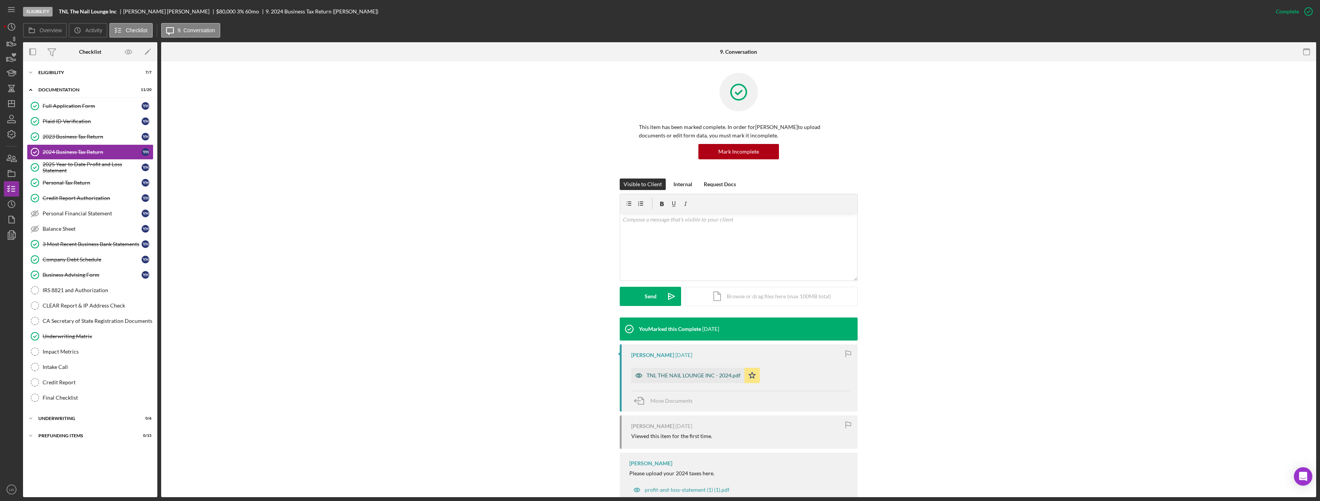
click at [708, 377] on div "TNL THE NAIL LOUNGE INC - 2024.pdf" at bounding box center [694, 375] width 94 height 6
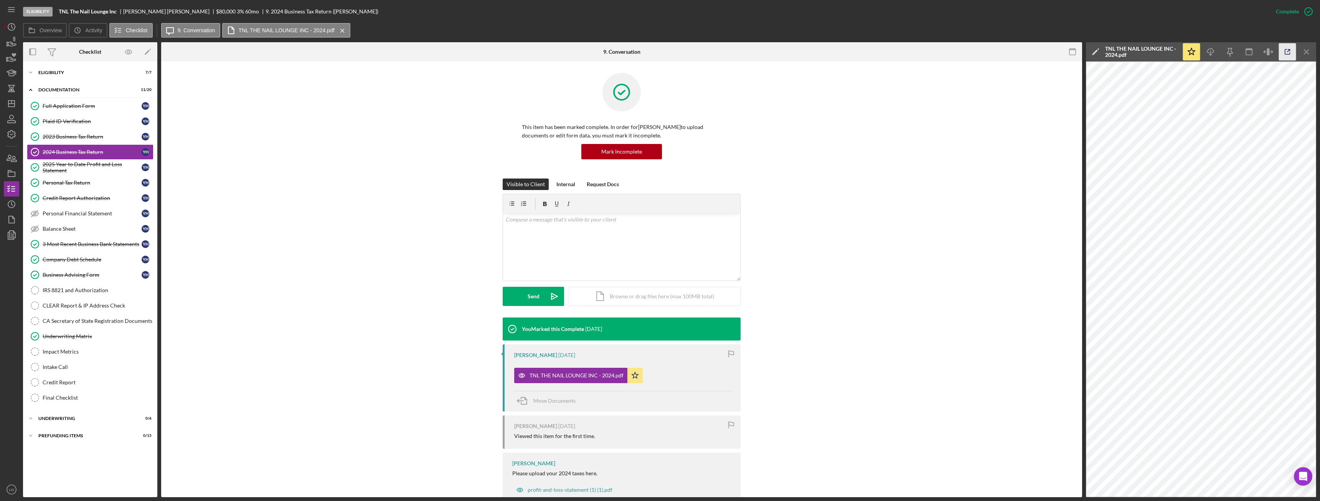
click at [1284, 51] on icon "button" at bounding box center [1287, 51] width 17 height 17
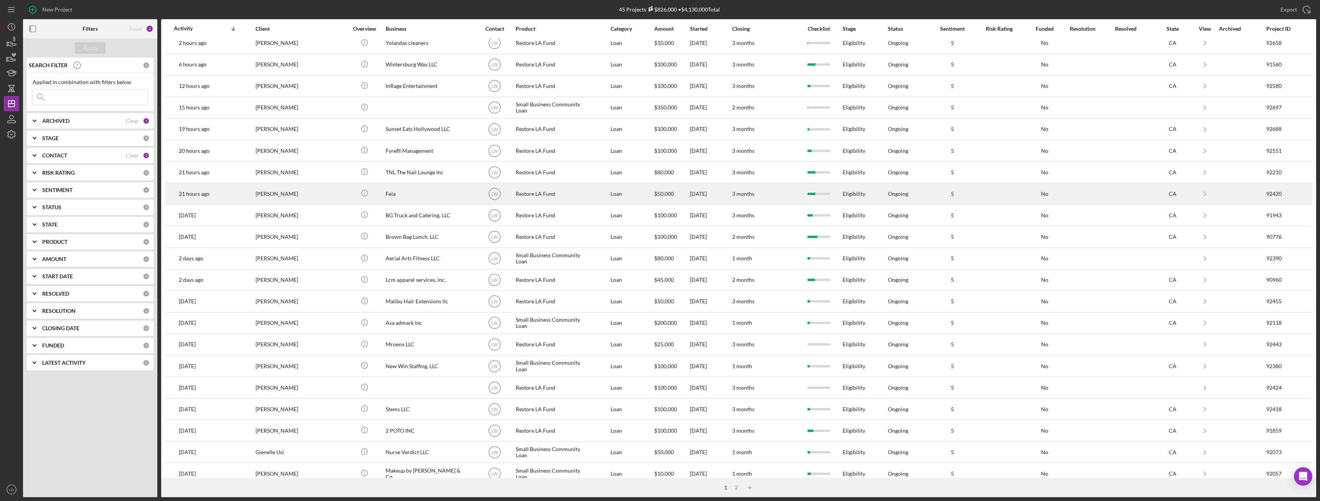
scroll to position [26, 0]
click at [389, 192] on div "Feia" at bounding box center [424, 195] width 77 height 20
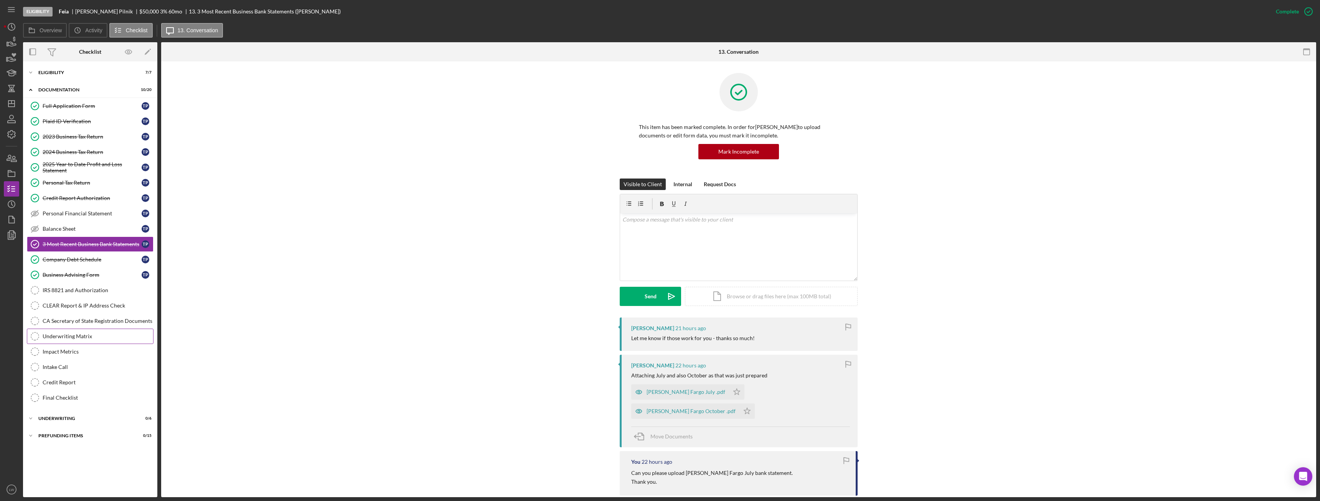
click at [88, 334] on div "Underwriting Matrix" at bounding box center [98, 336] width 111 height 6
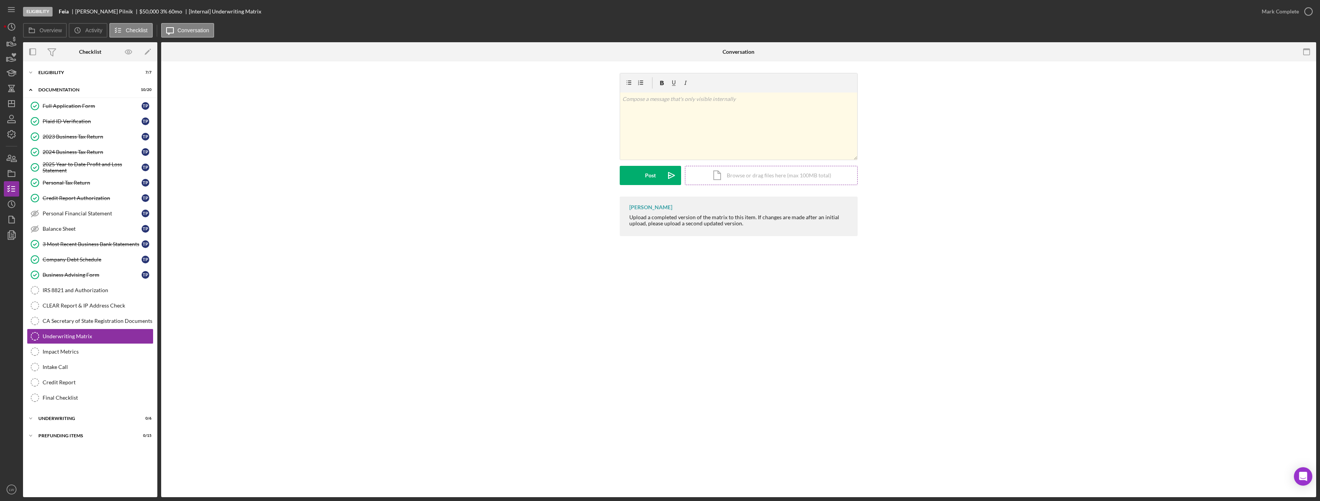
click at [724, 177] on div "Icon/Document Browse or drag files here (max 100MB total) Tap to choose files o…" at bounding box center [771, 175] width 173 height 19
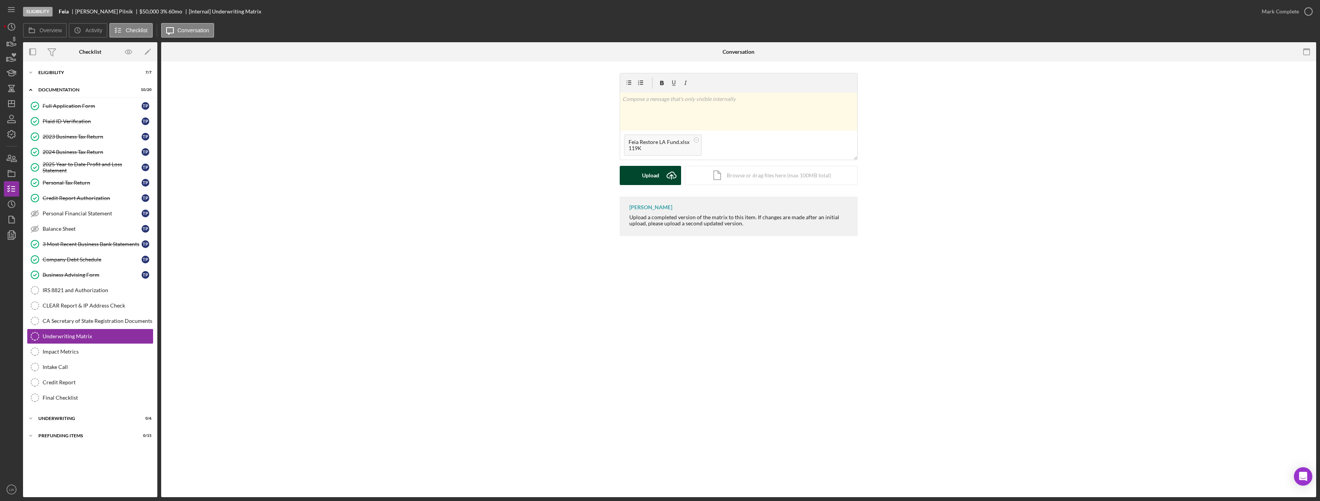
click at [662, 173] on button "Upload Icon/Upload" at bounding box center [650, 175] width 61 height 19
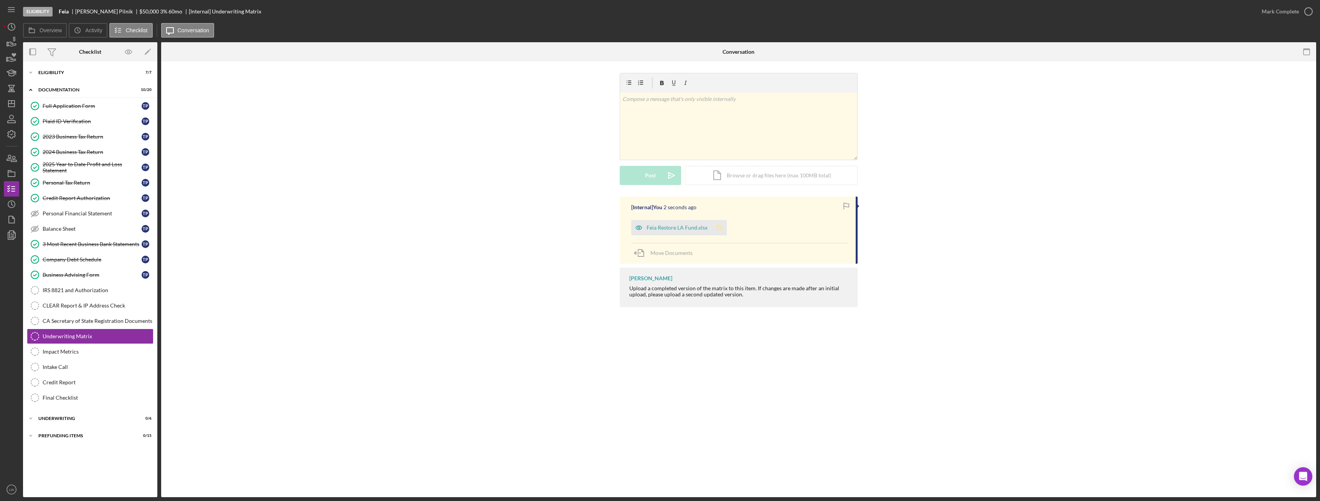
click at [719, 228] on polygon "button" at bounding box center [719, 227] width 7 height 6
click at [1302, 12] on icon "button" at bounding box center [1308, 11] width 19 height 19
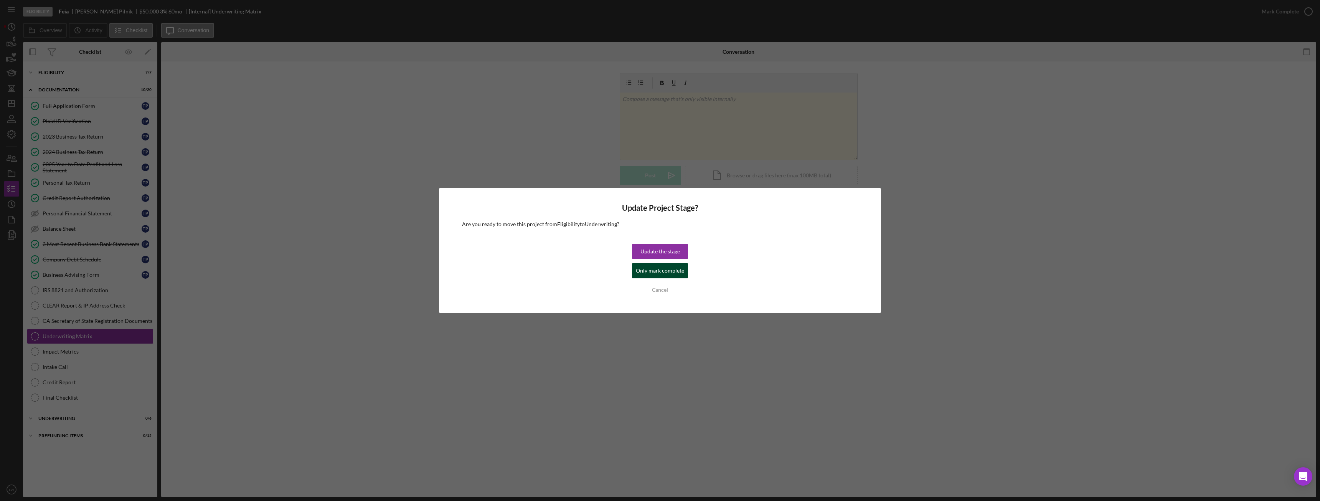
click at [662, 272] on div "Only mark complete" at bounding box center [660, 270] width 48 height 15
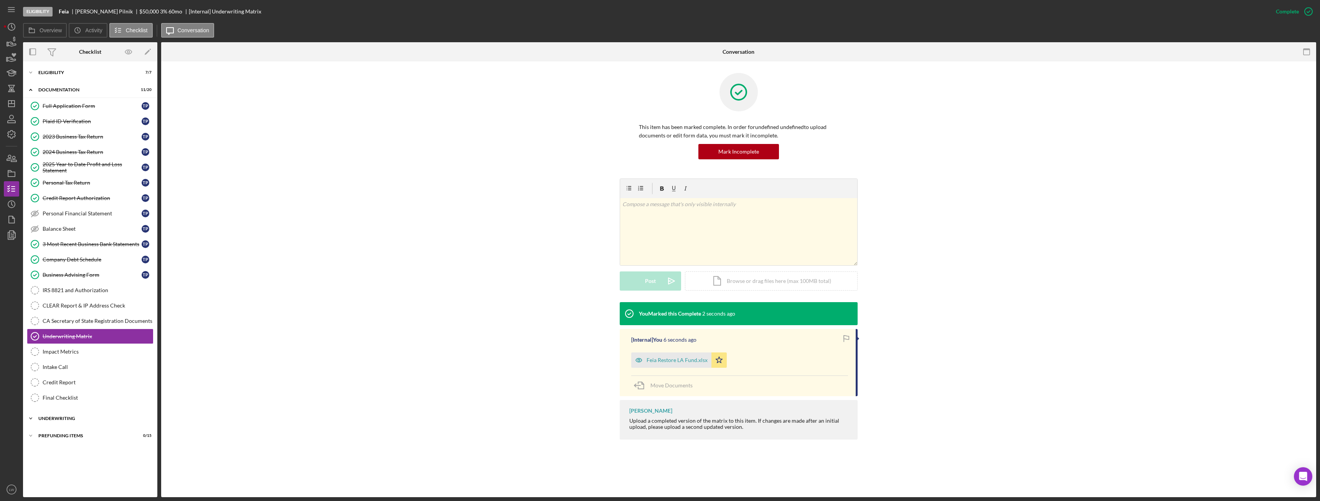
click at [72, 421] on div "Icon/Expander Underwriting 0 / 6" at bounding box center [90, 418] width 134 height 15
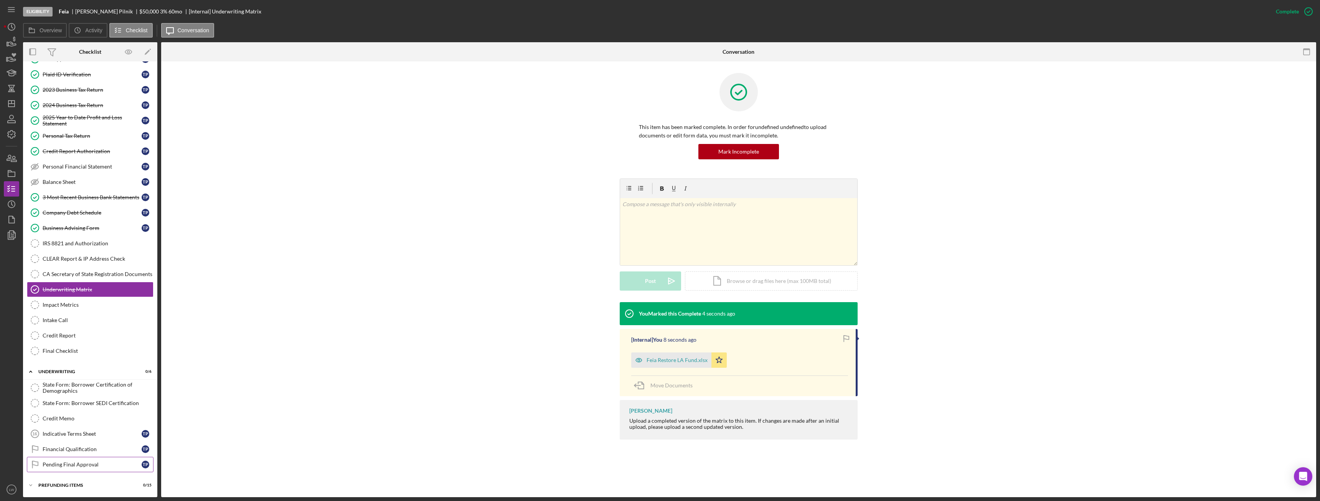
click at [79, 466] on div "Pending Final Approval" at bounding box center [92, 464] width 99 height 6
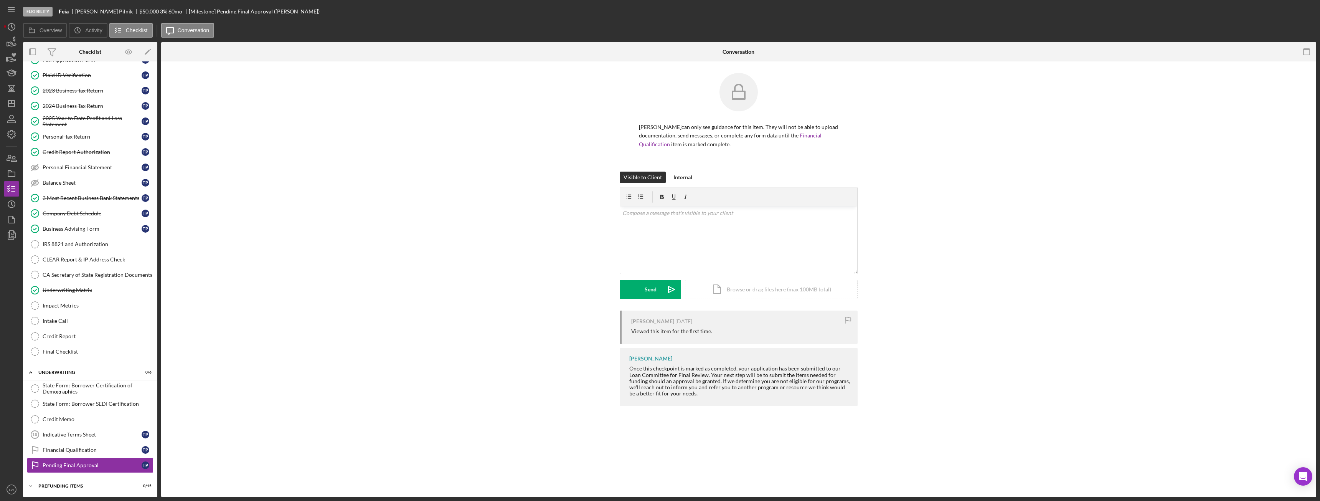
scroll to position [47, 0]
click at [643, 229] on div "v Color teal Color pink Remove color Add row above Add row below Add column bef…" at bounding box center [738, 239] width 237 height 67
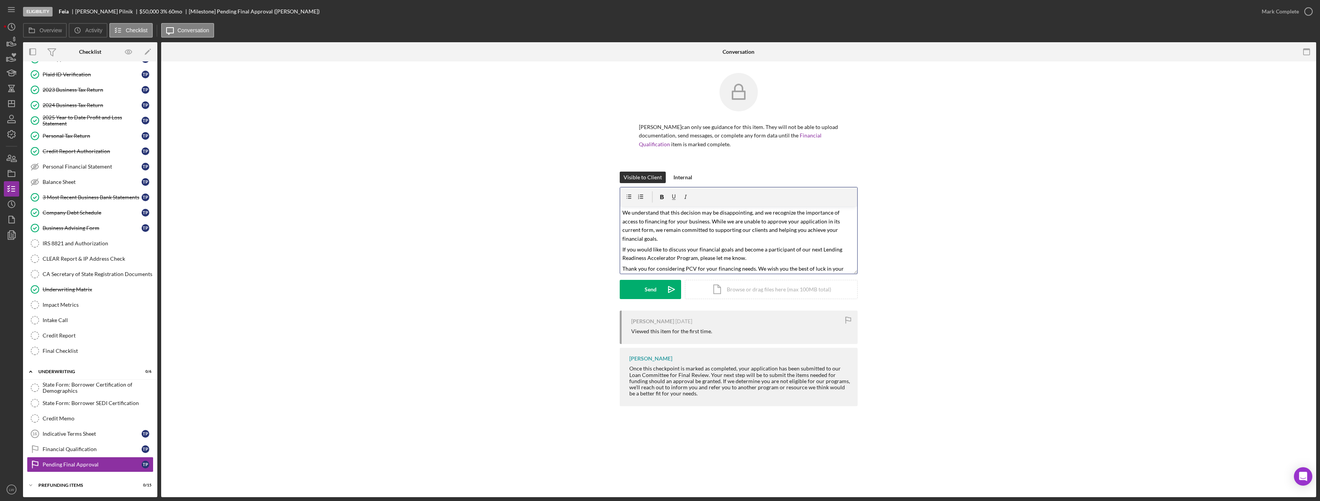
scroll to position [0, 0]
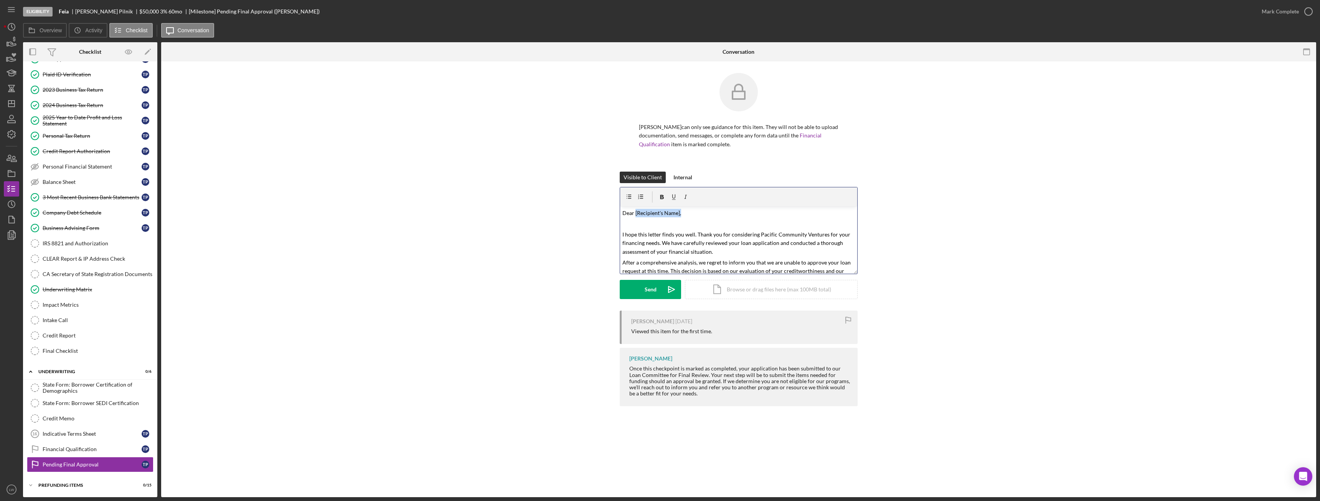
drag, startPoint x: 684, startPoint y: 214, endPoint x: 636, endPoint y: 214, distance: 48.0
click at [636, 214] on p "Dear [Recipient's Name]," at bounding box center [739, 213] width 233 height 8
click at [623, 232] on mark "I hope this letter finds you well. Thank you for considering Pacific Community …" at bounding box center [737, 243] width 229 height 24
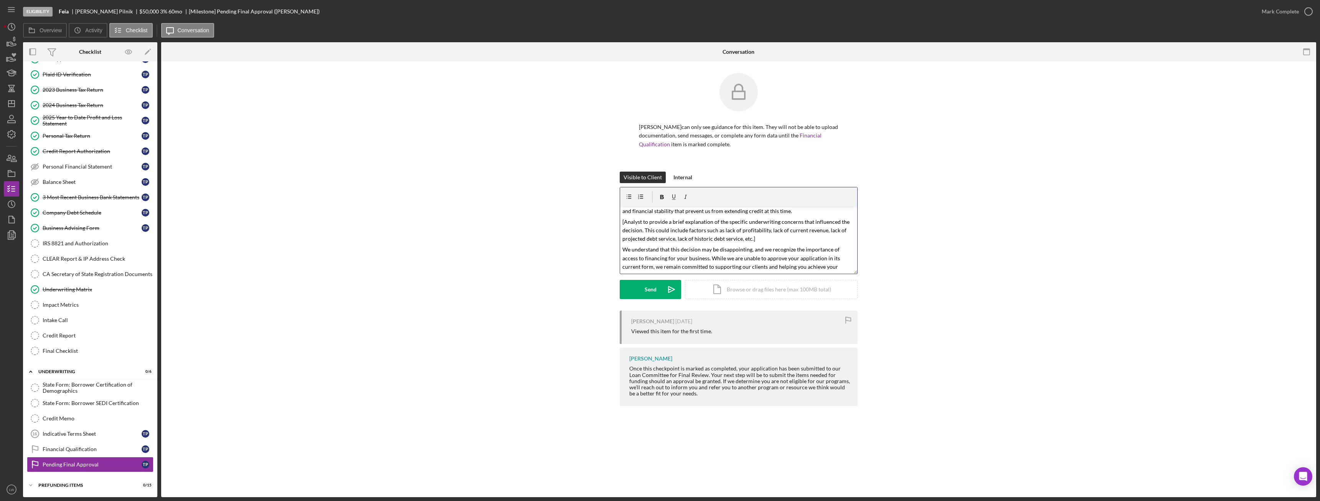
click at [783, 238] on p "[Analyst to provide a brief explanation of the specific underwriting concerns t…" at bounding box center [739, 231] width 233 height 26
click at [624, 239] on p at bounding box center [739, 239] width 233 height 8
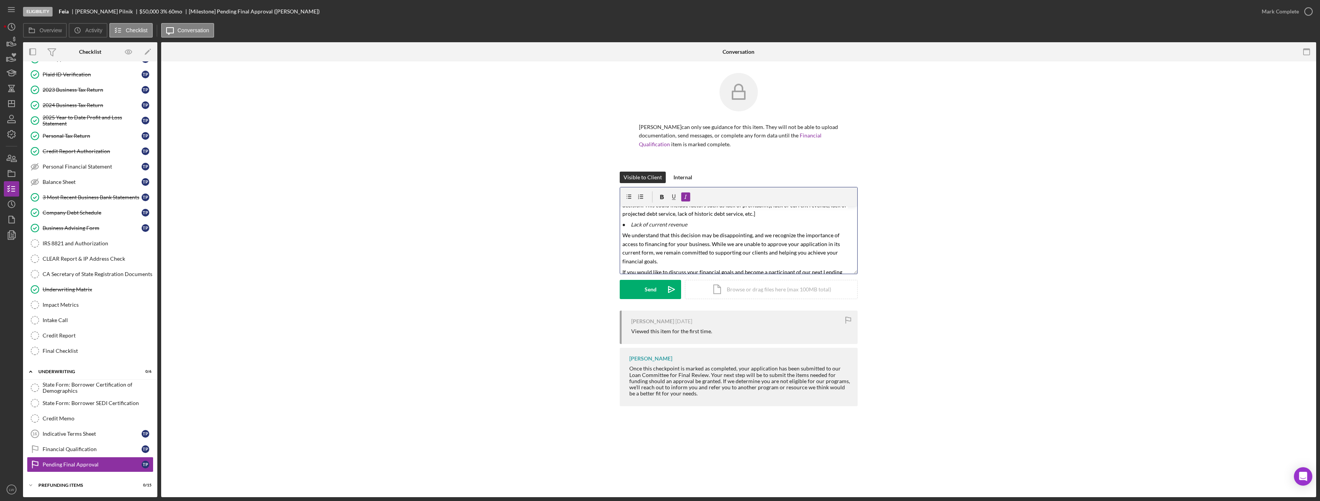
scroll to position [126, 0]
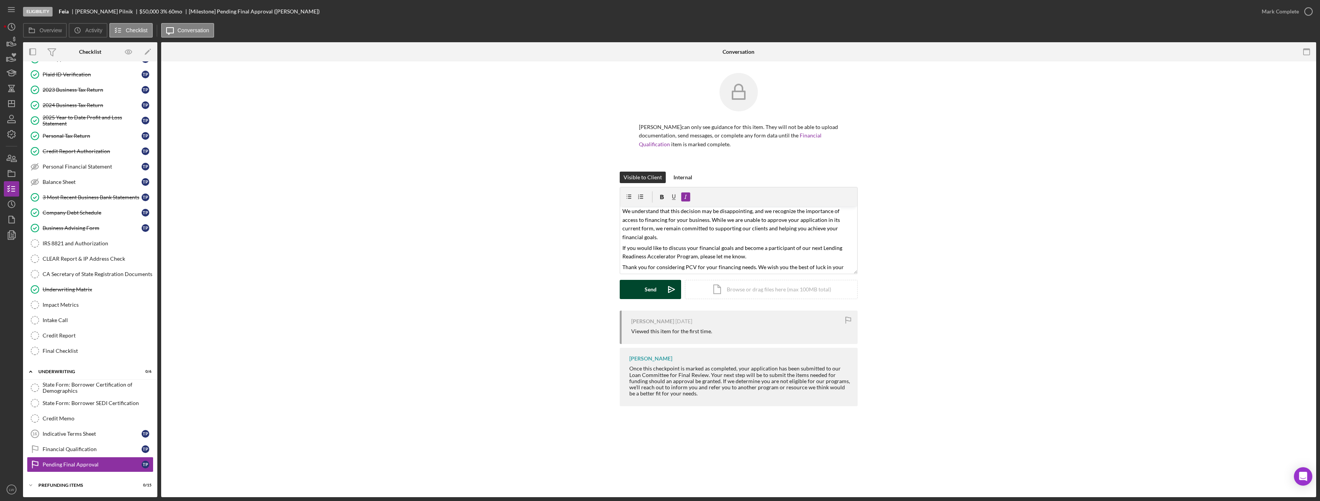
click at [663, 291] on icon "Icon/icon-invite-send" at bounding box center [671, 289] width 19 height 19
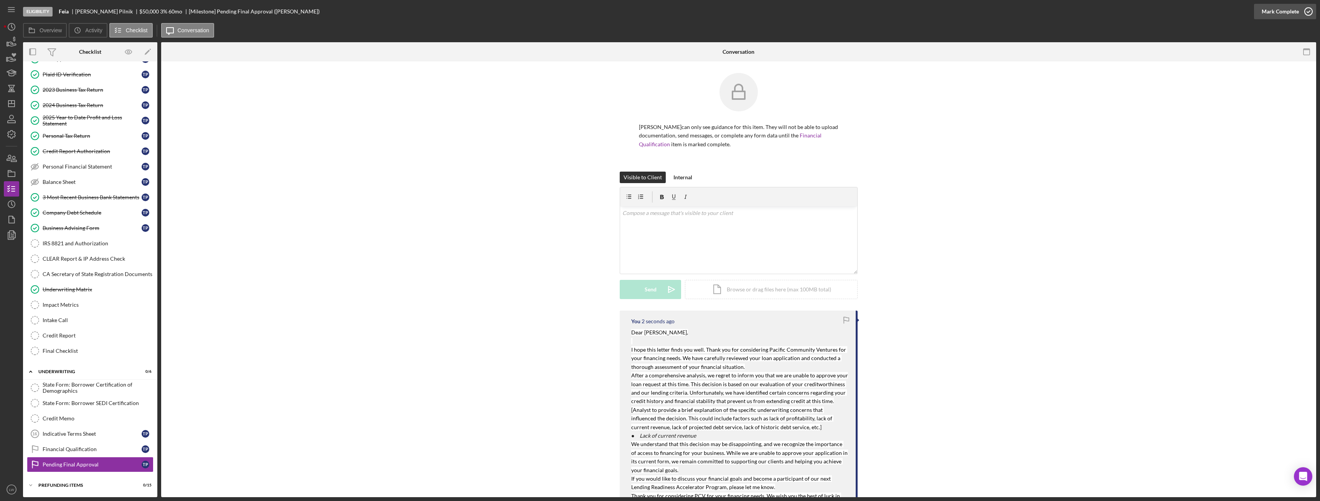
click at [1303, 13] on icon "button" at bounding box center [1308, 11] width 19 height 19
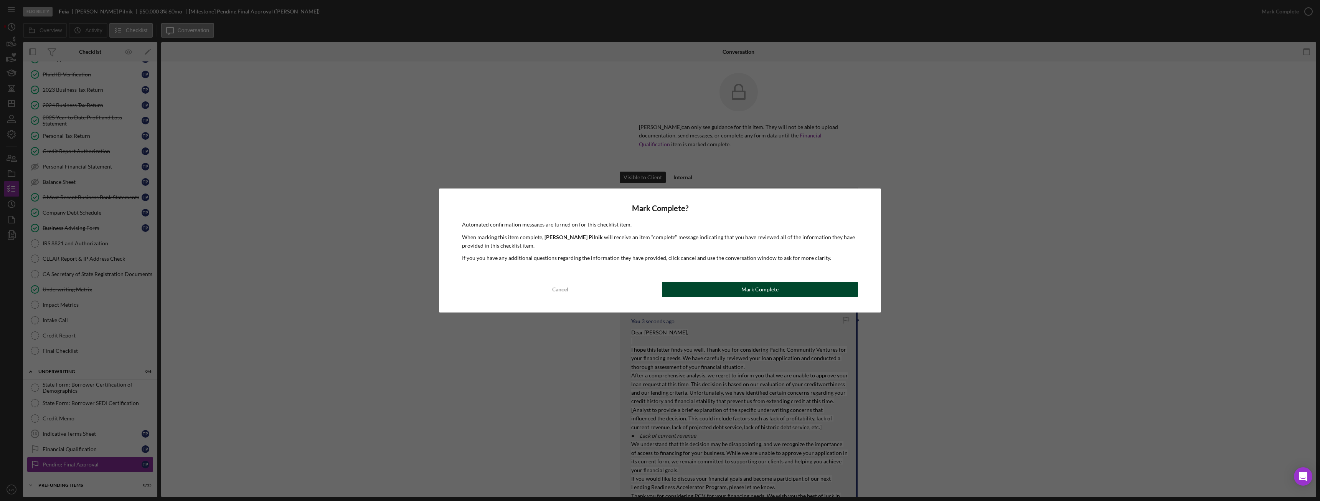
click at [769, 292] on div "Mark Complete" at bounding box center [760, 289] width 37 height 15
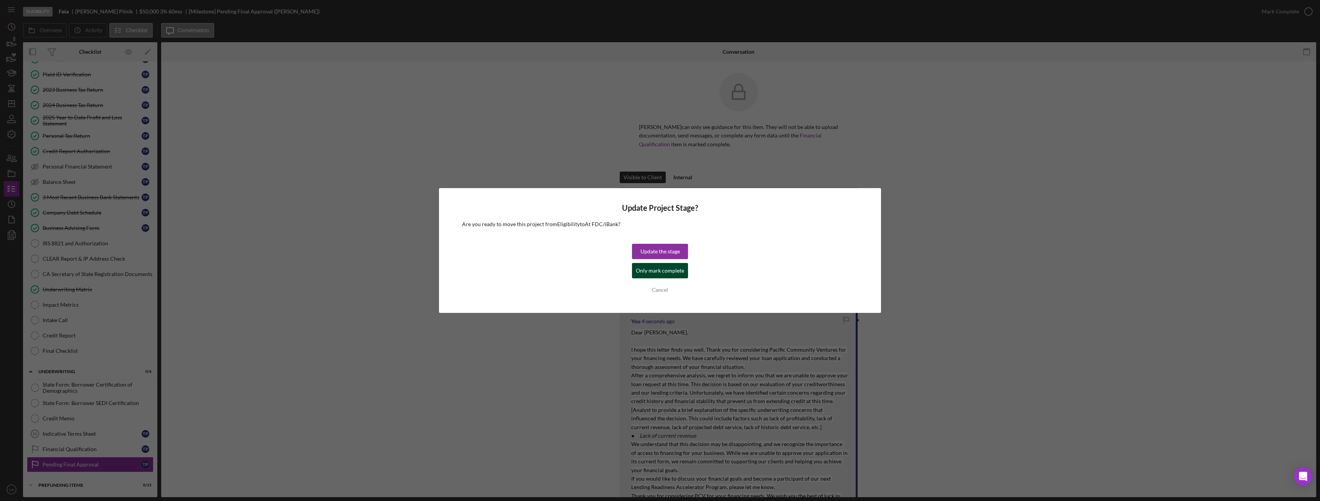
click at [677, 275] on div "Only mark complete" at bounding box center [660, 270] width 48 height 15
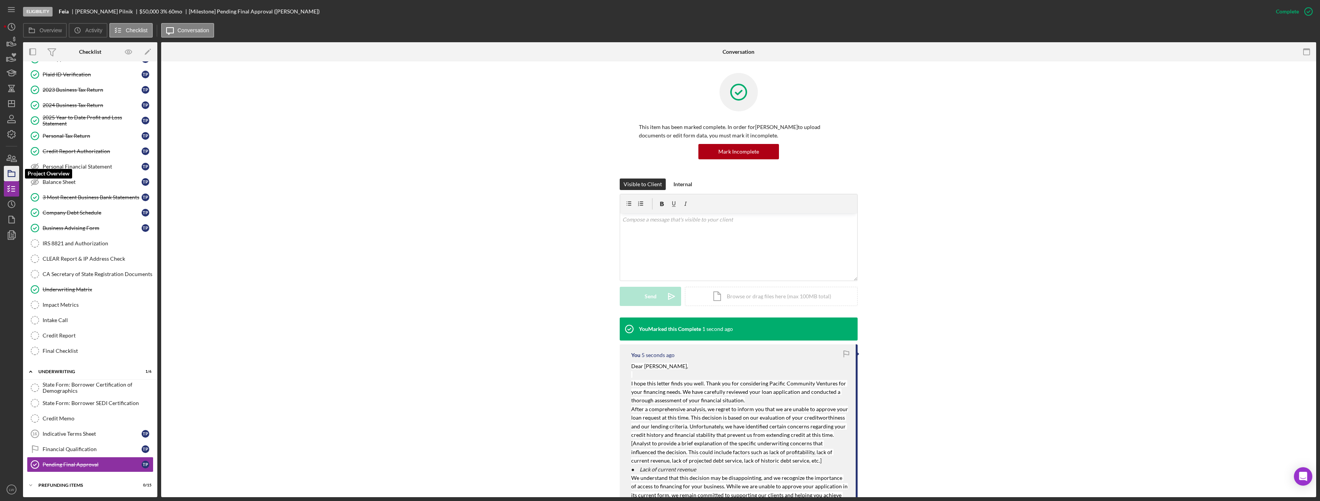
click at [14, 173] on icon "button" at bounding box center [11, 173] width 19 height 19
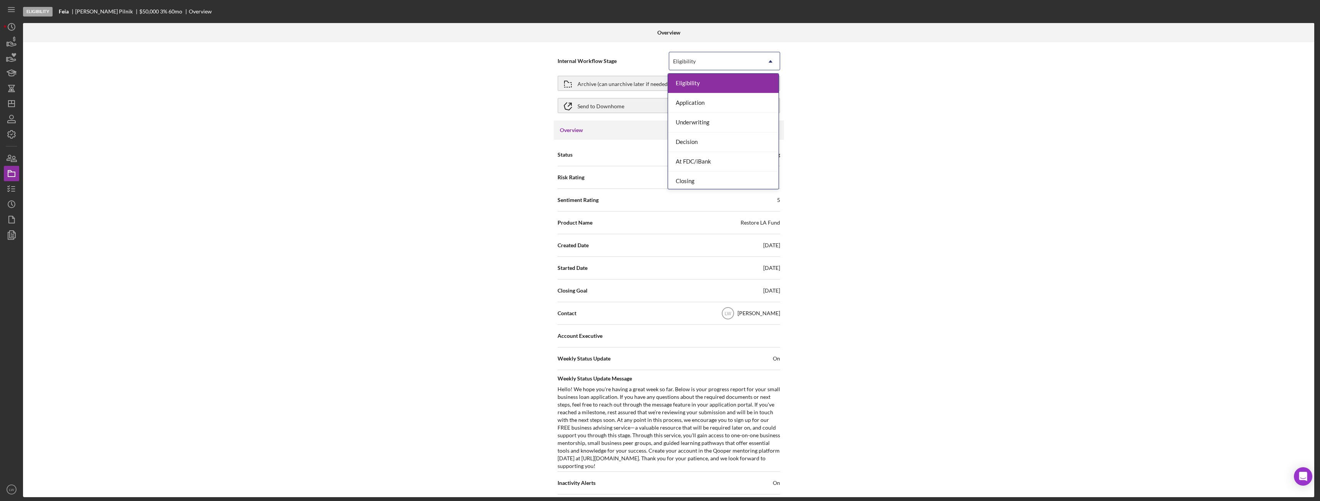
click at [740, 61] on div "Eligibility" at bounding box center [715, 62] width 92 height 18
click at [717, 182] on div "Done" at bounding box center [723, 179] width 111 height 20
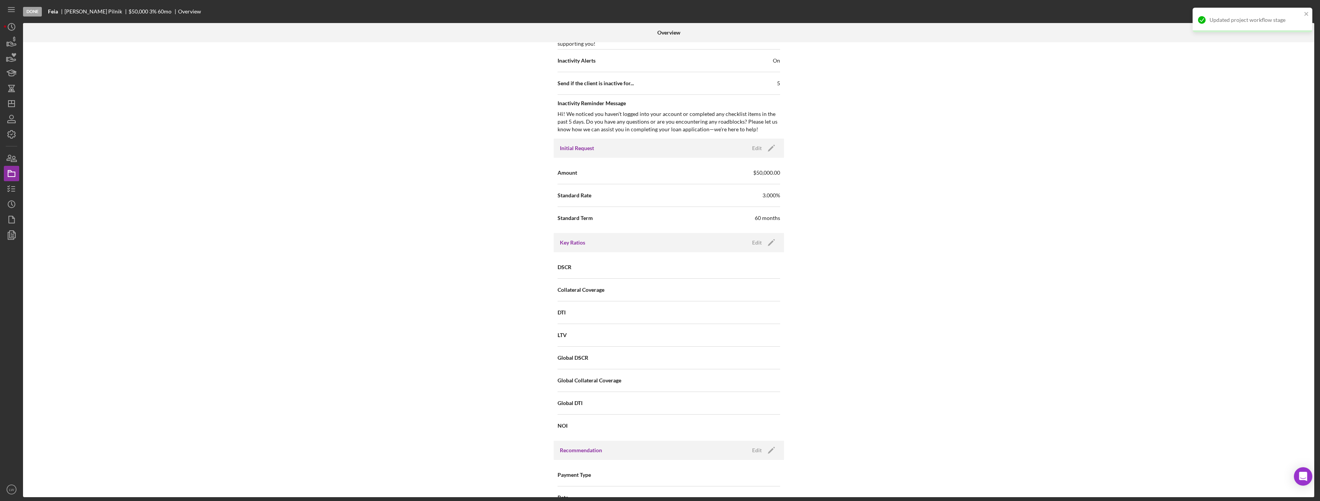
scroll to position [762, 0]
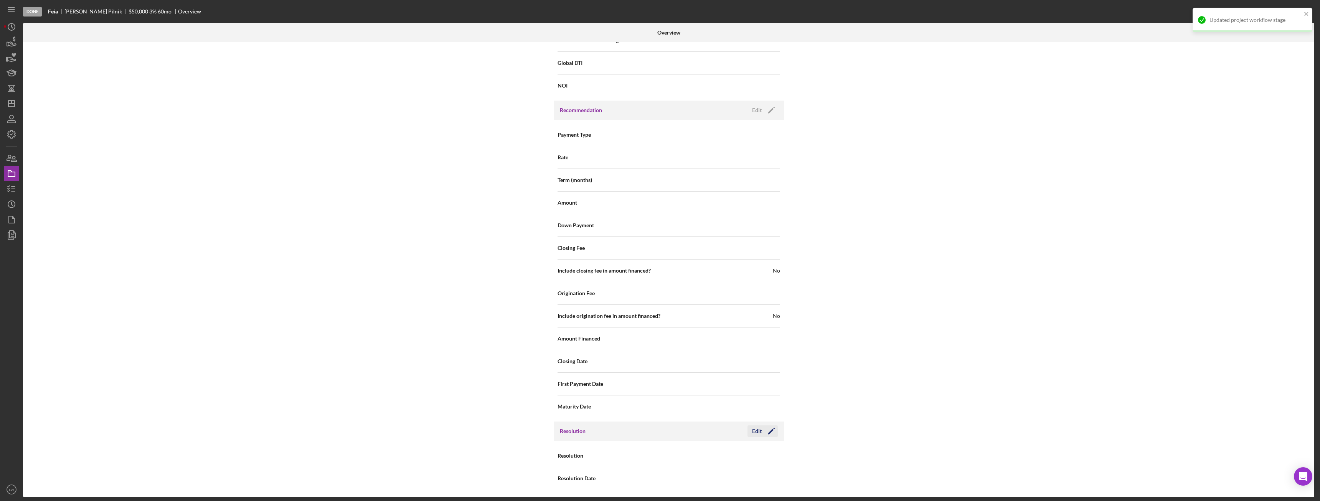
click at [757, 433] on div "Edit" at bounding box center [757, 431] width 10 height 12
click at [754, 454] on div "Select..." at bounding box center [715, 456] width 92 height 18
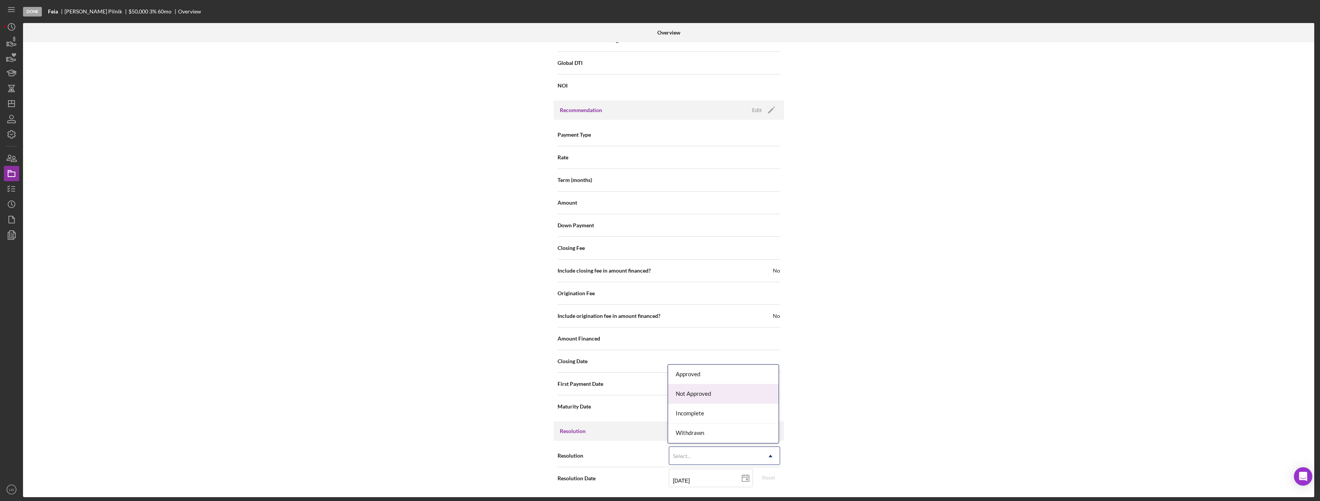
click at [745, 394] on div "Not Approved" at bounding box center [723, 394] width 111 height 20
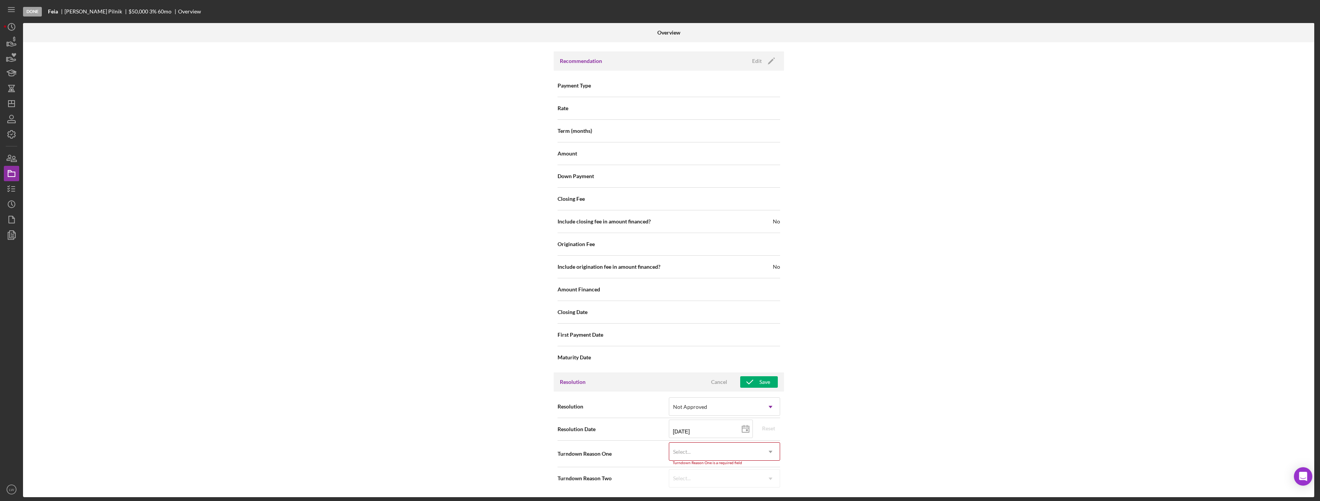
click at [743, 451] on div "Select..." at bounding box center [715, 452] width 92 height 18
click at [740, 385] on div "Not enough revenue" at bounding box center [723, 385] width 111 height 20
click at [754, 382] on icon "button" at bounding box center [749, 385] width 19 height 19
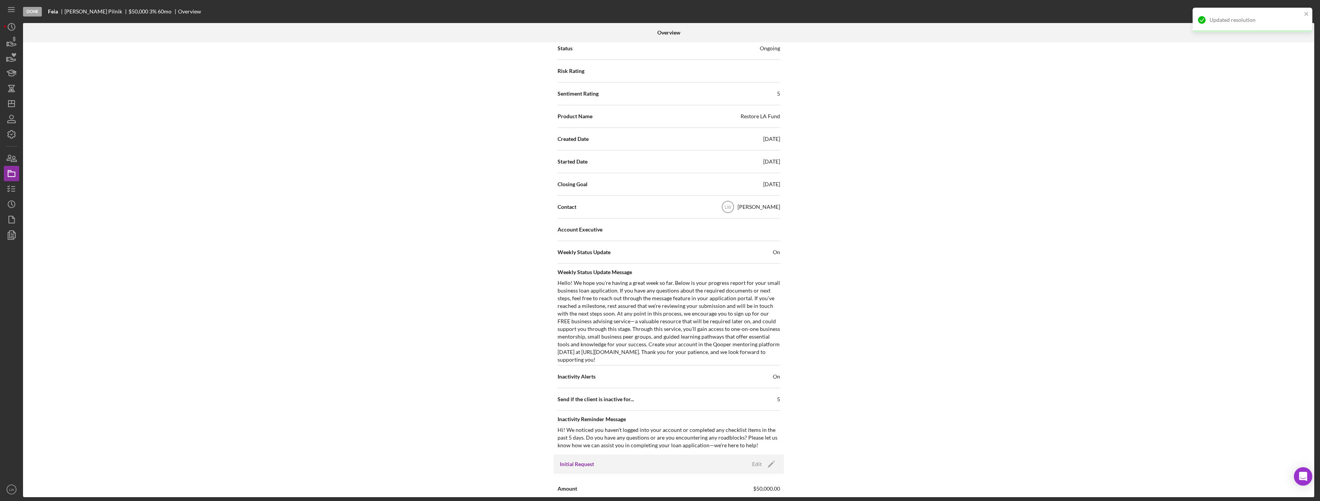
scroll to position [0, 0]
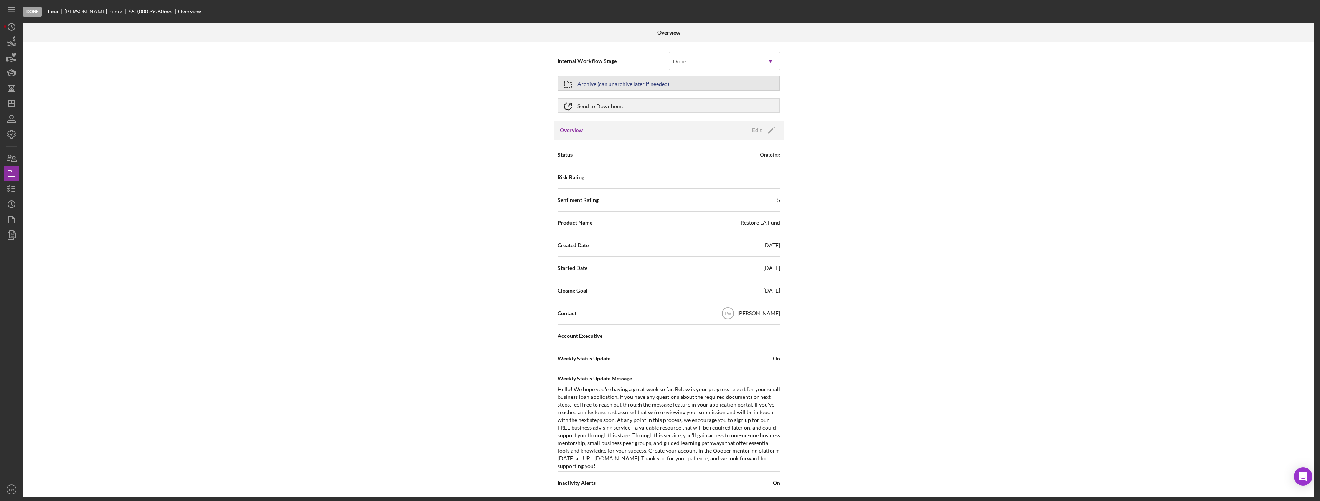
click at [624, 85] on div "Archive (can unarchive later if needed)" at bounding box center [624, 83] width 92 height 14
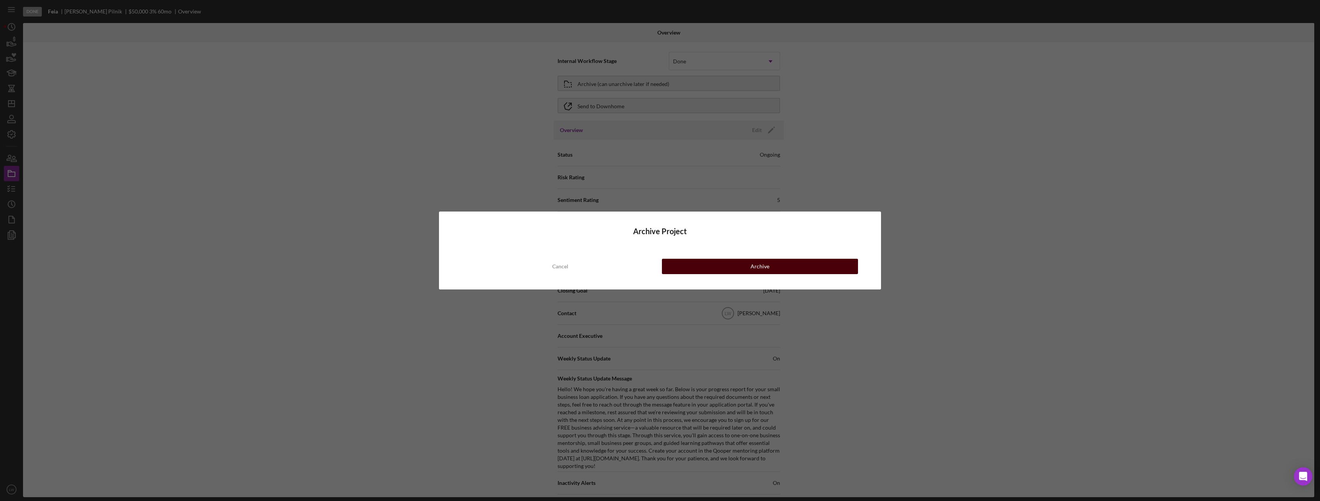
click at [735, 269] on button "Archive" at bounding box center [760, 266] width 196 height 15
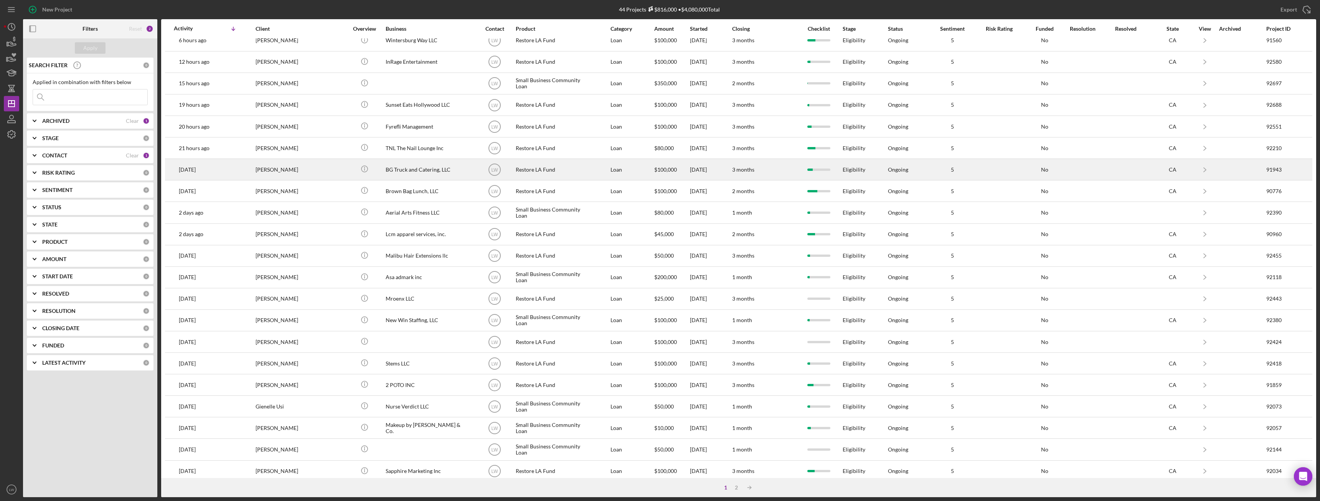
scroll to position [103, 0]
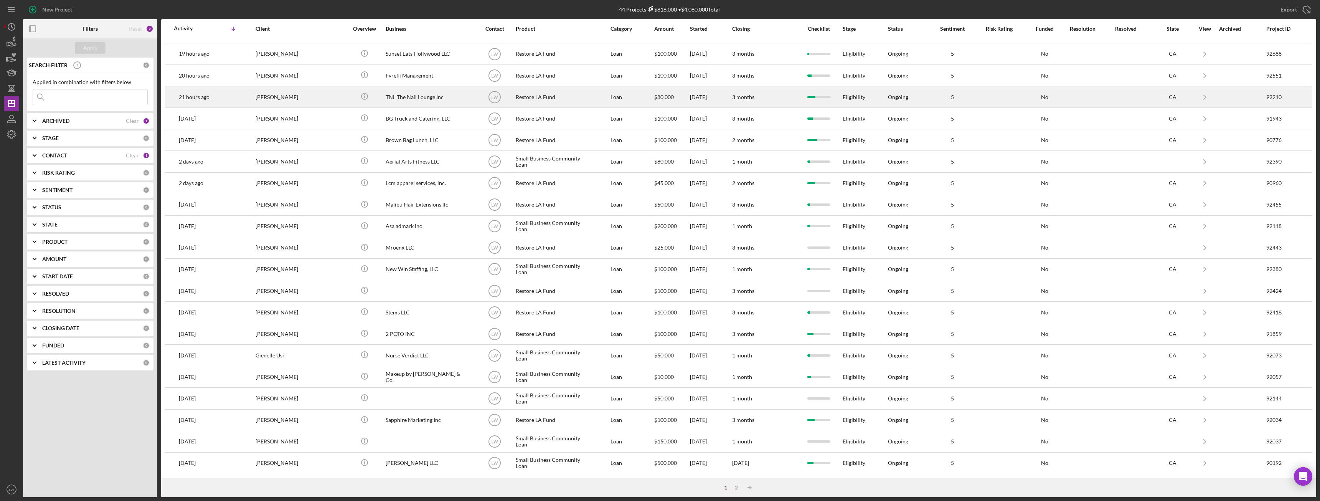
click at [443, 104] on div "TNL The Nail Lounge Inc" at bounding box center [424, 97] width 77 height 20
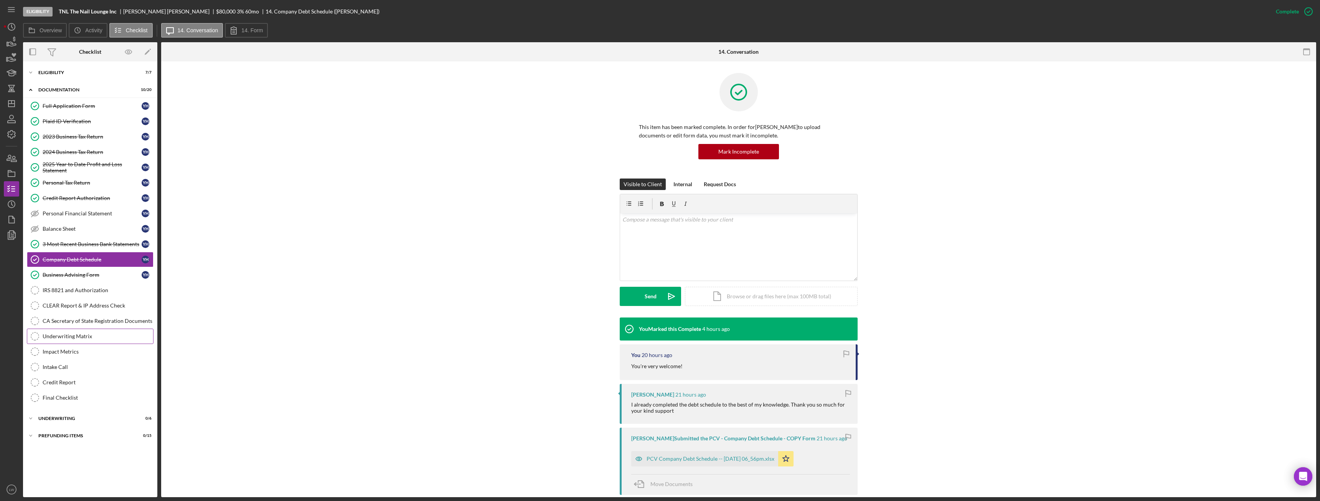
click at [86, 334] on div "Underwriting Matrix" at bounding box center [98, 336] width 111 height 6
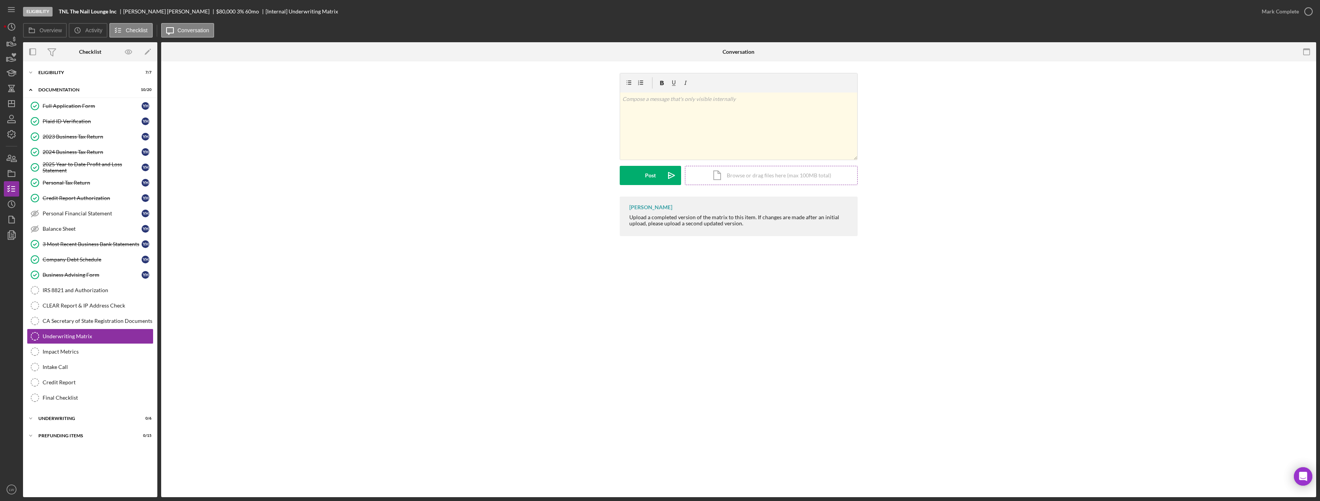
click at [735, 179] on div "Icon/Document Browse or drag files here (max 100MB total) Tap to choose files o…" at bounding box center [771, 175] width 173 height 19
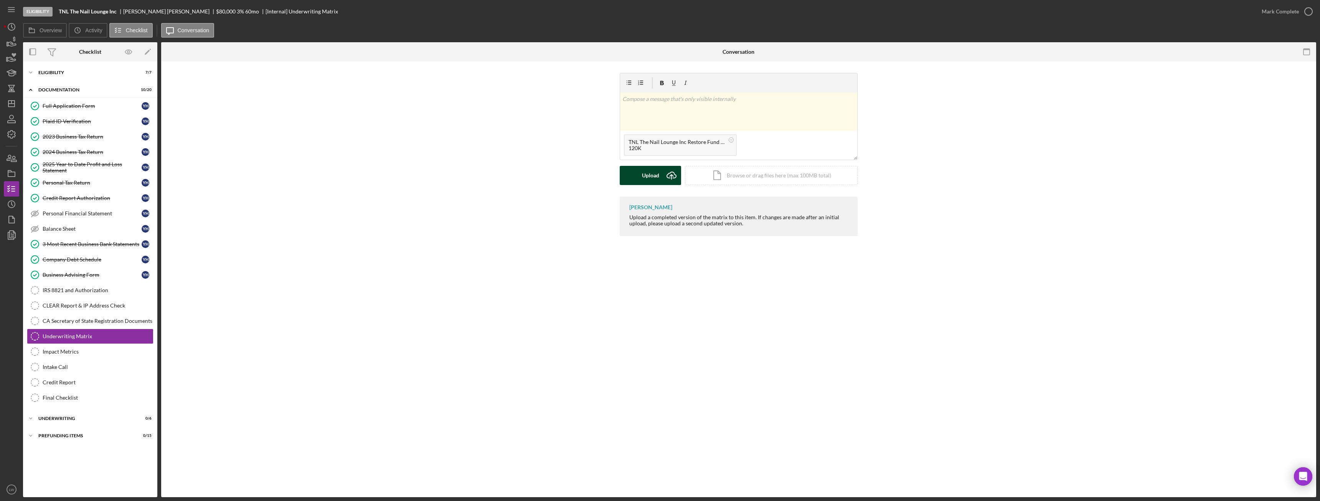
click at [650, 171] on div "Upload" at bounding box center [650, 175] width 17 height 19
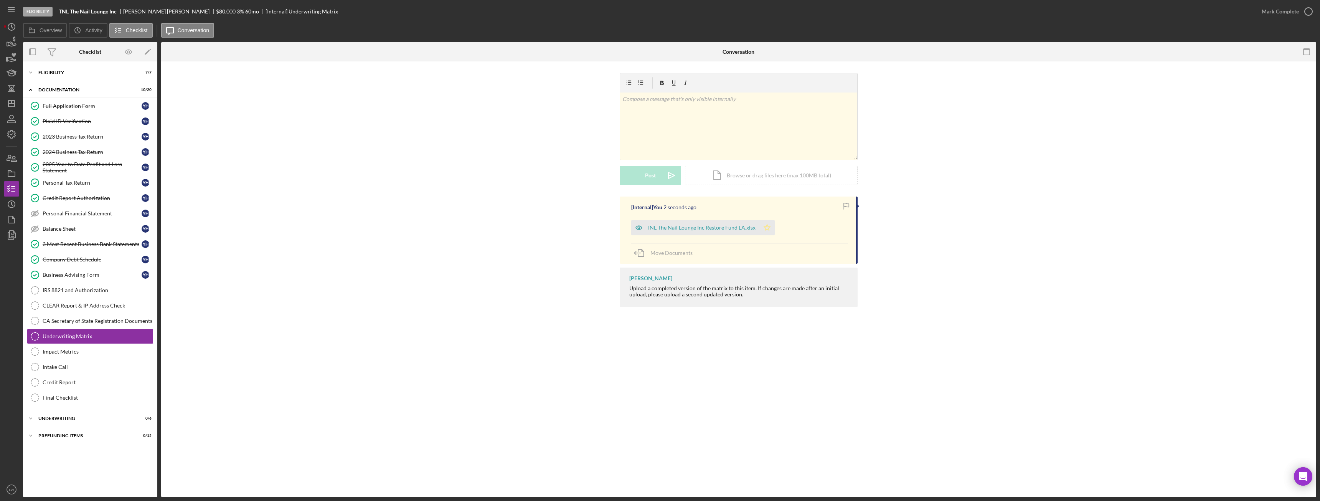
click at [770, 228] on icon "Icon/Star" at bounding box center [767, 227] width 15 height 15
click at [1286, 11] on div "Mark Complete" at bounding box center [1280, 11] width 37 height 15
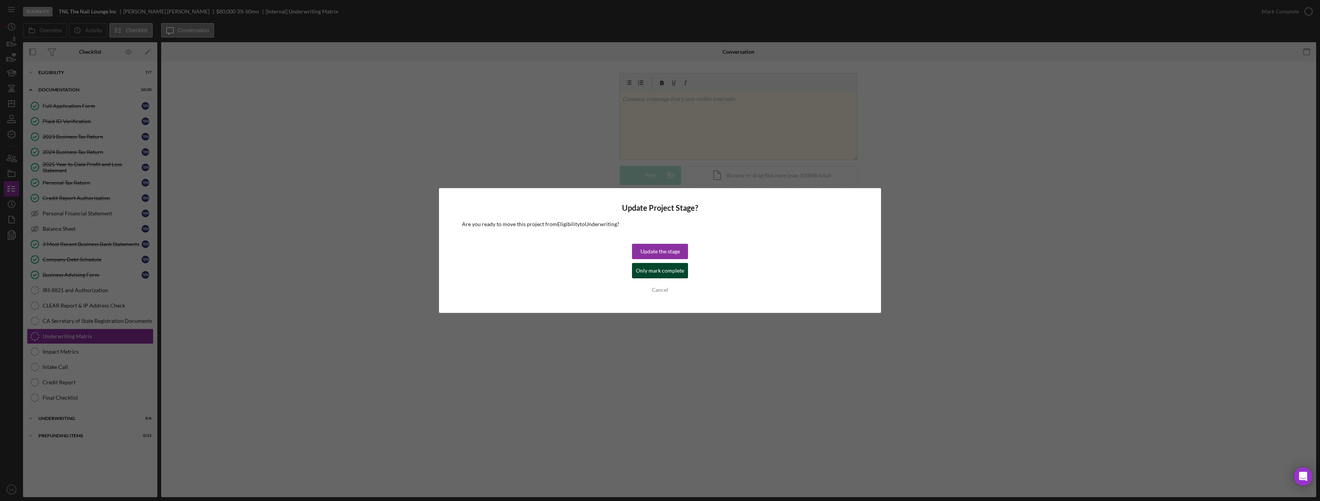
click at [661, 274] on div "Only mark complete" at bounding box center [660, 270] width 48 height 15
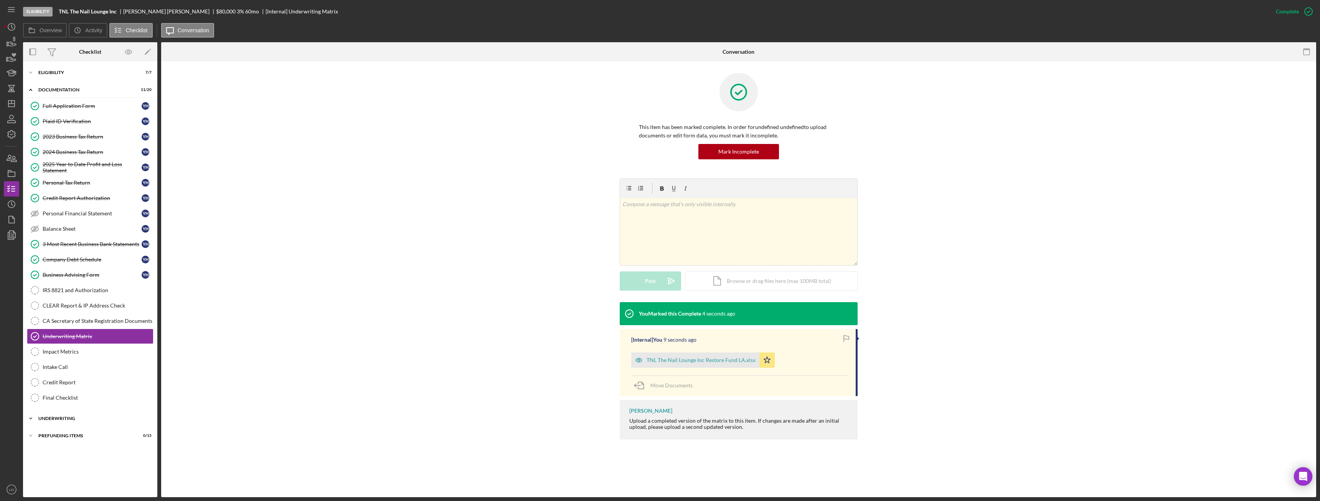
click at [72, 416] on div "Underwriting" at bounding box center [92, 418] width 109 height 5
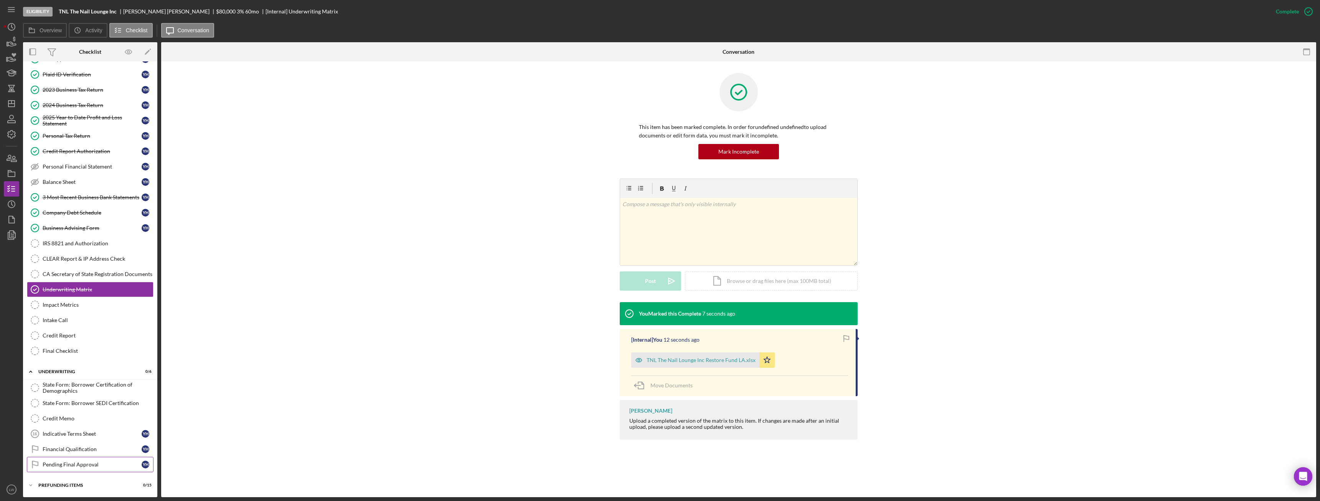
click at [94, 462] on div "Pending Final Approval" at bounding box center [92, 464] width 99 height 6
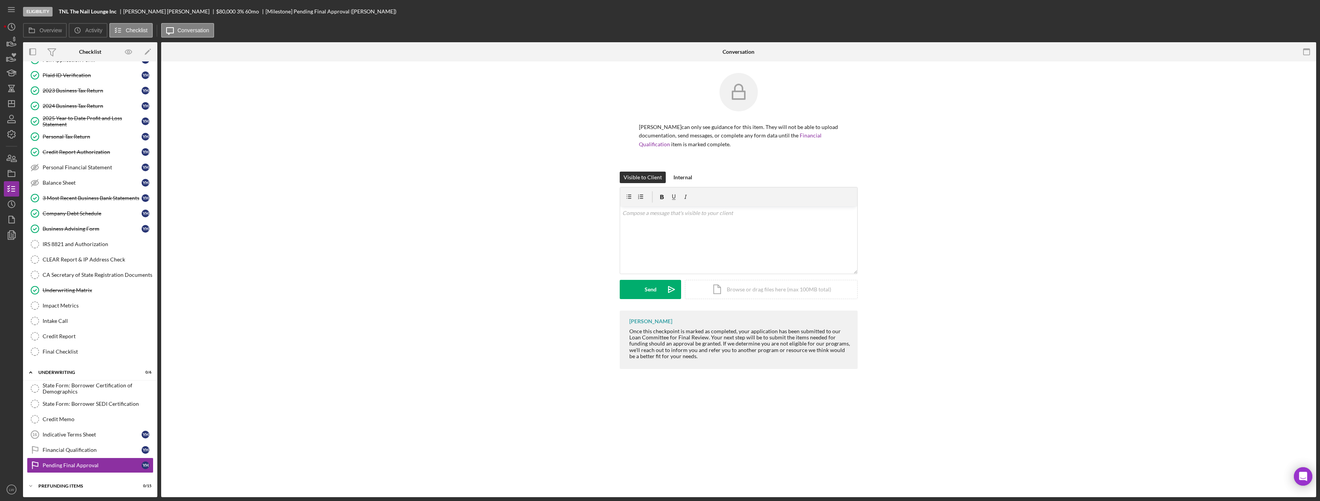
scroll to position [47, 0]
click at [682, 218] on div "v Color teal Color pink Remove color Add row above Add row below Add column bef…" at bounding box center [738, 239] width 237 height 67
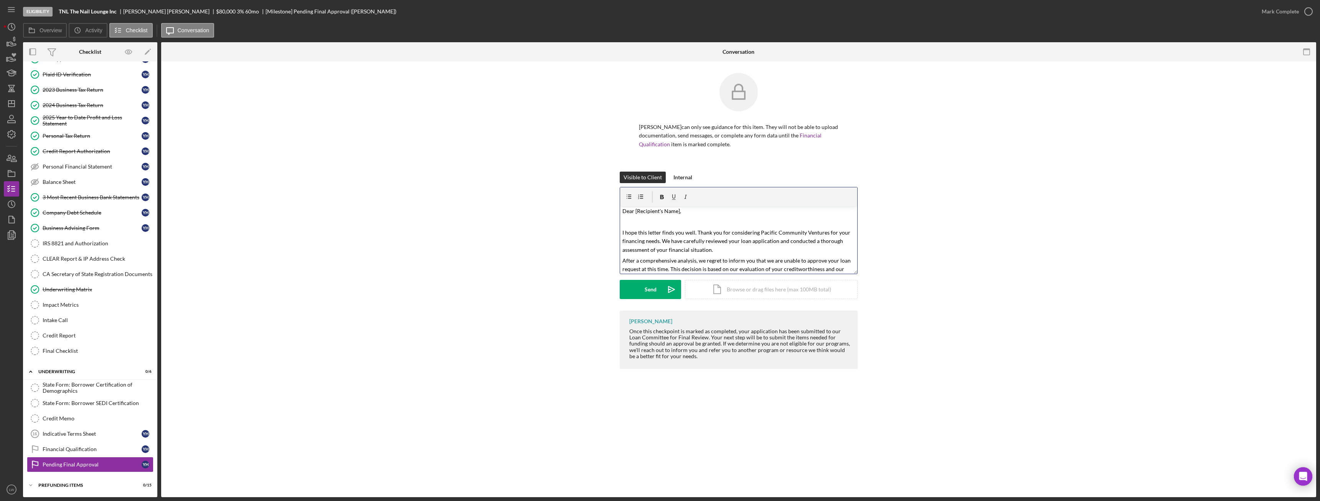
scroll to position [0, 0]
drag, startPoint x: 683, startPoint y: 216, endPoint x: 636, endPoint y: 217, distance: 46.5
click at [635, 215] on p "Dear [Recipient's Name]," at bounding box center [739, 213] width 233 height 8
click at [765, 241] on p "[Analyst to provide a brief explanation of the specific underwriting concerns t…" at bounding box center [739, 231] width 233 height 26
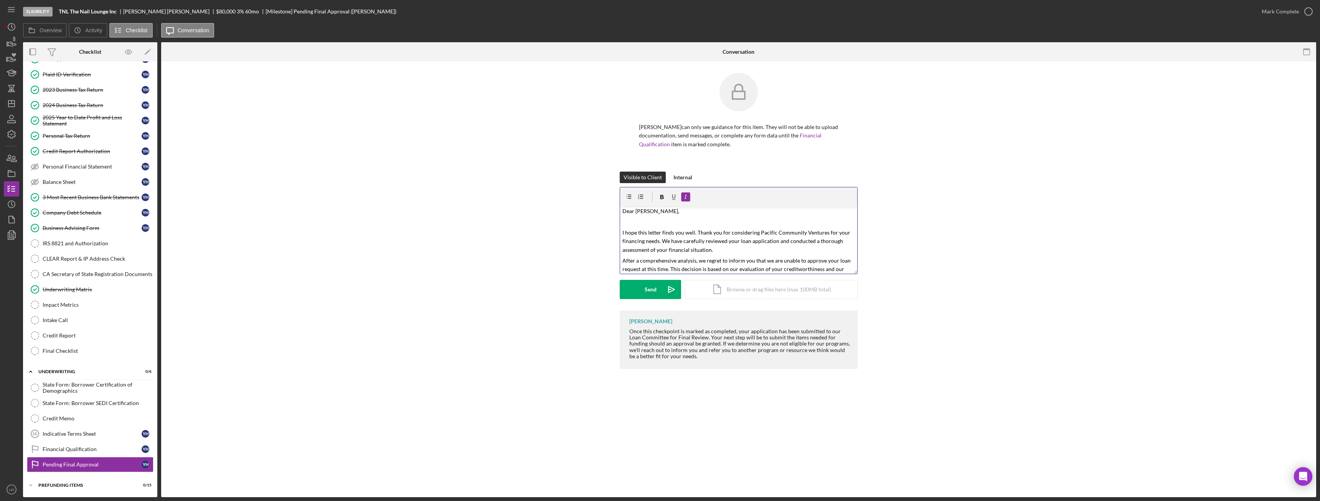
scroll to position [0, 0]
click at [649, 288] on div "Send" at bounding box center [651, 289] width 12 height 19
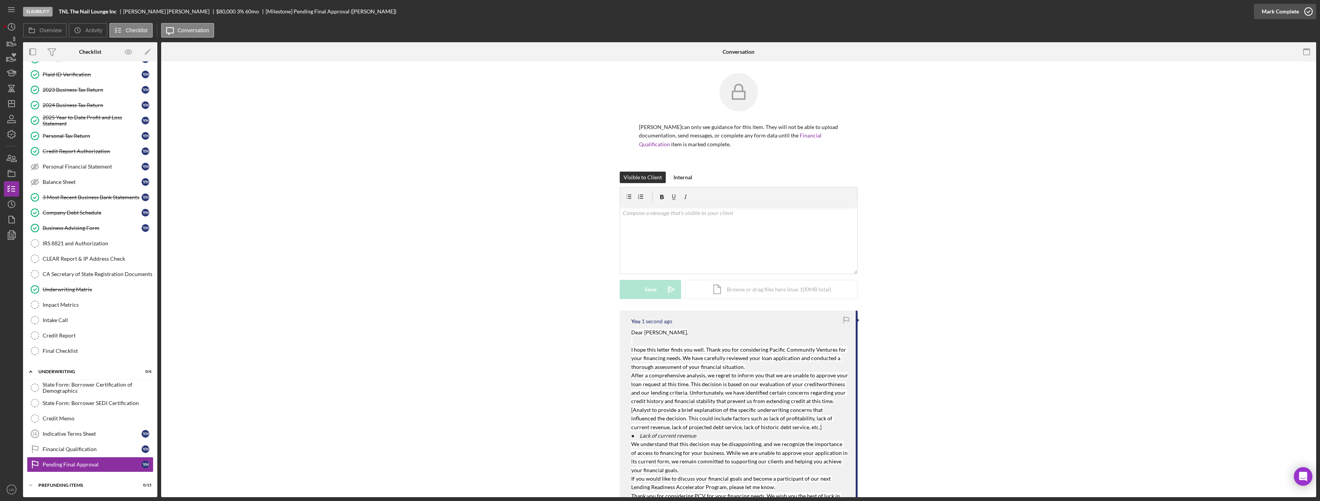
click at [1312, 18] on icon "button" at bounding box center [1308, 11] width 19 height 19
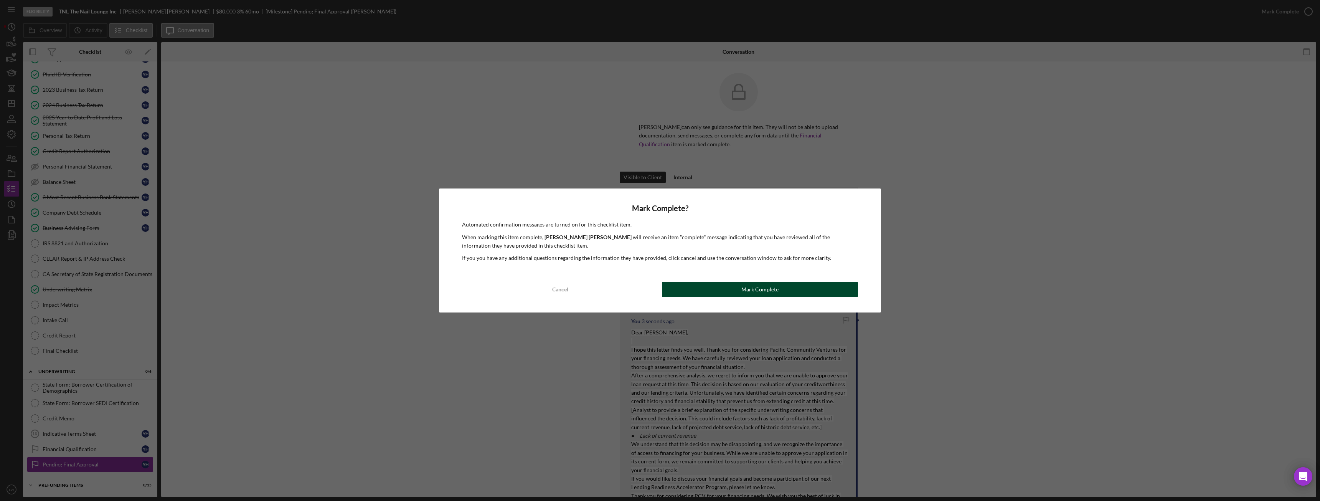
click at [809, 289] on button "Mark Complete" at bounding box center [760, 289] width 196 height 15
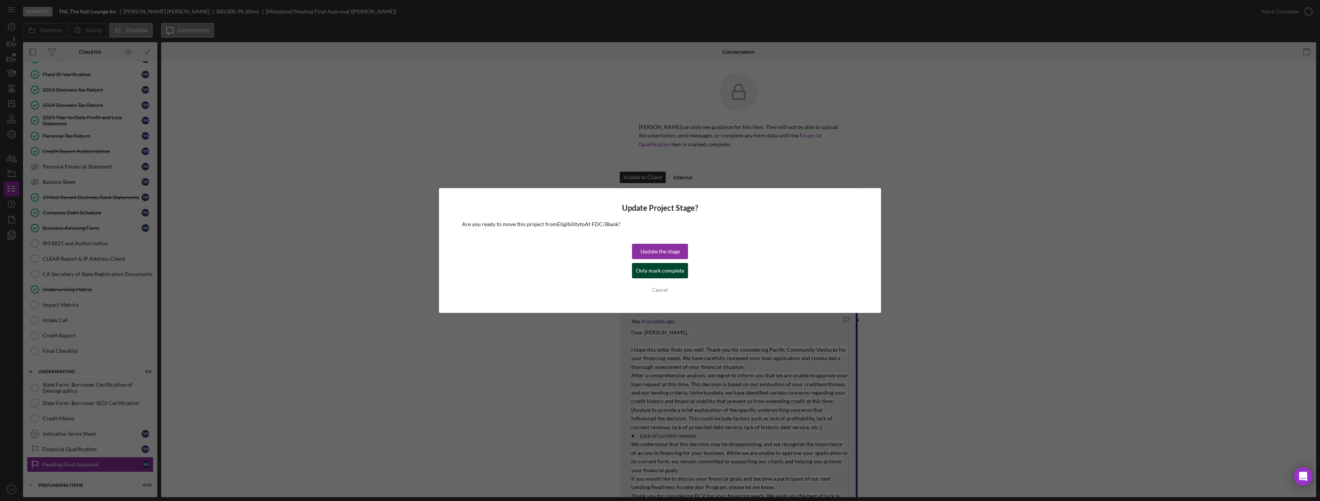
click at [648, 272] on div "Only mark complete" at bounding box center [660, 270] width 48 height 15
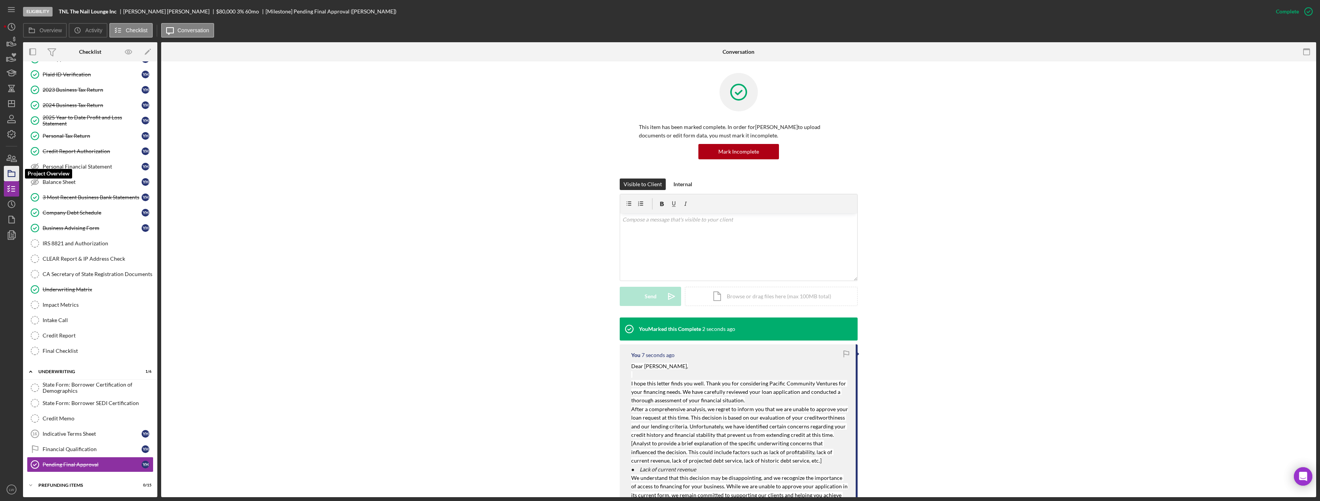
click at [13, 172] on rect "button" at bounding box center [11, 174] width 7 height 5
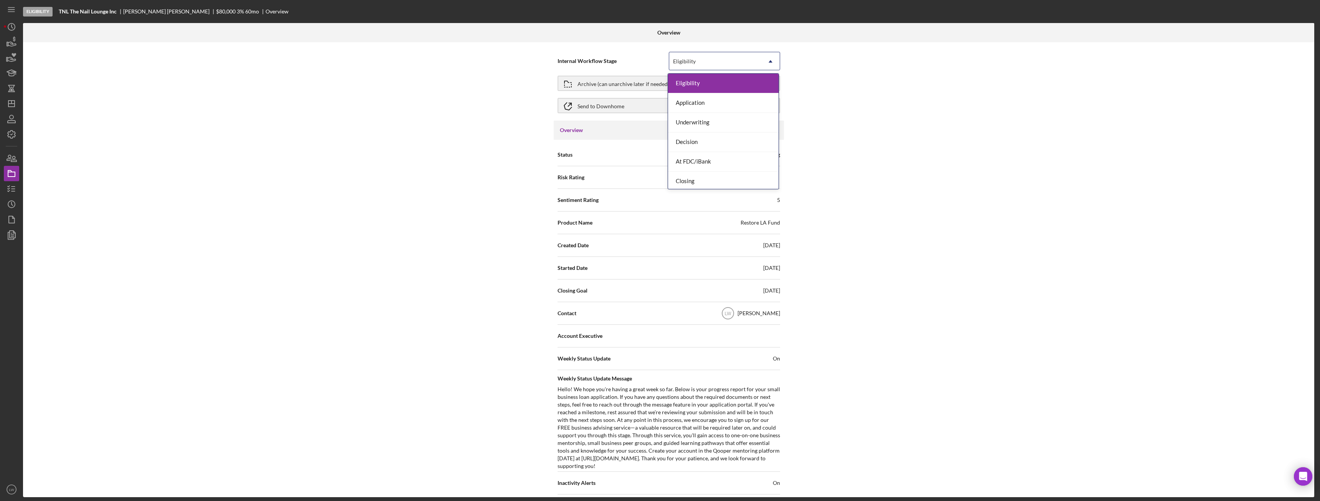
click at [704, 63] on div "Eligibility" at bounding box center [715, 62] width 92 height 18
click at [712, 178] on div "Done" at bounding box center [723, 179] width 111 height 20
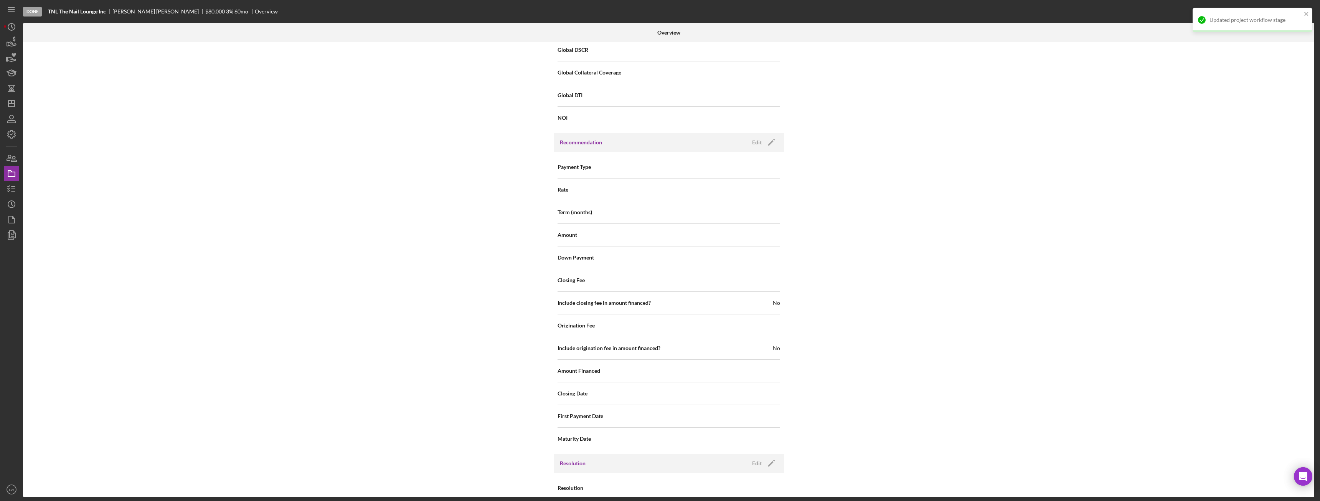
scroll to position [762, 0]
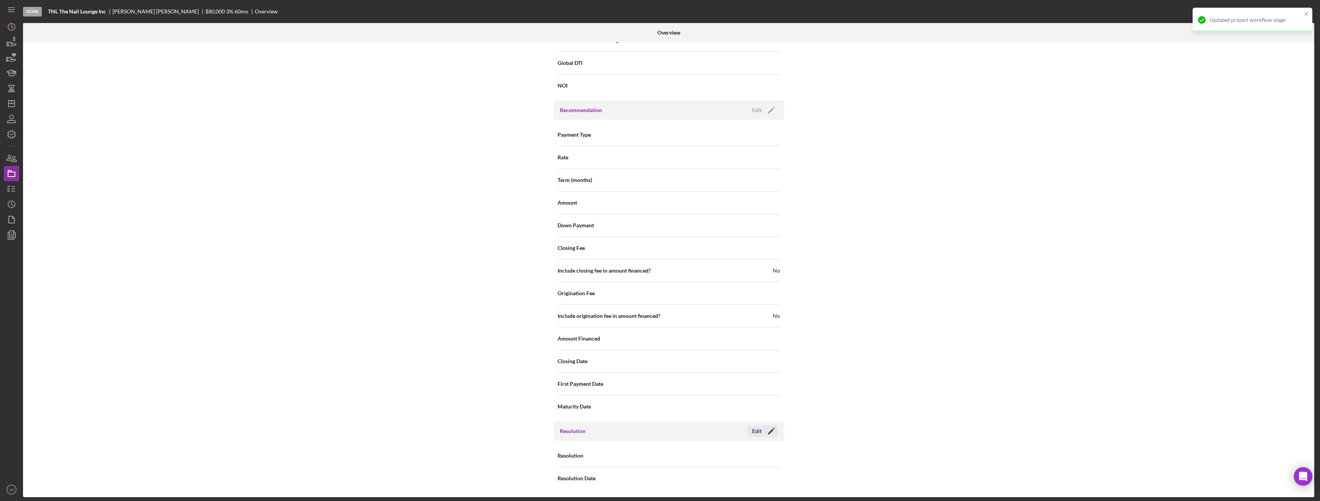
click at [762, 429] on icon "Icon/Edit" at bounding box center [771, 430] width 19 height 19
click at [758, 456] on div "Select..." at bounding box center [715, 456] width 92 height 18
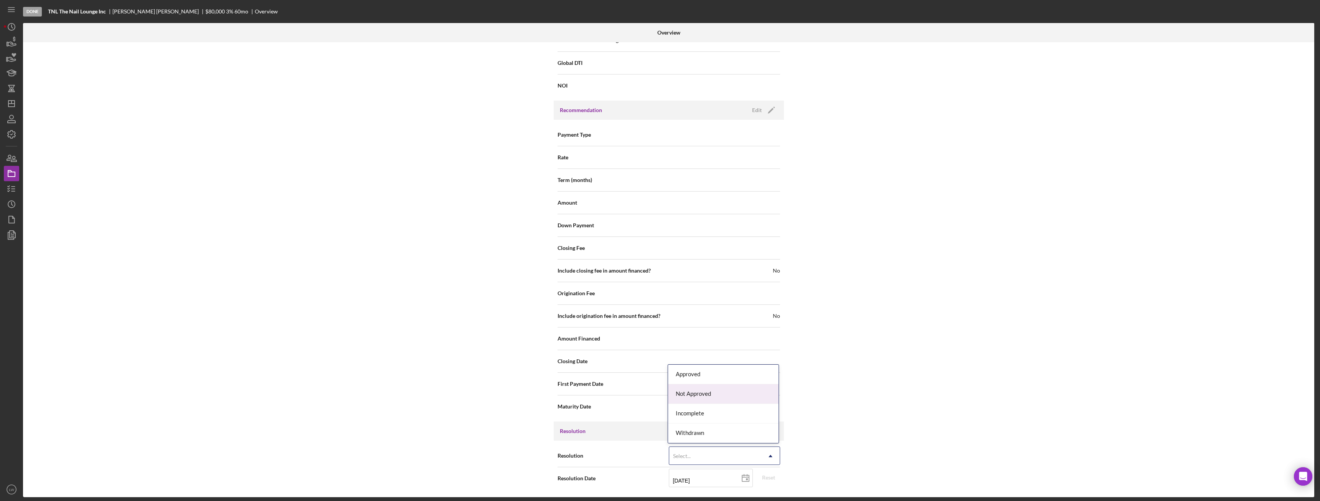
click at [733, 396] on div "Not Approved" at bounding box center [723, 394] width 111 height 20
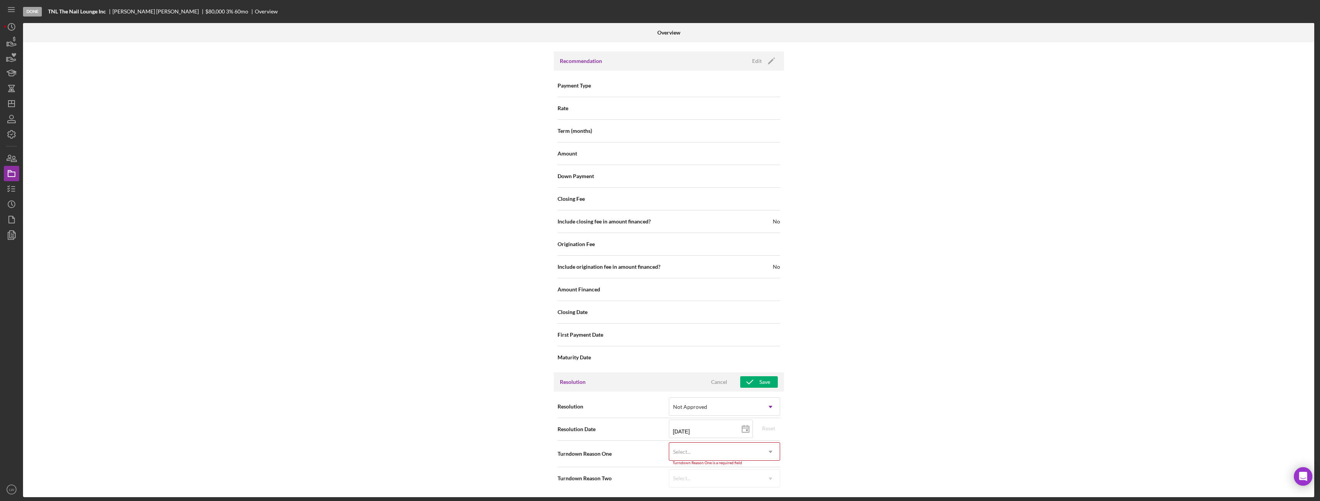
click at [766, 447] on icon "Icon/Dropdown Arrow" at bounding box center [771, 452] width 18 height 18
click at [753, 347] on div "Not enough revenue" at bounding box center [723, 346] width 111 height 20
click at [767, 388] on div "Save" at bounding box center [765, 386] width 11 height 12
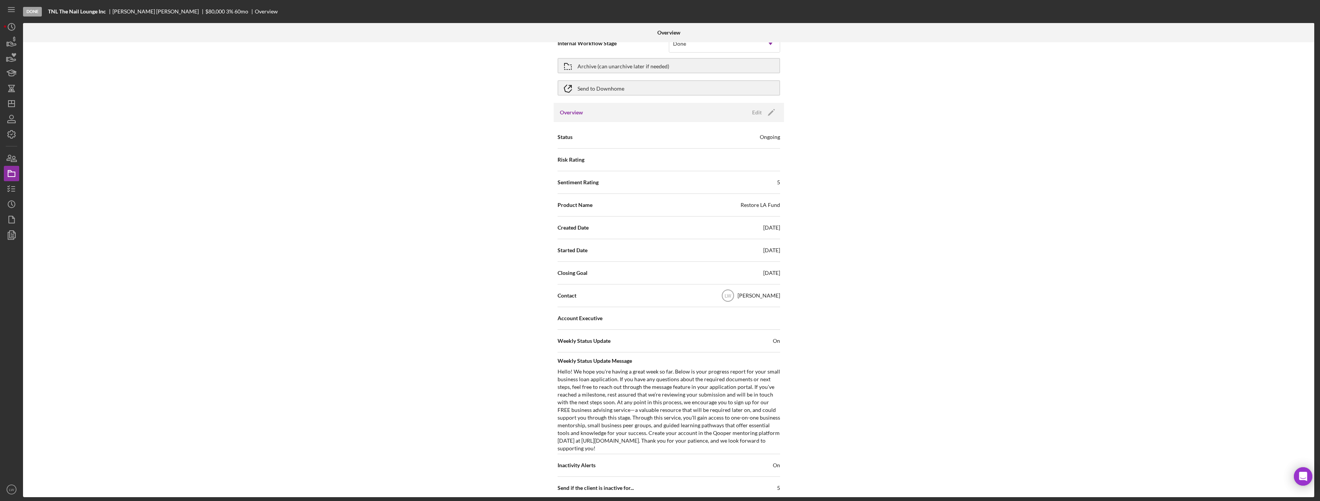
scroll to position [0, 0]
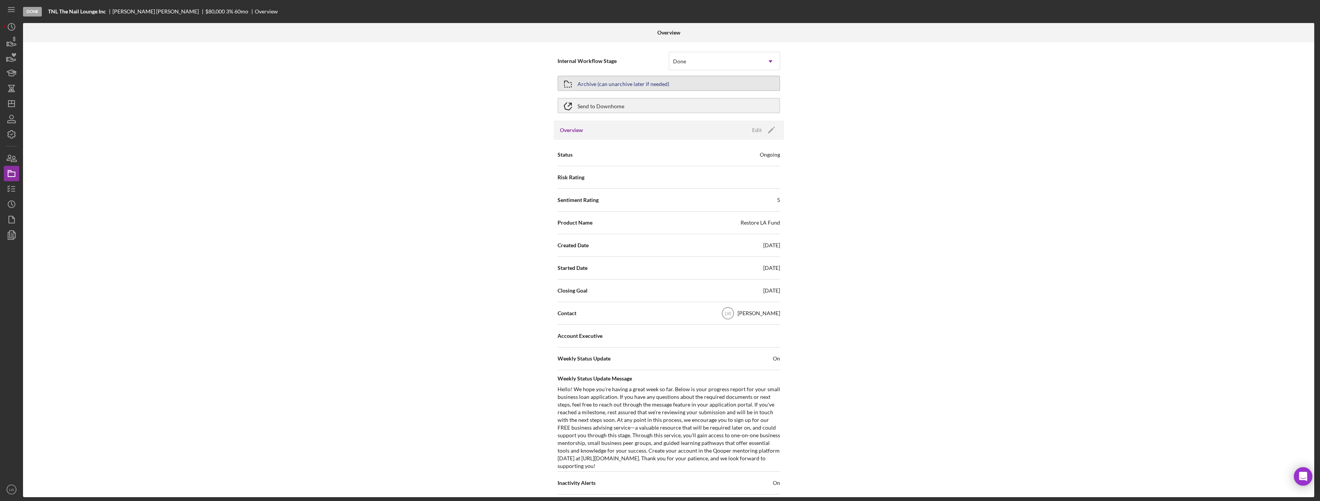
click at [669, 84] on button "Archive (can unarchive later if needed)" at bounding box center [669, 83] width 223 height 15
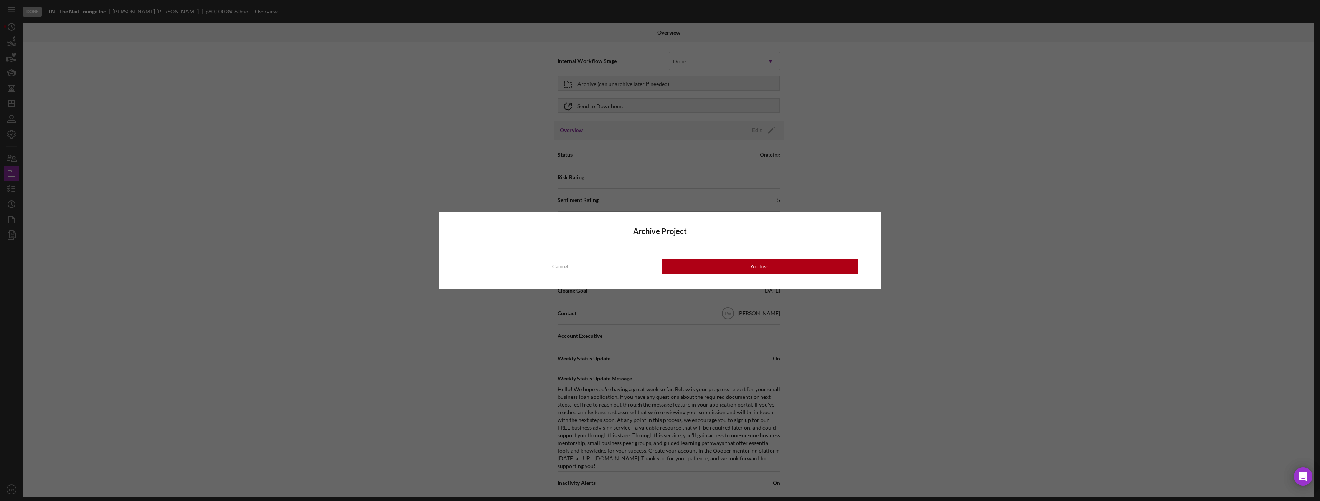
click at [808, 275] on div "Archive Project Cancel Archive" at bounding box center [660, 250] width 442 height 78
click at [821, 266] on button "Archive" at bounding box center [760, 266] width 196 height 15
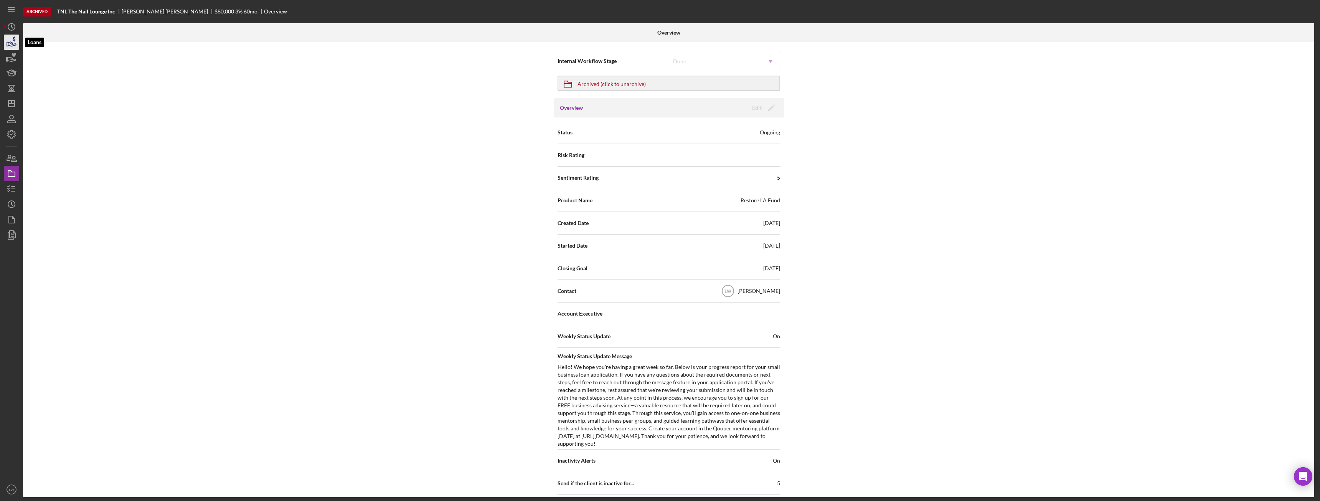
click at [13, 42] on icon "button" at bounding box center [11, 42] width 19 height 19
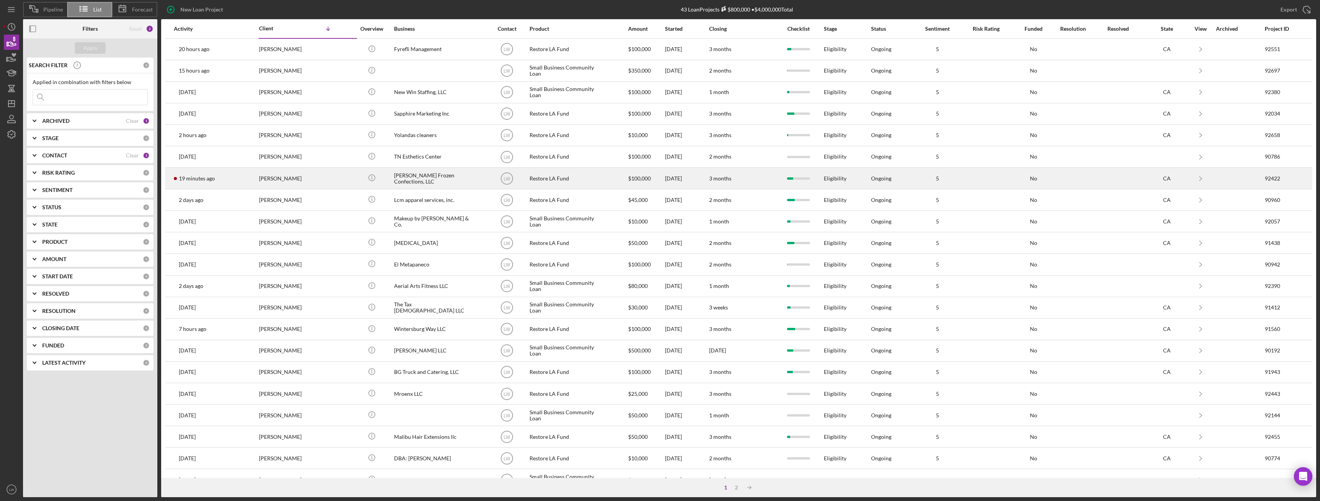
click at [321, 174] on div "[PERSON_NAME]" at bounding box center [297, 178] width 77 height 20
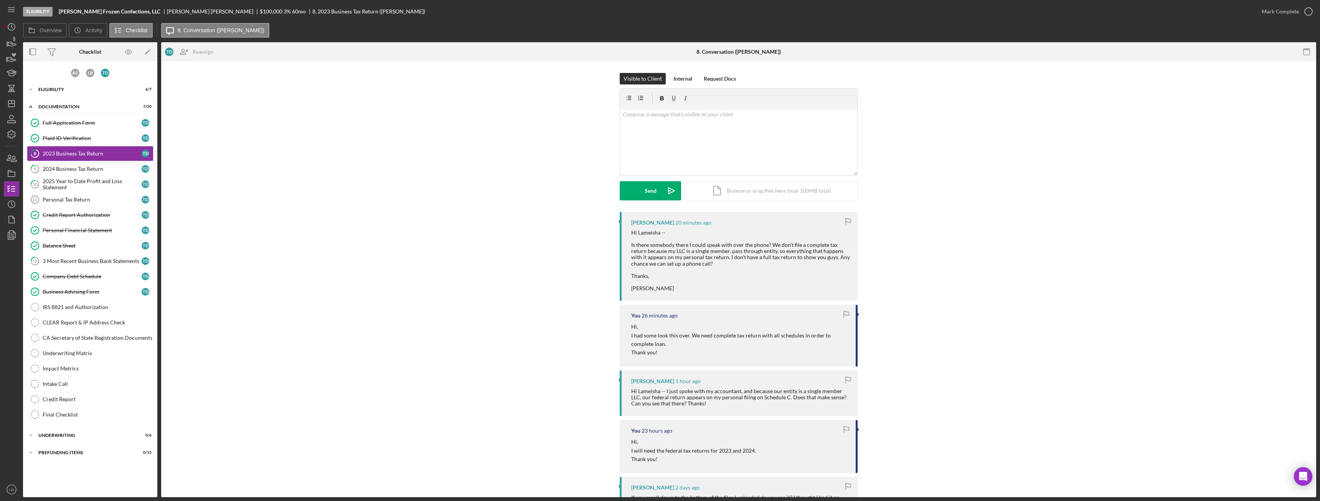
click at [883, 235] on div "Thomas Dibblee 20 minutes ago Hi Lameisha -- Is there somebody there I could sp…" at bounding box center [739, 477] width 1132 height 530
click at [988, 282] on div "Thomas Dibblee 22 minutes ago Hi Lameisha -- Is there somebody there I could sp…" at bounding box center [739, 477] width 1132 height 530
click at [1320, 338] on div "Eligibility Dibblee Frozen Confections, LLC Thomas Dibblee $100,000 $20,000 3 %…" at bounding box center [660, 250] width 1320 height 501
click at [626, 242] on div "Thomas Dibblee 27 minutes ago Hi Lameisha -- Is there somebody there I could sp…" at bounding box center [739, 256] width 238 height 89
drag, startPoint x: 631, startPoint y: 243, endPoint x: 716, endPoint y: 267, distance: 88.2
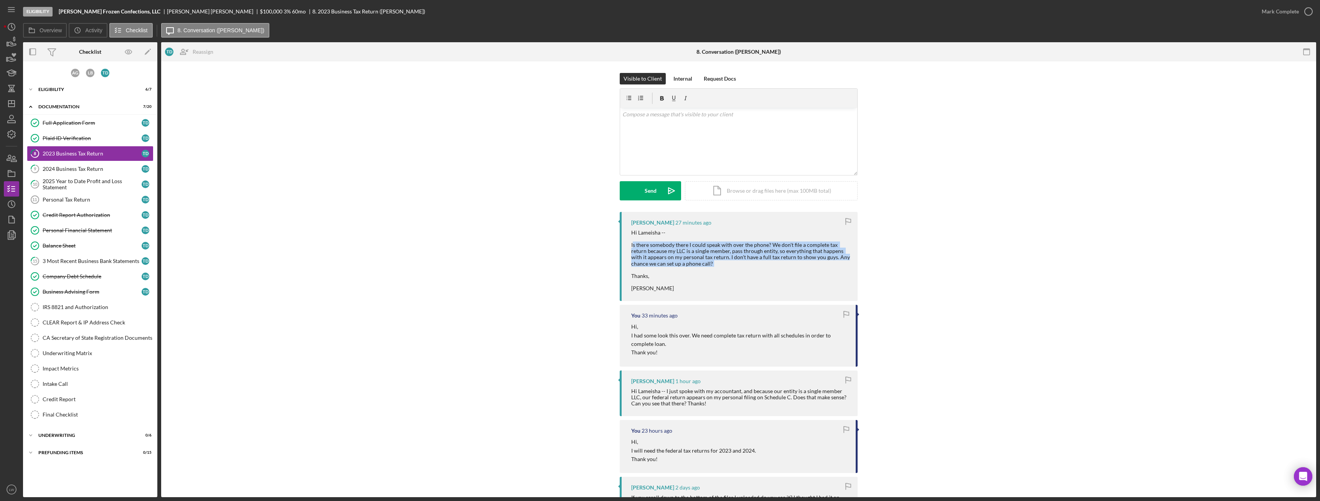
click at [721, 267] on div "Hi Lameisha -- Is there somebody there I could speak with over the phone? We do…" at bounding box center [740, 261] width 219 height 62
click at [681, 249] on div "Hi Lameisha -- Is there somebody there I could speak with over the phone? We do…" at bounding box center [740, 261] width 219 height 62
drag, startPoint x: 713, startPoint y: 264, endPoint x: 630, endPoint y: 245, distance: 85.1
click at [630, 245] on div "Thomas Dibblee 27 minutes ago Hi Lameisha -- Is there somebody there I could sp…" at bounding box center [739, 256] width 238 height 89
copy div "Is there somebody there I could speak with over the phone? We don't file a comp…"
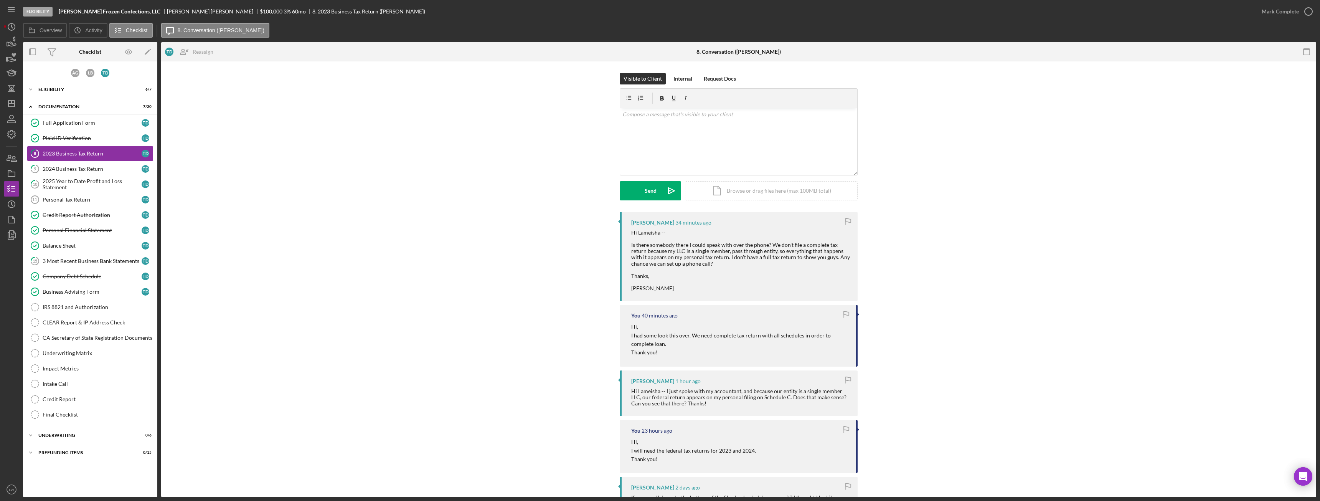
click at [912, 187] on div "Visible to Client Internal Request Docs v Color teal Color pink Remove color Ad…" at bounding box center [739, 142] width 1132 height 139
click at [758, 119] on div "v Color teal Color pink Remove color Add row above Add row below Add column bef…" at bounding box center [738, 141] width 237 height 67
click at [703, 130] on div "v Color teal Color pink Remove color Add row above Add row below Add column bef…" at bounding box center [738, 141] width 237 height 67
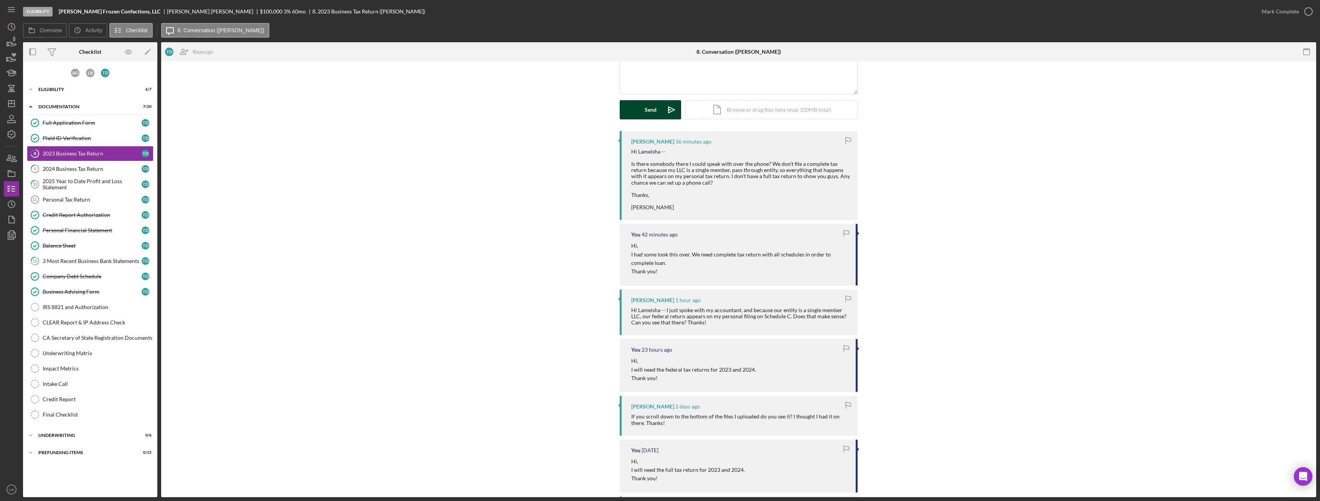
scroll to position [256, 0]
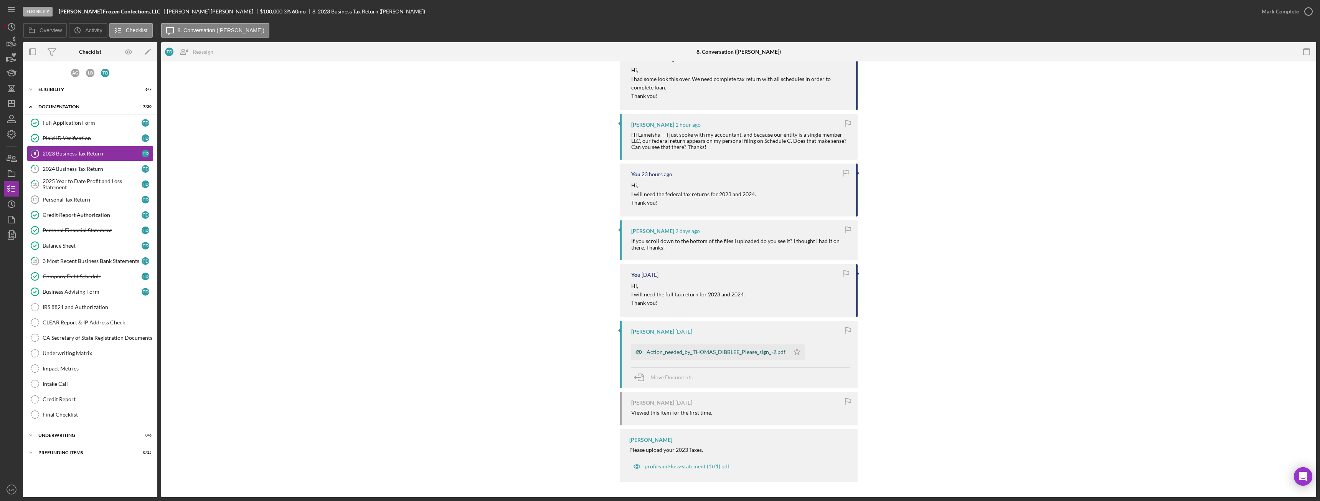
click at [721, 350] on div "Action_needed_by_THOMAS_DIBBLEE_Please_sign_-2.pdf" at bounding box center [716, 352] width 139 height 6
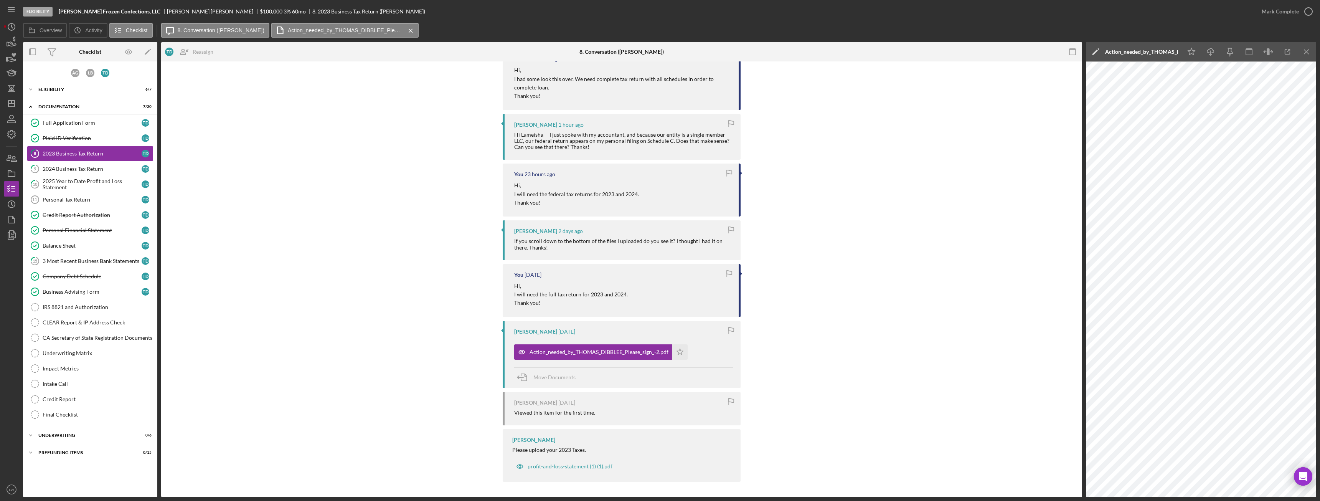
click at [109, 10] on b "[PERSON_NAME] Frozen Confections, LLC" at bounding box center [110, 11] width 102 height 6
click at [109, 10] on b "Dibblee Frozen Confections, LLC" at bounding box center [110, 11] width 102 height 6
copy b "Dibblee Frozen Confections, LLC"
click at [88, 86] on div "Icon/Expander Eligibility 6 / 7" at bounding box center [90, 89] width 134 height 15
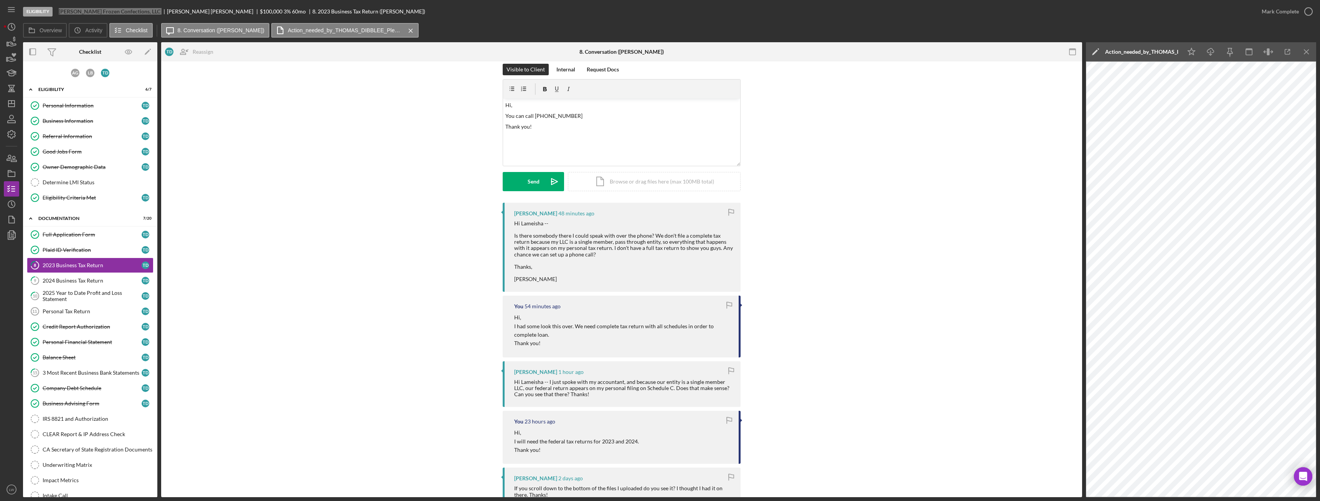
scroll to position [0, 0]
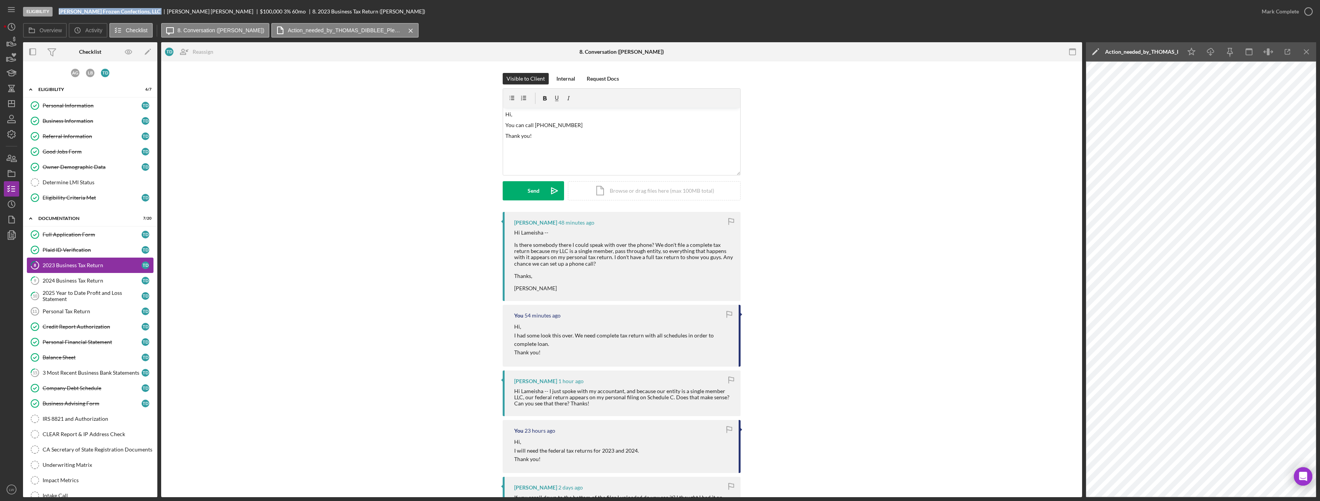
click at [66, 268] on div "2023 Business Tax Return" at bounding box center [92, 265] width 99 height 6
click at [90, 106] on div "Personal Information" at bounding box center [92, 105] width 99 height 6
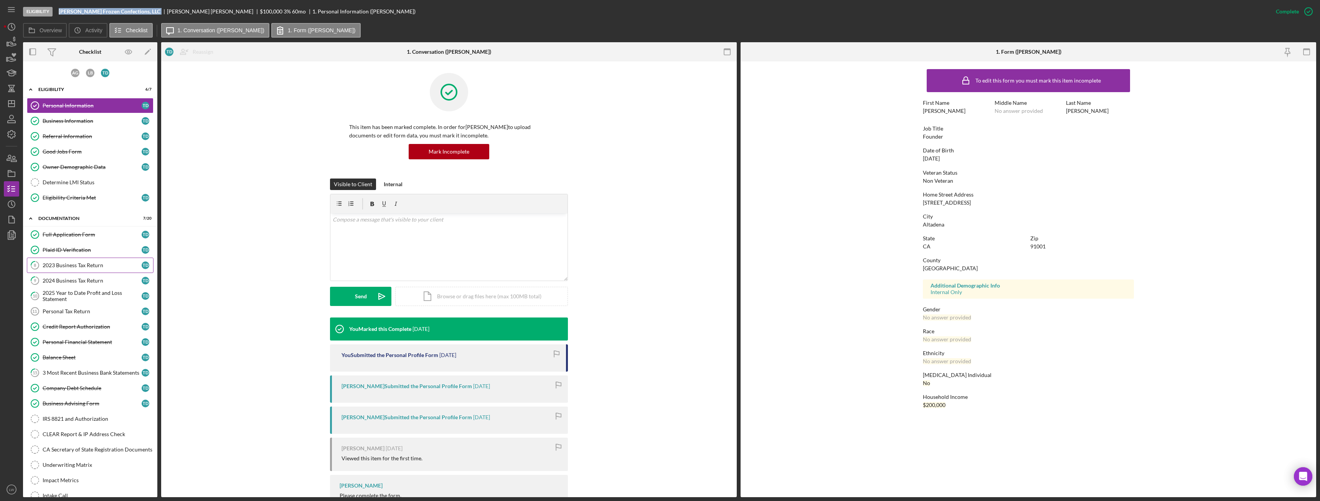
click at [99, 269] on link "8 2023 Business Tax Return T D" at bounding box center [90, 265] width 127 height 15
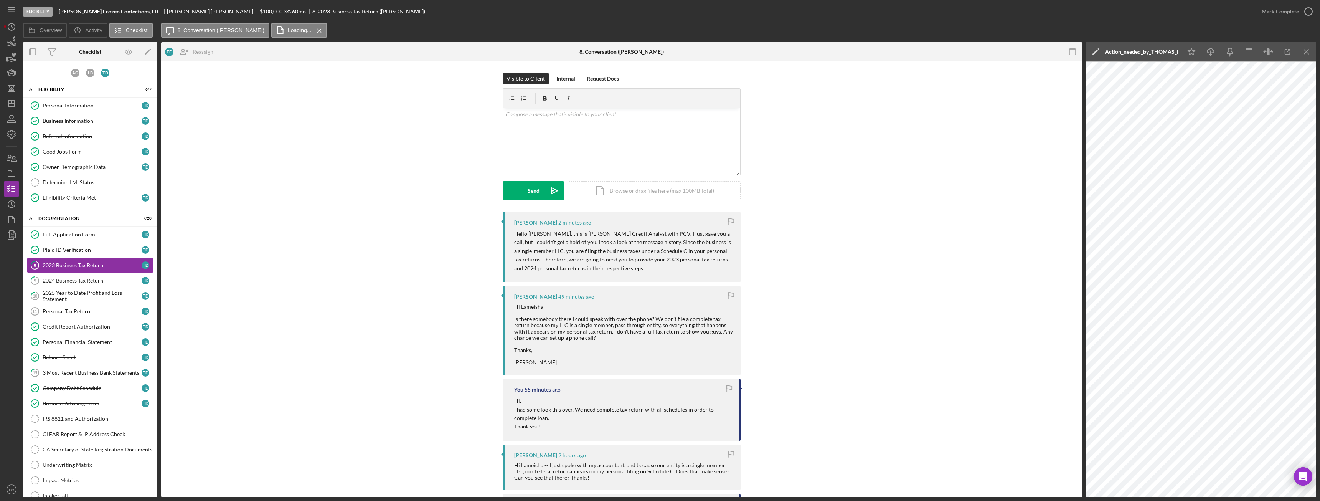
drag, startPoint x: 292, startPoint y: 311, endPoint x: 338, endPoint y: 219, distance: 102.7
click at [1310, 50] on icon "Icon/Menu Close" at bounding box center [1306, 51] width 17 height 17
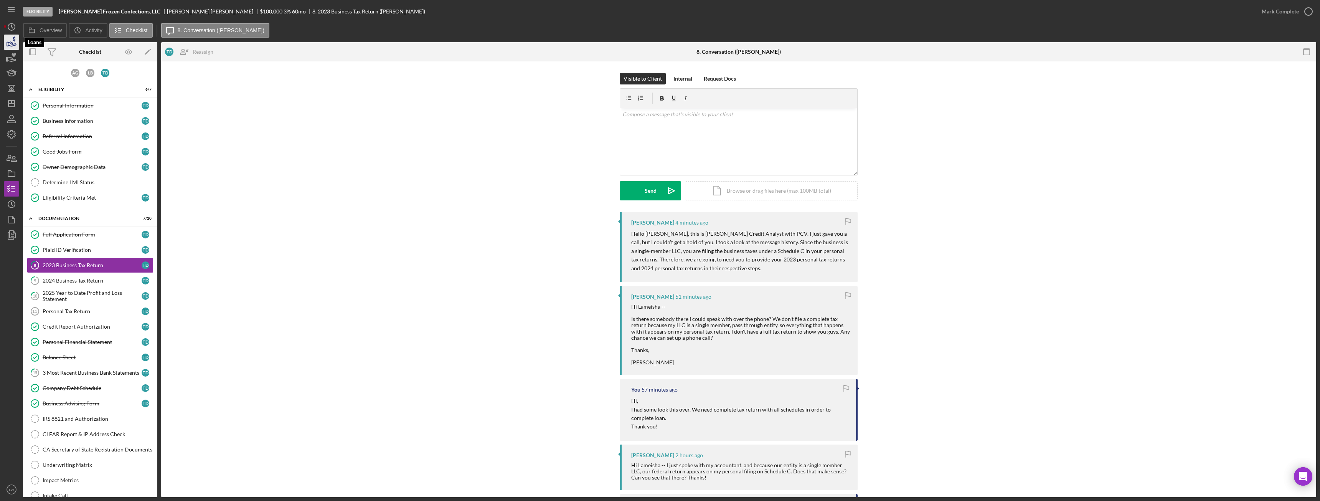
click at [17, 45] on icon "button" at bounding box center [11, 42] width 19 height 19
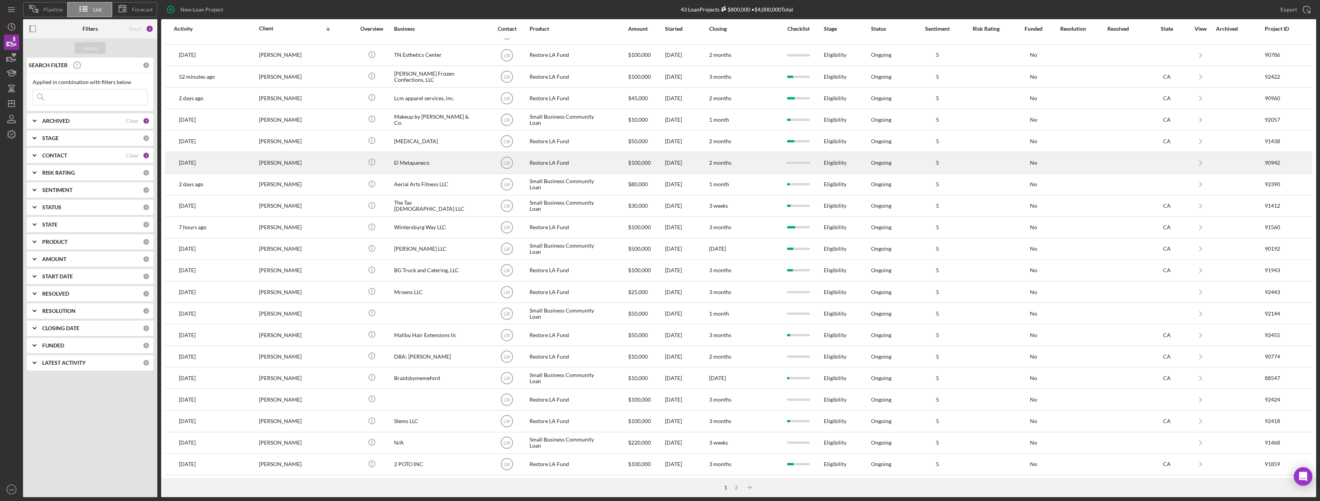
scroll to position [103, 0]
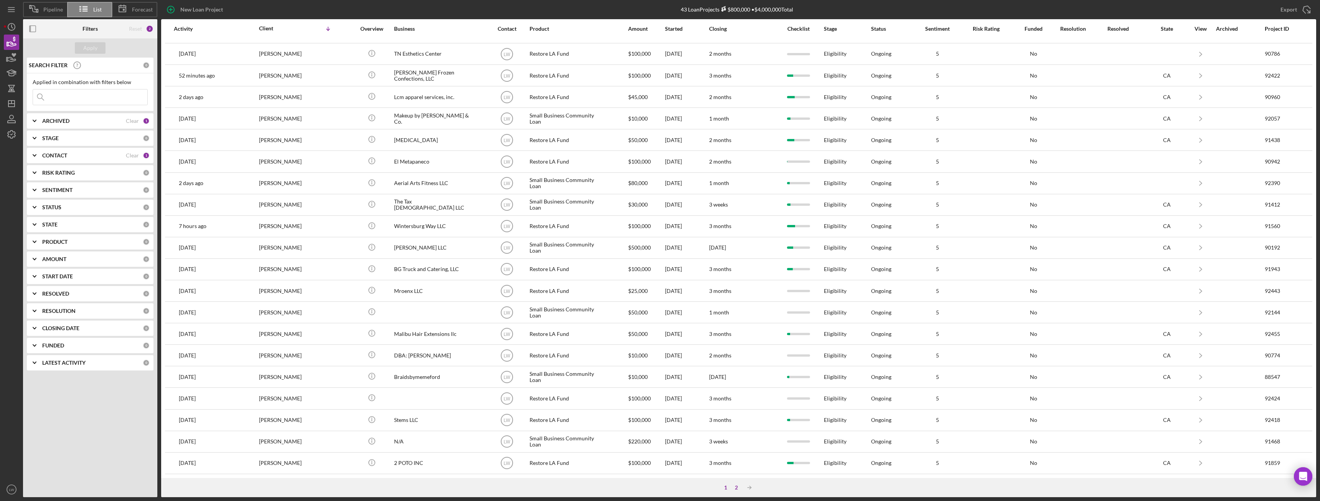
click at [735, 487] on div "2" at bounding box center [736, 487] width 11 height 6
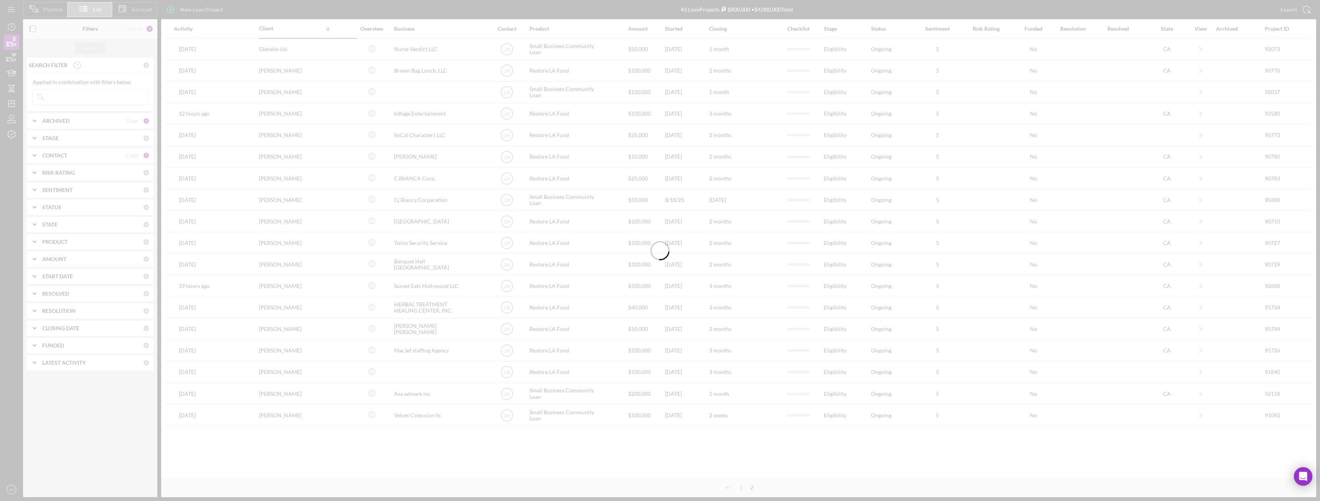
scroll to position [0, 0]
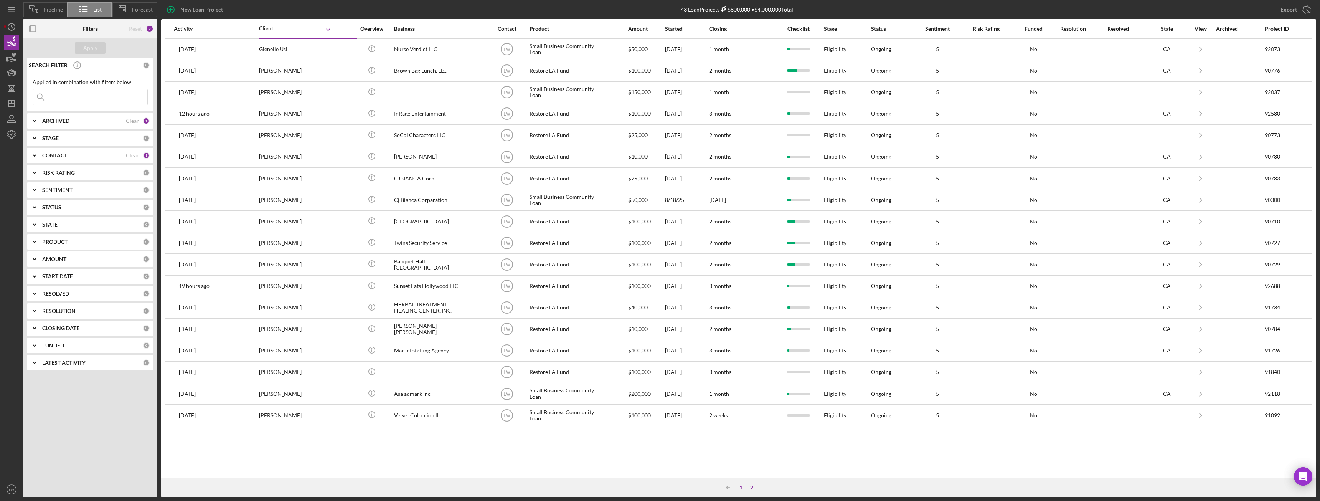
click at [742, 486] on div "1" at bounding box center [741, 487] width 11 height 6
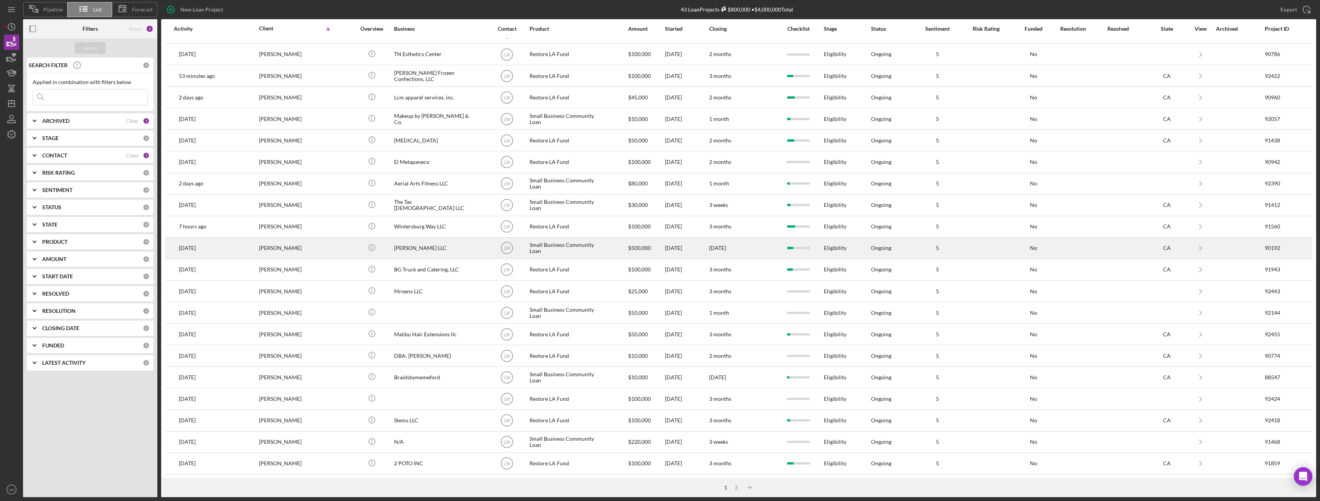
scroll to position [103, 0]
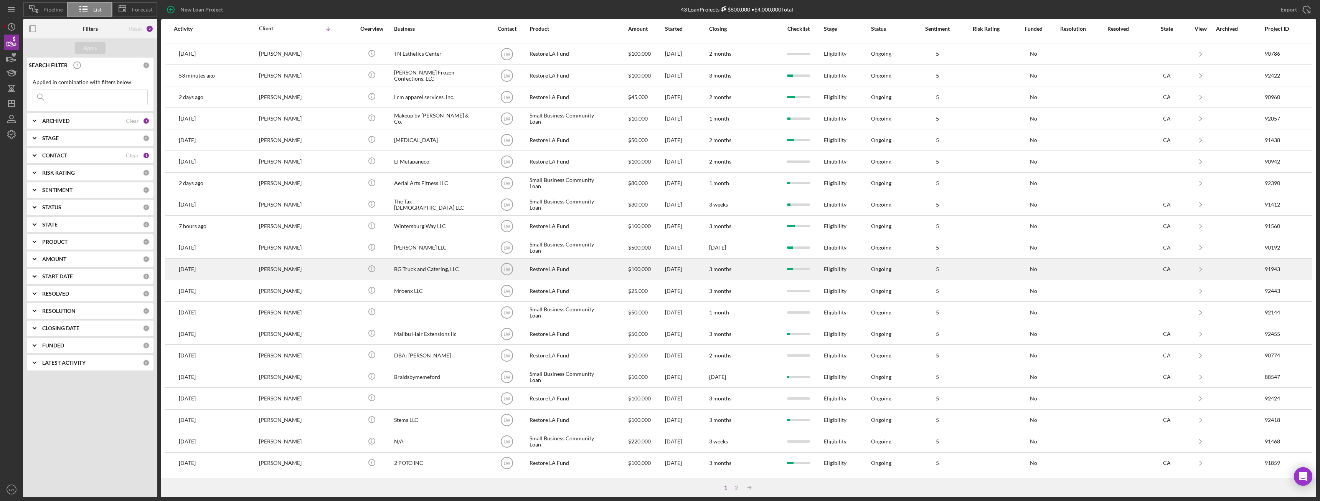
click at [448, 265] on div "BG Truck and Catering, LLC" at bounding box center [432, 269] width 77 height 20
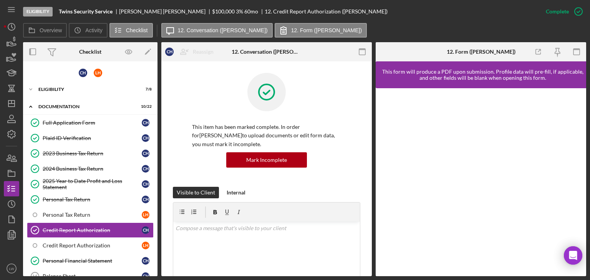
scroll to position [59, 0]
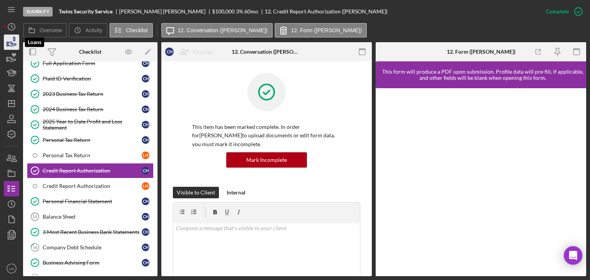
click at [13, 43] on icon "button" at bounding box center [11, 42] width 19 height 19
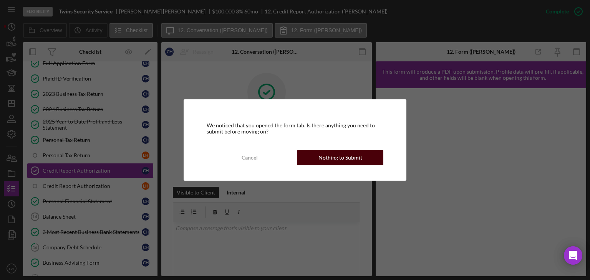
click at [347, 154] on div "Nothing to Submit" at bounding box center [340, 157] width 44 height 15
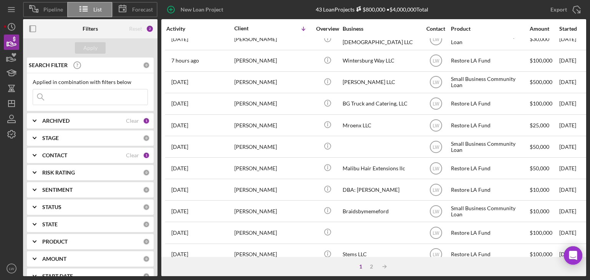
scroll to position [269, 0]
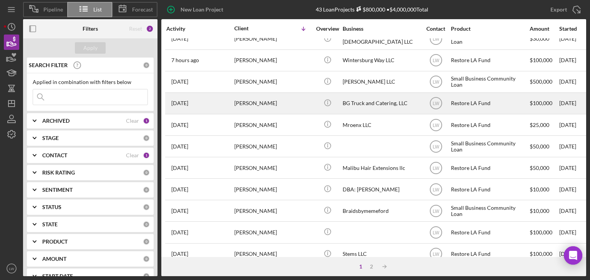
click at [372, 108] on div "BG Truck and Catering, LLC" at bounding box center [380, 103] width 77 height 20
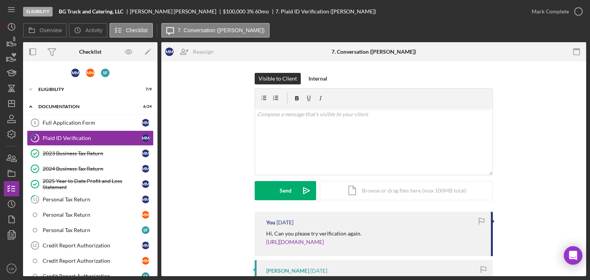
click at [98, 10] on b "BG Truck and Catering, LLC" at bounding box center [91, 11] width 64 height 6
copy b "BG Truck and Catering, LLC"
click at [154, 10] on div "[PERSON_NAME]" at bounding box center [176, 11] width 93 height 6
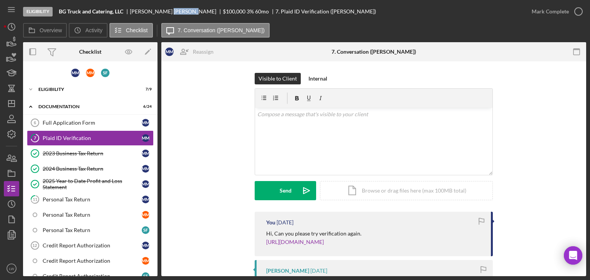
click at [154, 10] on div "[PERSON_NAME]" at bounding box center [176, 11] width 93 height 6
copy div "[PERSON_NAME]"
click at [56, 84] on div "Icon/Expander Eligibility 7 / 9" at bounding box center [90, 89] width 134 height 15
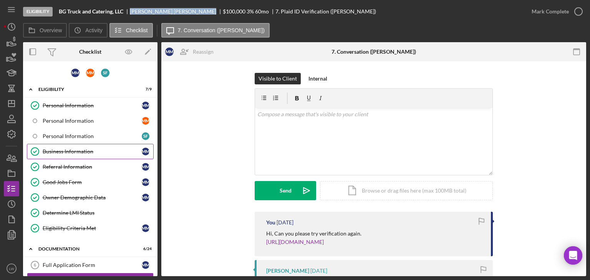
click at [65, 149] on div "Business Information" at bounding box center [92, 152] width 99 height 6
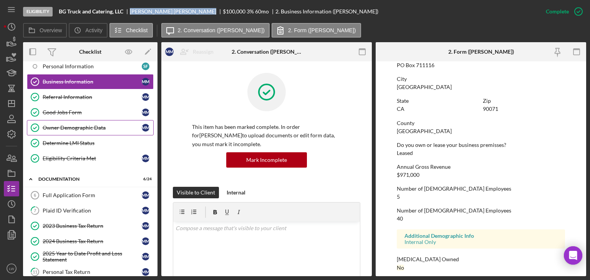
scroll to position [154, 0]
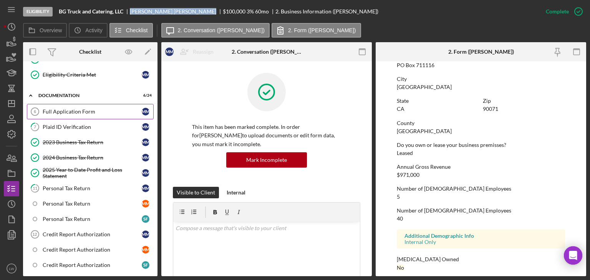
click at [52, 111] on div "Full Application Form" at bounding box center [92, 112] width 99 height 6
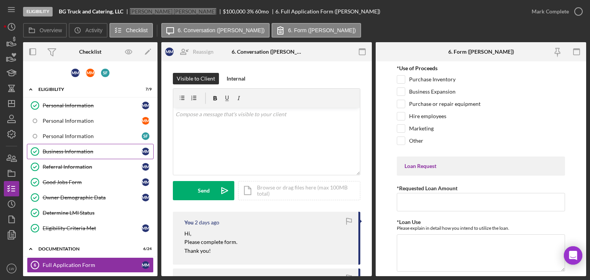
click at [91, 149] on div "Business Information" at bounding box center [92, 152] width 99 height 6
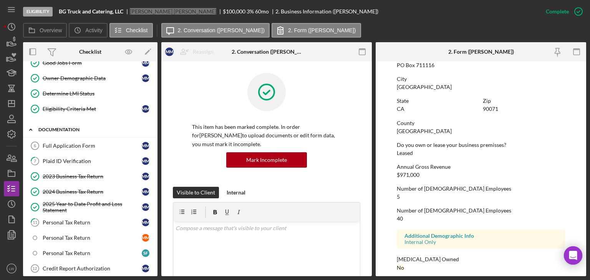
scroll to position [115, 0]
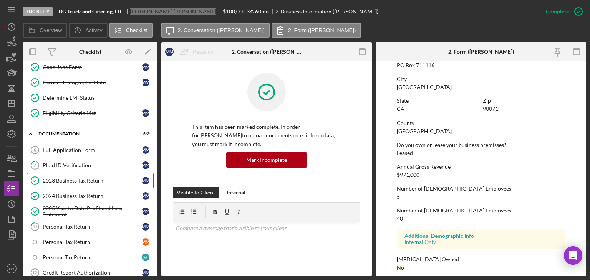
click at [63, 178] on div "2023 Business Tax Return" at bounding box center [92, 181] width 99 height 6
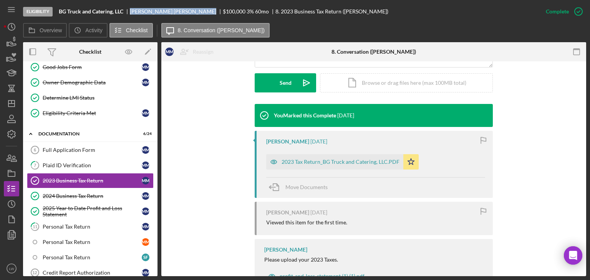
scroll to position [230, 0]
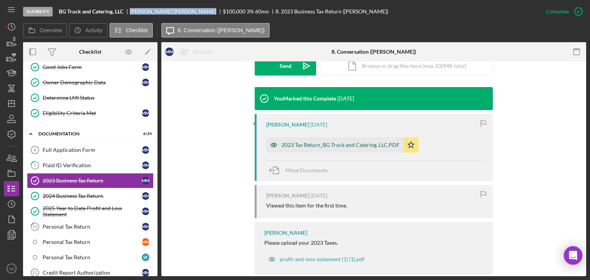
click at [341, 145] on div "2023 Tax Return_BG Truck and Catering, LLC.PDF" at bounding box center [340, 145] width 118 height 6
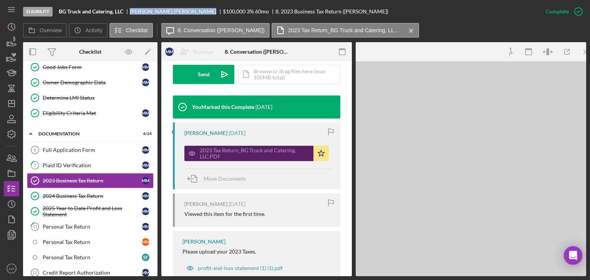
scroll to position [239, 0]
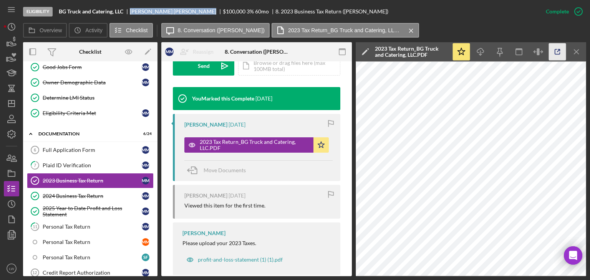
click at [562, 47] on icon "button" at bounding box center [556, 51] width 17 height 17
click at [72, 193] on div "2024 Business Tax Return" at bounding box center [92, 196] width 99 height 6
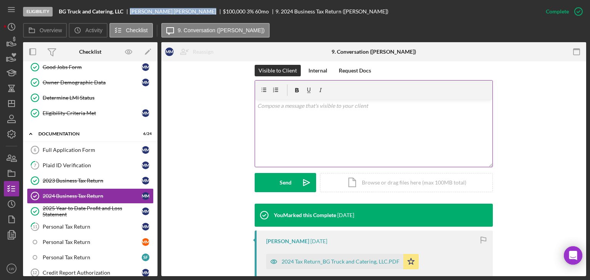
scroll to position [115, 0]
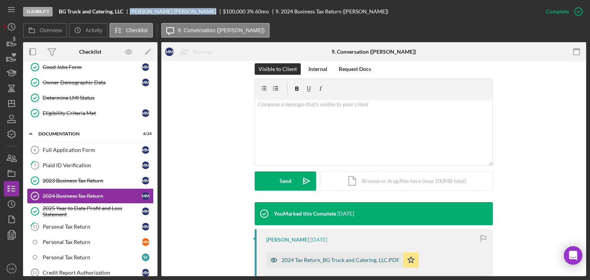
click at [356, 263] on div "2024 Tax Return_BG Truck and Catering, LLC.PDF" at bounding box center [334, 260] width 137 height 15
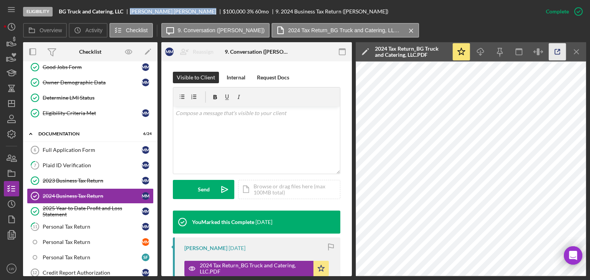
click at [559, 52] on icon "button" at bounding box center [556, 51] width 17 height 17
click at [84, 206] on div "2025 Year to Date Profit and Loss Statement" at bounding box center [92, 211] width 99 height 12
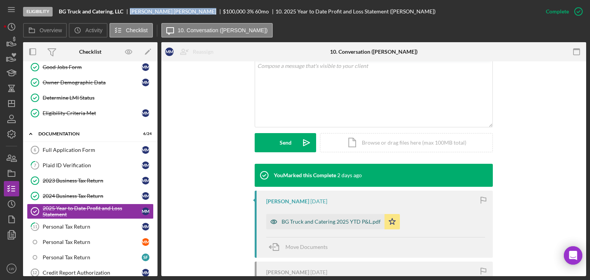
click at [358, 222] on div "BG Truck and Catering 2025 YTD P&L.pdf" at bounding box center [330, 222] width 99 height 6
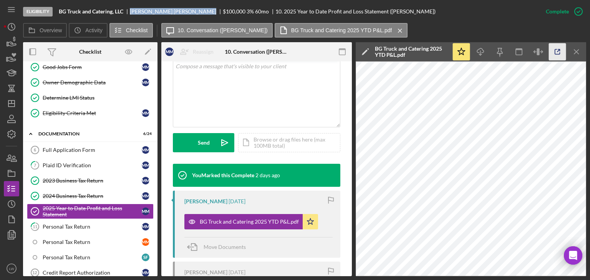
click at [557, 51] on icon "button" at bounding box center [556, 51] width 17 height 17
click at [94, 10] on b "BG Truck and Catering, LLC" at bounding box center [91, 11] width 64 height 6
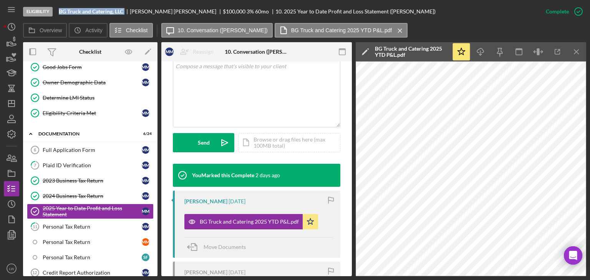
click at [94, 10] on b "BG Truck and Catering, LLC" at bounding box center [91, 11] width 64 height 6
copy b "BG Truck and Catering, LLC"
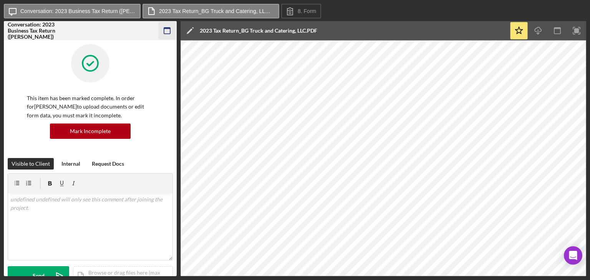
click at [169, 30] on icon "button" at bounding box center [167, 30] width 17 height 17
click at [171, 30] on icon "button" at bounding box center [167, 30] width 17 height 17
click at [168, 30] on icon "button" at bounding box center [167, 30] width 17 height 17
